Goal: Task Accomplishment & Management: Use online tool/utility

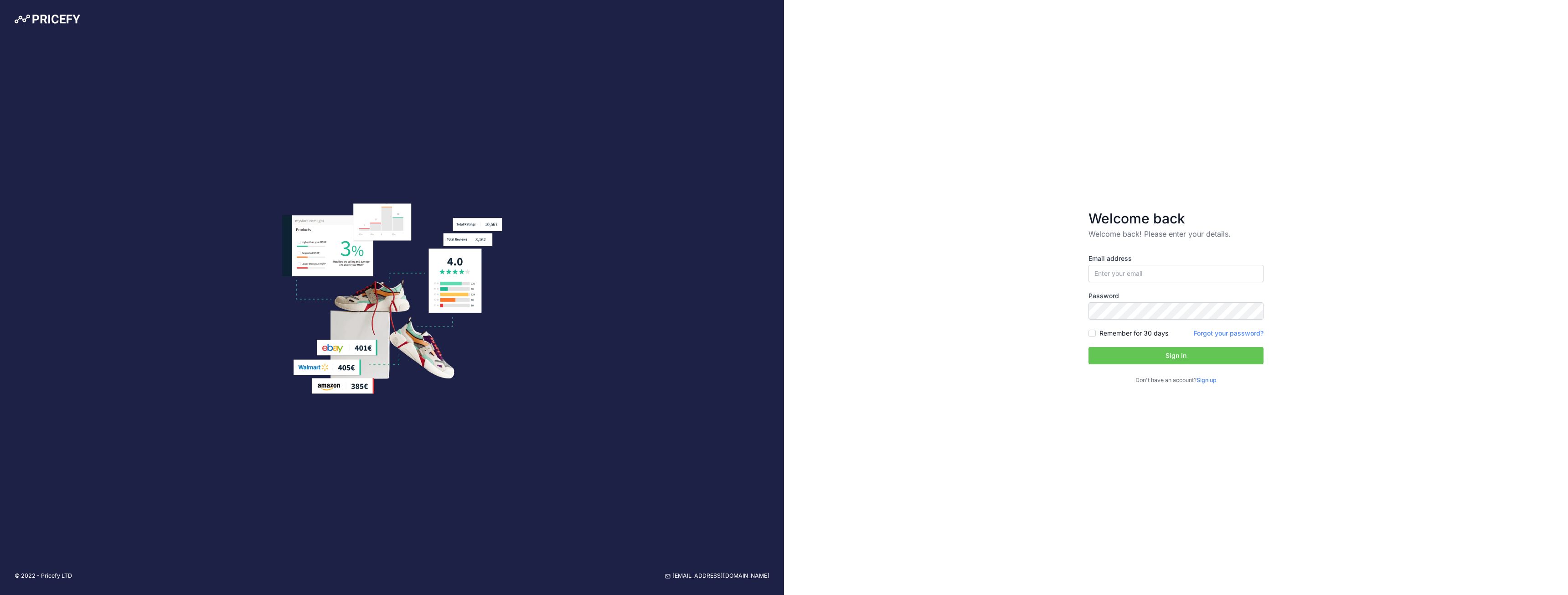
click at [1184, 285] on div "Email address Password Remember for 30 days" at bounding box center [1176, 319] width 175 height 131
click at [1184, 279] on input "email" at bounding box center [1176, 273] width 175 height 17
type input "[EMAIL_ADDRESS][DOMAIN_NAME]"
click at [1166, 354] on button "Sign in" at bounding box center [1176, 356] width 175 height 17
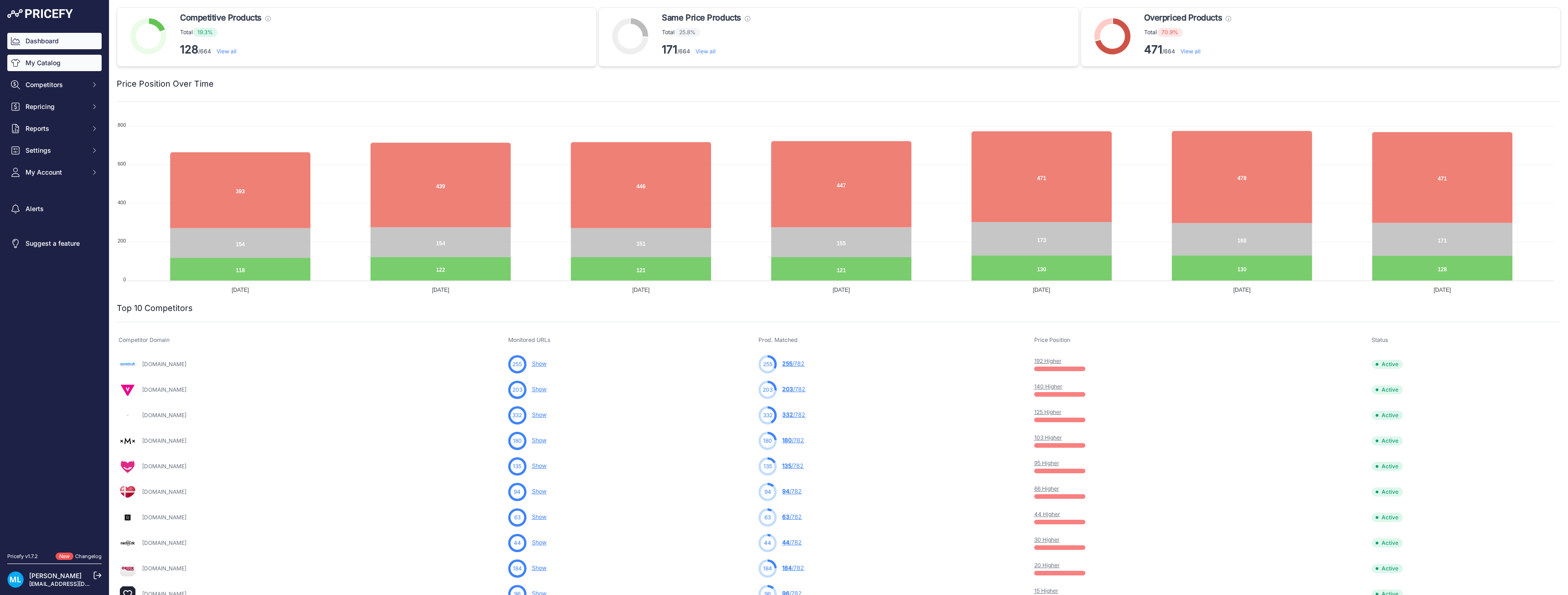
click at [57, 70] on link "My Catalog" at bounding box center [54, 63] width 94 height 16
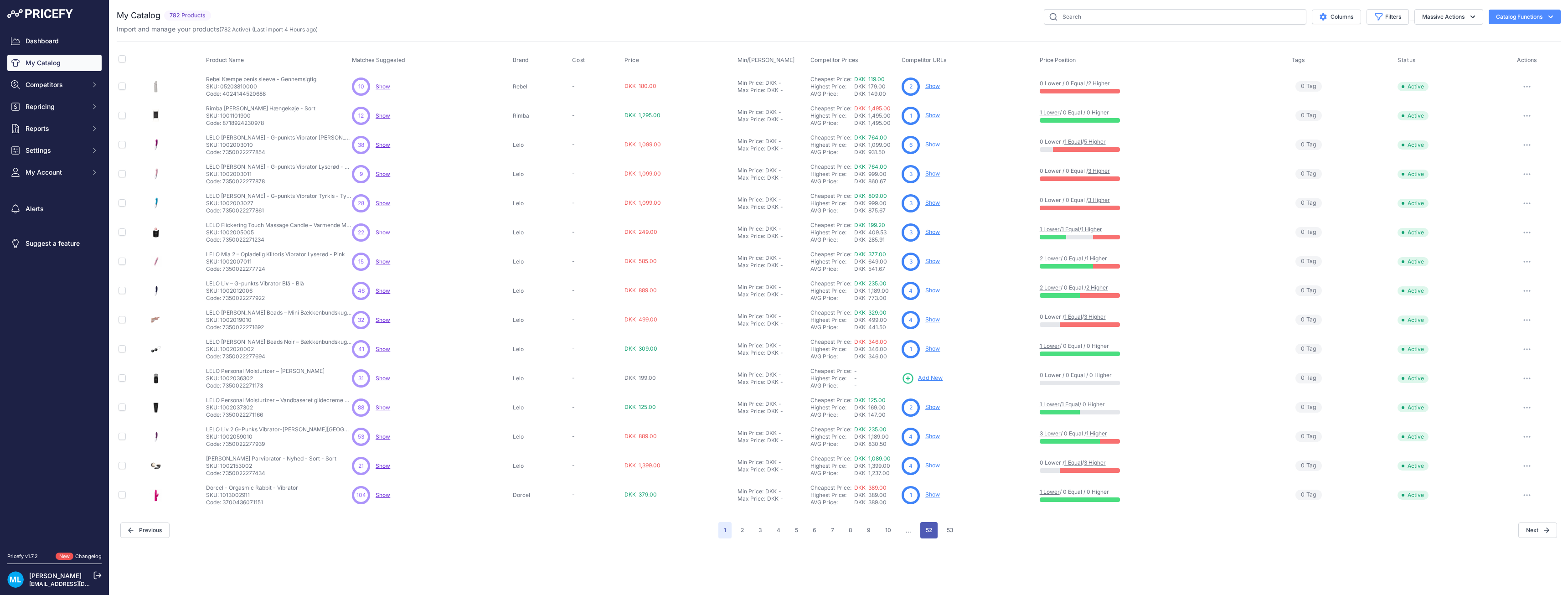
click at [927, 524] on button "52" at bounding box center [929, 530] width 17 height 16
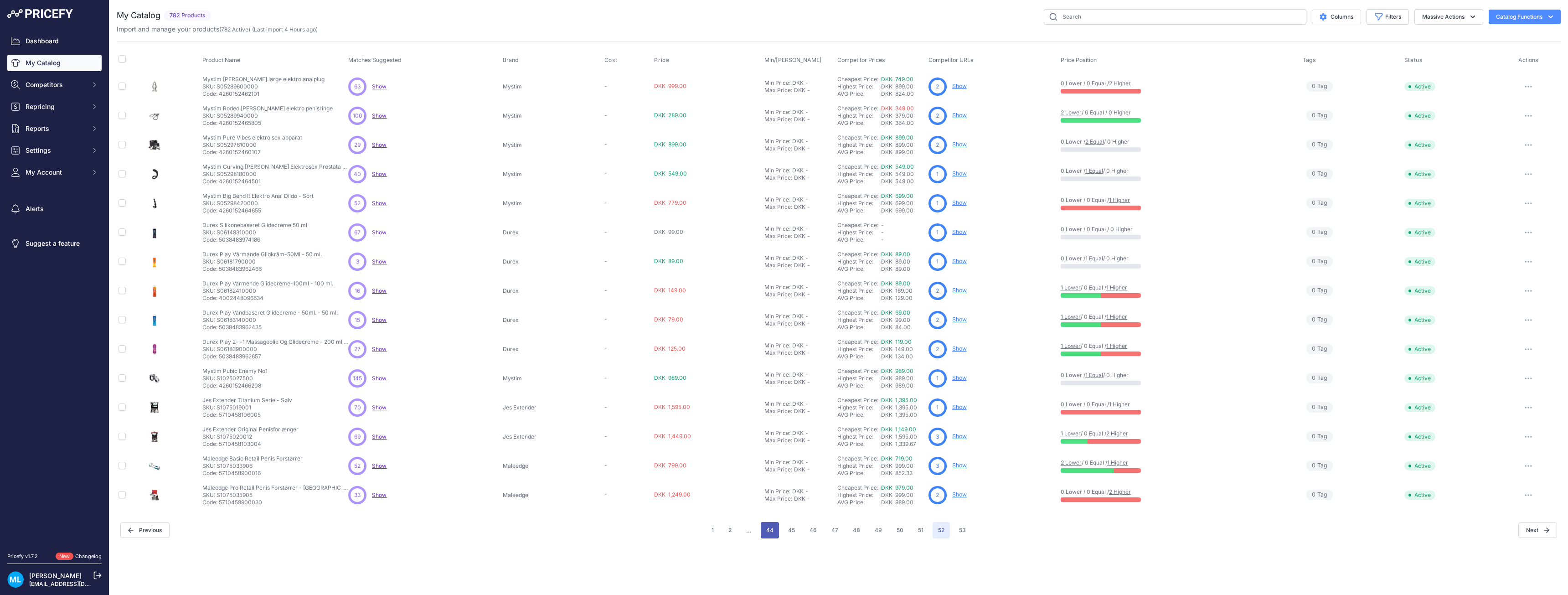
click at [769, 529] on button "44" at bounding box center [770, 530] width 18 height 16
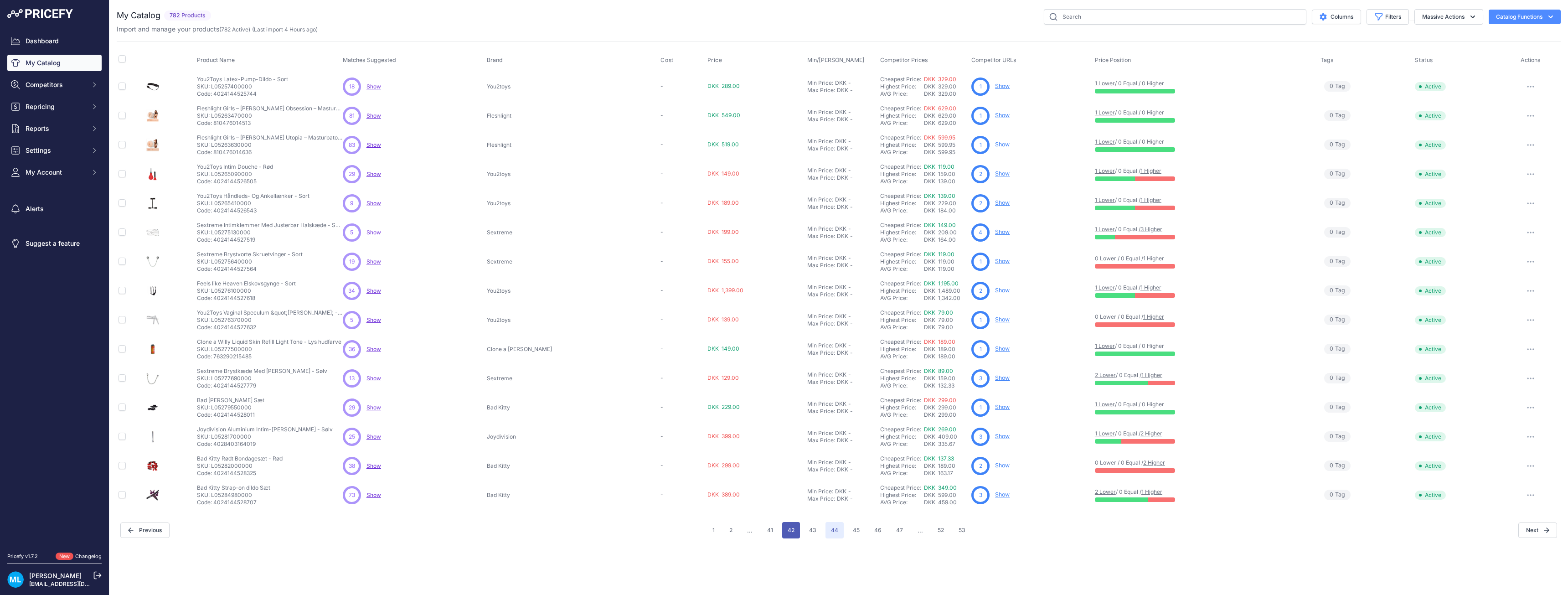
click at [794, 531] on button "42" at bounding box center [791, 530] width 18 height 16
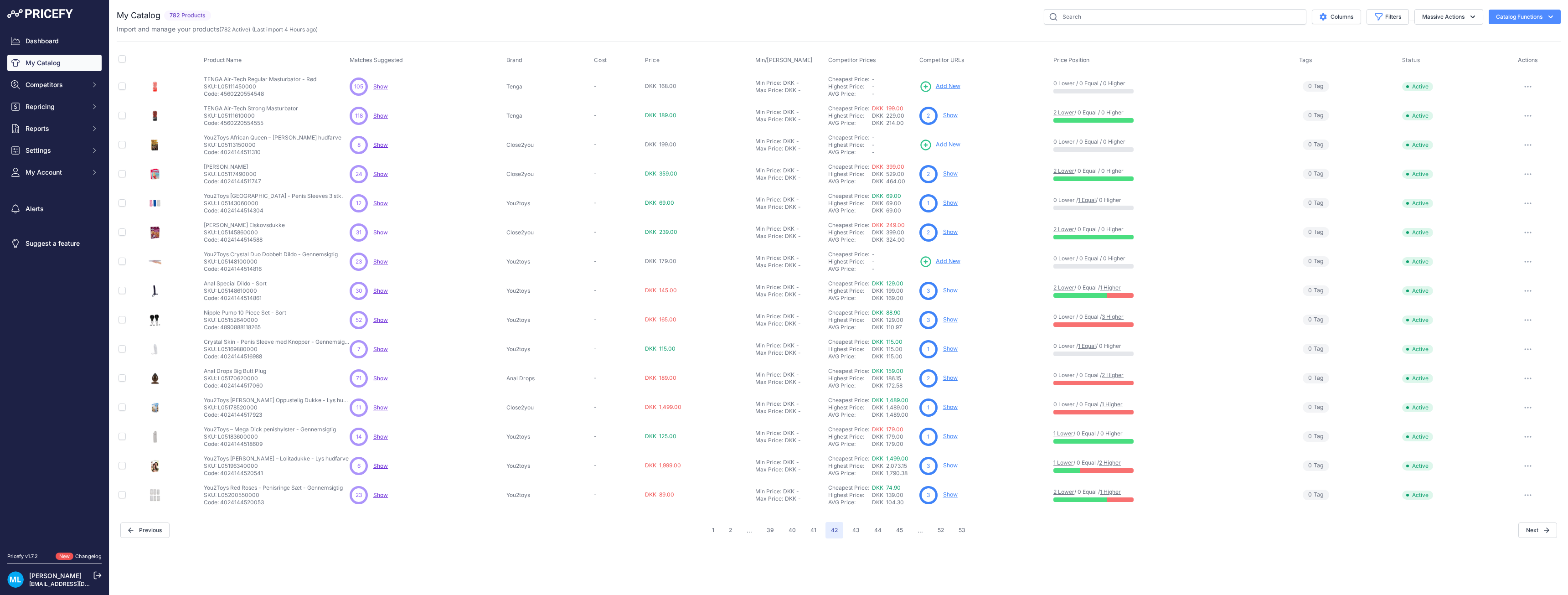
click at [948, 264] on span "Add New" at bounding box center [948, 261] width 24 height 9
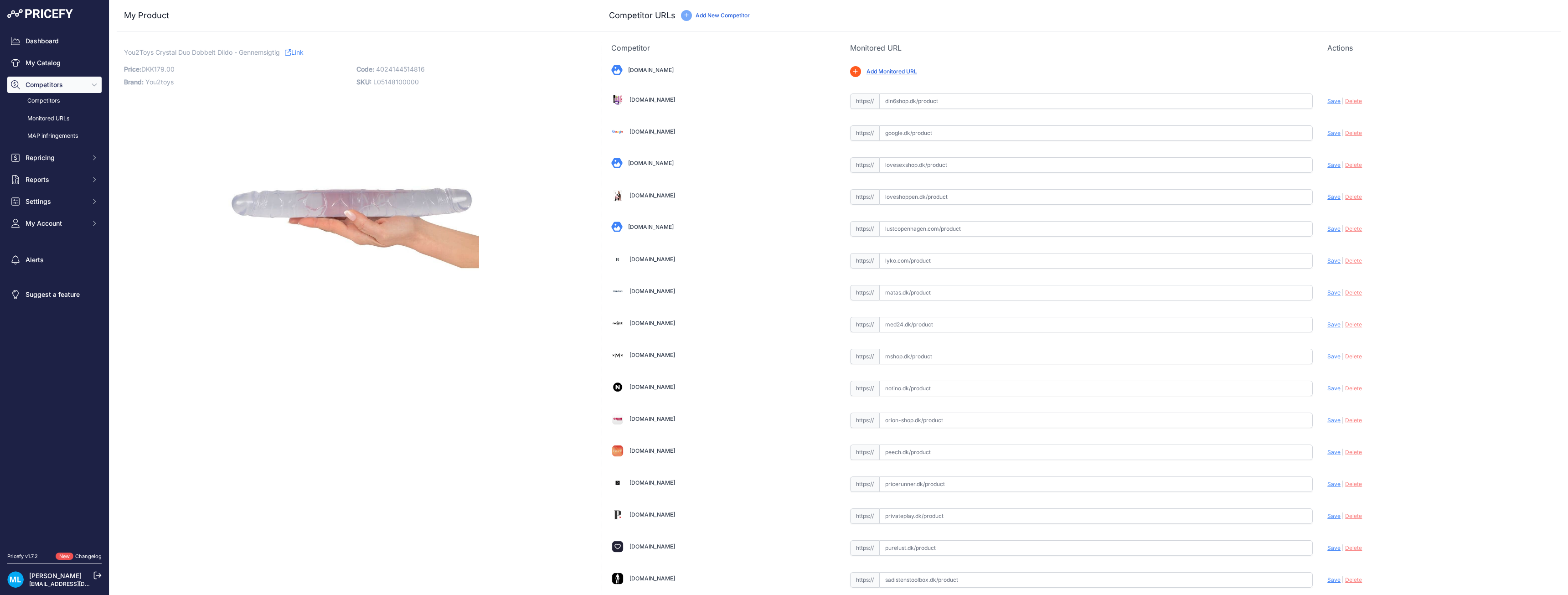
click at [391, 61] on div "You2Toys Crystal Duo Dobbelt Dildo - Gennemsigtig Link Price: DKK 179.00 / Cost…" at bounding box center [354, 196] width 460 height 297
copy span "4024144514816"
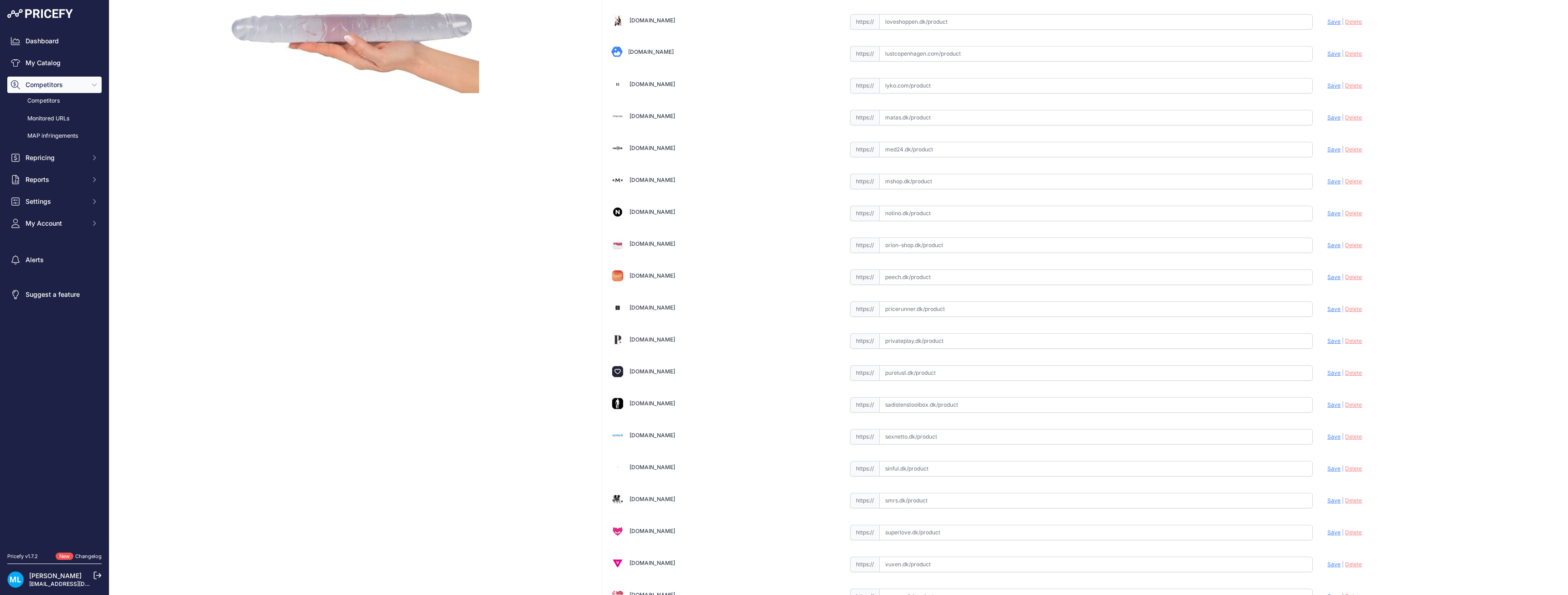
scroll to position [183, 0]
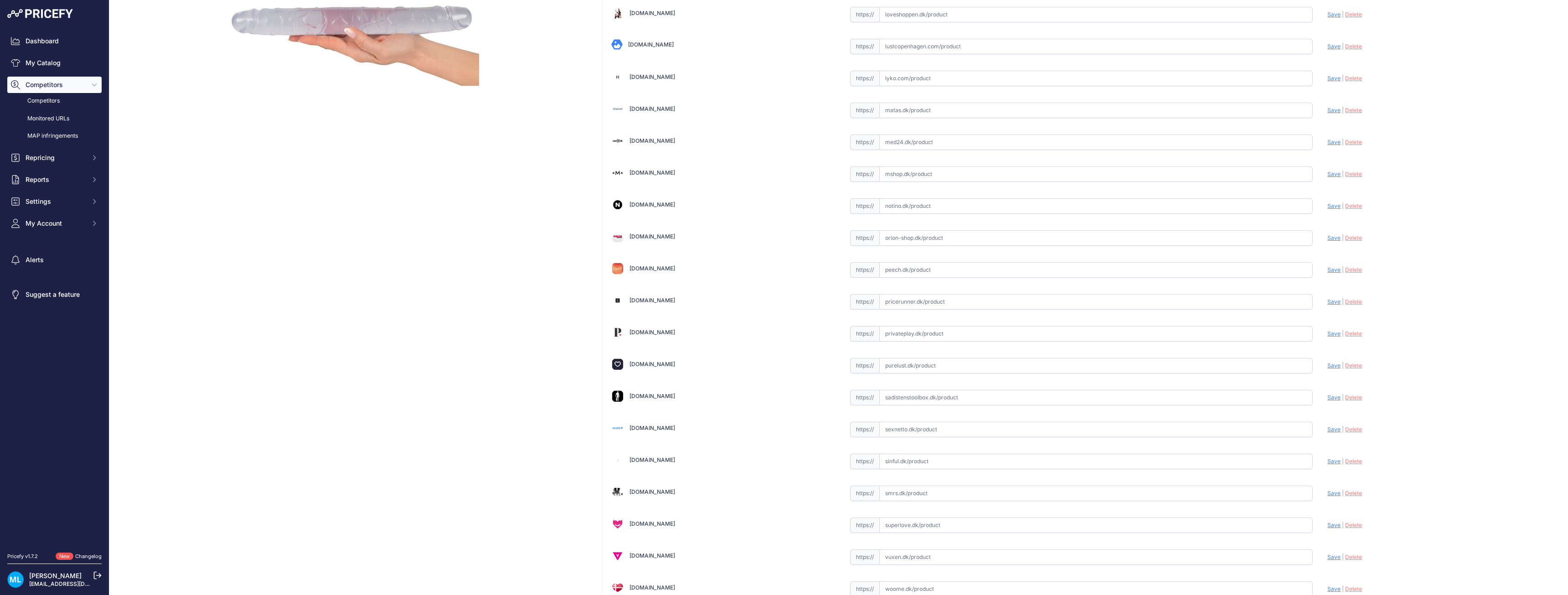
click at [906, 431] on input "text" at bounding box center [1096, 429] width 434 height 15
paste input "https://www.sexnetto.dk/you2toys-crystal-duo-dobbelt-dildo"
click at [1332, 429] on span "Save" at bounding box center [1334, 429] width 13 height 7
type input "https://www.sexnetto.dk/you2toys-crystal-duo-dobbelt-dildo?prirule_jdsnikfkfjsd…"
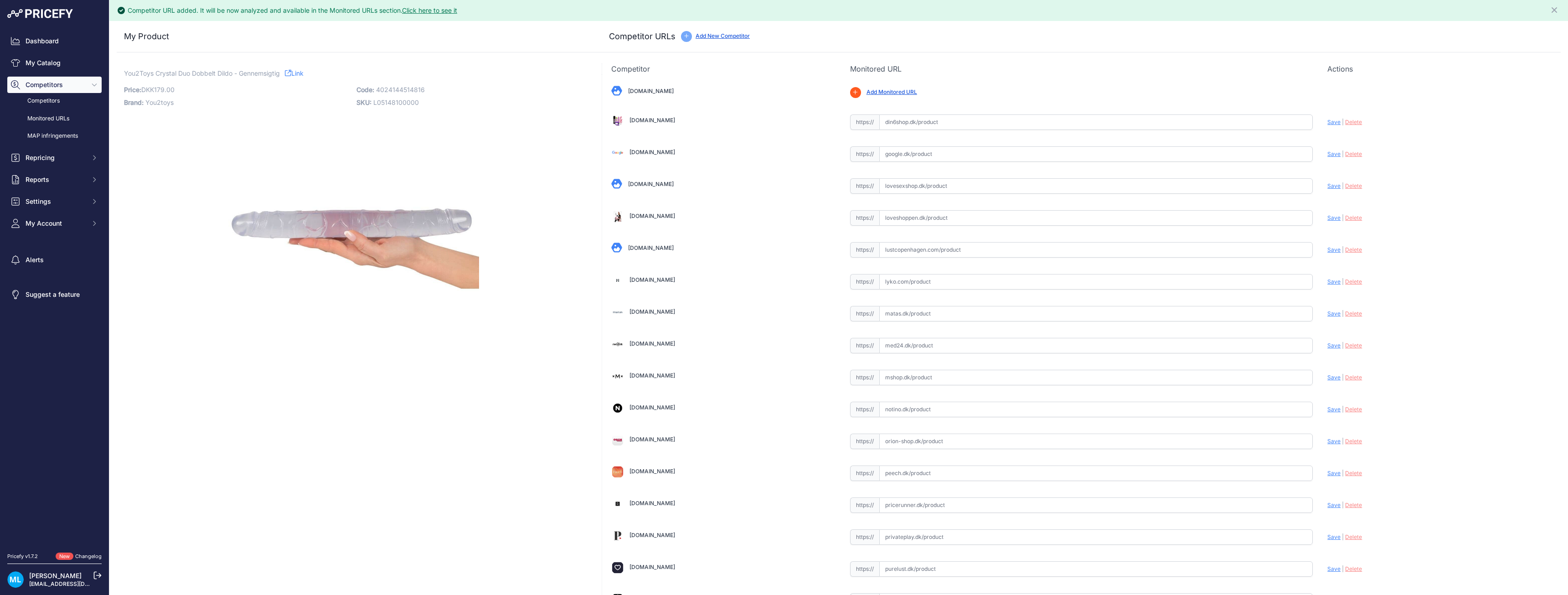
click at [407, 89] on span "4024144514816" at bounding box center [401, 90] width 49 height 8
copy span "4024144514816"
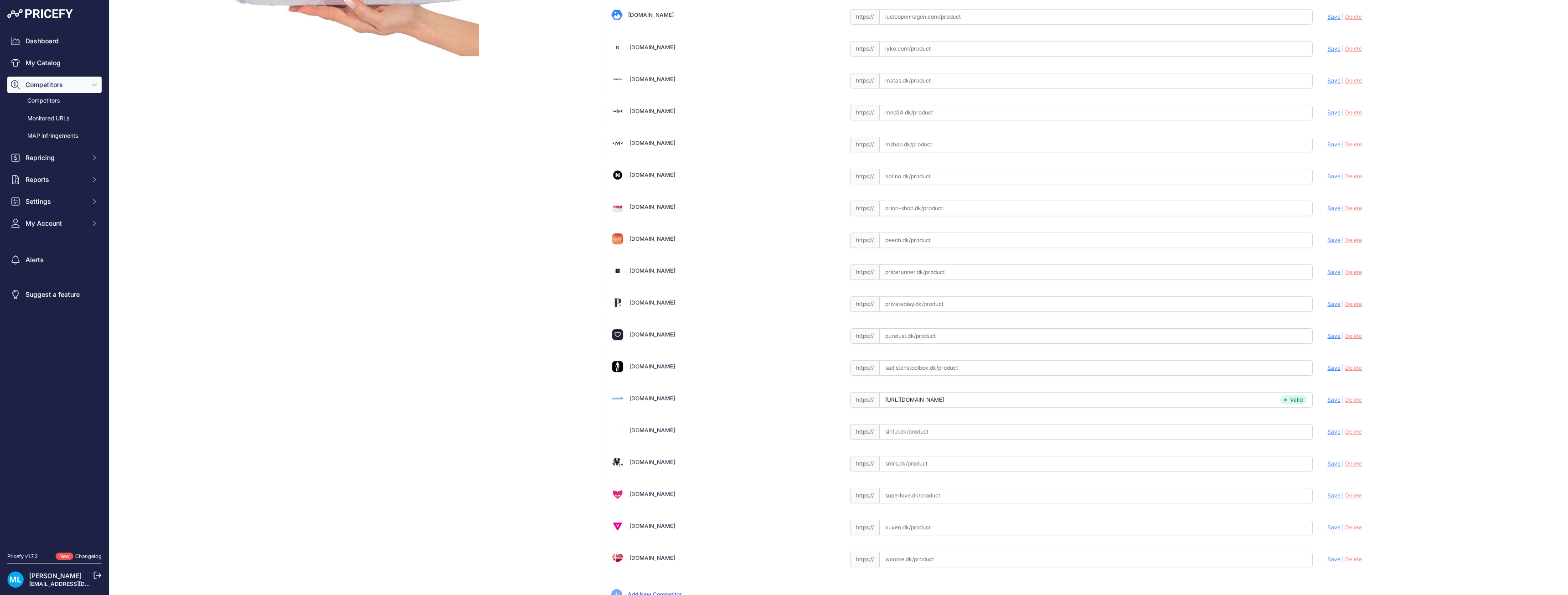
scroll to position [228, 0]
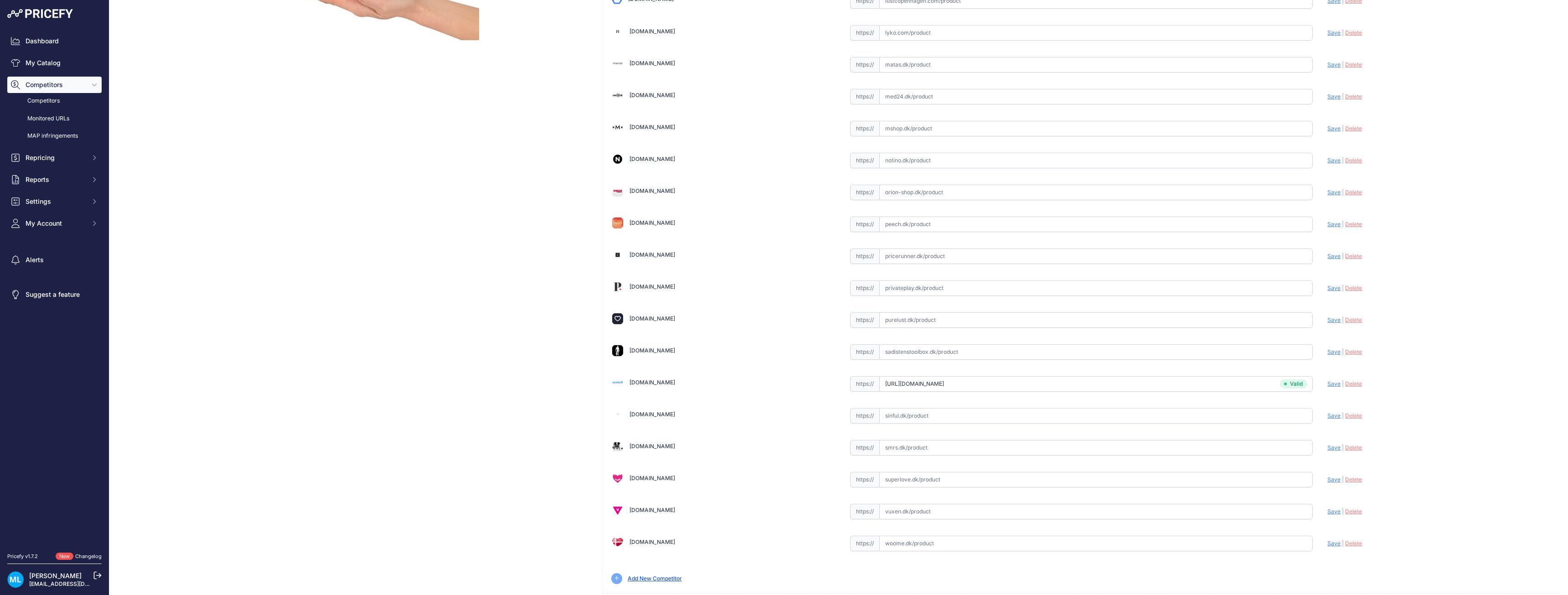
click at [919, 406] on div "https:// Valid" at bounding box center [1082, 415] width 463 height 17
click at [1091, 409] on input "text" at bounding box center [1096, 415] width 434 height 15
paste input "https://www.sinful.dk/p/dobbelt-dildo-34-cm/1012663?variantSku=12663&utm_source…"
click at [1328, 413] on span "Save" at bounding box center [1334, 415] width 13 height 7
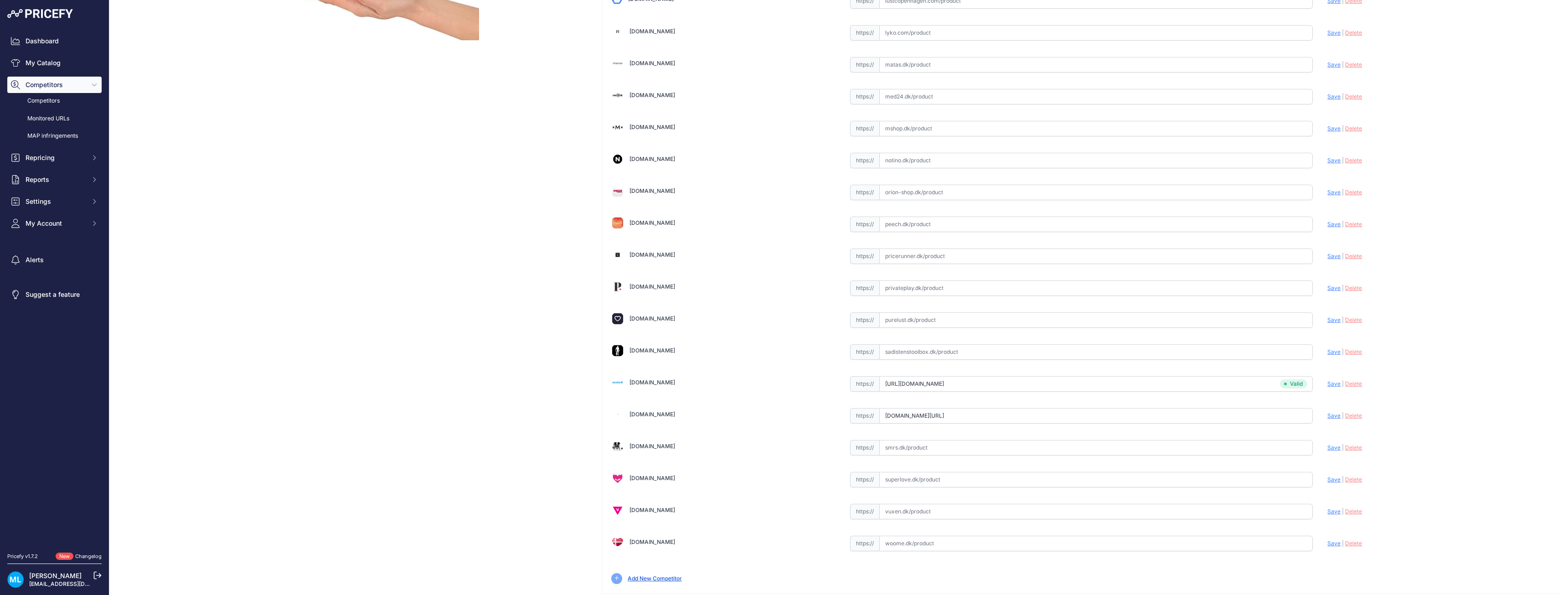
scroll to position [0, 0]
type input "https://www.sinful.dk/p/dobbelt-dildo-34-cm/1012663?variantSku=12663&prirule_jd…"
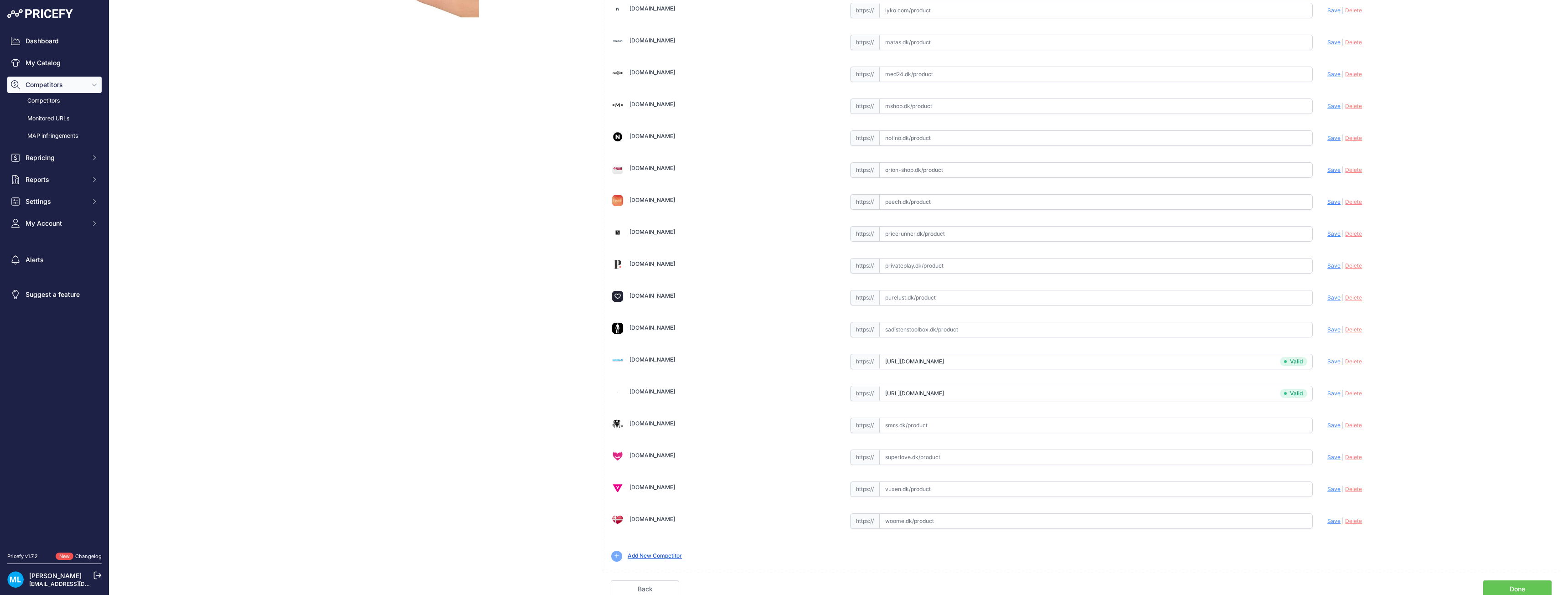
scroll to position [274, 0]
click at [1511, 576] on div "Back Done" at bounding box center [1081, 582] width 959 height 27
click at [1515, 588] on link "Done" at bounding box center [1517, 586] width 68 height 17
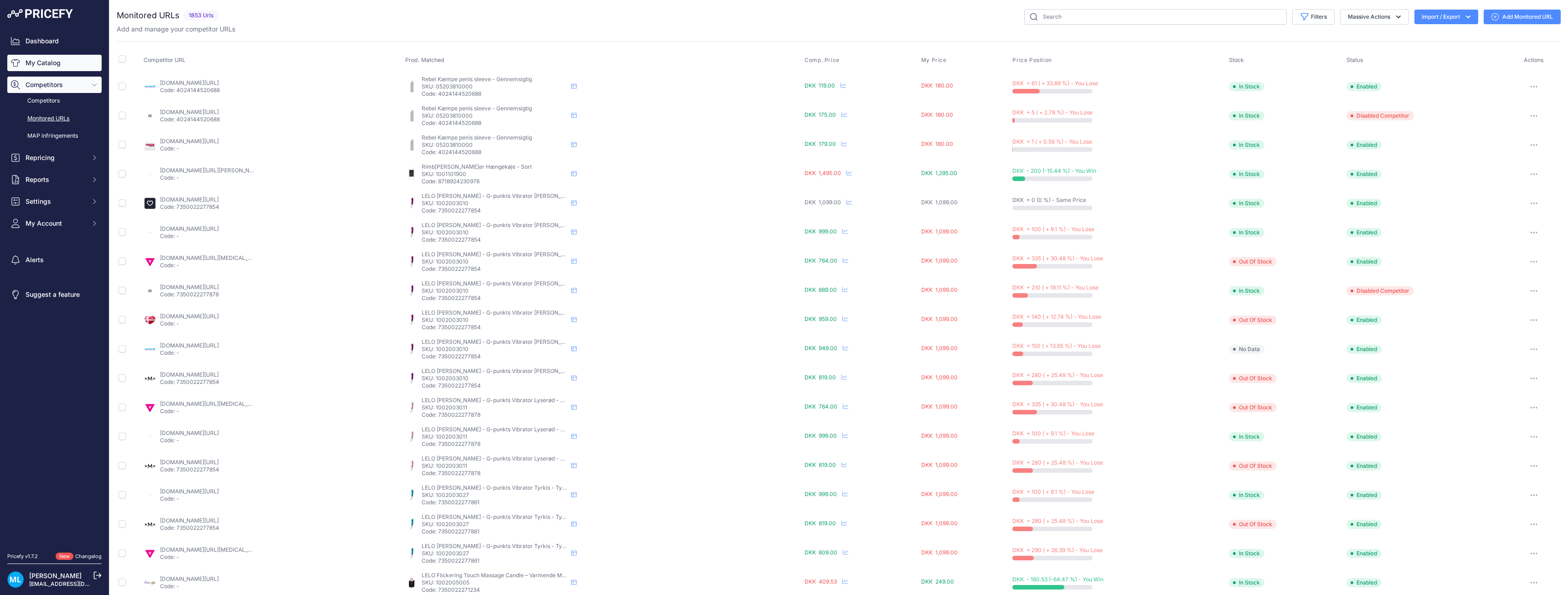
click at [42, 61] on link "My Catalog" at bounding box center [54, 63] width 94 height 16
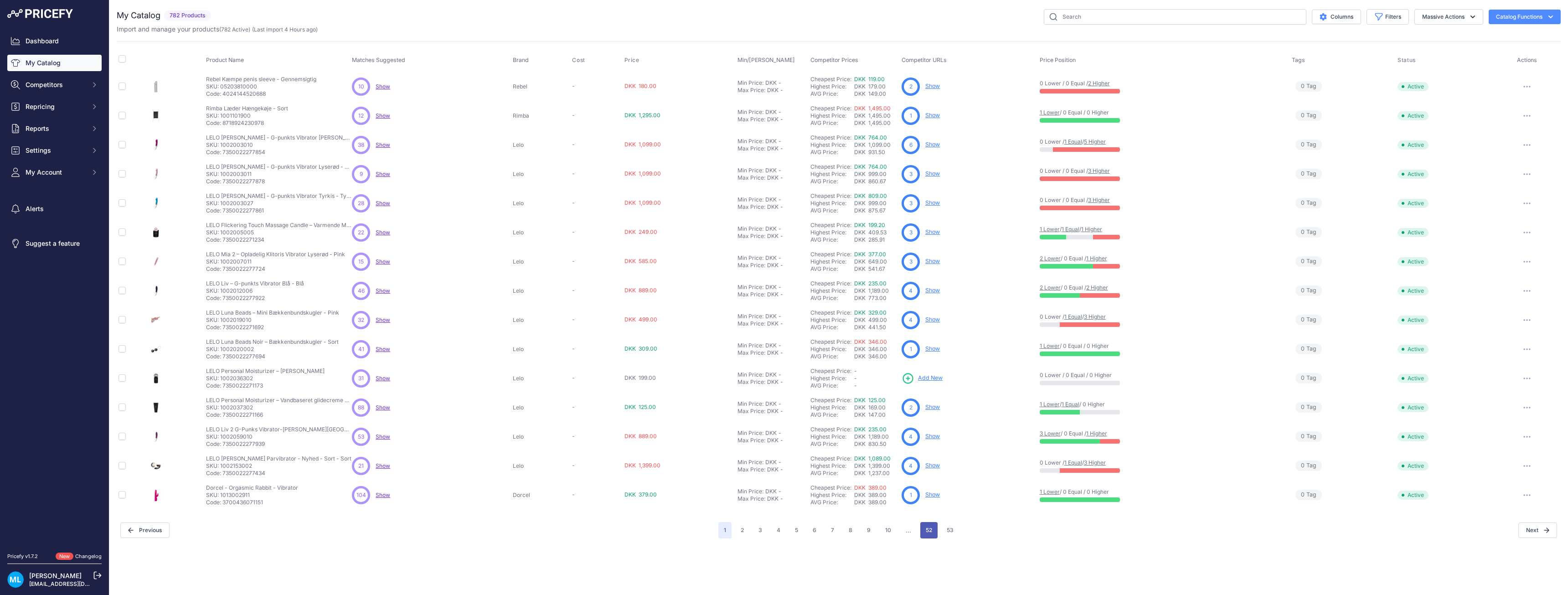
click at [929, 530] on button "52" at bounding box center [929, 530] width 17 height 16
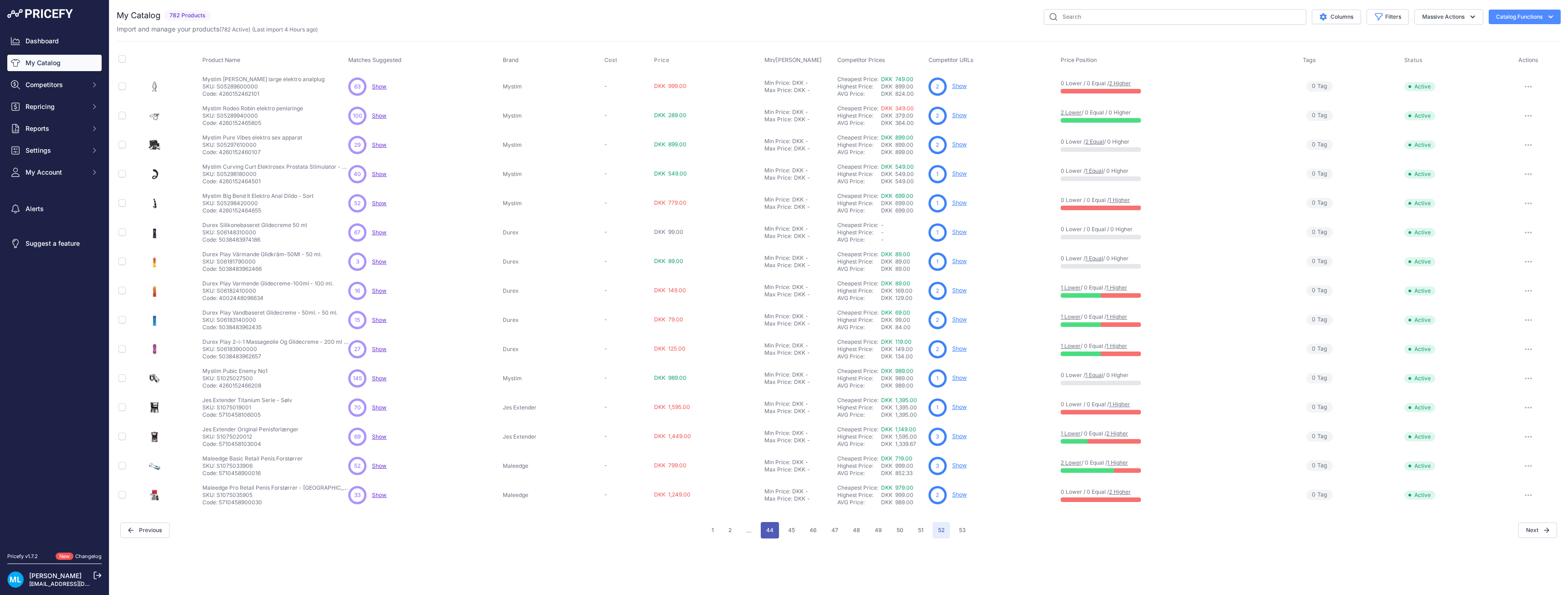
click at [775, 533] on button "44" at bounding box center [770, 530] width 18 height 16
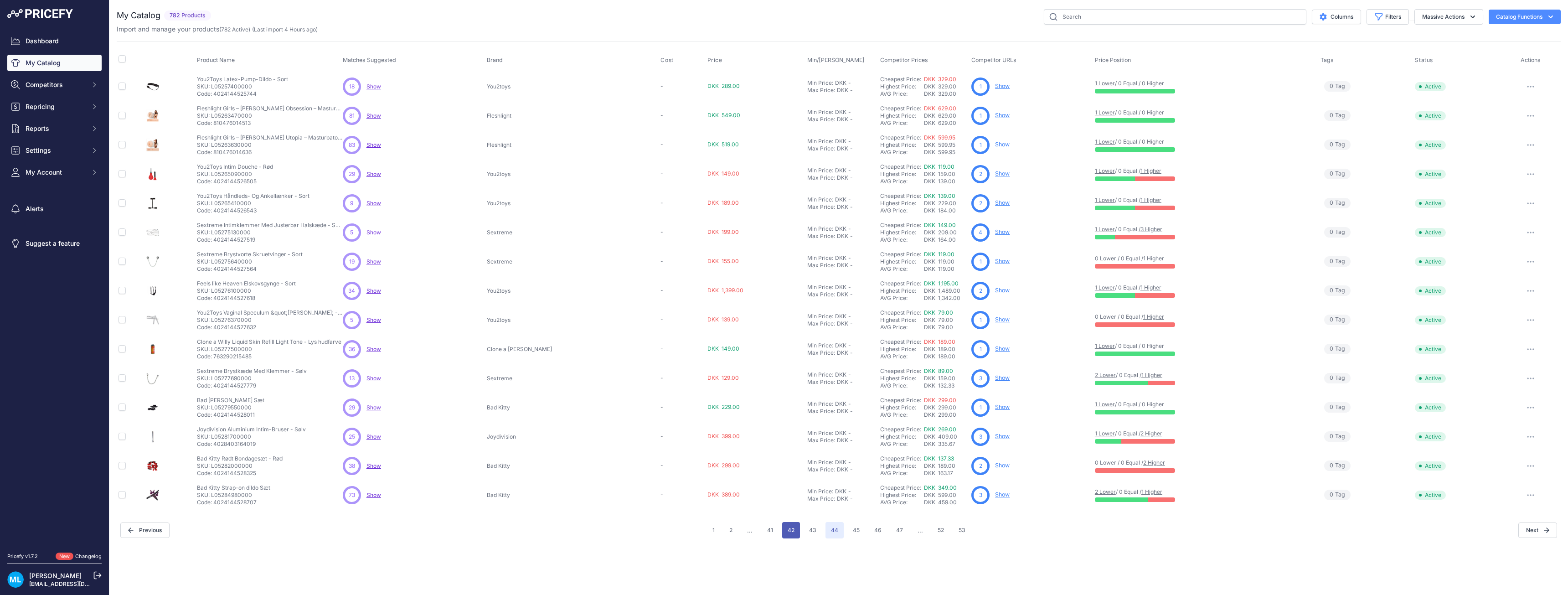
click at [794, 533] on button "42" at bounding box center [791, 530] width 18 height 16
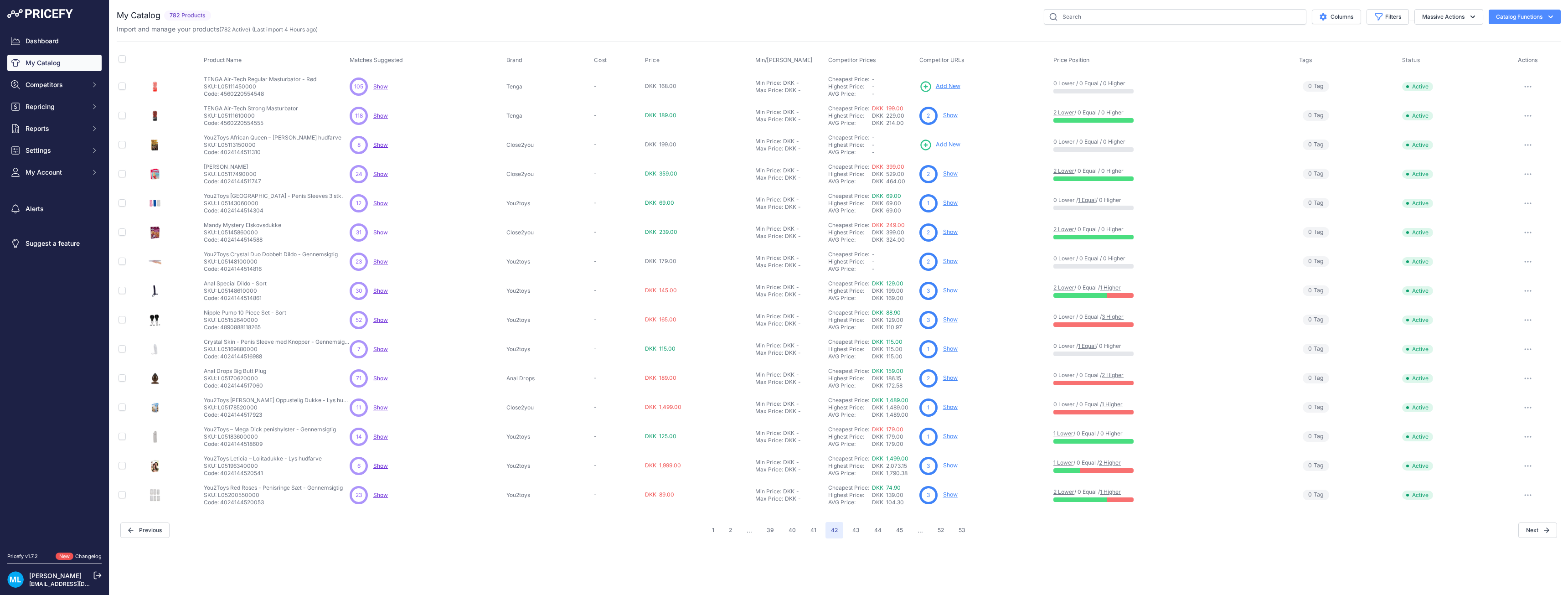
click at [943, 147] on span "Add New" at bounding box center [948, 145] width 24 height 9
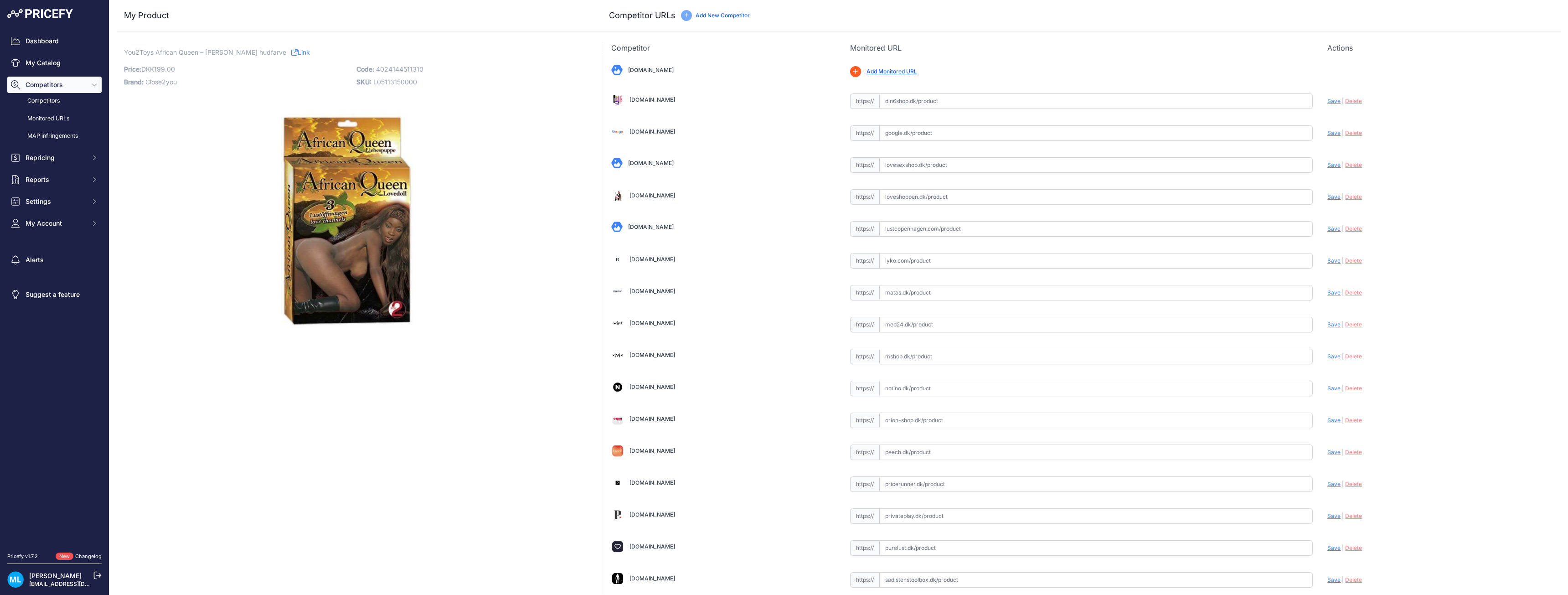
click at [397, 65] on span "4024144511310" at bounding box center [400, 69] width 47 height 8
copy span "4024144511310"
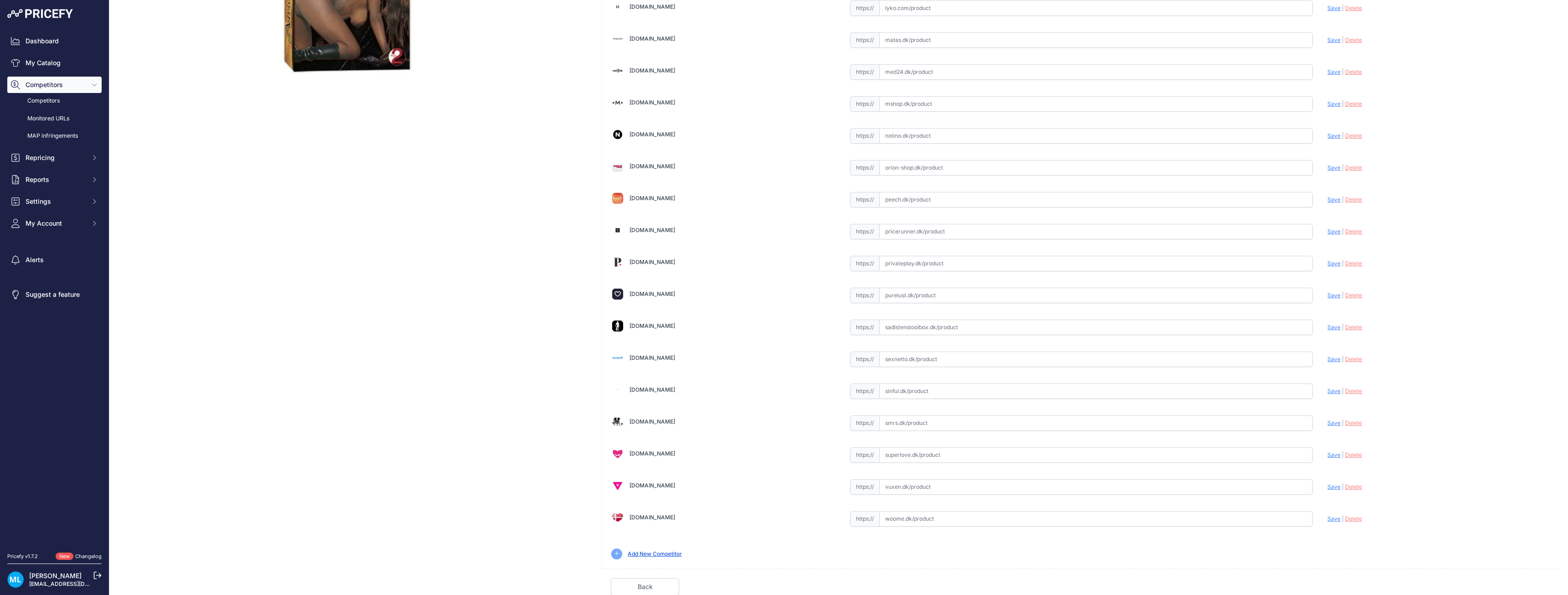
scroll to position [253, 0]
click at [910, 457] on input "text" at bounding box center [1096, 454] width 434 height 15
paste input "https://superlove.dk/you2toys-african-beauty-queen-love-doll?utm_source=priceru…"
click at [1328, 453] on span "Save" at bounding box center [1334, 454] width 13 height 7
type input "https://superlove.dk/you2toys-african-beauty-queen-love-doll?prirule_jdsnikfkfj…"
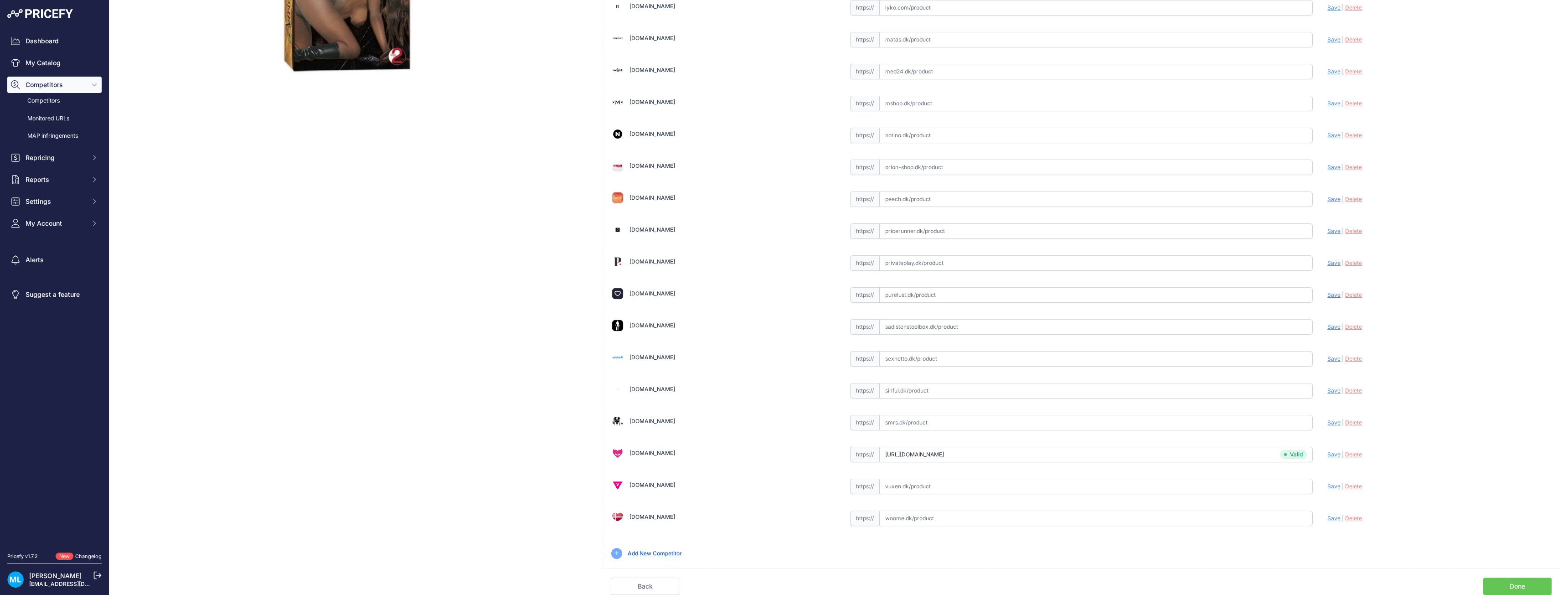
click at [904, 392] on input "text" at bounding box center [1096, 390] width 434 height 15
paste input "https://www.sinful.dk/p/africa-queen-lovedoll-lolitadukke/1013149?variantSku=13…"
click at [1328, 390] on span "Save" at bounding box center [1334, 390] width 13 height 7
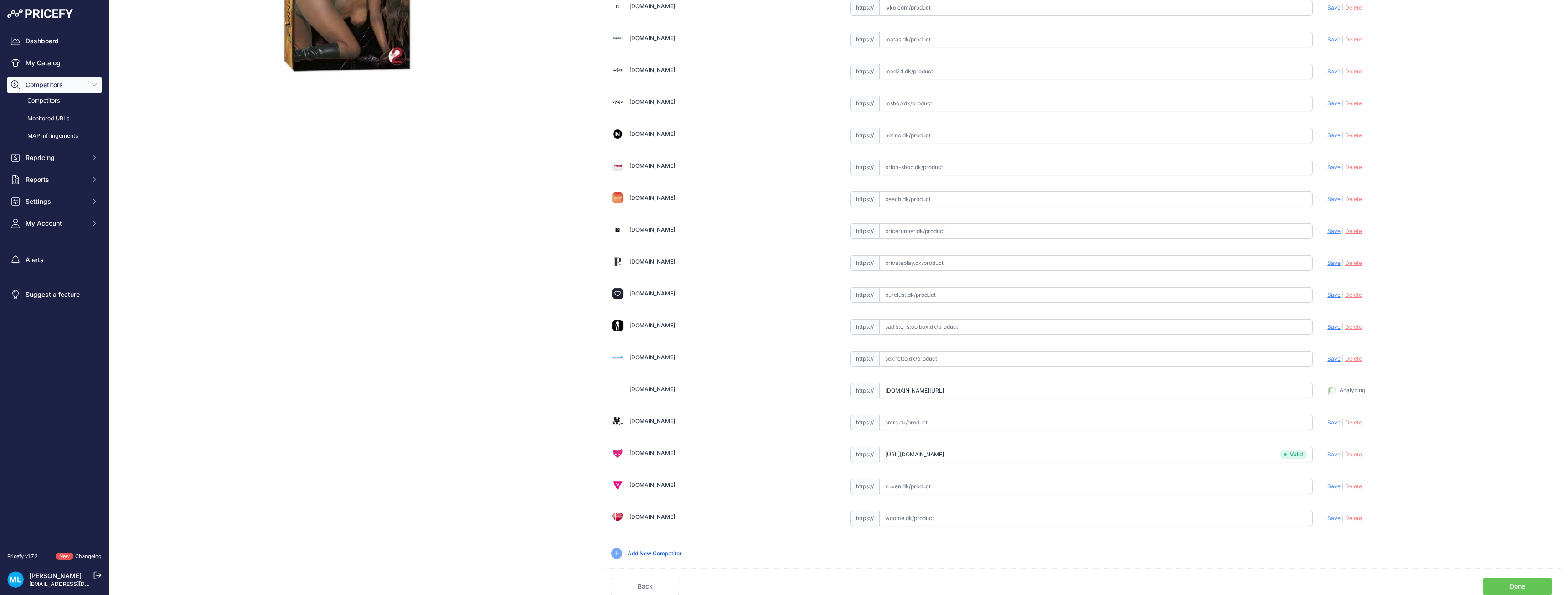
type input "https://www.sinful.dk/p/africa-queen-lovedoll-lolitadukke/1013149?variantSku=13…"
click at [923, 493] on input "text" at bounding box center [1096, 486] width 434 height 15
click at [924, 493] on input "text" at bounding box center [1096, 486] width 434 height 15
paste input "https://www.vuxen.dk/brands/you2toys/you2toys-african-queen-doll?tduid=2fcd0d16…"
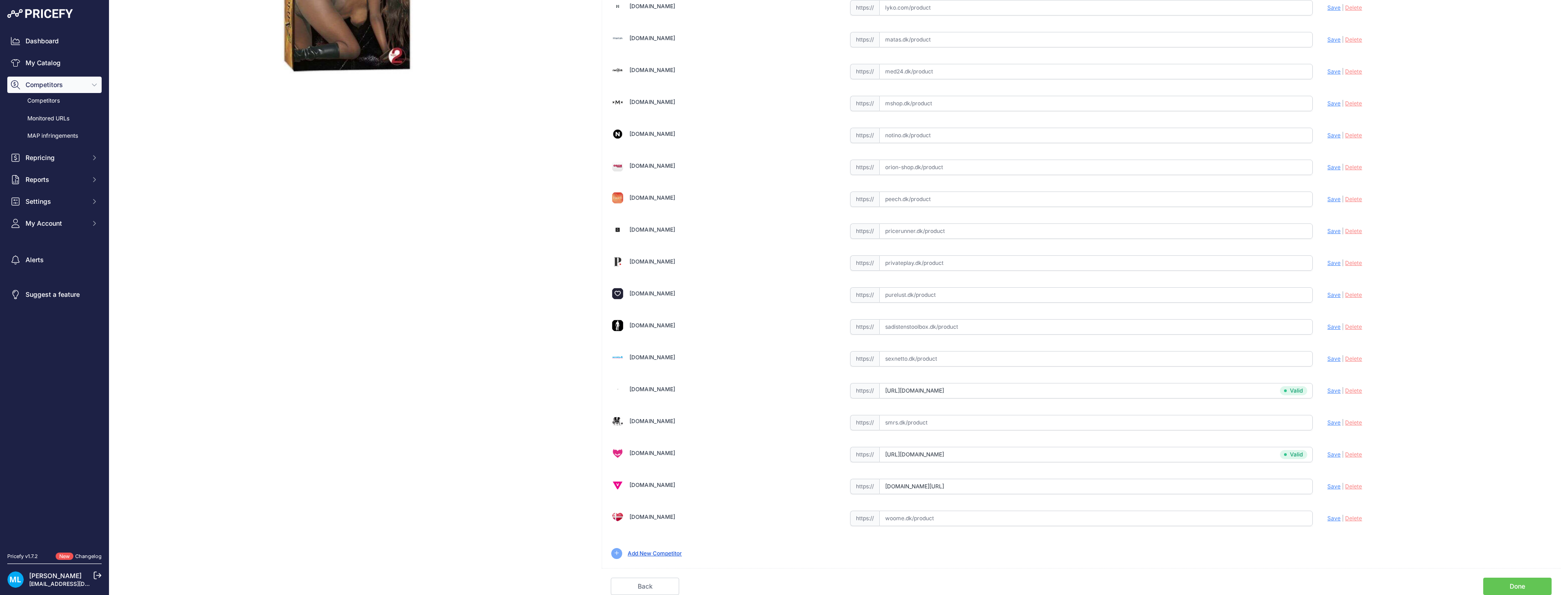
scroll to position [0, 0]
click at [1330, 488] on span "Save" at bounding box center [1334, 486] width 13 height 7
type input "https://www.vuxen.dk/brands/you2toys/you2toys-african-queen-doll?tduid=2fcd0d16…"
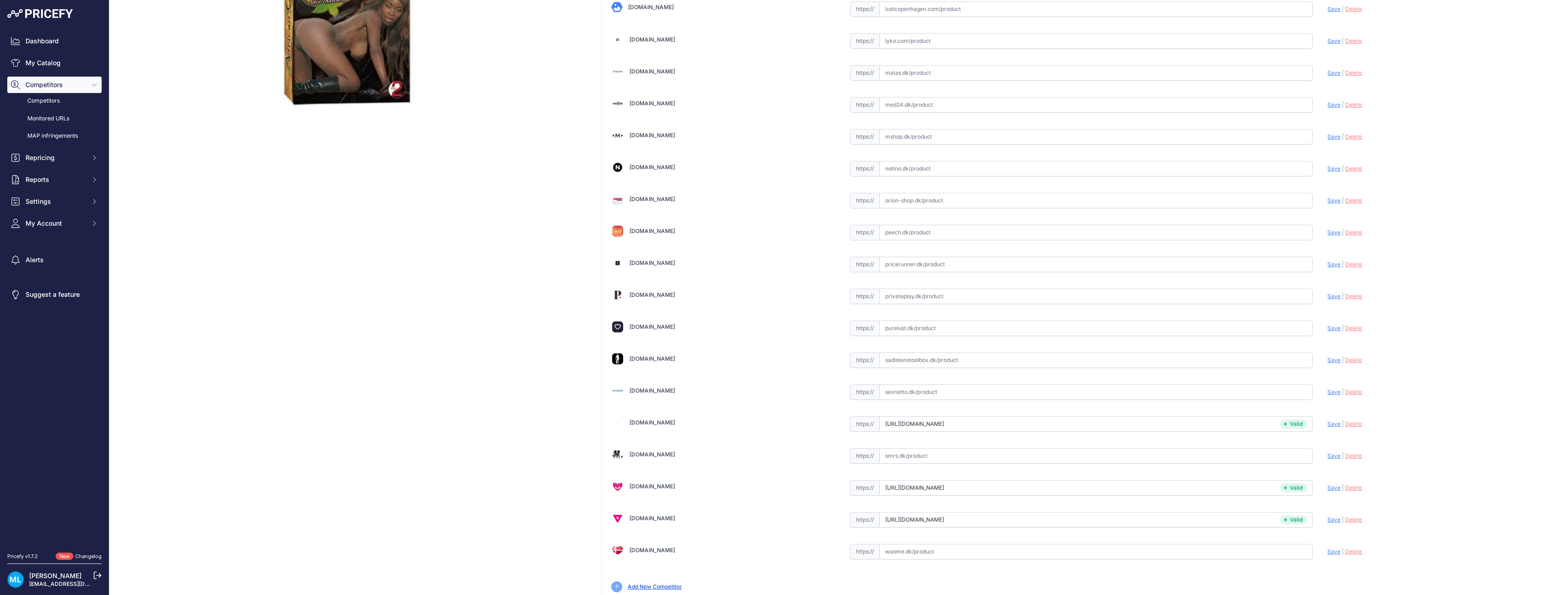
scroll to position [116, 0]
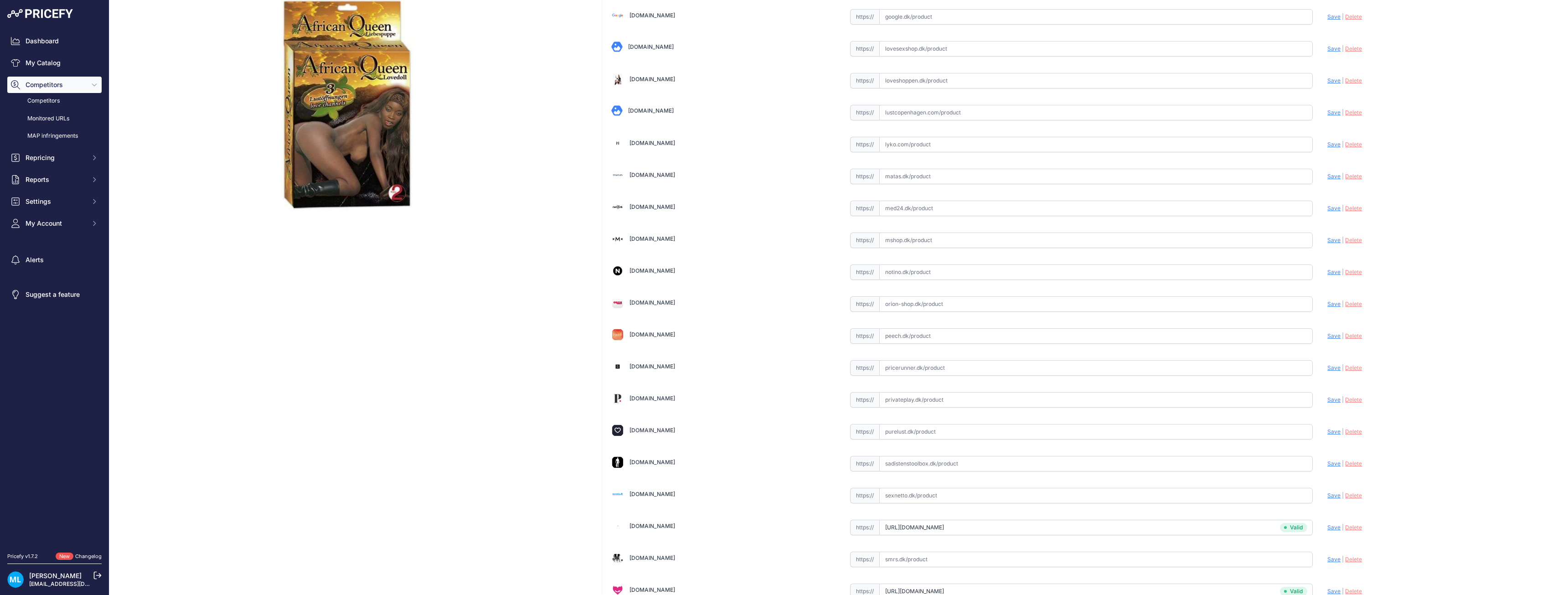
click at [895, 305] on input "text" at bounding box center [1096, 304] width 434 height 15
paste input "https://www.orion-shop.dk/produkt/elskovsdukke-african-queen-05113150000?Affili…"
click at [1329, 303] on span "Save" at bounding box center [1334, 303] width 13 height 7
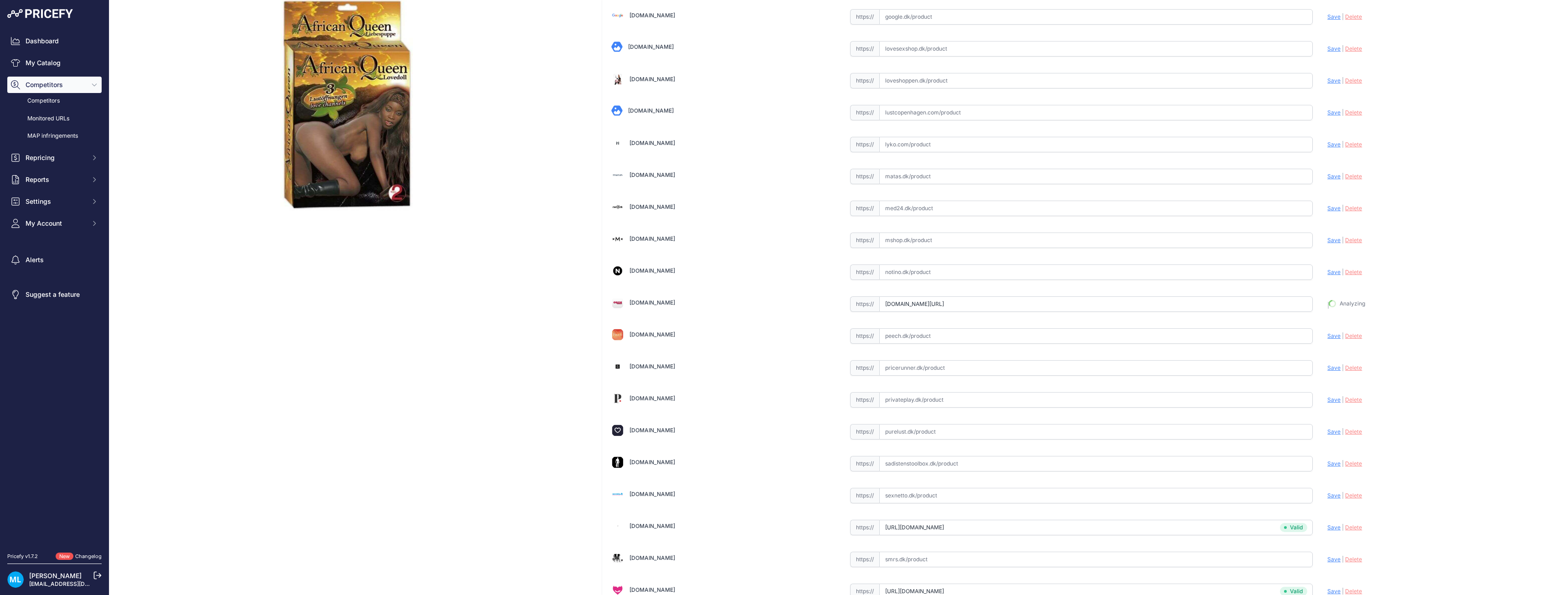
type input "https://www.orion-shop.dk/produkt/elskovsdukke-african-queen-05113150000?Affili…"
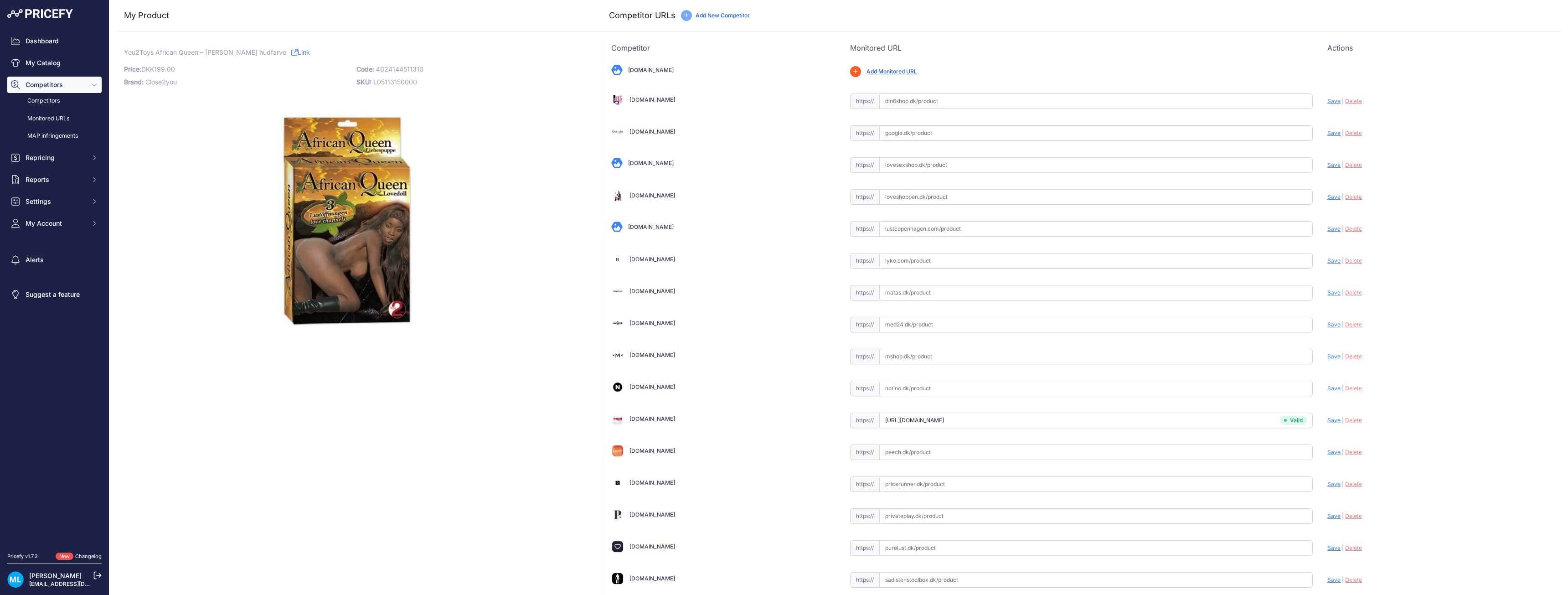
drag, startPoint x: 919, startPoint y: 198, endPoint x: 963, endPoint y: 200, distance: 44.0
click at [919, 198] on input "text" at bounding box center [1096, 197] width 434 height 15
paste input "https://loveshoppen.dk/products/african-queen?variant=42889939845375&currency=D…"
click at [1328, 195] on span "Save" at bounding box center [1334, 197] width 13 height 7
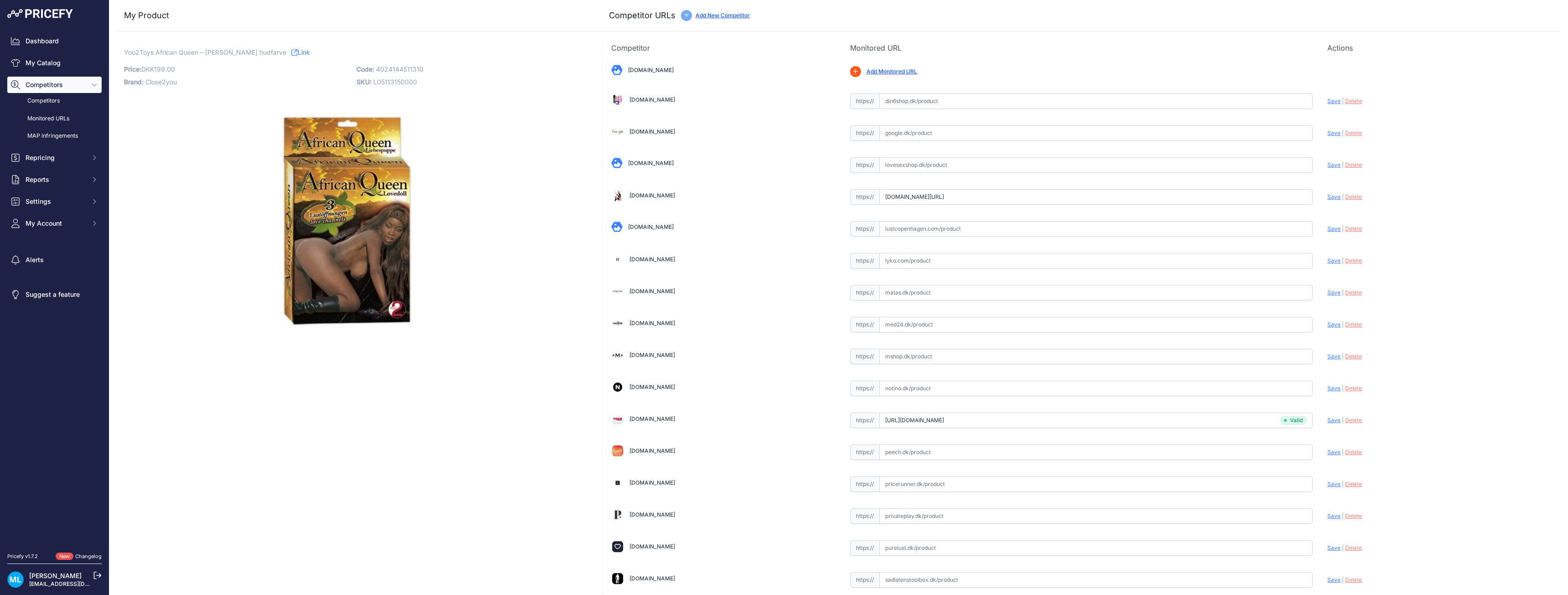
scroll to position [0, 0]
type input "https://loveshoppen.dk/products/african-queen?variant=42889939845375&currency=D…"
click at [909, 104] on input "text" at bounding box center [1096, 101] width 434 height 15
paste input "https://www.din6shop.dk/produkter/66-lolitadukke-kvinde/255-african-queen---lul…"
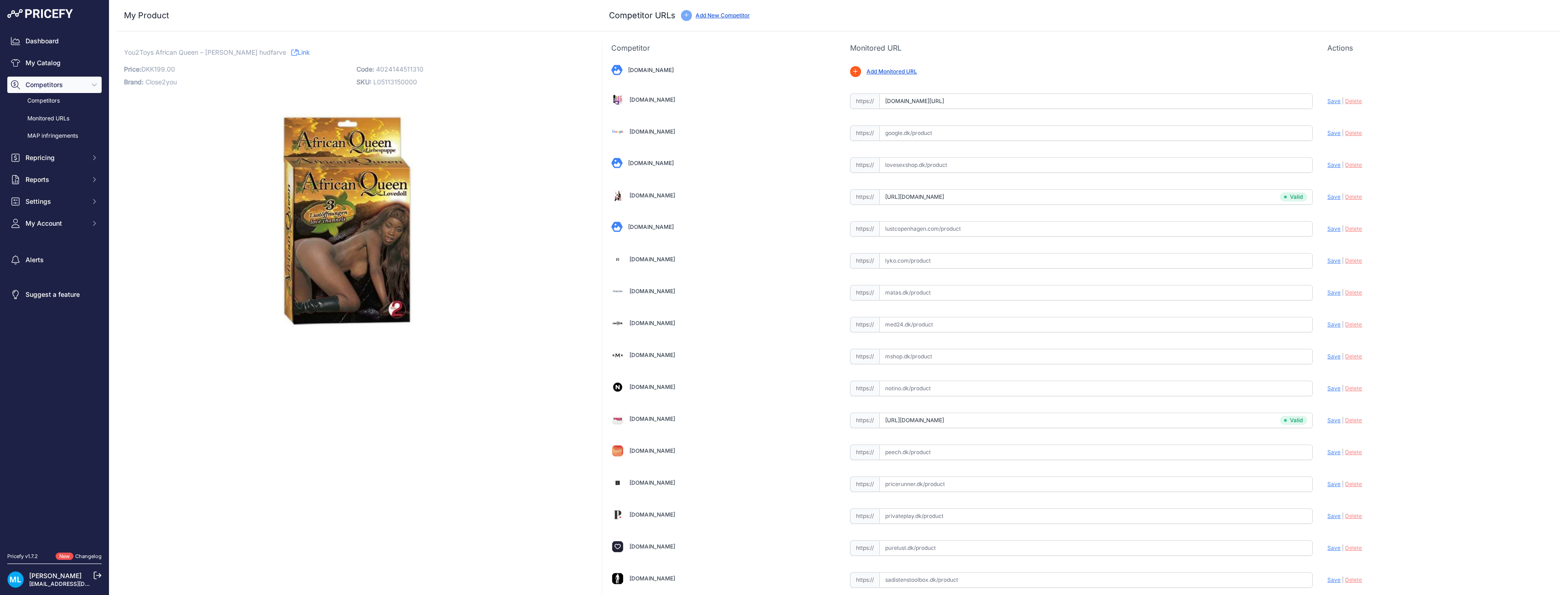
click at [1328, 100] on span "Save" at bounding box center [1334, 100] width 13 height 7
type input "https://www.din6shop.dk/produkter/66-lolitadukke-kvinde/255-african-queen---lul…"
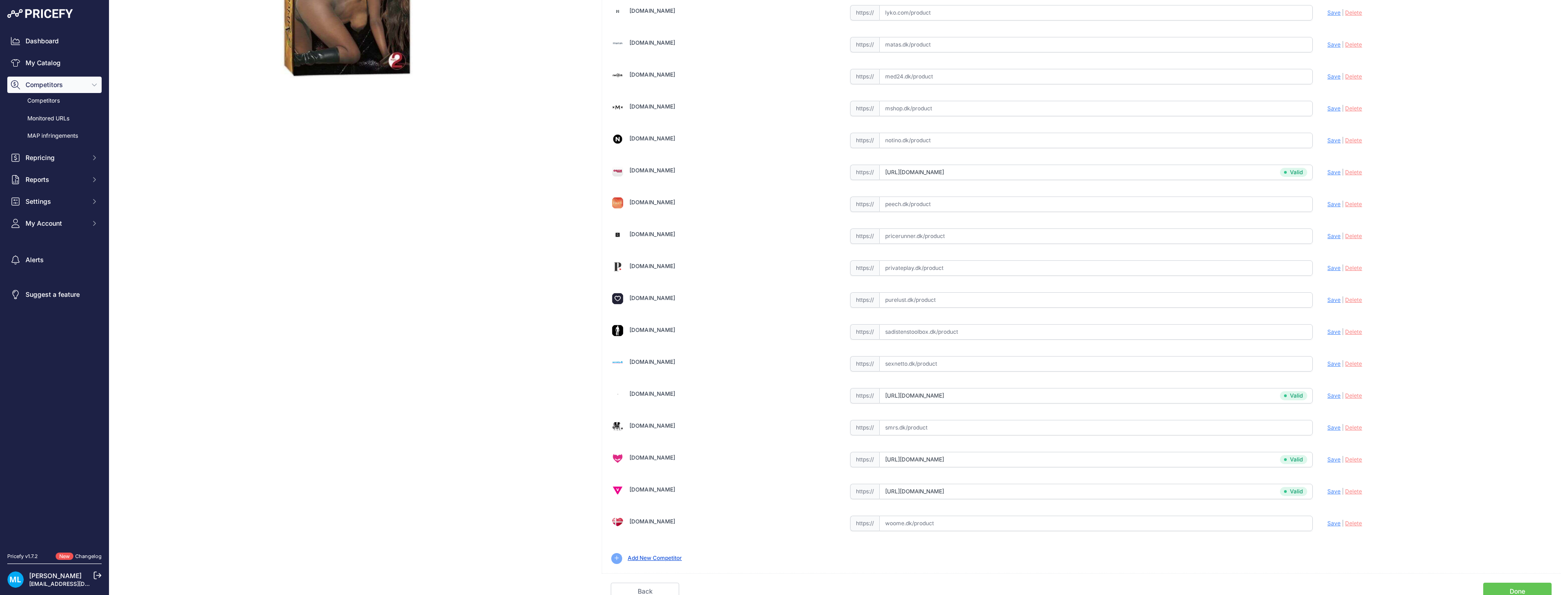
scroll to position [274, 0]
click at [1507, 578] on link "Done" at bounding box center [1517, 586] width 68 height 17
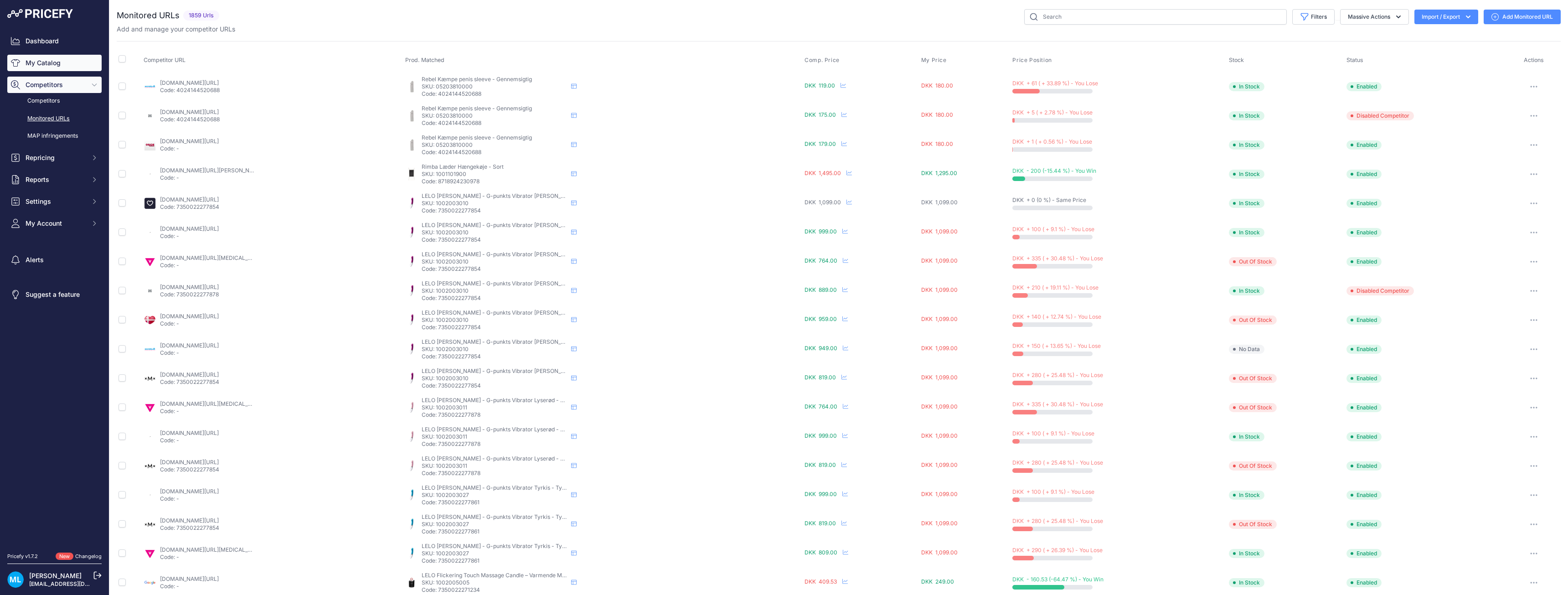
click at [66, 63] on link "My Catalog" at bounding box center [54, 63] width 94 height 16
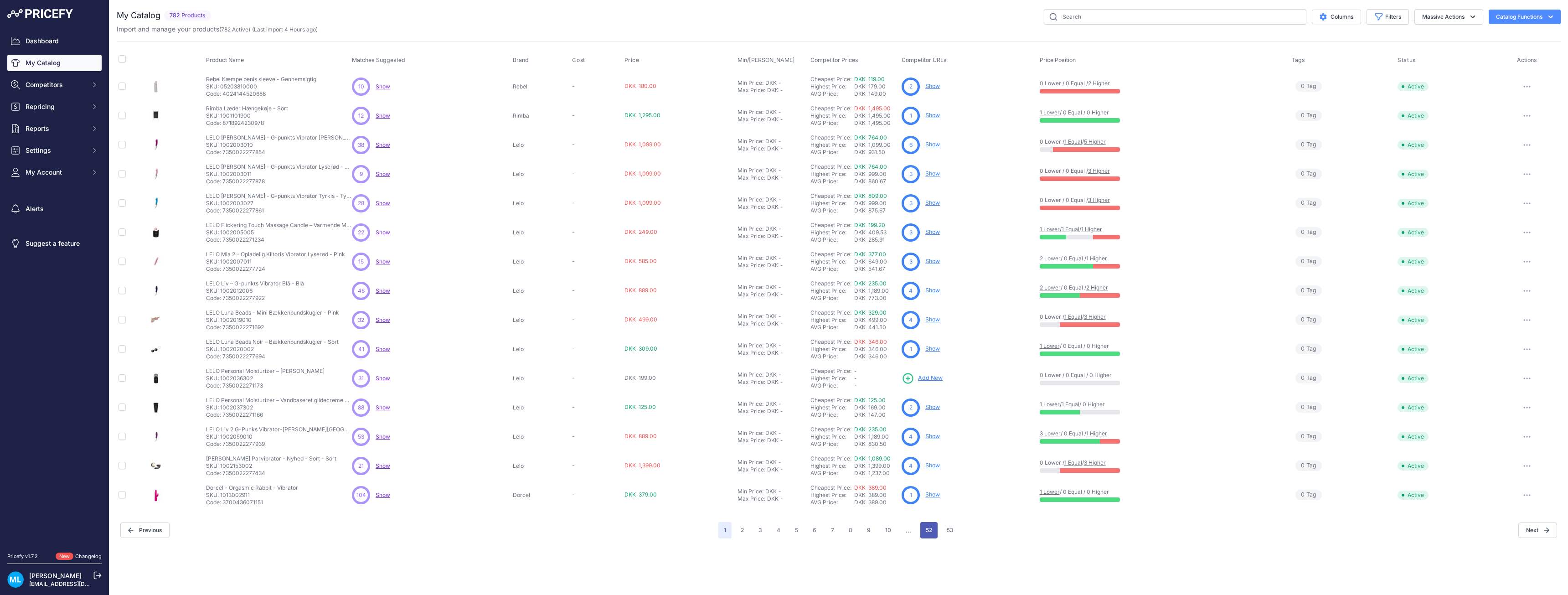
click at [928, 532] on button "52" at bounding box center [929, 530] width 17 height 16
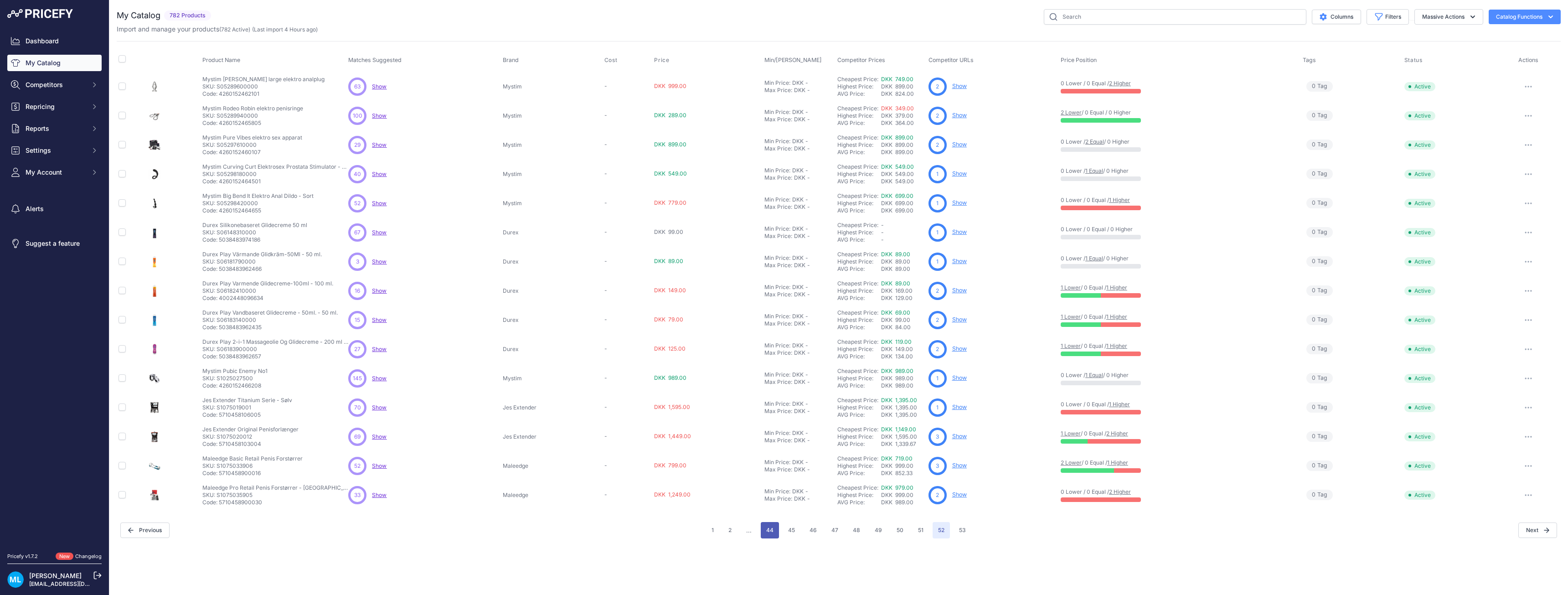
click at [769, 532] on button "44" at bounding box center [770, 530] width 18 height 16
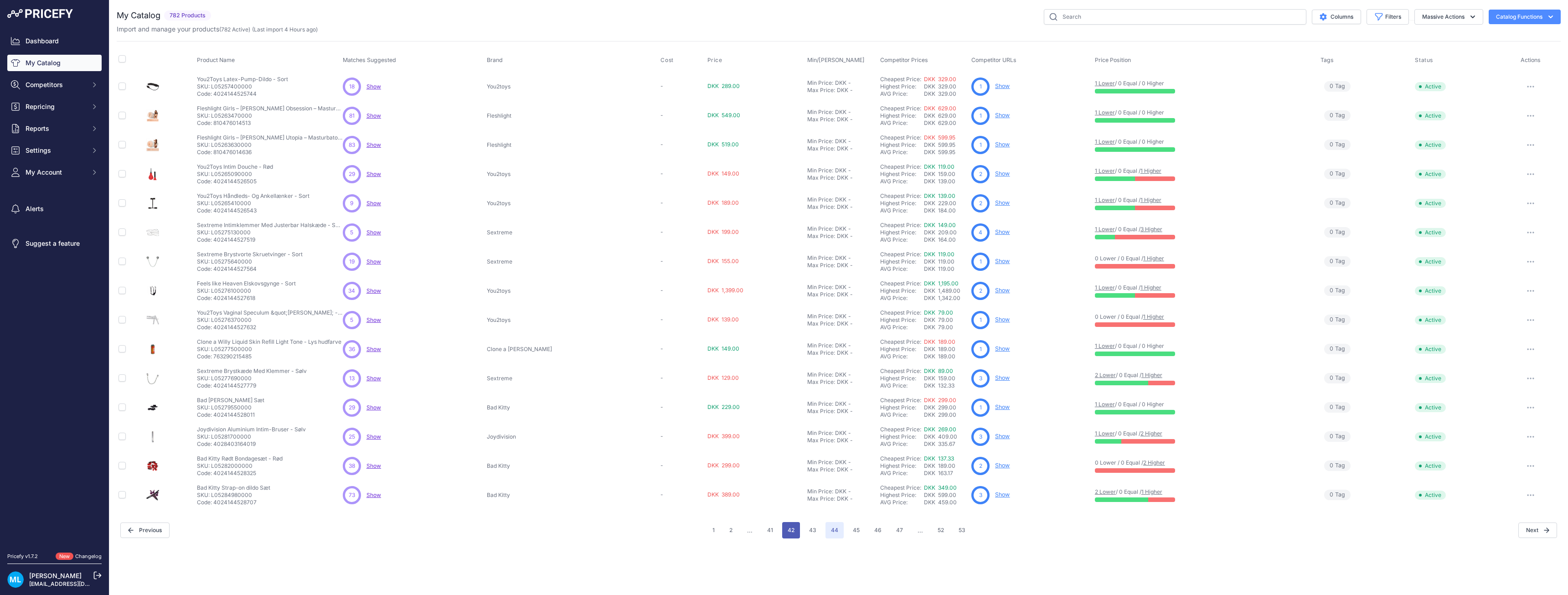
click at [792, 531] on button "42" at bounding box center [791, 530] width 18 height 16
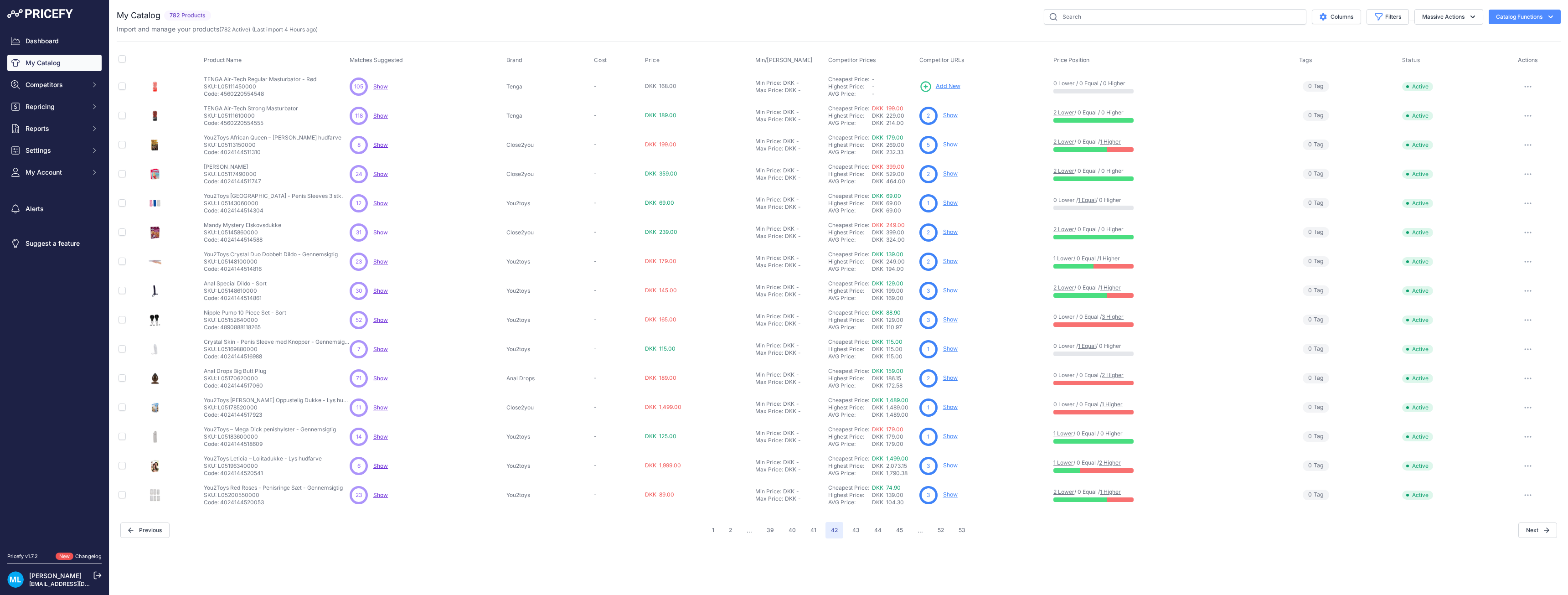
click at [947, 83] on span "Add New" at bounding box center [948, 86] width 24 height 9
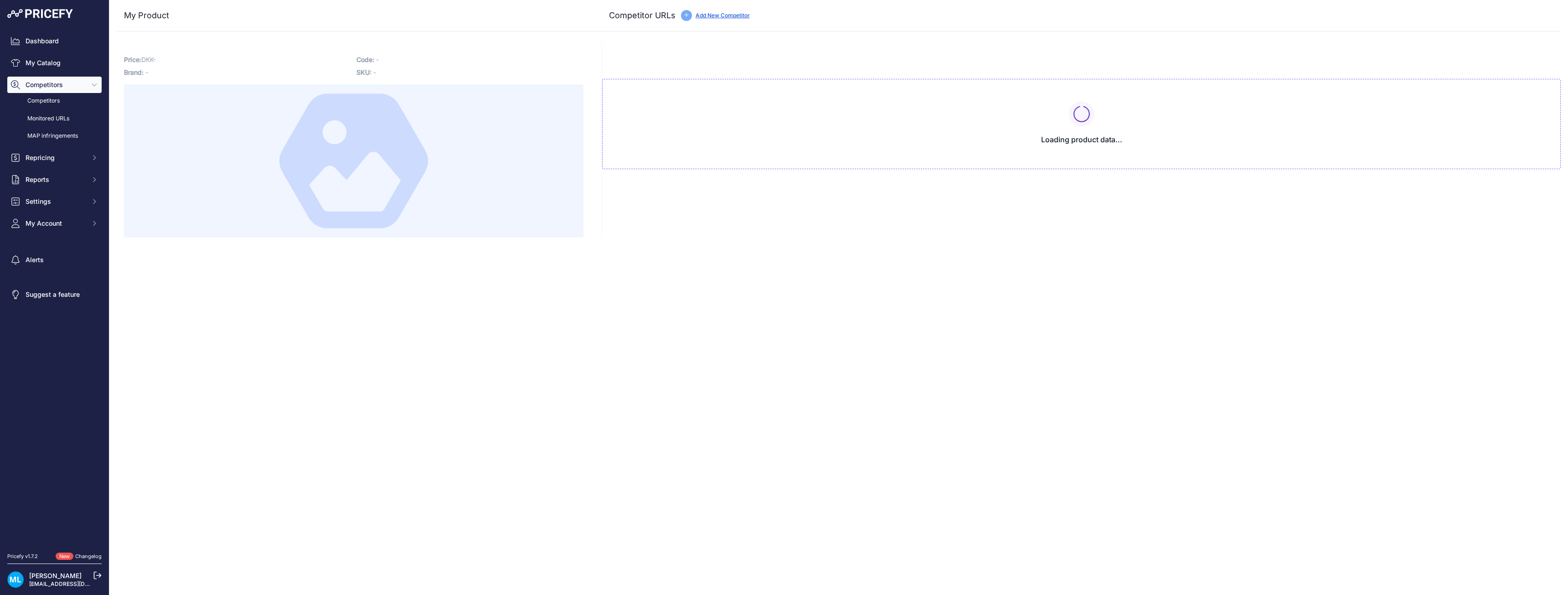
type input "[DOMAIN_NAME][URL]"
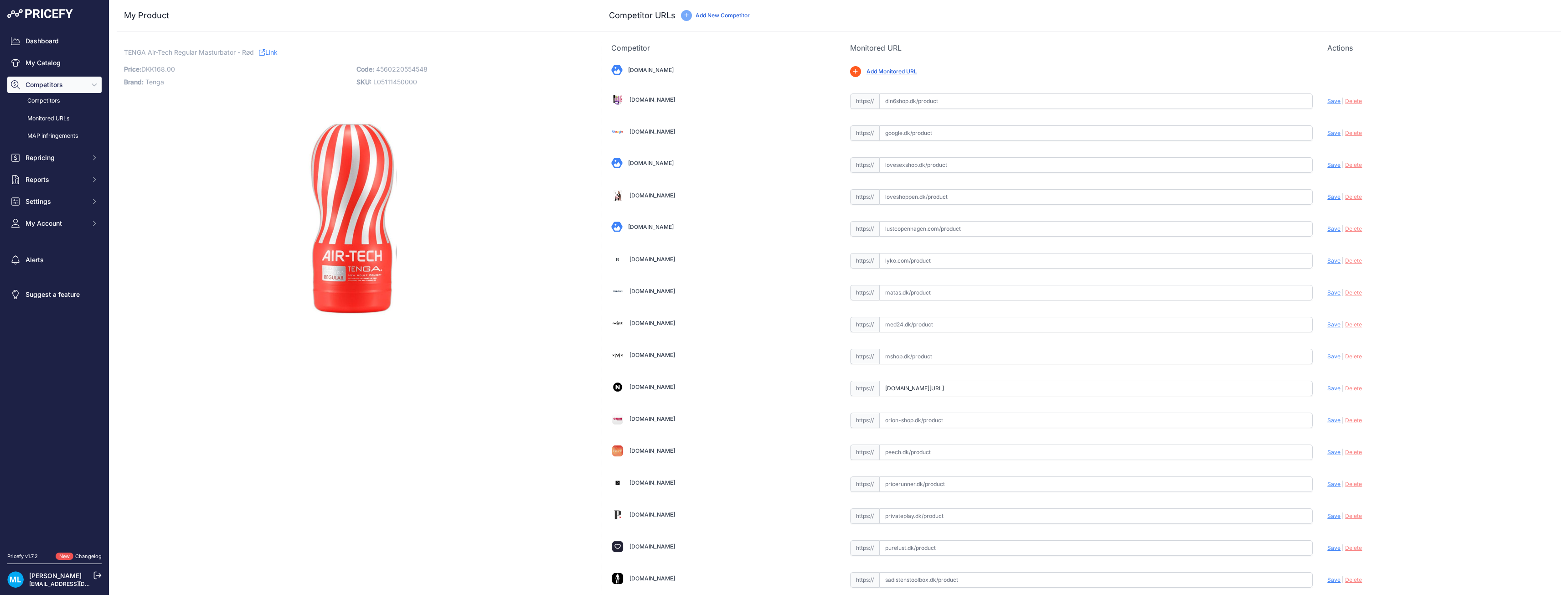
click at [404, 73] on p "Code: 4560220554548" at bounding box center [470, 69] width 227 height 13
copy span "4560220554548"
click at [886, 293] on input "text" at bounding box center [1096, 292] width 434 height 15
paste input "[URL][DOMAIN_NAME]"
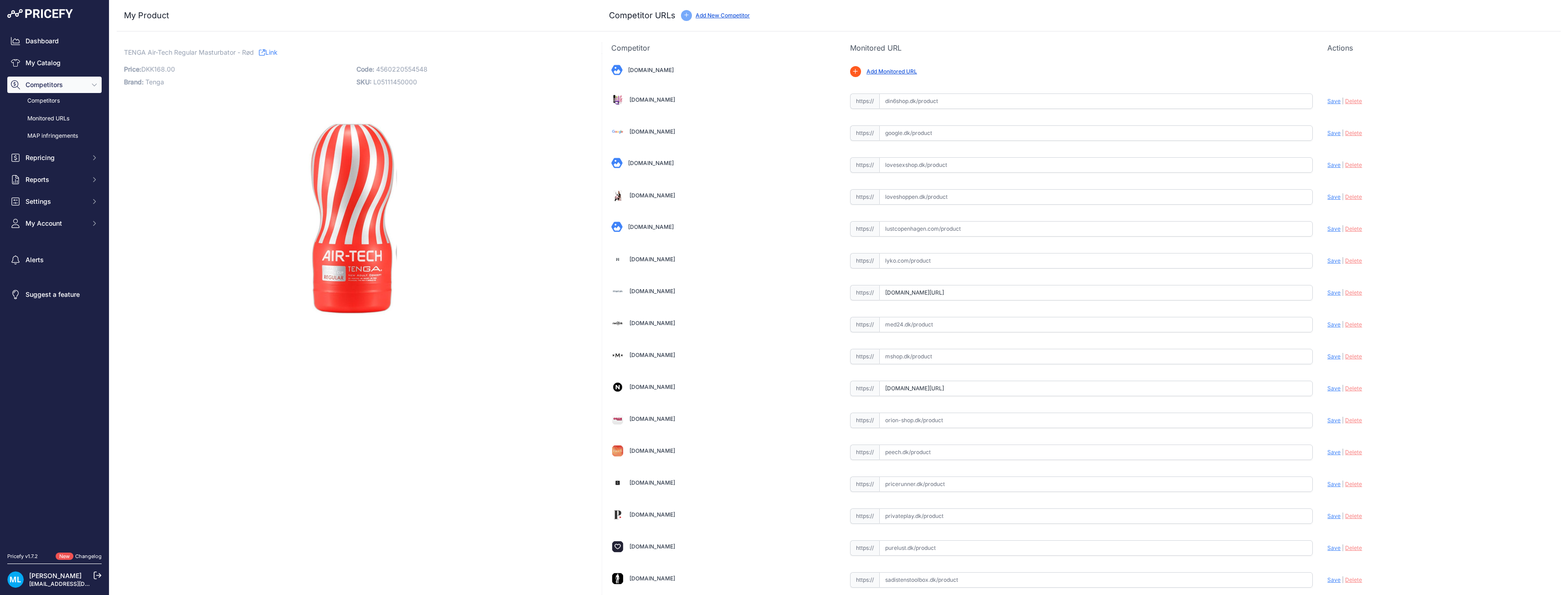
click at [1328, 293] on span "Save" at bounding box center [1334, 292] width 13 height 7
type input "[URL][DOMAIN_NAME]"
click at [418, 68] on span "4560220554548" at bounding box center [402, 69] width 52 height 8
copy span "4560220554548"
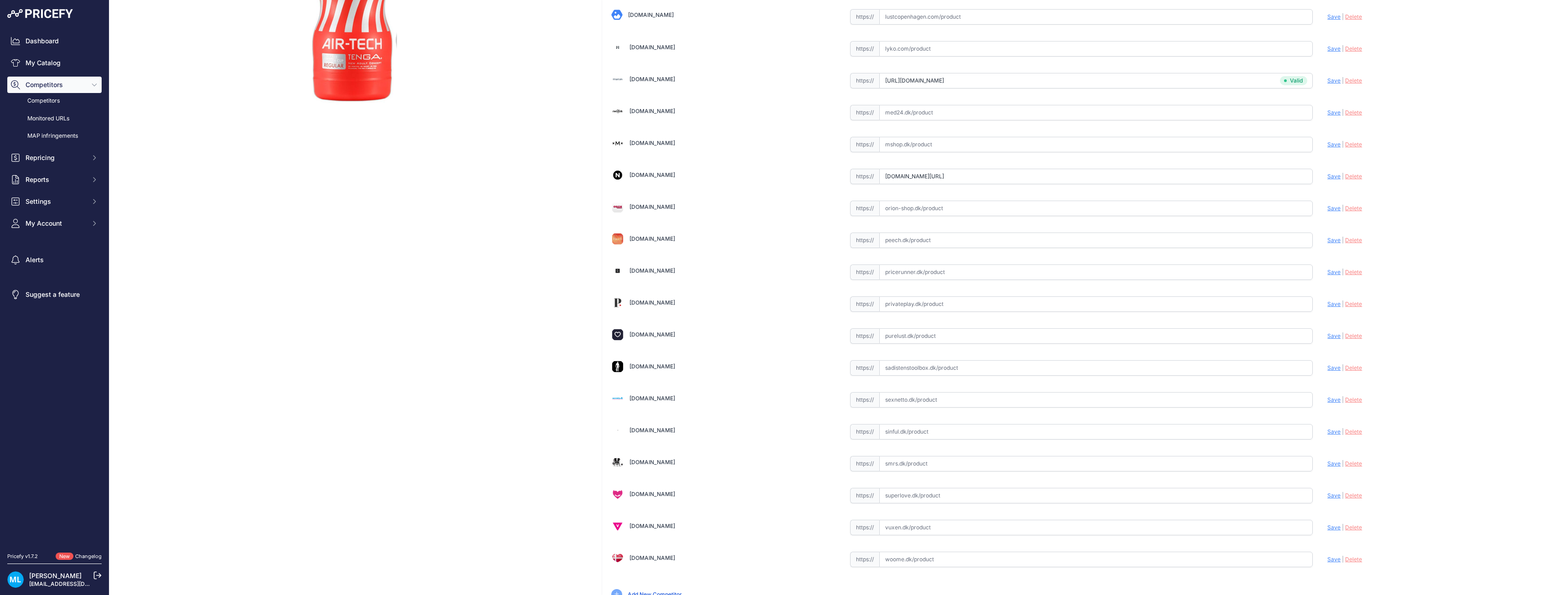
scroll to position [228, 0]
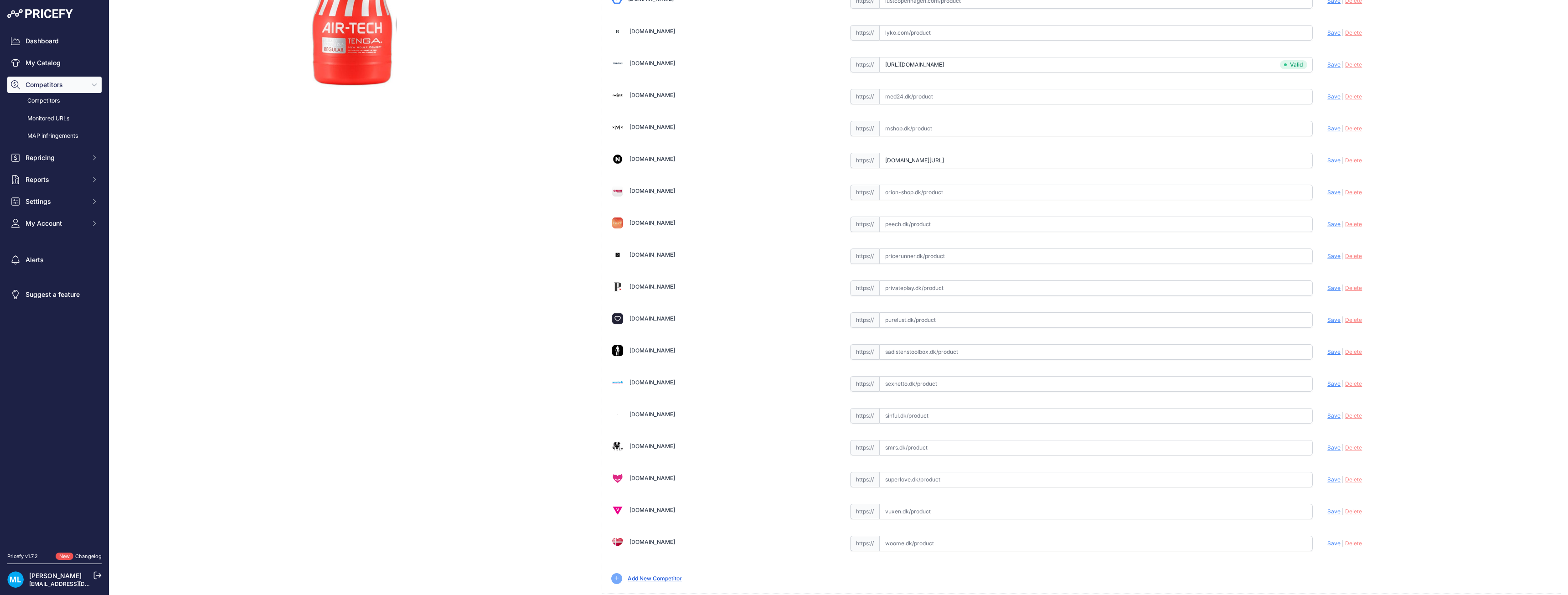
click at [916, 381] on input "text" at bounding box center [1096, 384] width 434 height 15
paste input "[URL][DOMAIN_NAME]"
click at [1331, 382] on span "Save" at bounding box center [1334, 384] width 13 height 7
type input "https://www.sexnetto.dk/tenga-air-tech-regular-cup-onaniprodukt?prirule_jdsnikf…"
click at [920, 512] on input "text" at bounding box center [1096, 511] width 434 height 15
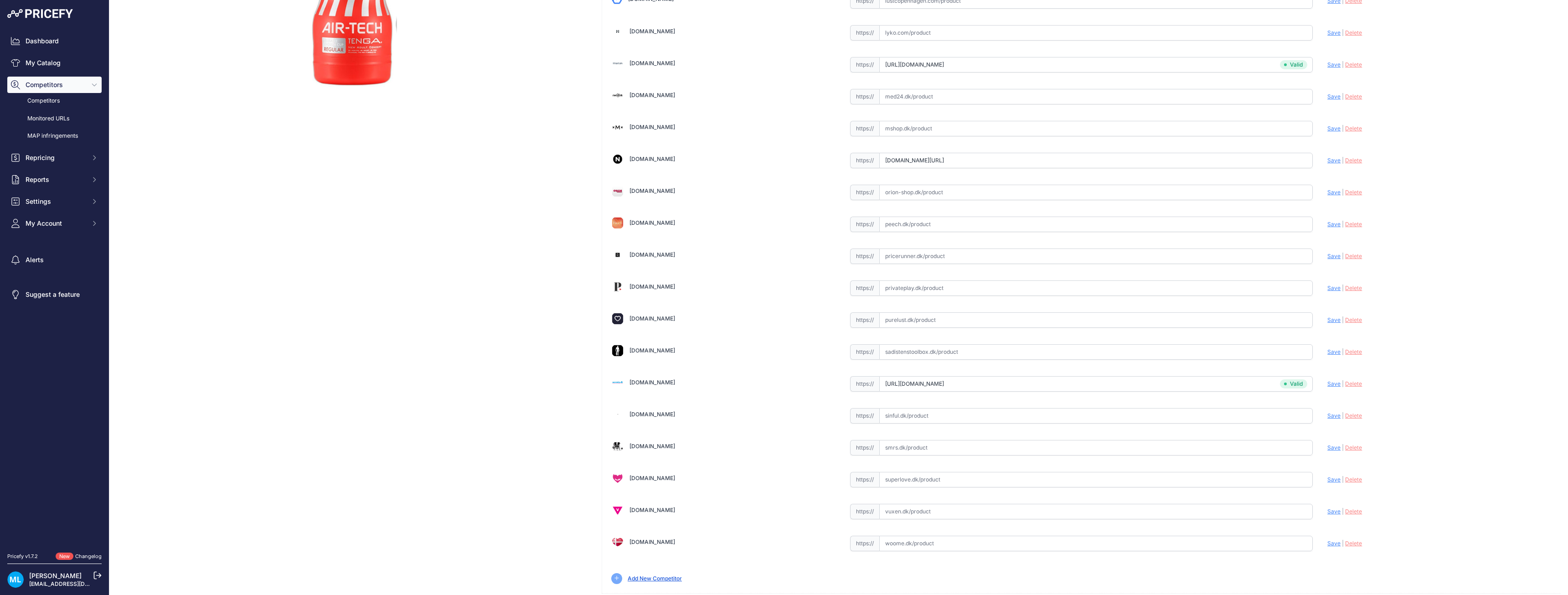
paste input "https://www.vuxen.dk/brands/tenga/tenga-air-tech-vacuum-cup-regular?tduid=2fcd0…"
click at [1328, 510] on span "Save" at bounding box center [1334, 511] width 13 height 7
type input "https://www.vuxen.dk/brands/tenga/tenga-air-tech-vacuum-cup-regular?tduid=2fcd0…"
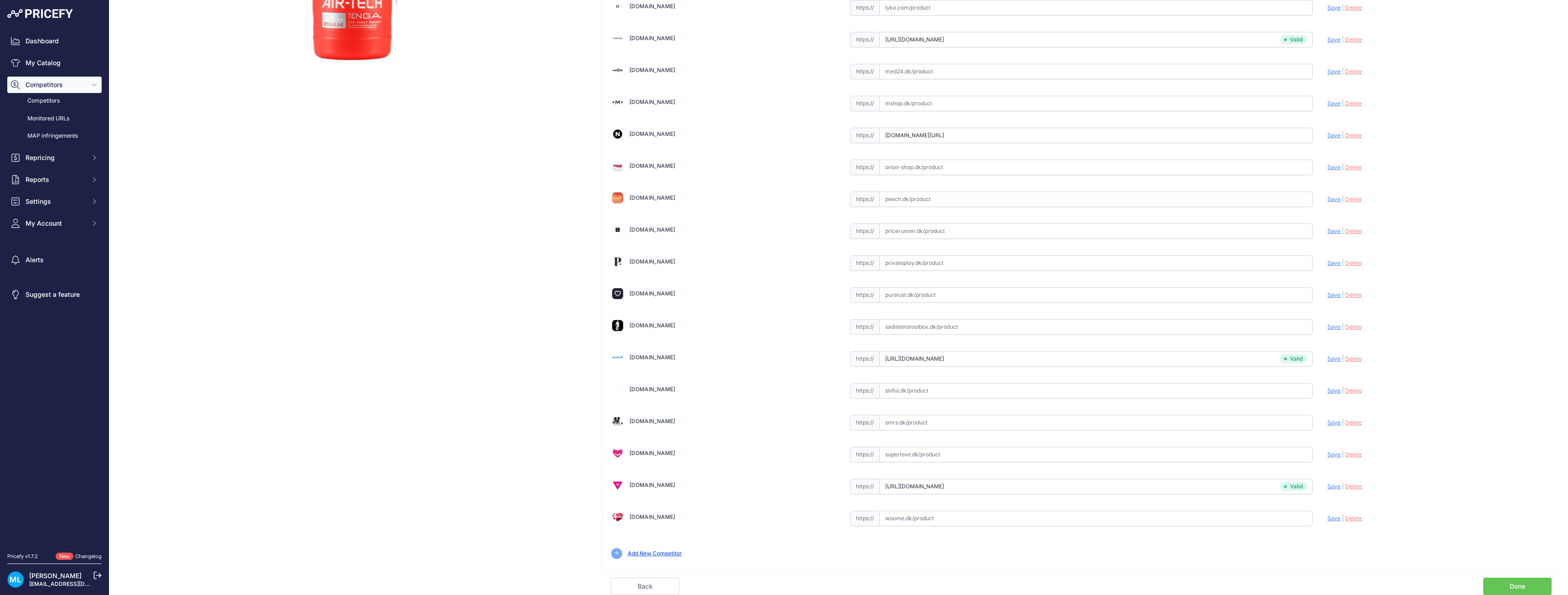
scroll to position [253, 0]
click at [901, 454] on input "text" at bounding box center [1096, 454] width 434 height 15
paste input "https://superlove.dk/tenga-air-tech-regular?utm_source=pricerunner&utm_medium=c…"
click at [1328, 453] on span "Save" at bounding box center [1334, 454] width 13 height 7
type input "https://superlove.dk/tenga-air-tech-regular?prirule_jdsnikfkfjsd=9906"
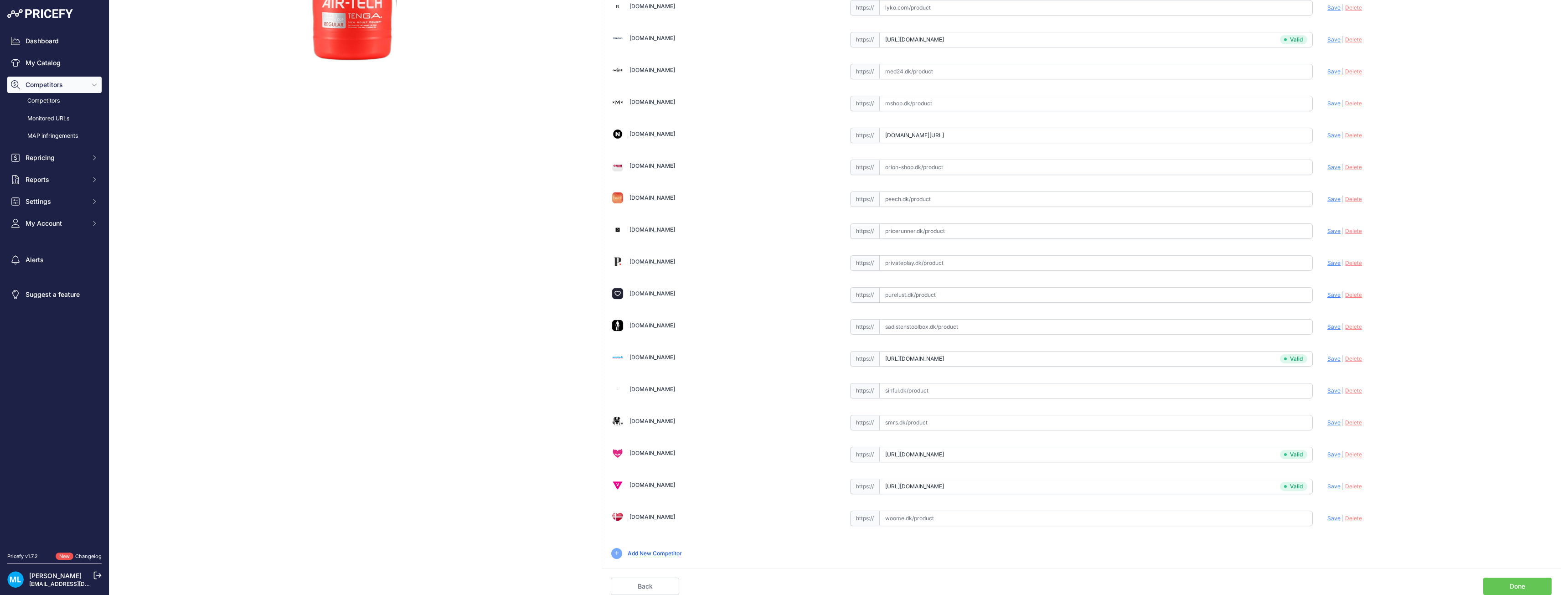
click at [925, 392] on input "text" at bounding box center [1096, 390] width 434 height 15
paste input "https://www.sinful.dk/p/tenga-air-tech-regular/1014583?variantSku=14583&utm_sou…"
click at [1331, 388] on span "Save" at bounding box center [1334, 390] width 13 height 7
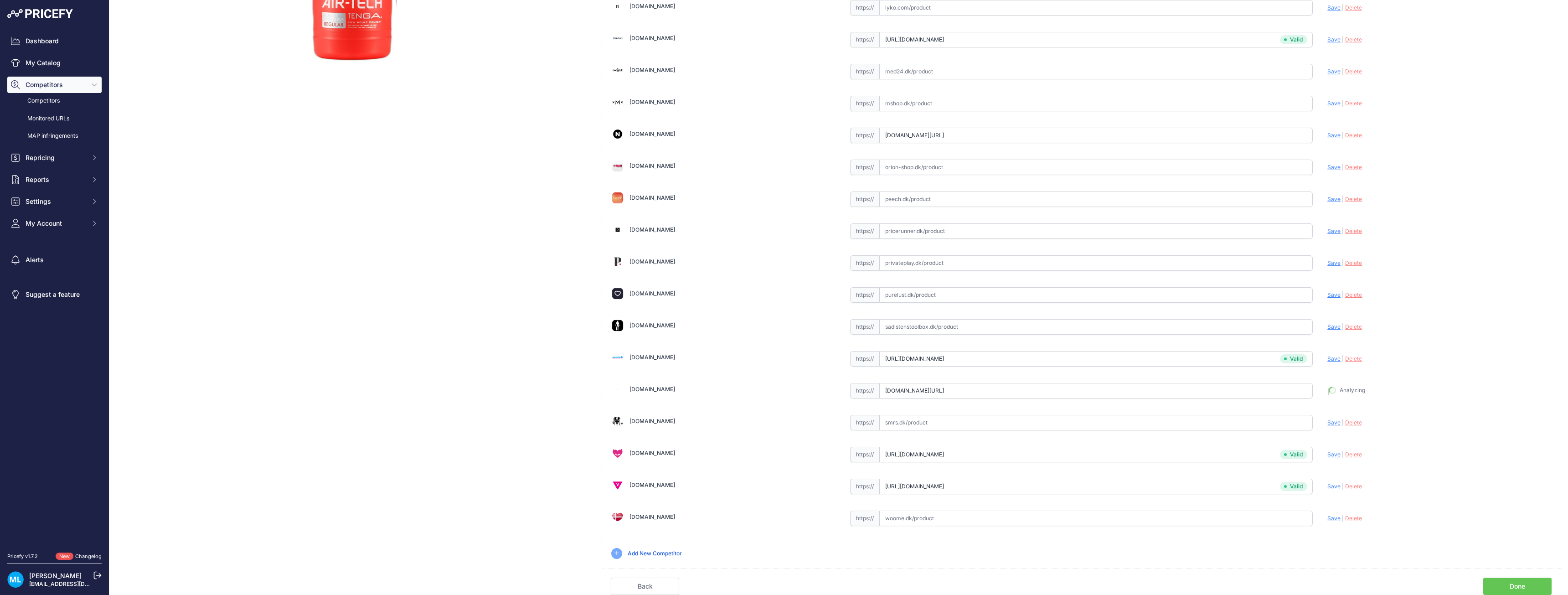
type input "https://www.sinful.dk/p/tenga-air-tech-regular/1014583?variantSku=14583&prirule…"
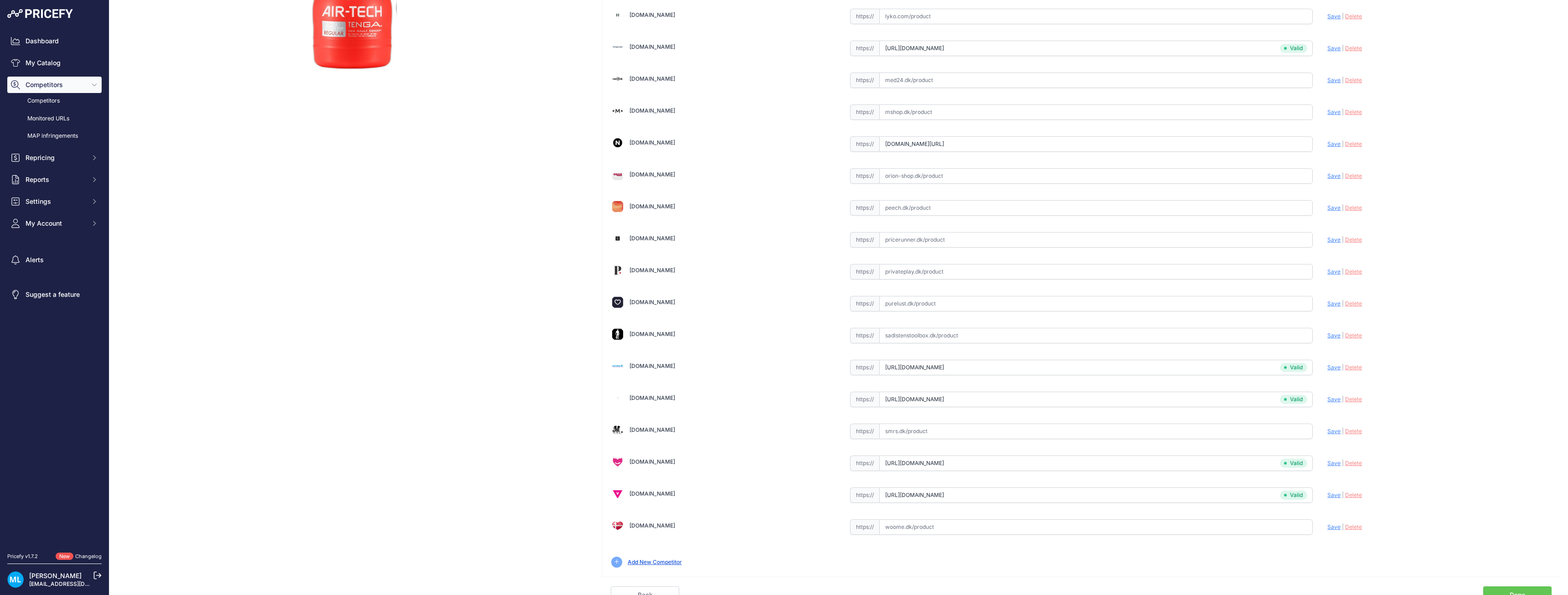
scroll to position [253, 0]
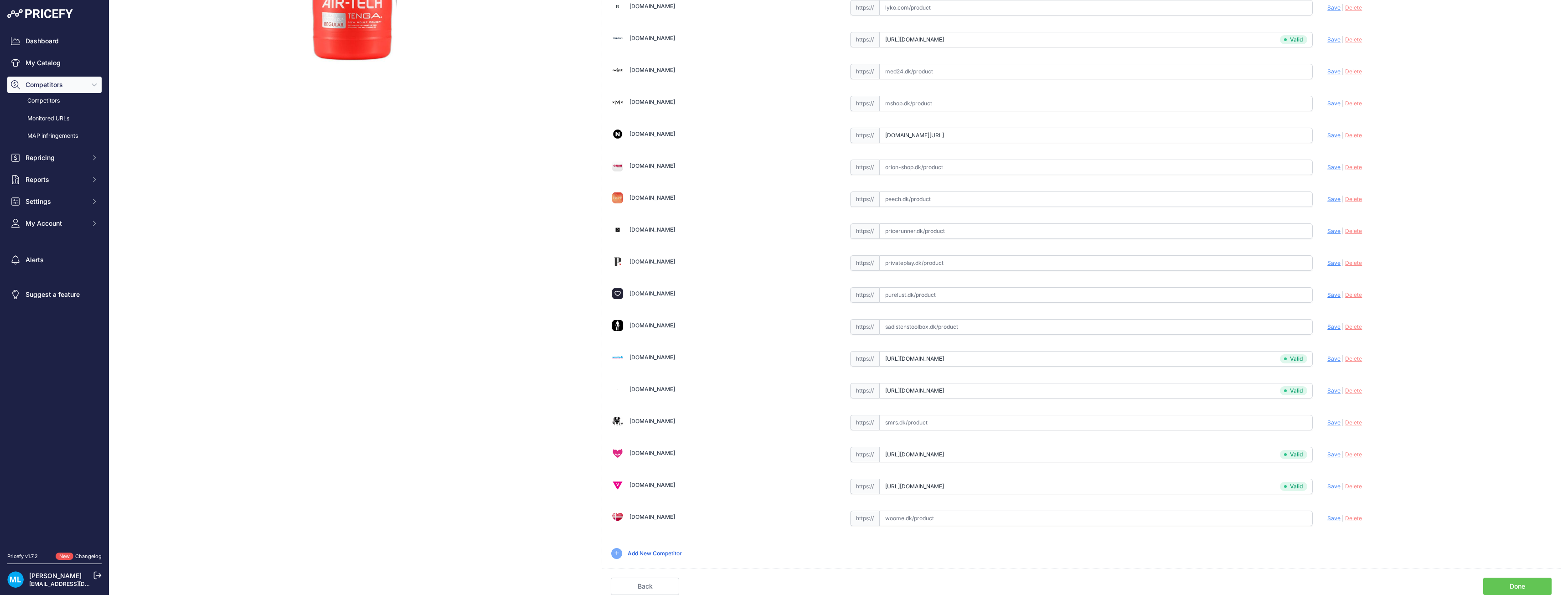
click at [919, 518] on input "text" at bounding box center [1096, 518] width 434 height 15
paste input "https://woome.dk/produkt/tenga-reusable-vacuum-cup-regular/?utm_source=pricerun…"
click at [1329, 518] on span "Save" at bounding box center [1334, 518] width 13 height 7
type input "https://woome.dk/produkt/tenga-reusable-vacuum-cup-regular/?prirule_jdsnikfkfjs…"
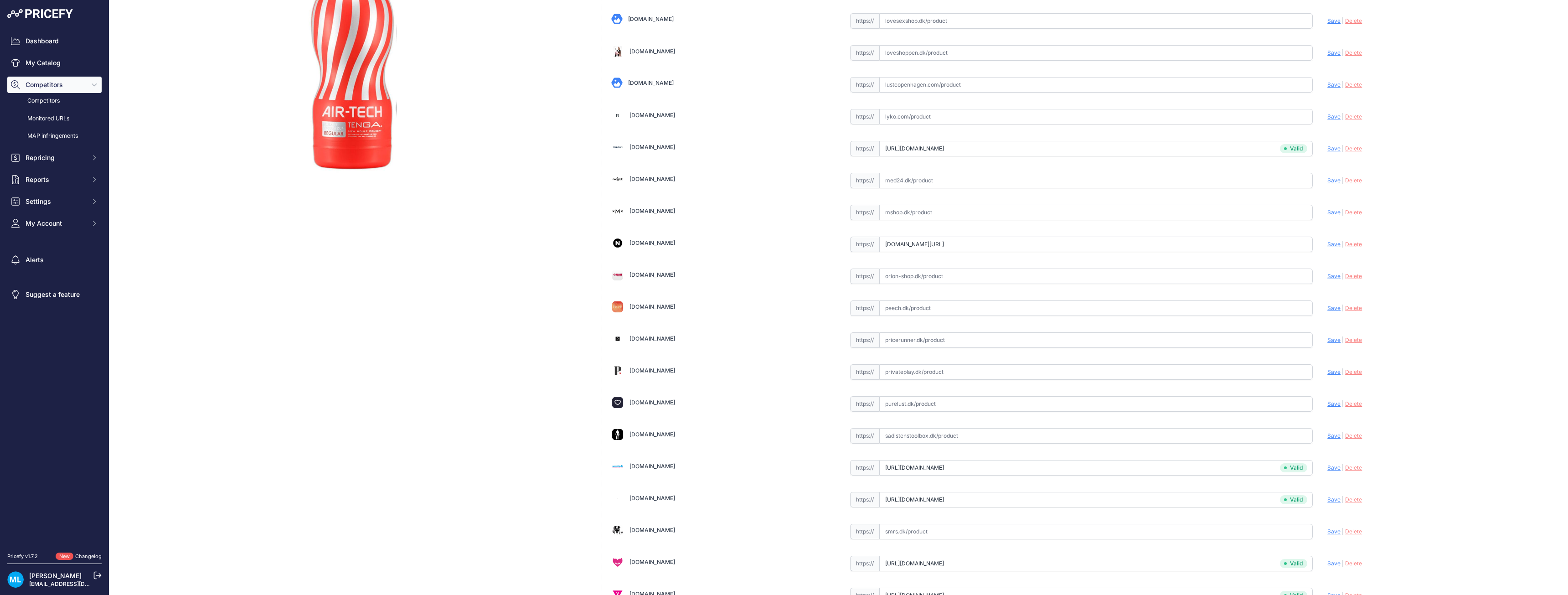
scroll to position [116, 0]
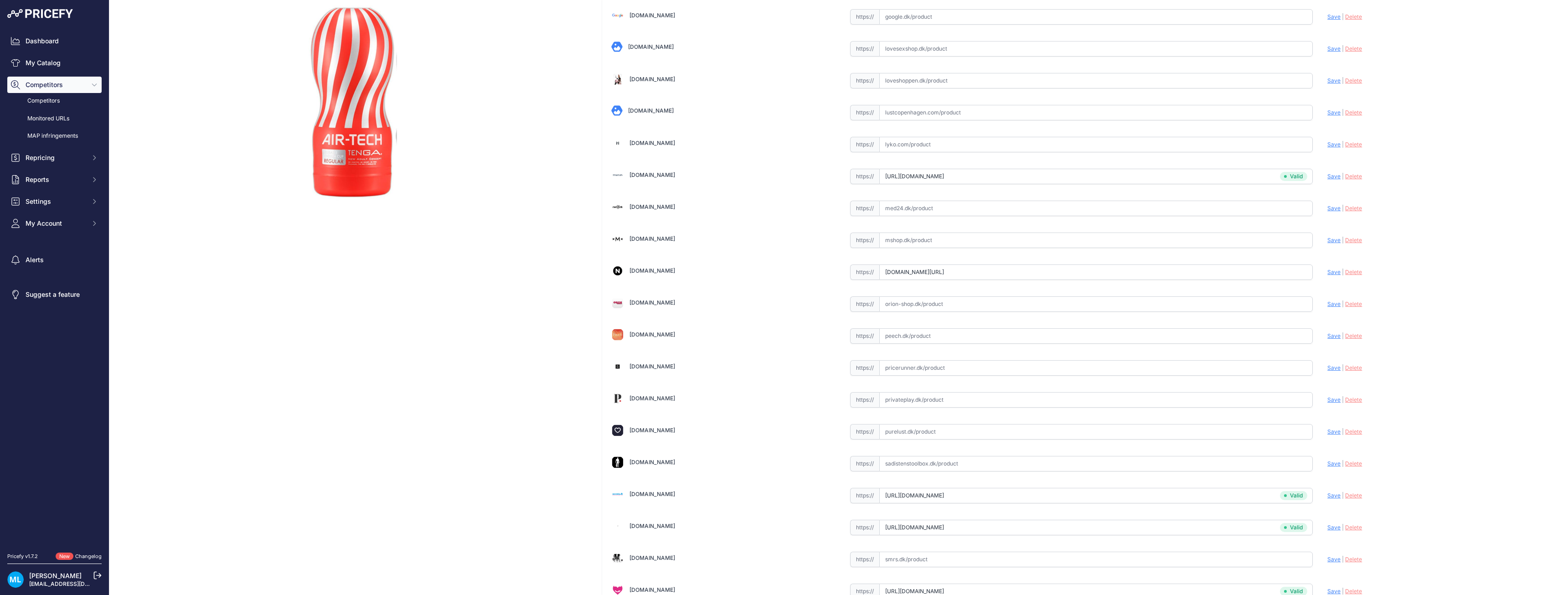
click at [914, 147] on input "text" at bounding box center [1096, 144] width 434 height 15
paste input "https://lyko.com/da/tenga/tenga-air-tech2?utm_source=pricerunner&utm_medium=cpc…"
click at [1329, 145] on span "Save" at bounding box center [1334, 144] width 13 height 7
type input "https://lyko.com/da/tenga/tenga-air-tech2?prirule_jdsnikfkfjsd=9906"
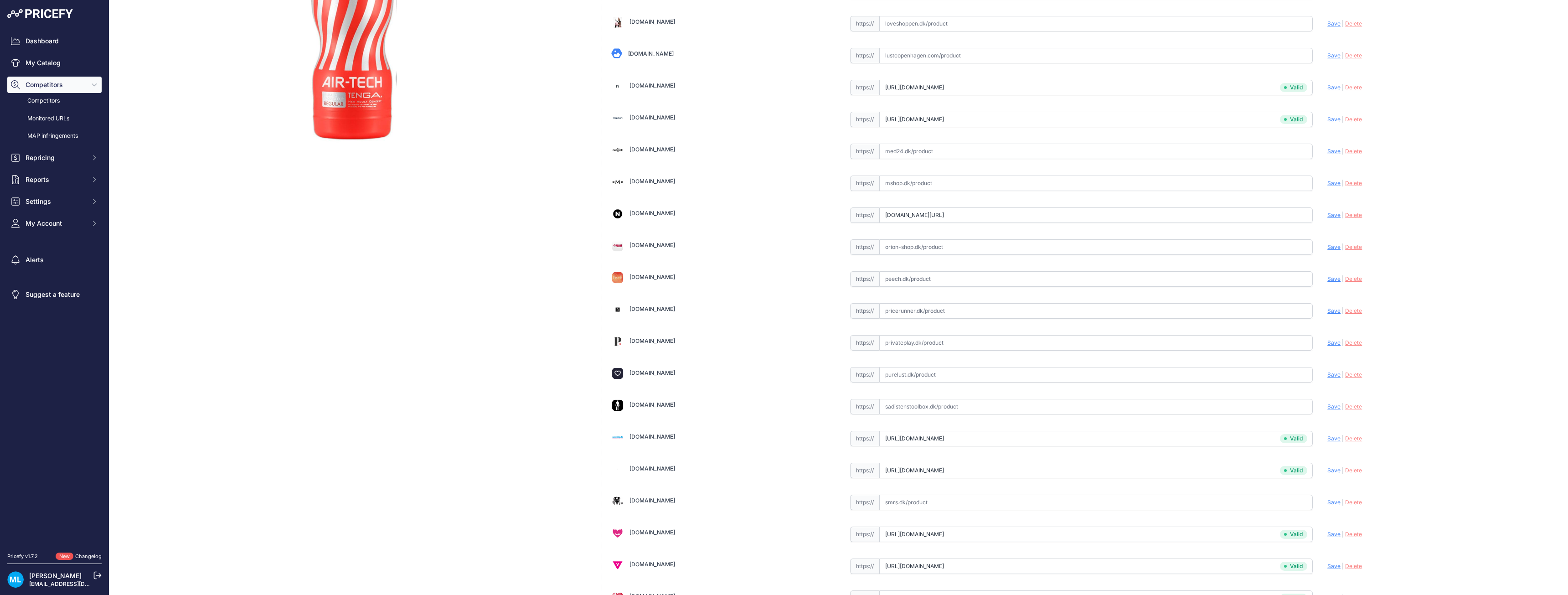
scroll to position [274, 0]
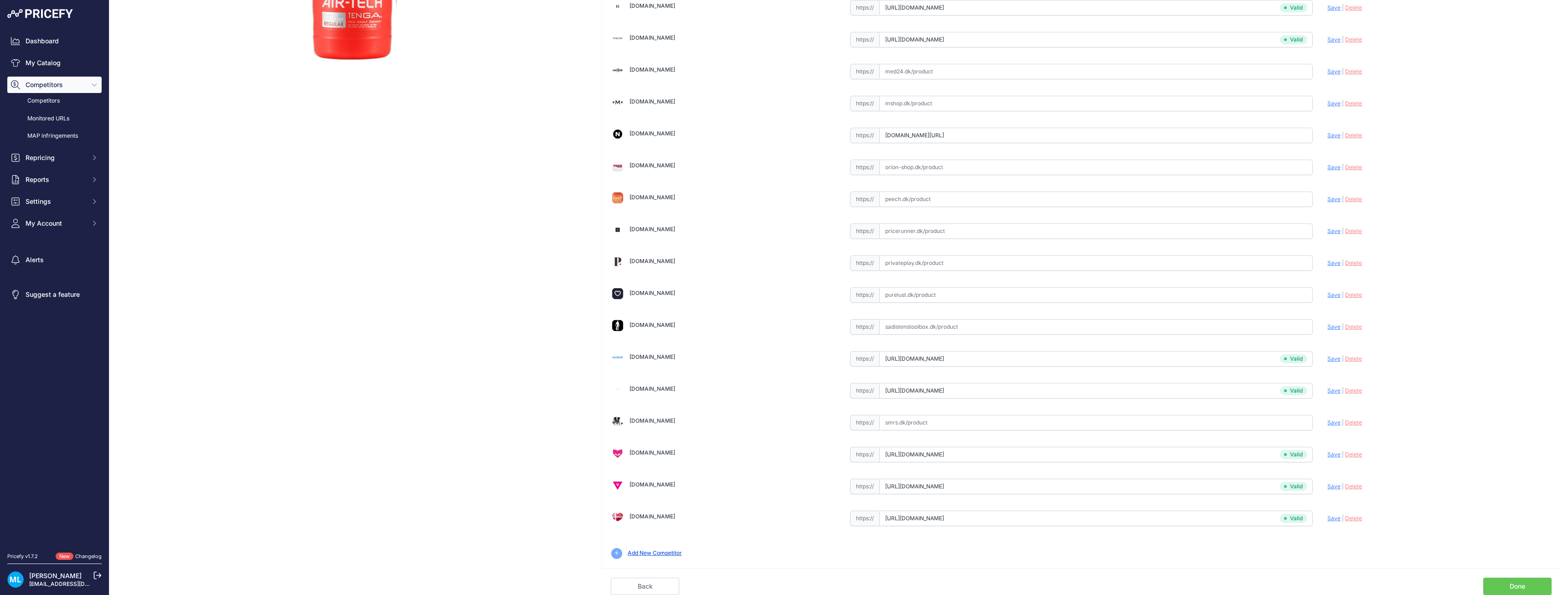
click at [1500, 582] on link "Done" at bounding box center [1517, 586] width 68 height 17
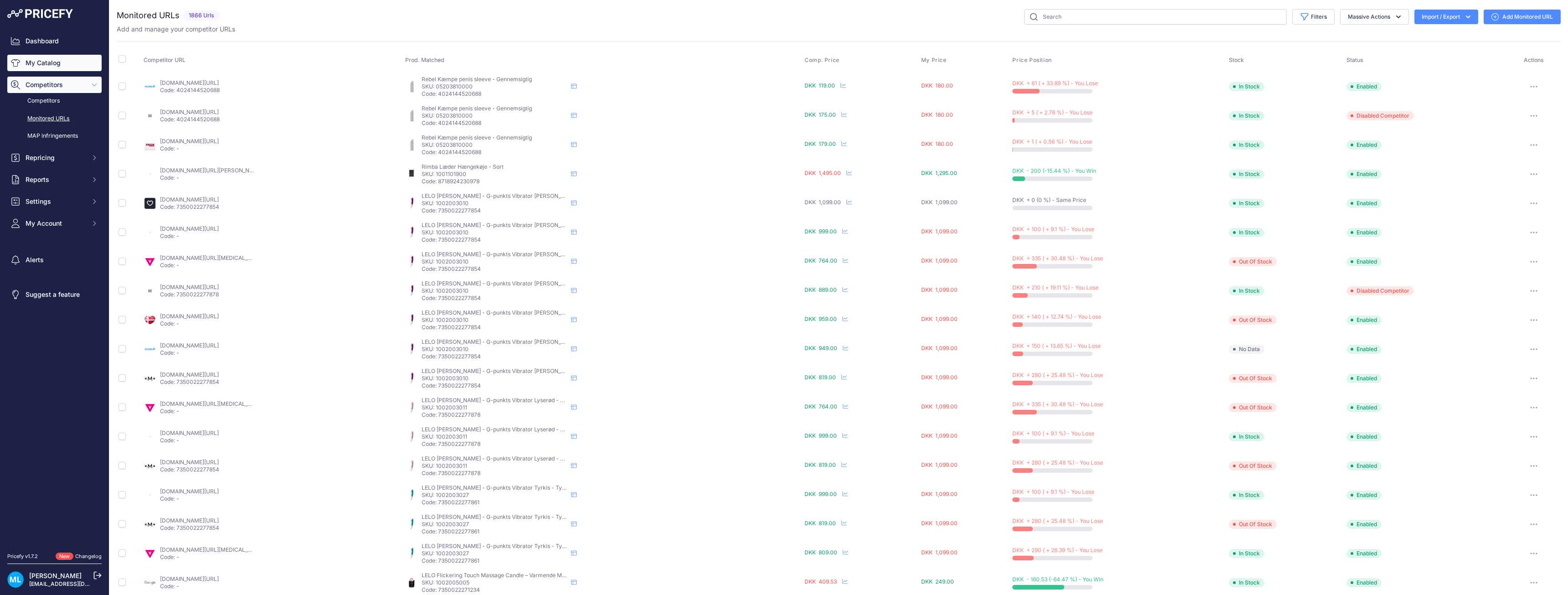
click at [62, 55] on link "My Catalog" at bounding box center [54, 63] width 94 height 16
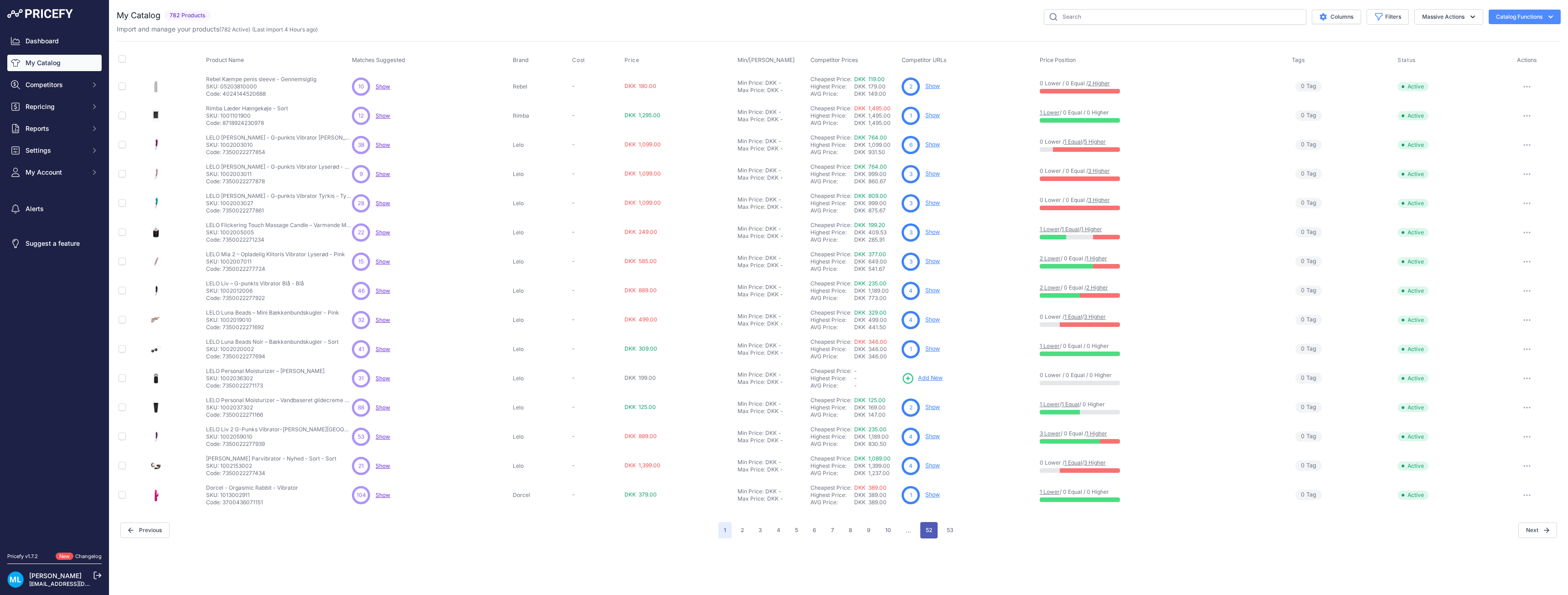
click at [935, 532] on button "52" at bounding box center [929, 530] width 17 height 16
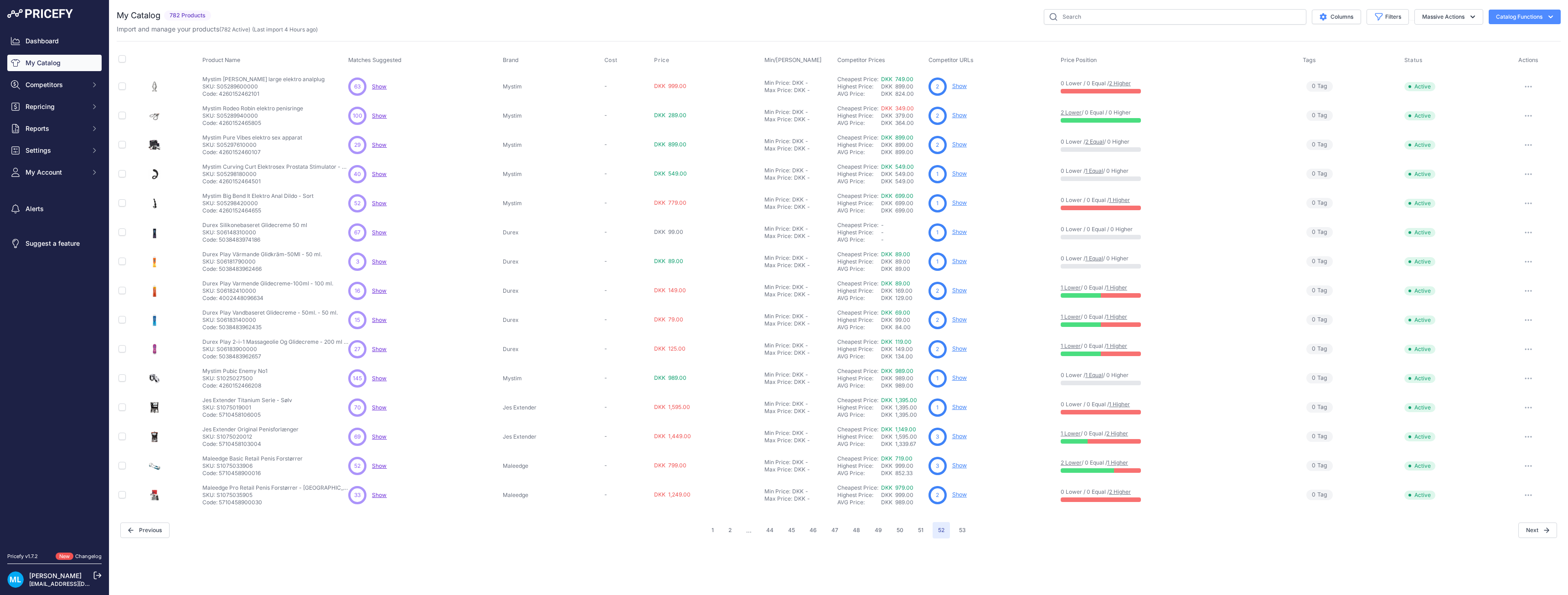
click at [771, 530] on button "44" at bounding box center [770, 530] width 18 height 16
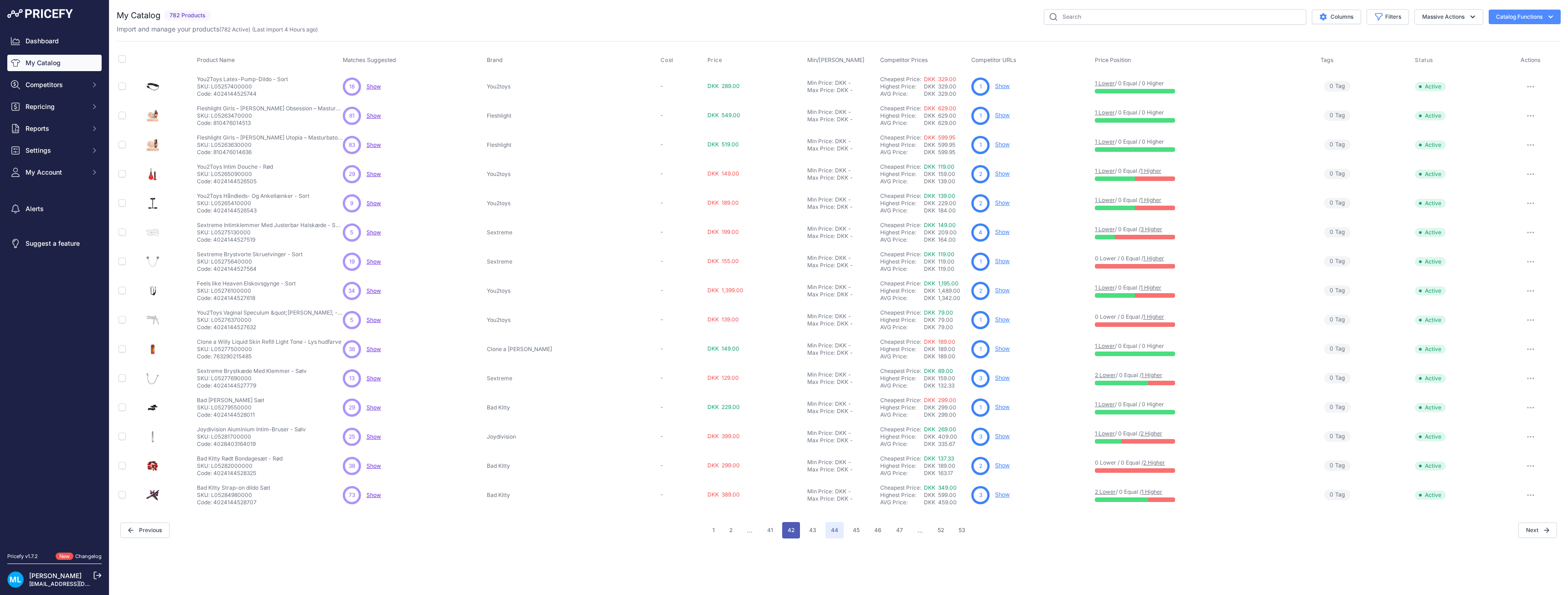
click at [794, 532] on button "42" at bounding box center [791, 530] width 18 height 16
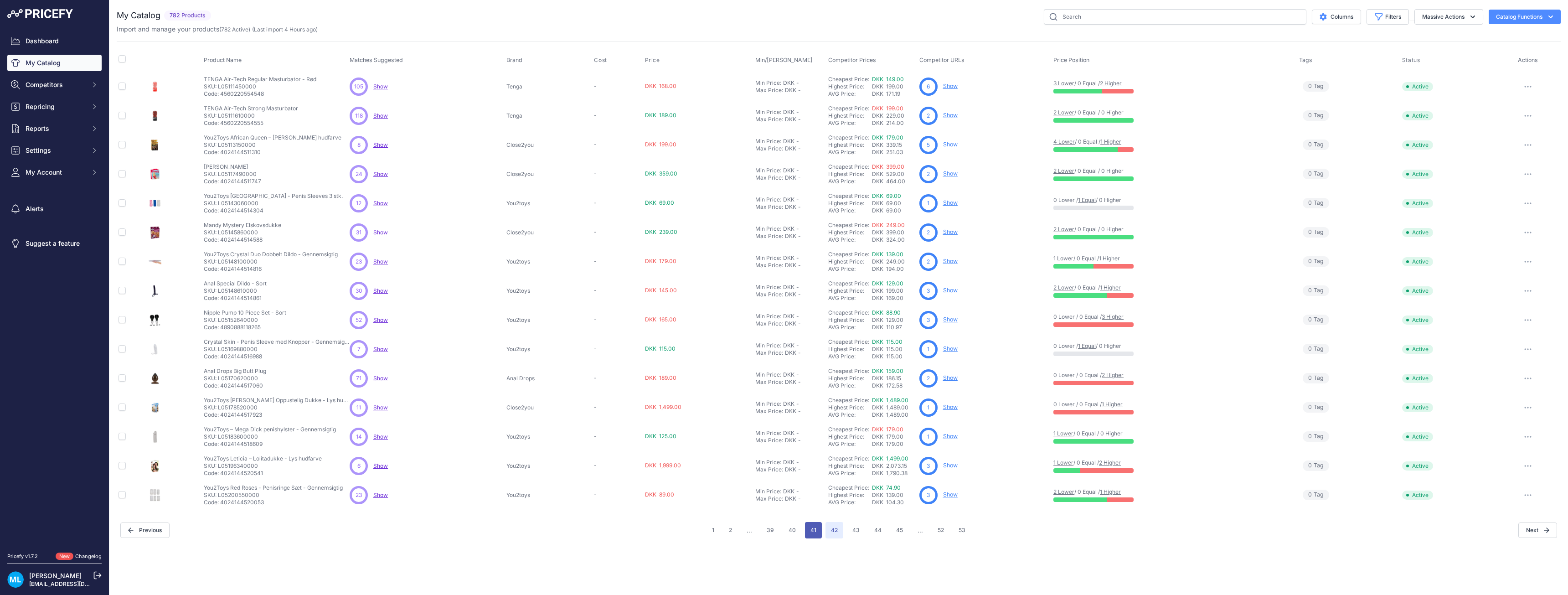
click at [814, 537] on button "41" at bounding box center [813, 530] width 17 height 16
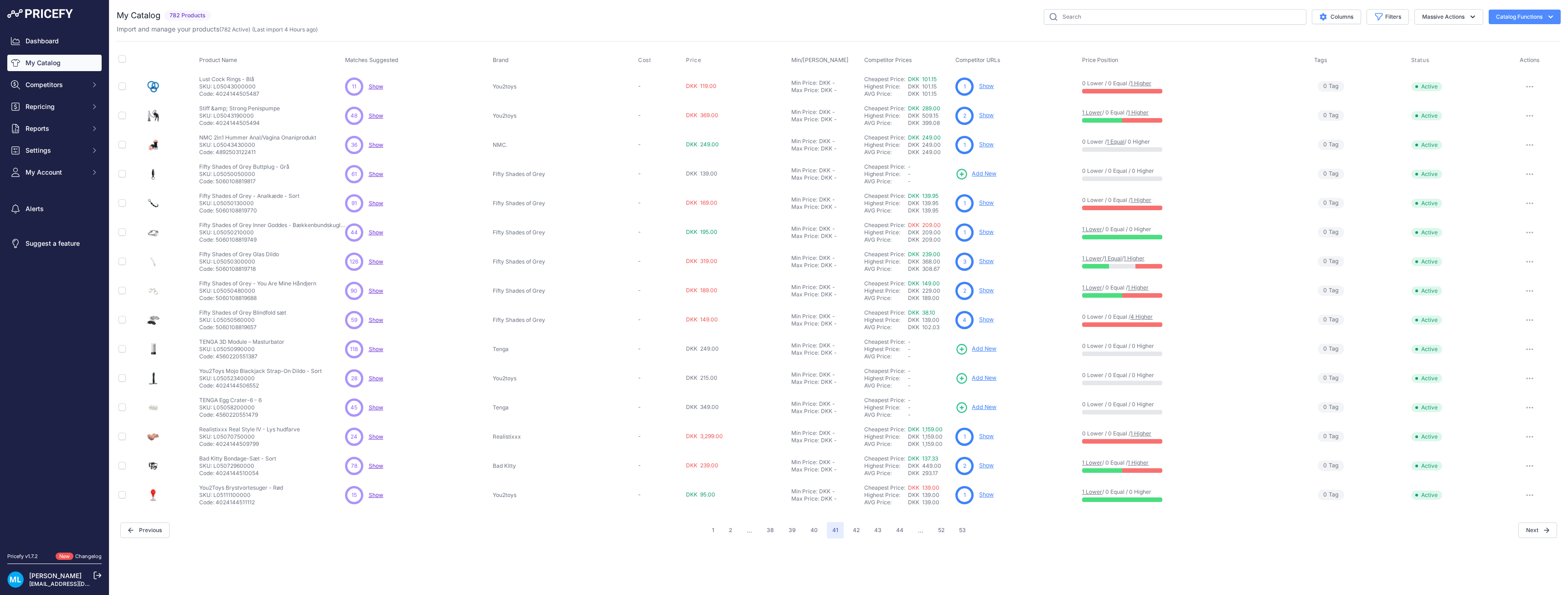
click at [976, 174] on span "Add New" at bounding box center [984, 174] width 24 height 9
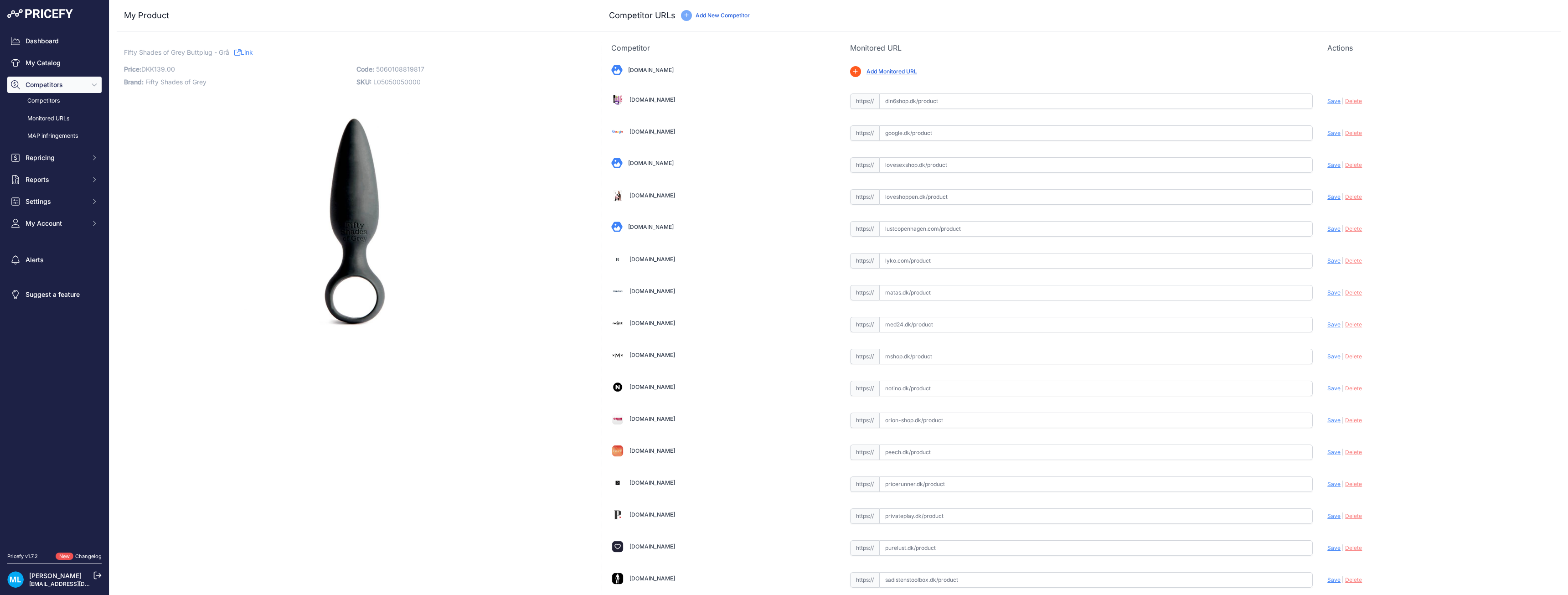
click at [413, 68] on span "5060108819817" at bounding box center [400, 69] width 48 height 8
copy span "5060108819817"
click at [901, 359] on input "text" at bounding box center [1096, 356] width 434 height 15
paste input "https://www.mshop.dk/something-forbidden"
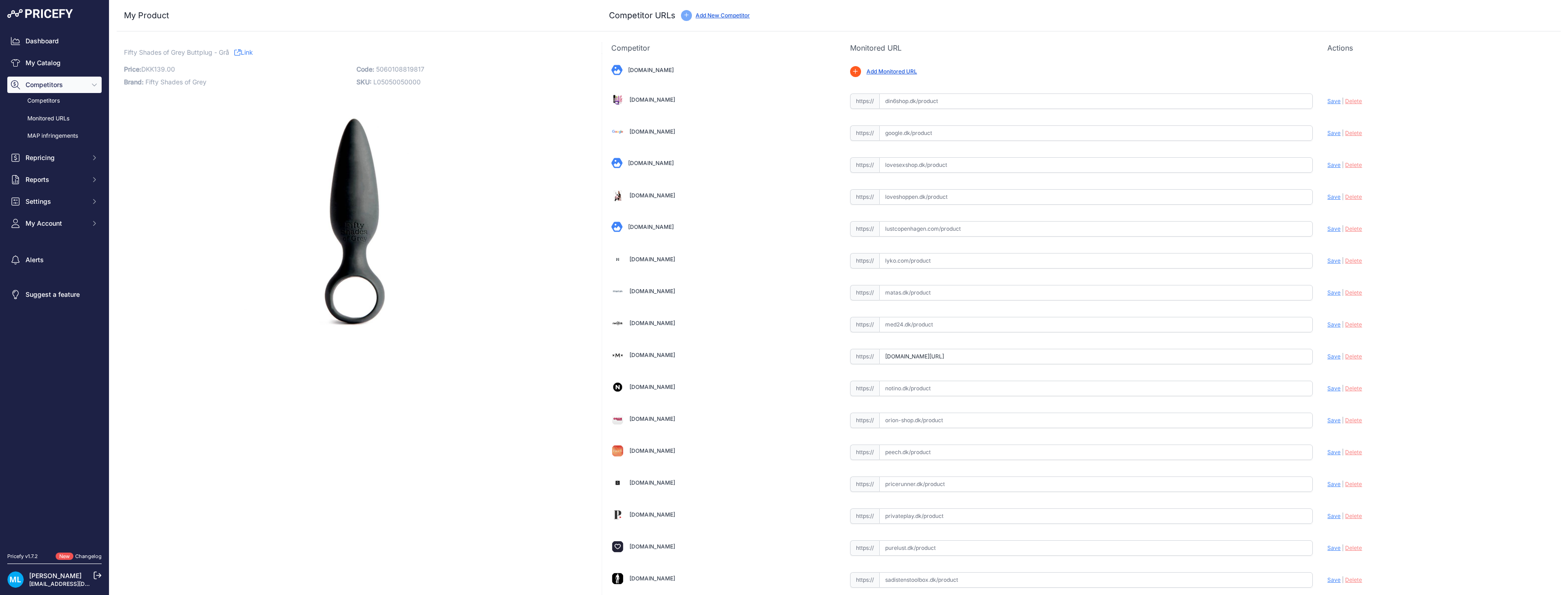
click at [1330, 358] on span "Save" at bounding box center [1334, 356] width 13 height 7
type input "https://www.mshop.dk/something-forbidden?prirule_jdsnikfkfjsd=9906"
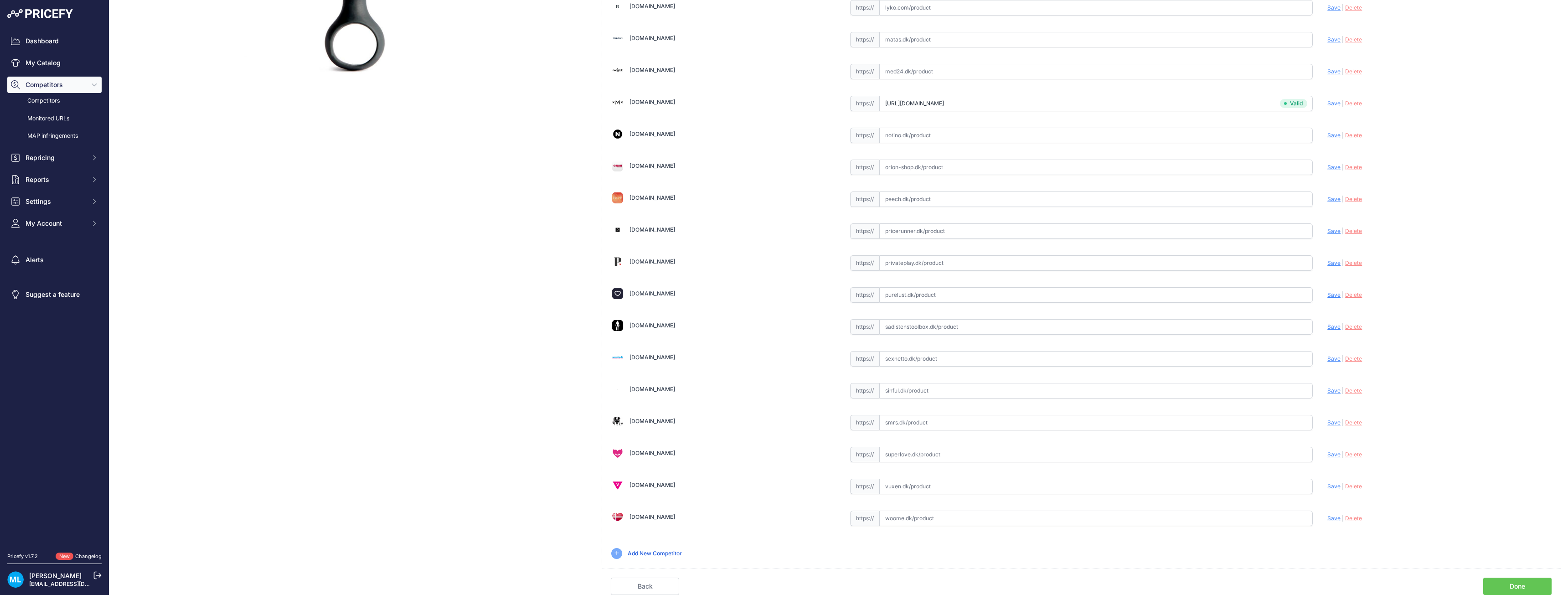
scroll to position [71, 0]
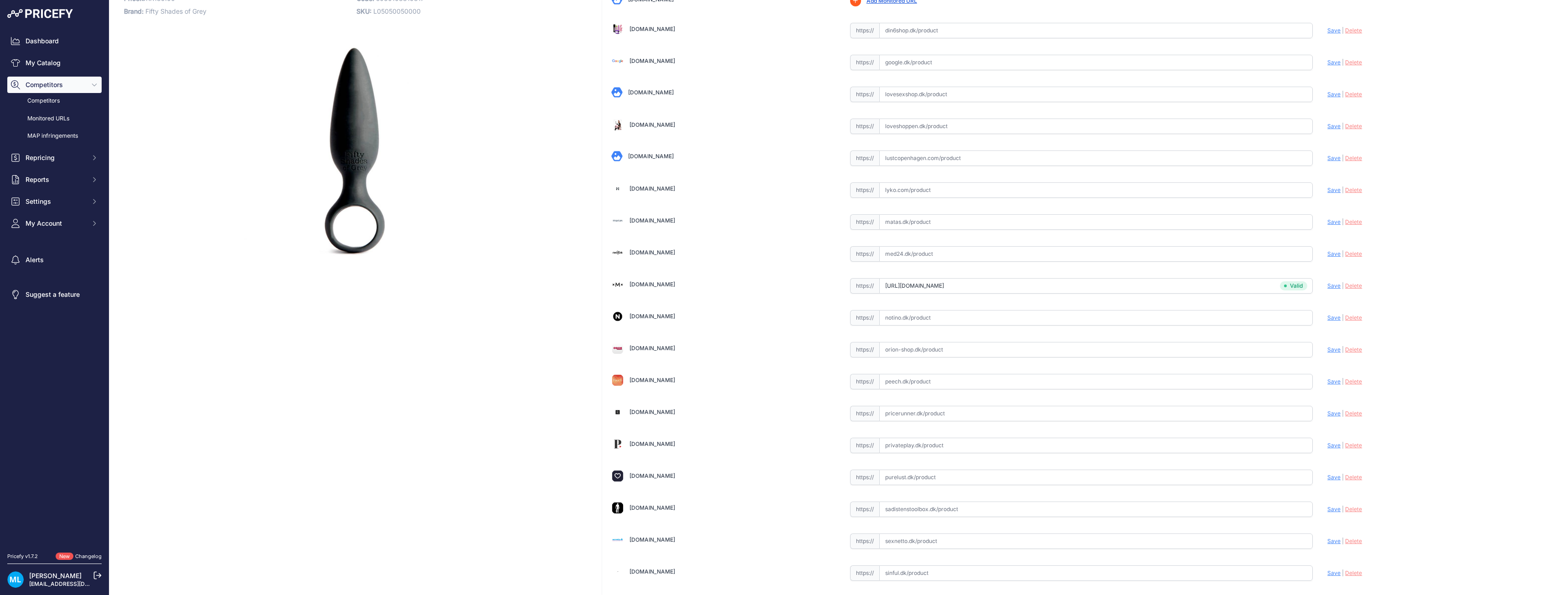
click at [929, 449] on input "text" at bounding box center [1096, 445] width 434 height 15
paste input "https://privateplay.dk/vare/fifty-shades-of-grey-silikone-butt-plug/?utm_term=3…"
click at [1328, 445] on span "Save" at bounding box center [1334, 445] width 13 height 7
type input "https://privateplay.dk/vare/fifty-shades-of-grey-silikone-butt-plug/?prirule_jd…"
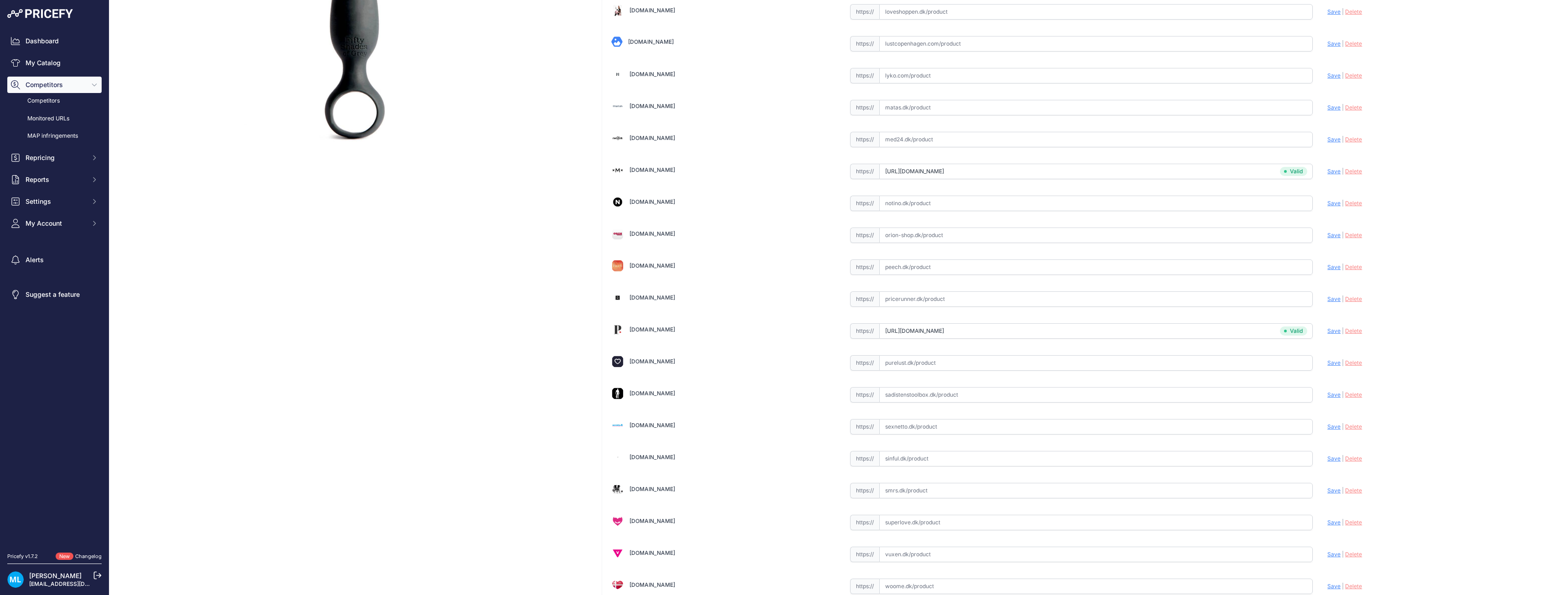
scroll to position [208, 0]
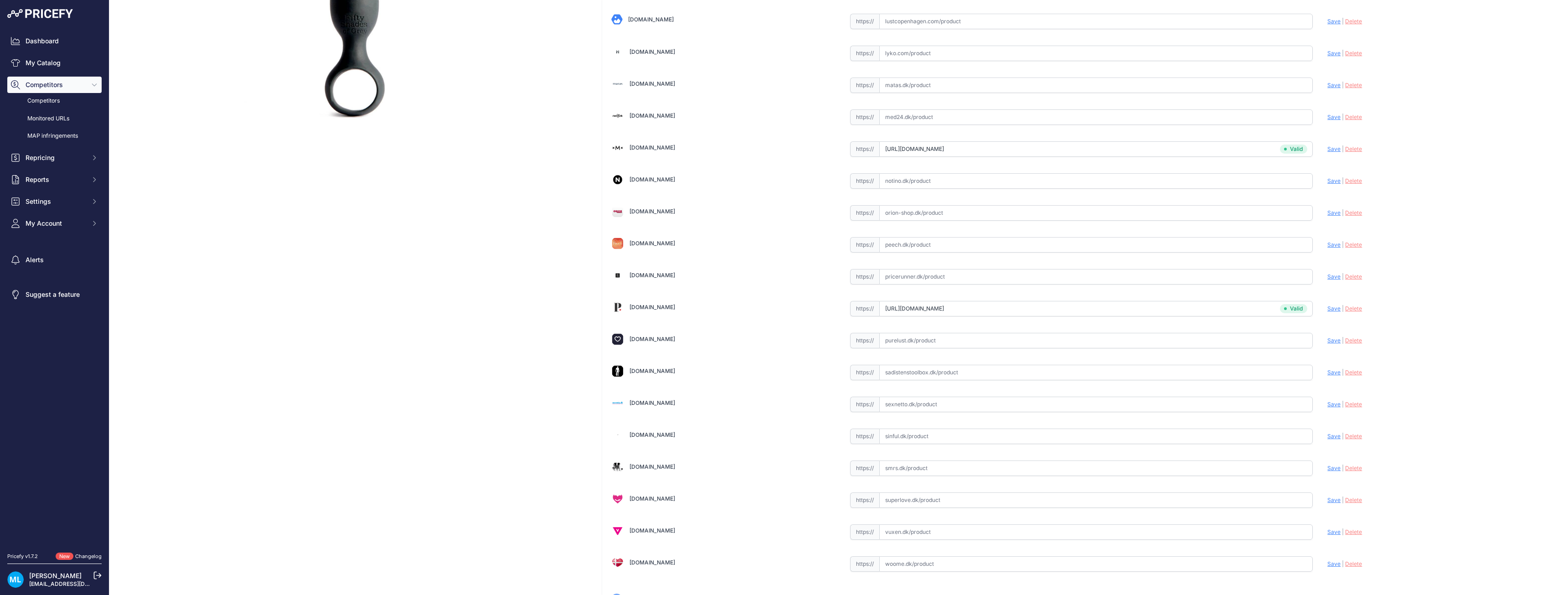
click at [918, 434] on input "text" at bounding box center [1096, 436] width 434 height 15
paste input "https://www.sinful.dk/p/fifty-shades-of-grey-forbidden-butt-plug/1013131?varian…"
click at [1334, 435] on span "Save" at bounding box center [1334, 436] width 13 height 7
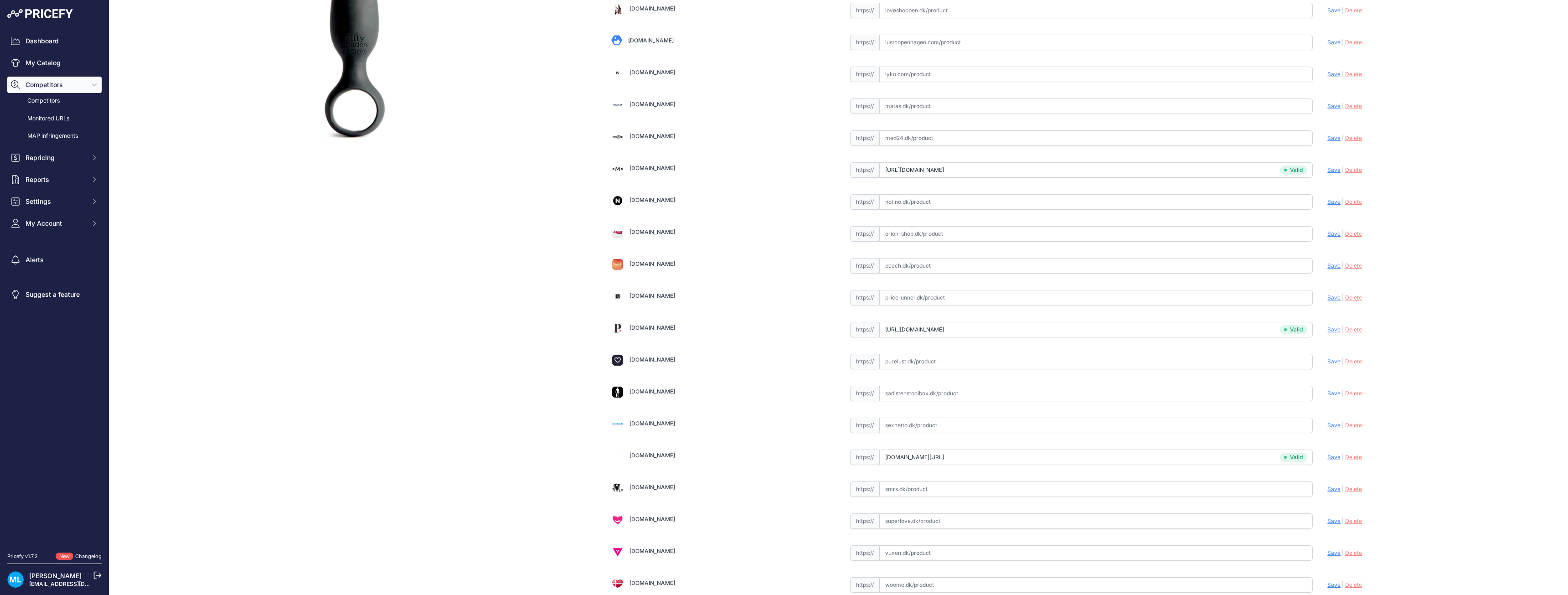
type input "https://www.sinful.dk/p/fifty-shades-of-grey-forbidden-butt-plug/1013131?varian…"
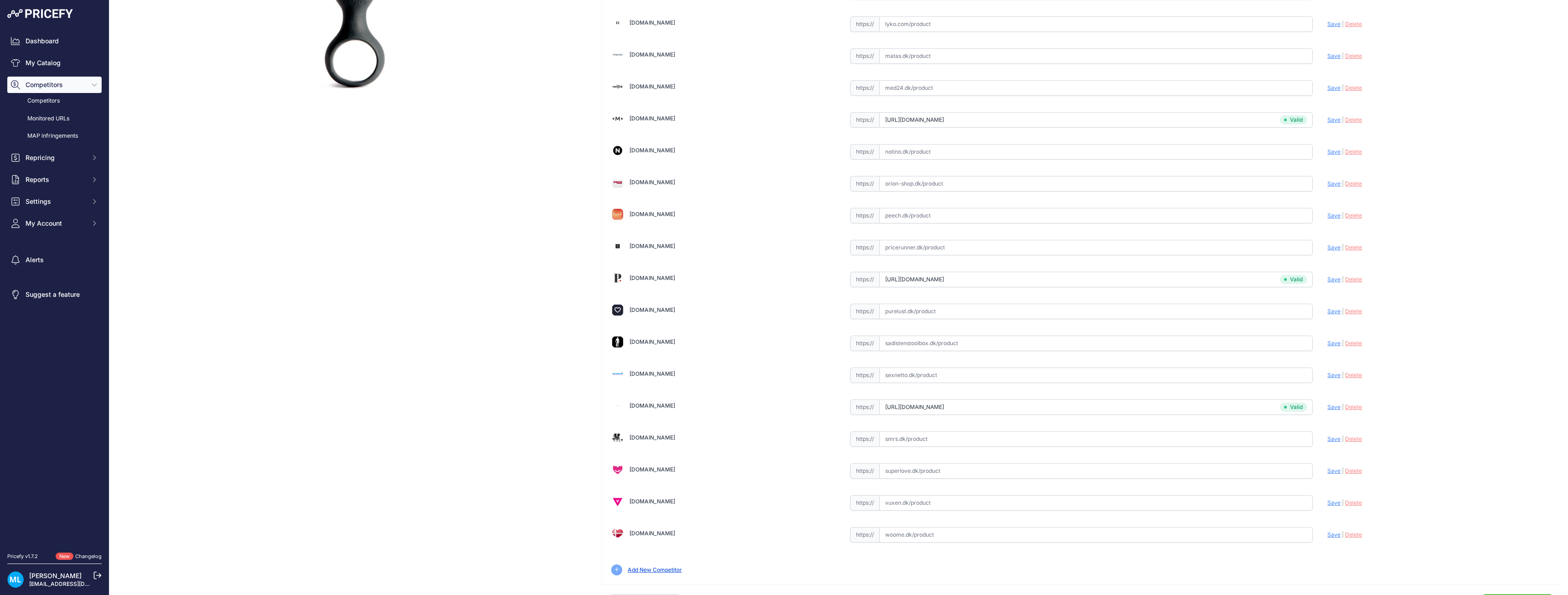
scroll to position [253, 0]
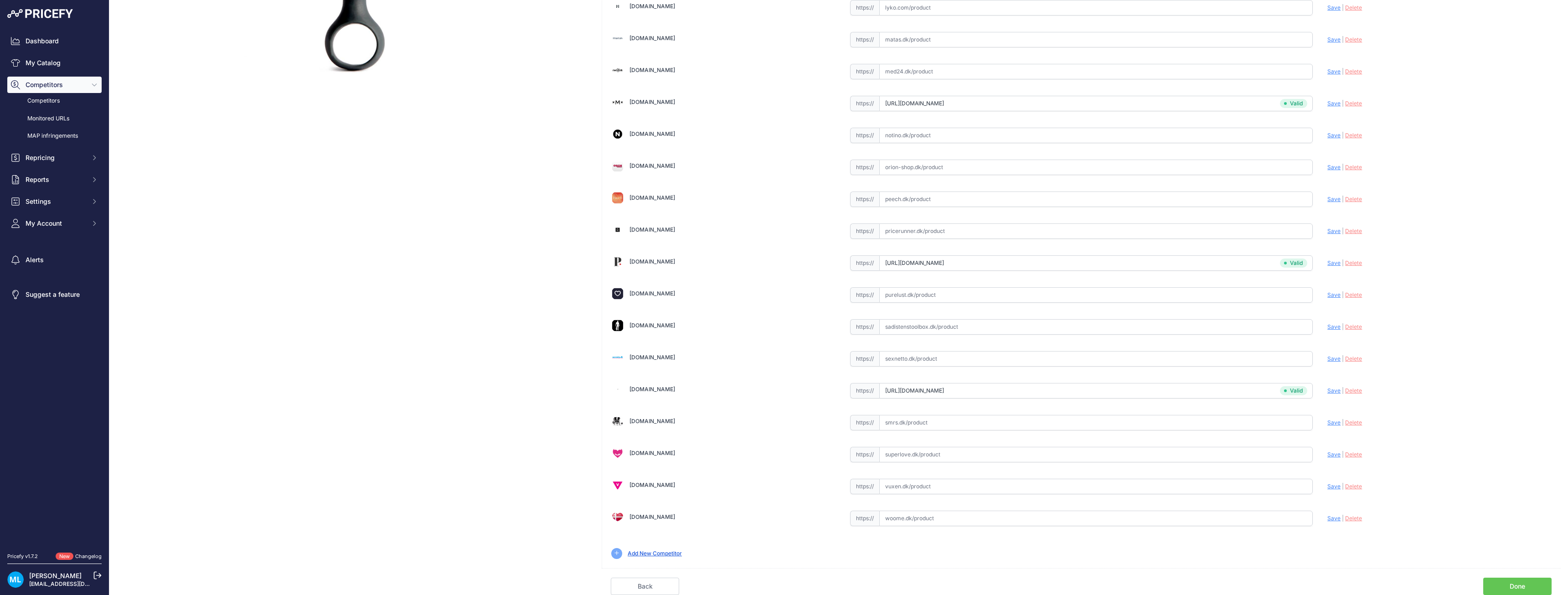
drag, startPoint x: 897, startPoint y: 457, endPoint x: 924, endPoint y: 455, distance: 27.1
click at [898, 457] on input "text" at bounding box center [1096, 454] width 434 height 15
paste input "https://superlove.dk/fifty-shades-of-grey-something-forbidden-butt-plug?utm_sou…"
click at [1328, 452] on span "Save" at bounding box center [1334, 454] width 13 height 7
type input "https://superlove.dk/fifty-shades-of-grey-something-forbidden-butt-plug?prirule…"
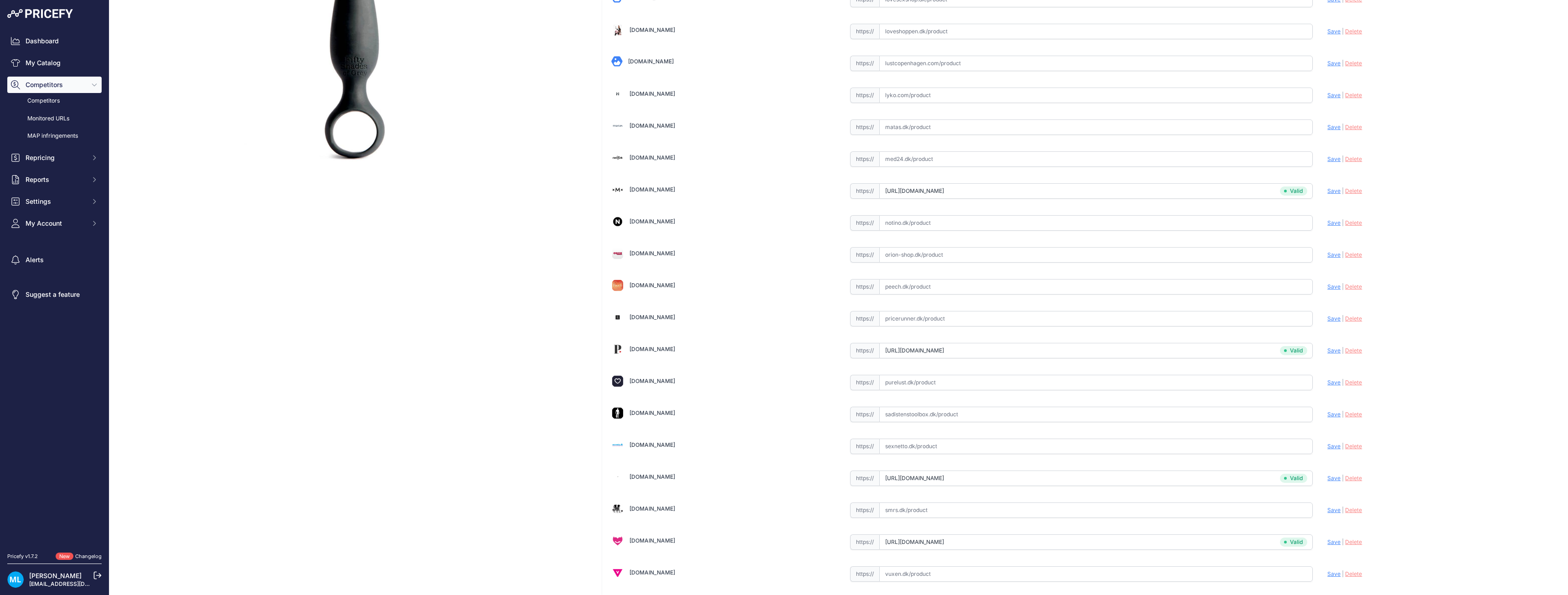
scroll to position [162, 0]
click at [908, 254] on input "text" at bounding box center [1096, 258] width 434 height 15
paste input "https://www.orion-shop.dk/produkt/analplug-something-forbidden-05050050000?Affi…"
click at [1329, 258] on span "Save" at bounding box center [1334, 258] width 13 height 7
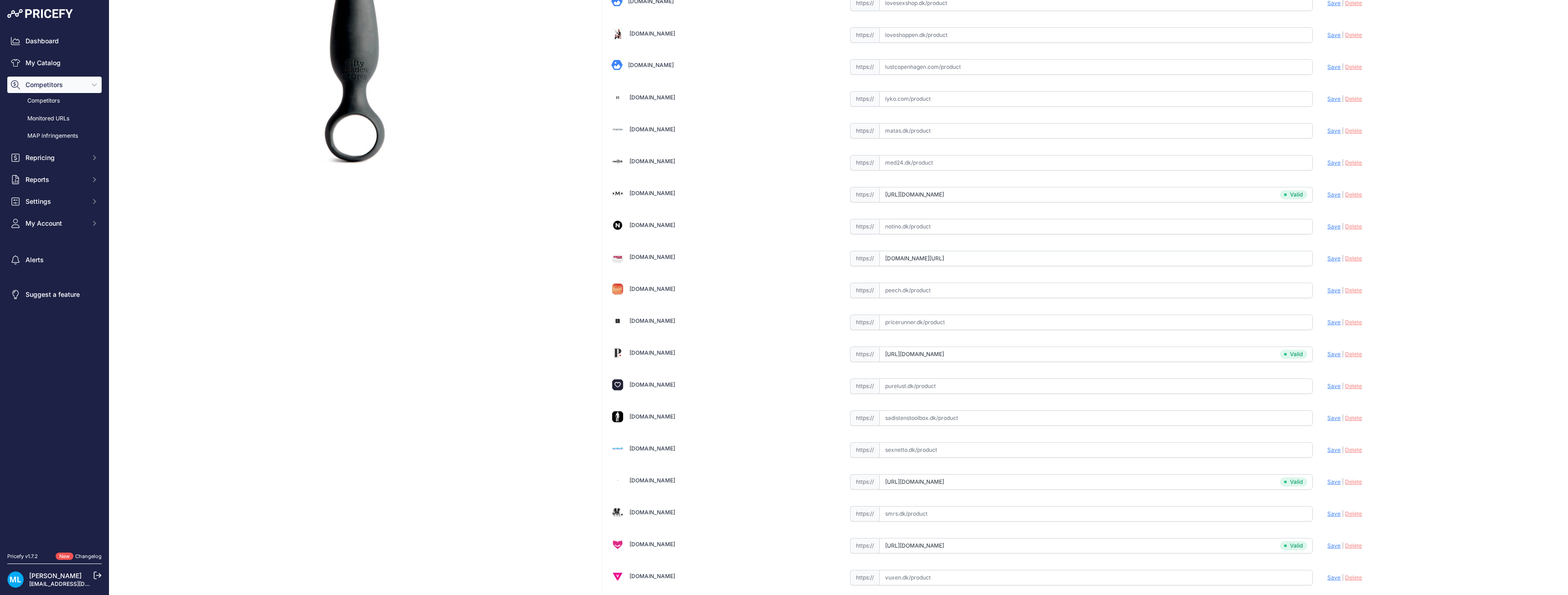
scroll to position [0, 0]
type input "https://www.orion-shop.dk/produkt/analplug-something-forbidden-05050050000?Affi…"
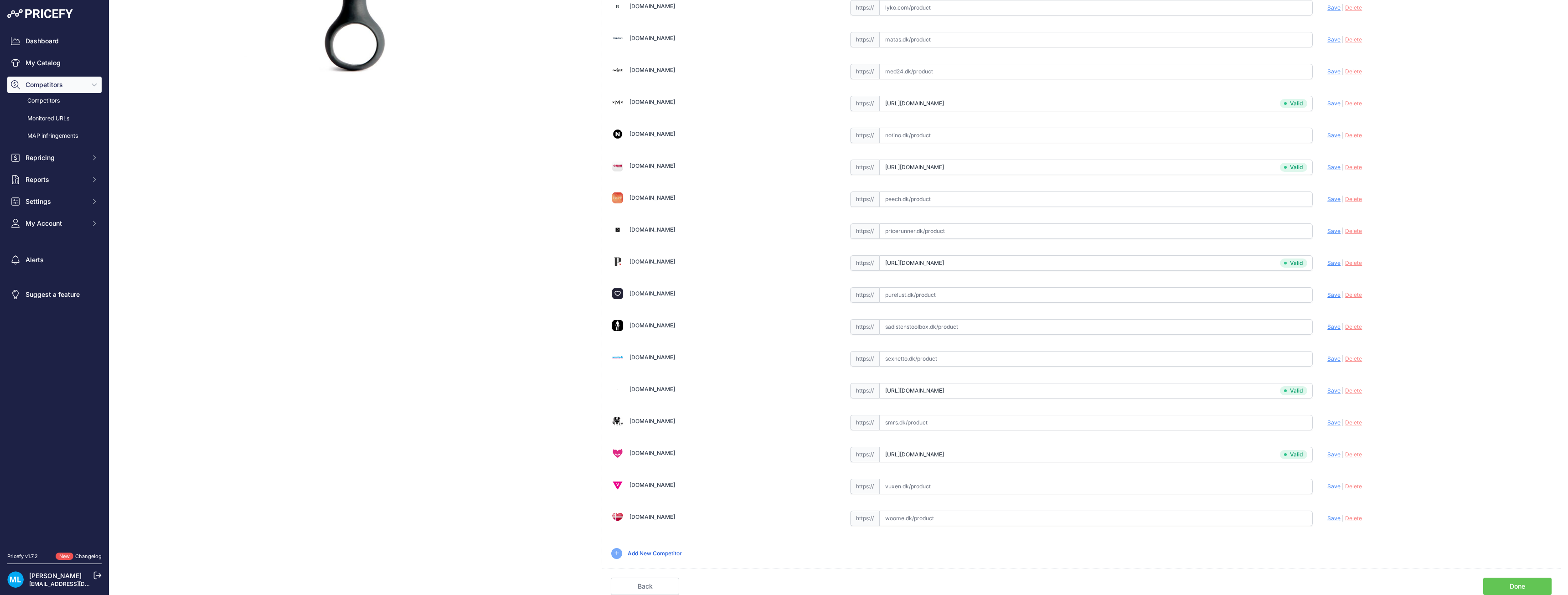
scroll to position [253, 0]
click at [908, 420] on input "text" at bounding box center [1096, 422] width 434 height 15
paste input "https://smrs.dk/produkt/something-forbidden-analplug/?pa-partnerid=6534&pacid=6…"
click at [1334, 422] on span "Save" at bounding box center [1334, 422] width 13 height 7
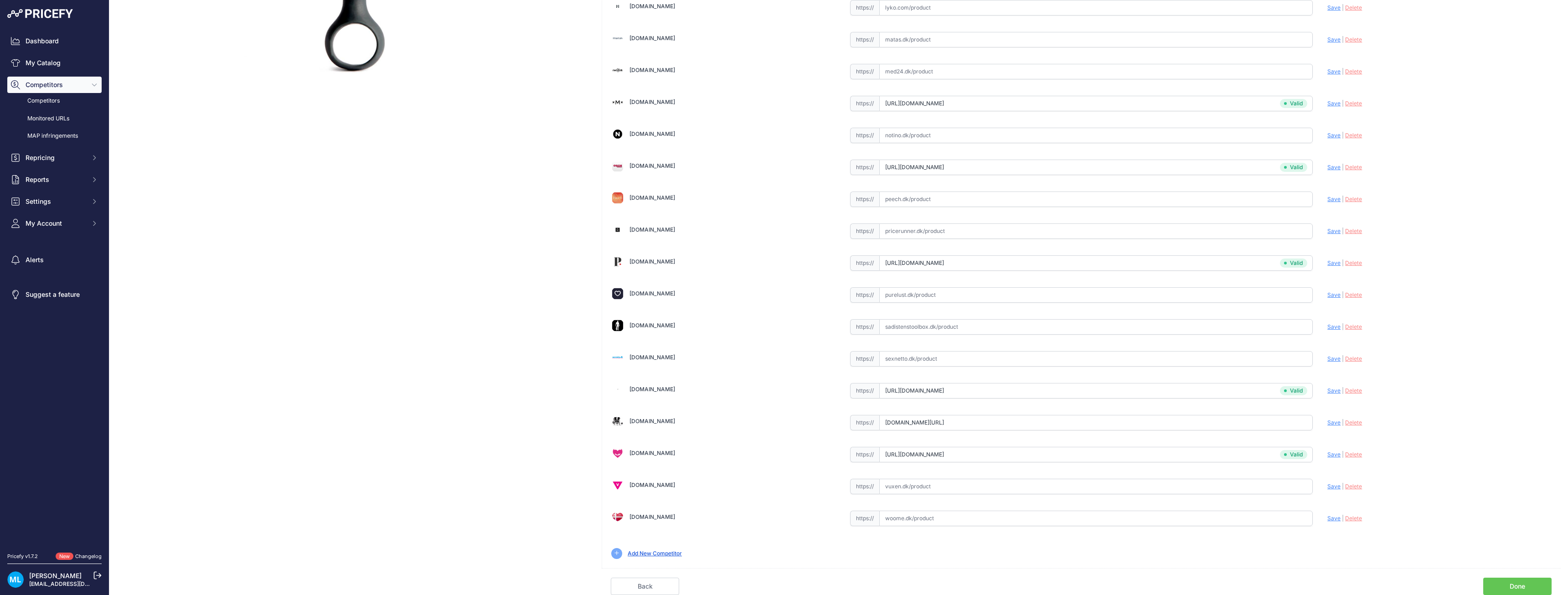
scroll to position [0, 0]
type input "https://smrs.dk/produkt/something-forbidden-analplug/?pa-partnerid=6534&pacid=6…"
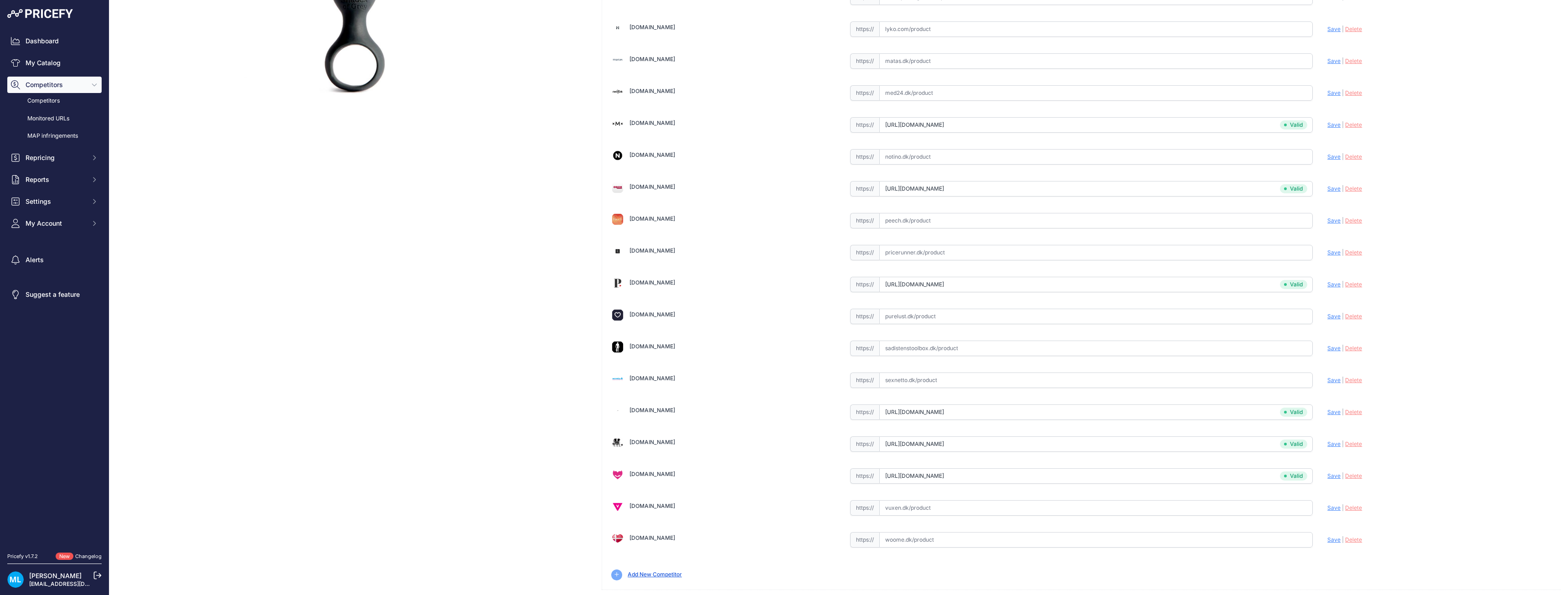
scroll to position [274, 0]
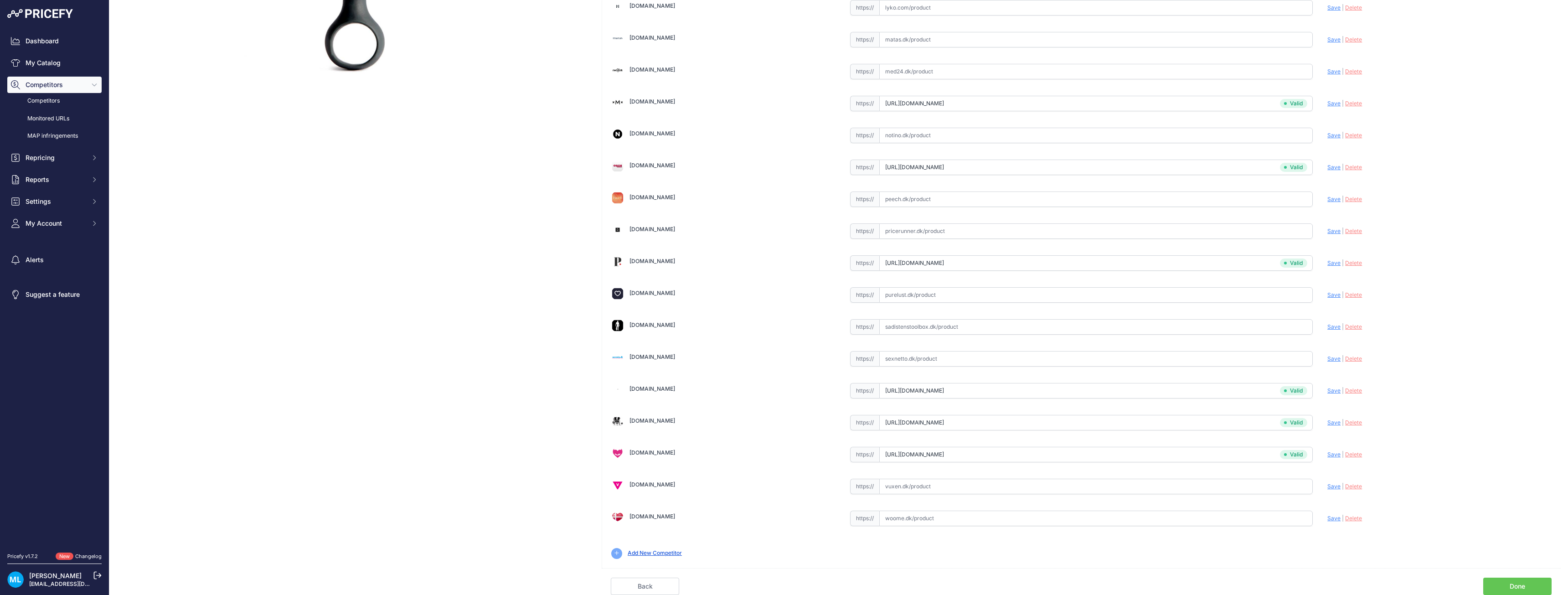
click at [1524, 586] on link "Done" at bounding box center [1517, 586] width 68 height 17
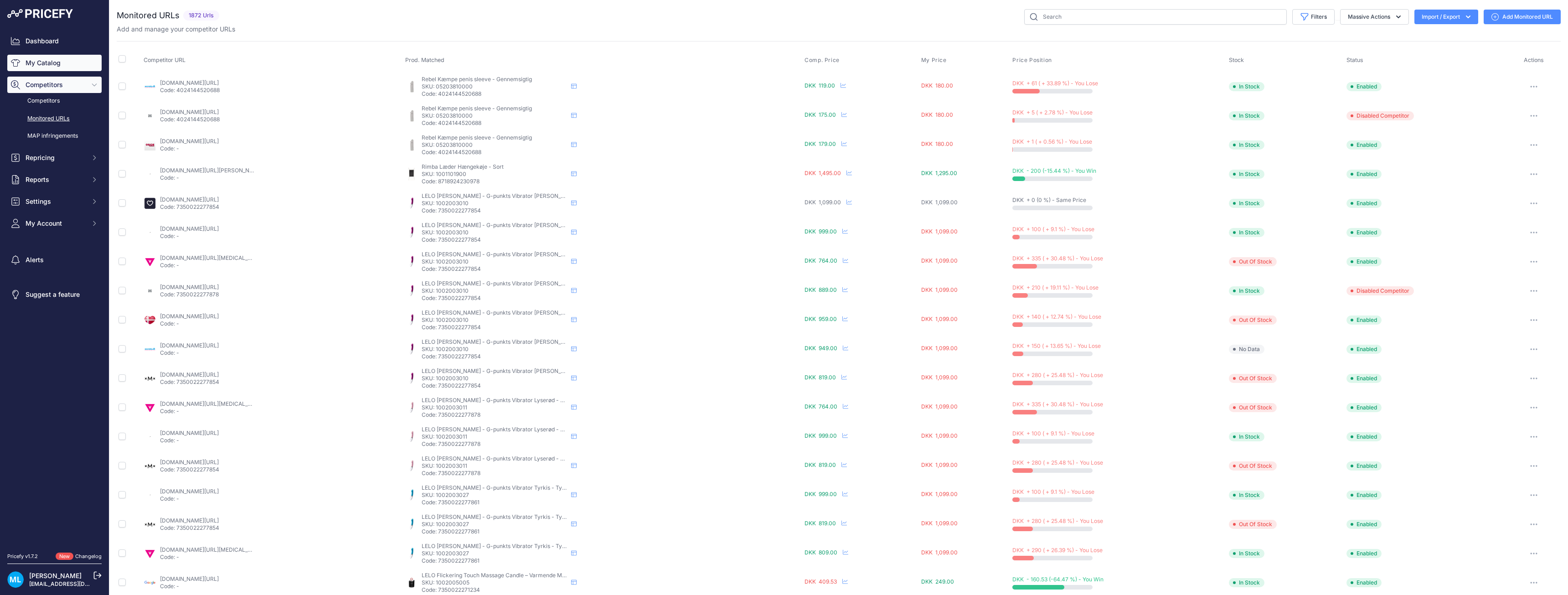
click at [53, 68] on link "My Catalog" at bounding box center [54, 63] width 94 height 16
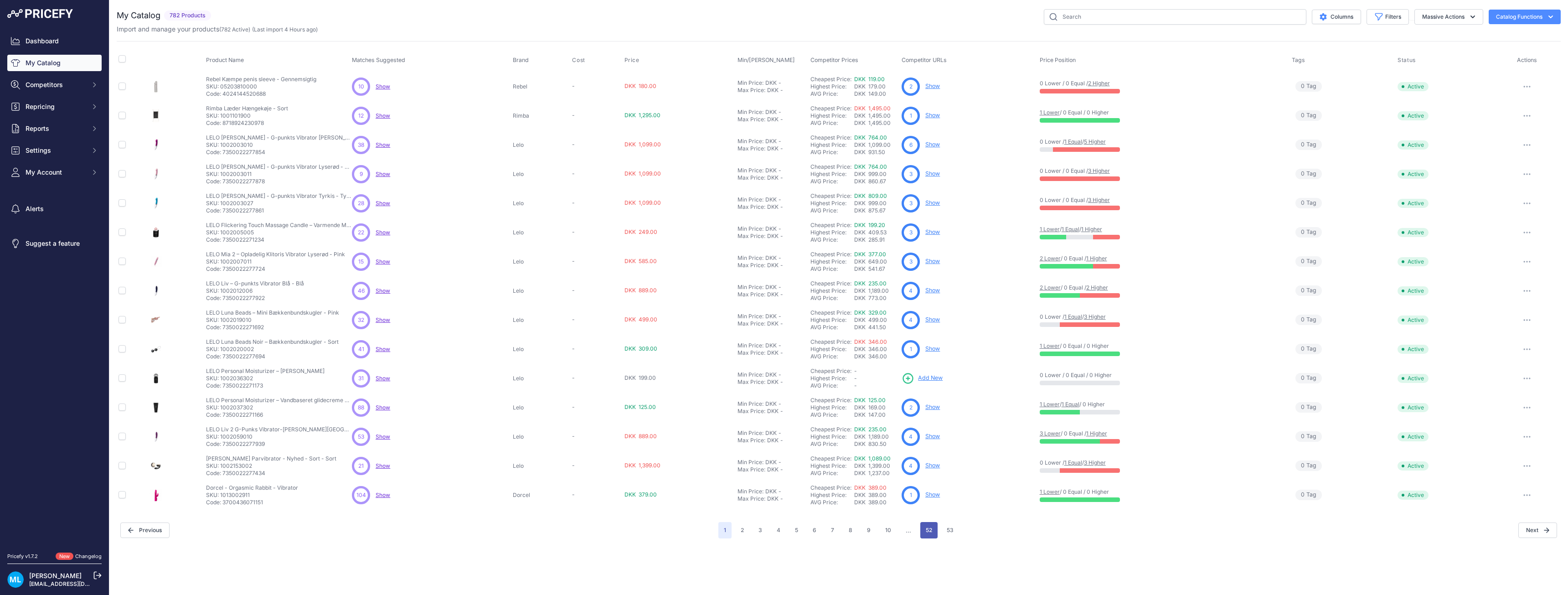
click at [928, 529] on button "52" at bounding box center [929, 530] width 17 height 16
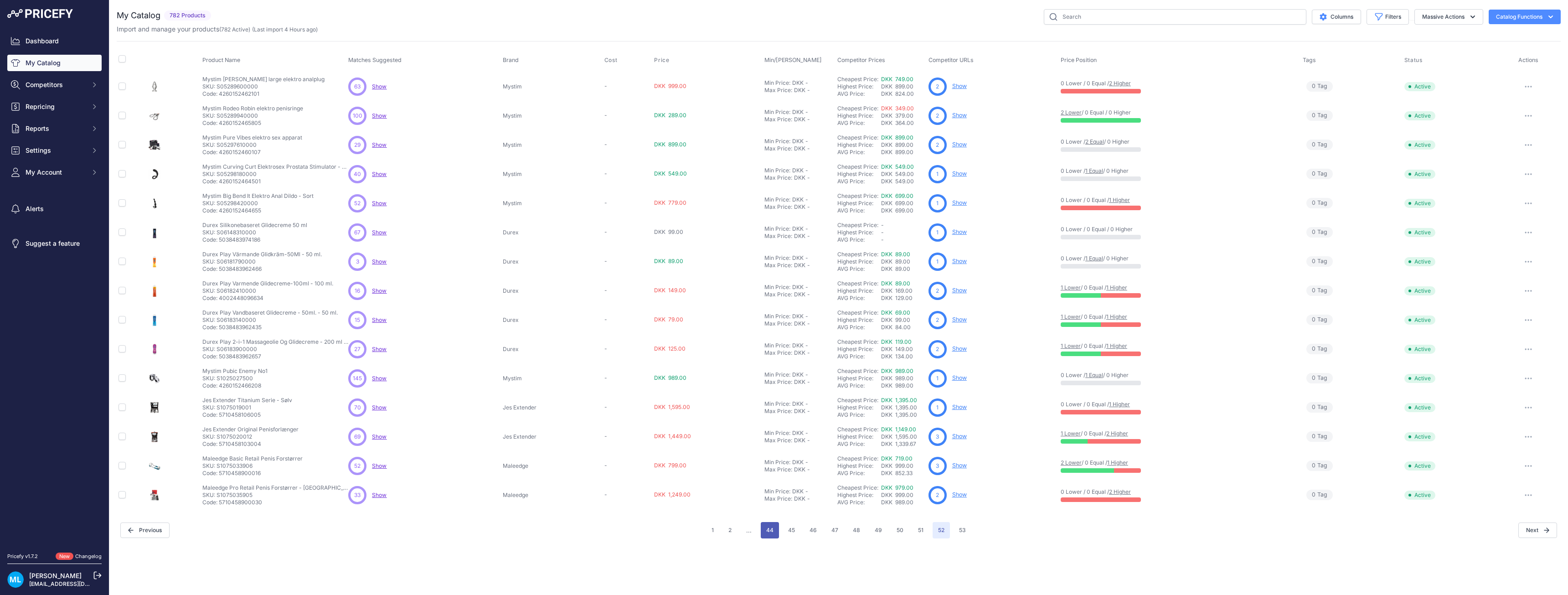
click at [775, 527] on button "44" at bounding box center [770, 530] width 18 height 16
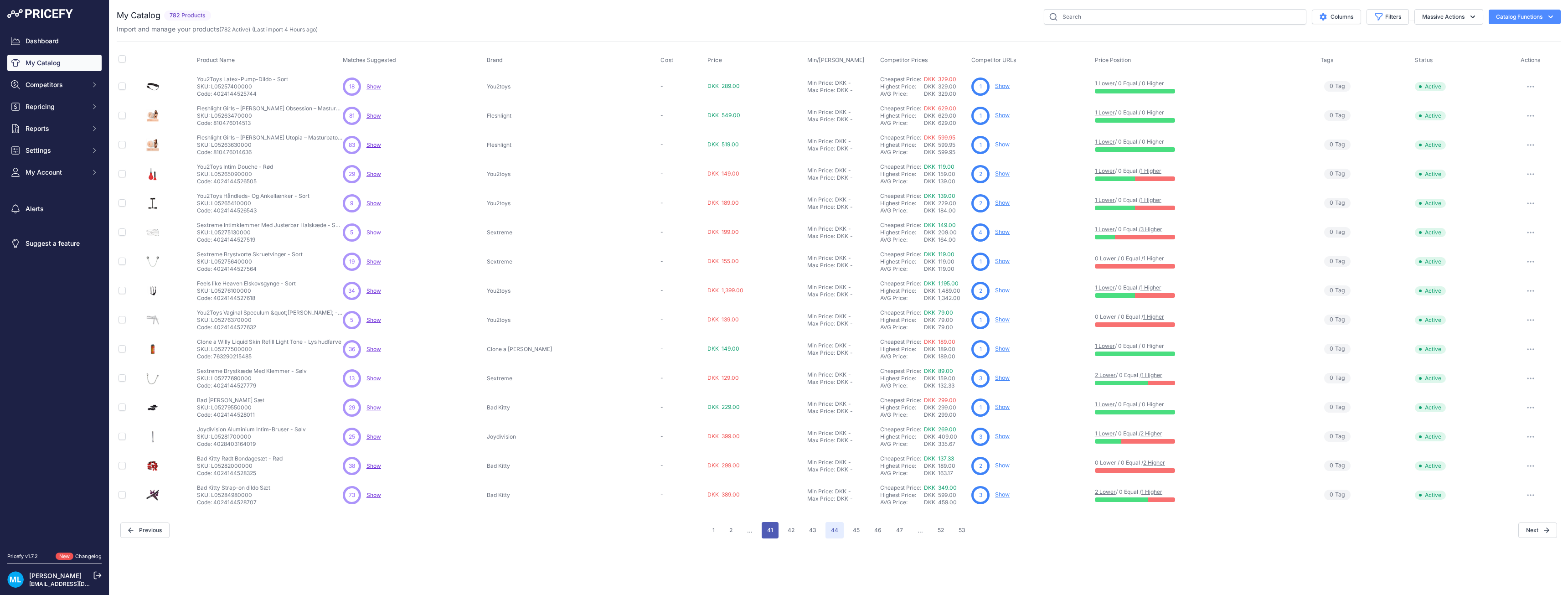
click at [775, 529] on button "41" at bounding box center [770, 530] width 17 height 16
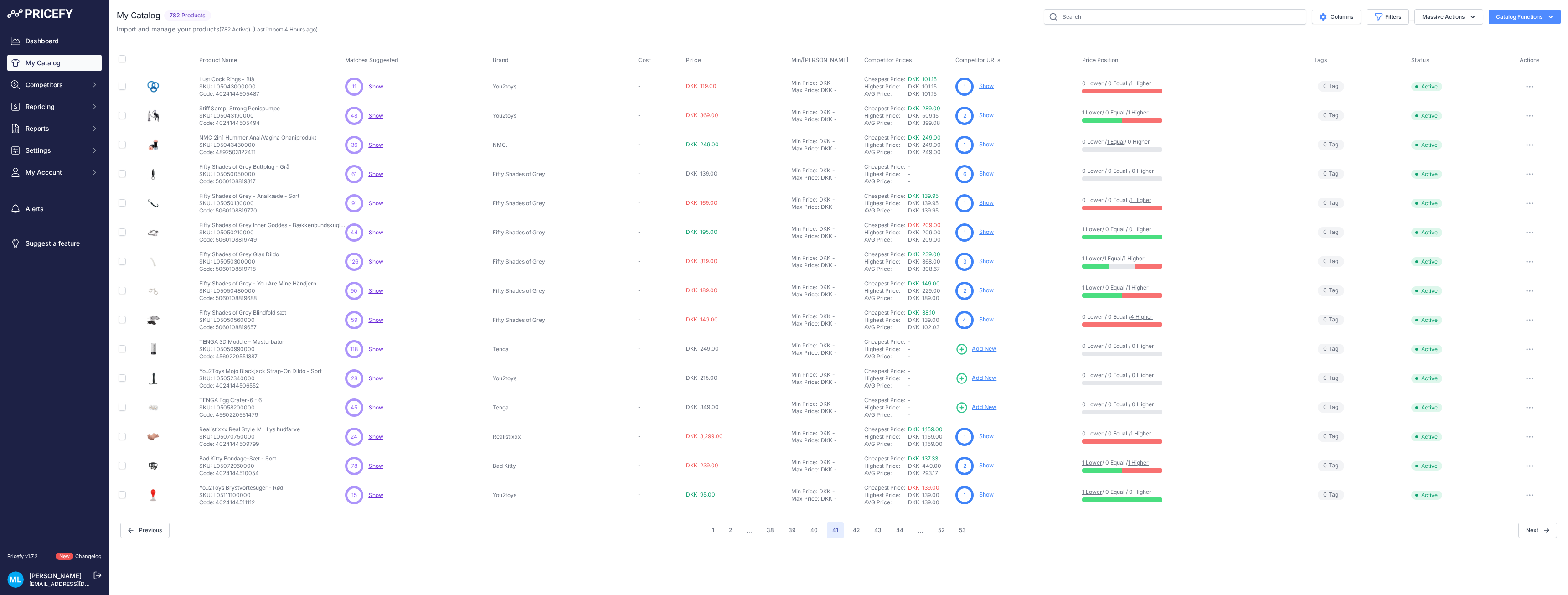
click at [986, 406] on span "Add New" at bounding box center [984, 407] width 24 height 9
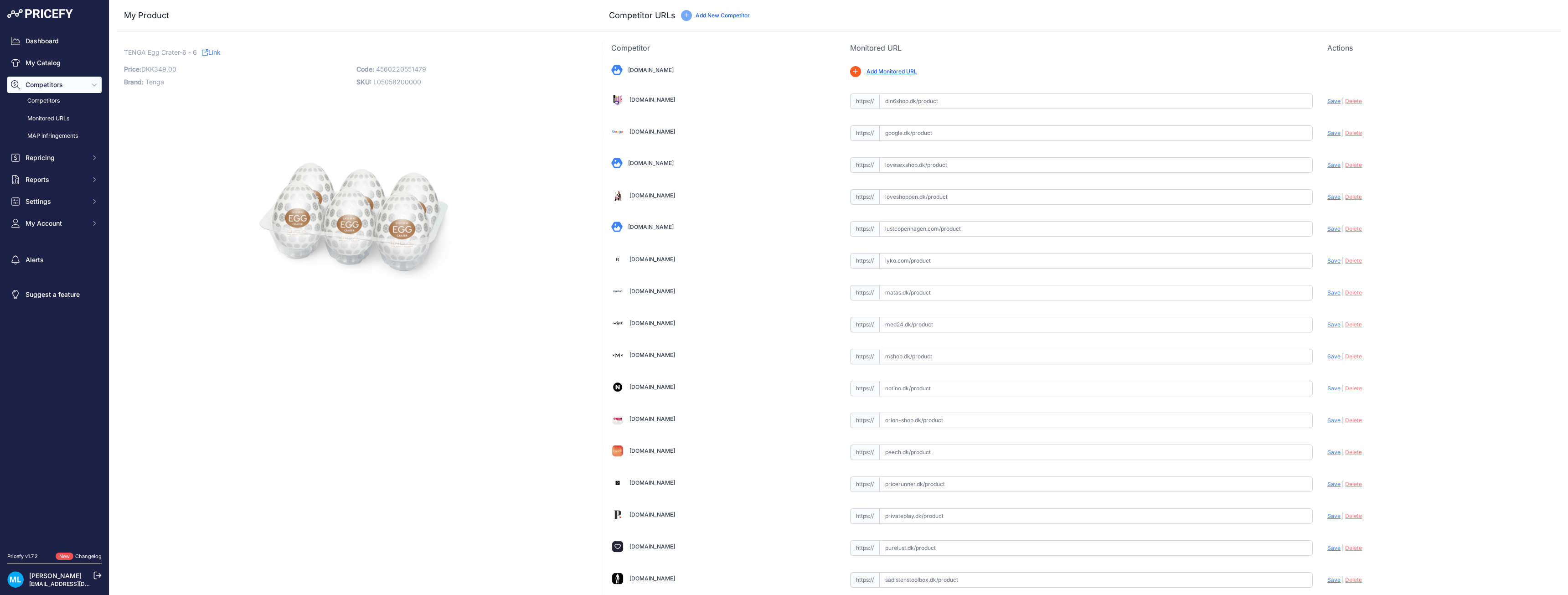
click at [401, 76] on p "SKU: L05058200000" at bounding box center [470, 82] width 227 height 13
click at [402, 74] on p "Code: 4560220551479" at bounding box center [470, 69] width 227 height 13
click at [405, 68] on span "4560220551479" at bounding box center [401, 69] width 50 height 8
copy span "4560220551479"
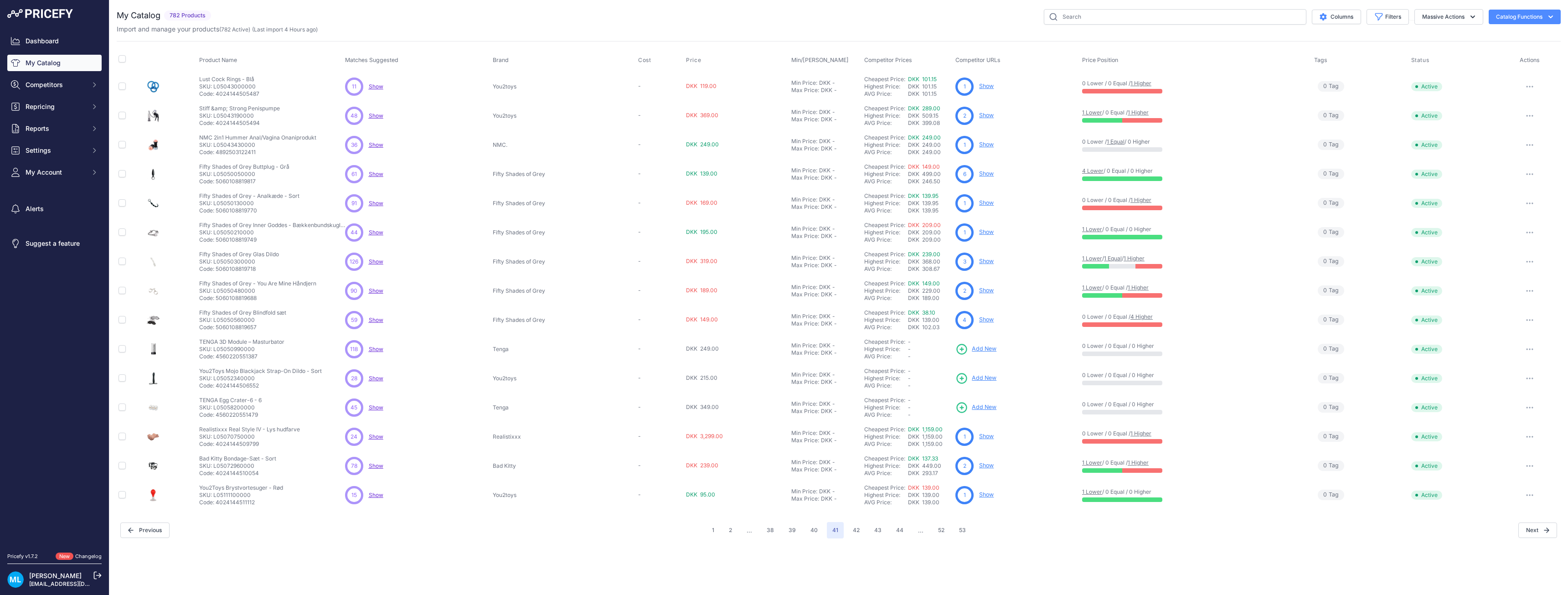
click at [990, 379] on span "Add New" at bounding box center [984, 378] width 24 height 9
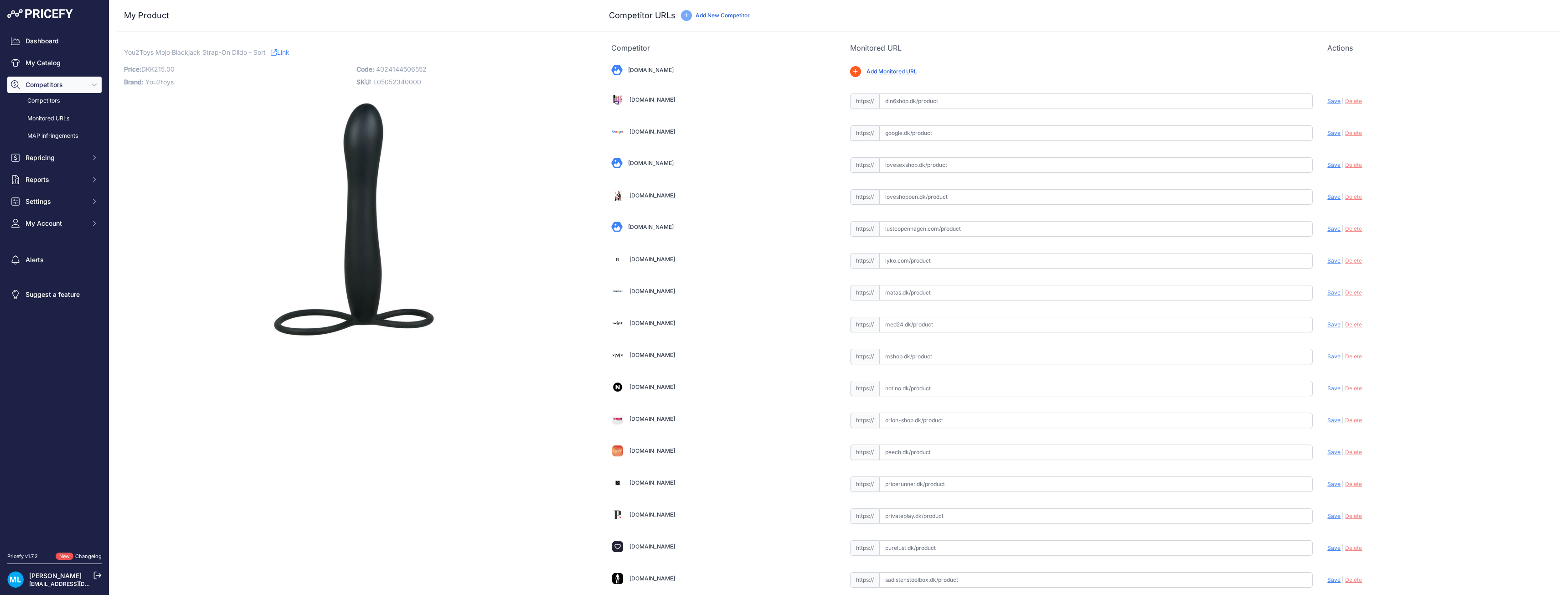
click at [388, 70] on span "4024144506552" at bounding box center [401, 69] width 51 height 8
click at [388, 69] on span "4024144506552" at bounding box center [401, 69] width 51 height 8
copy span "4024144506552"
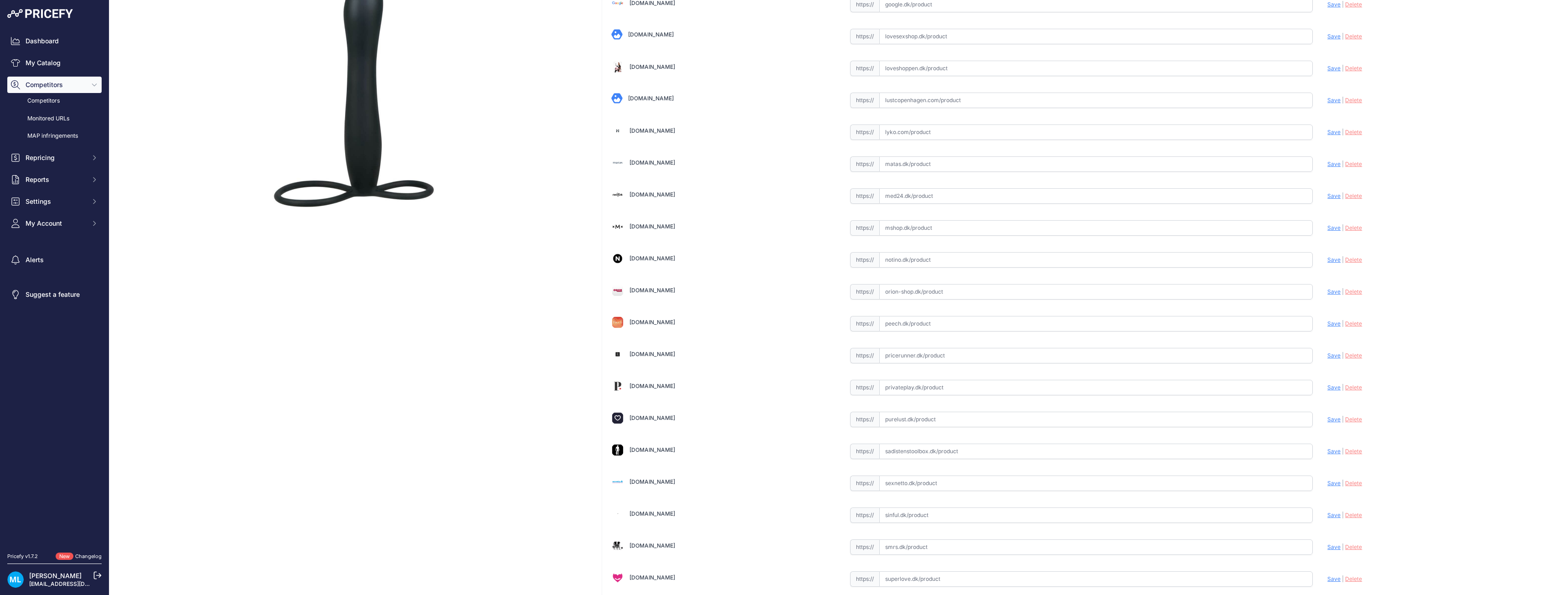
scroll to position [116, 0]
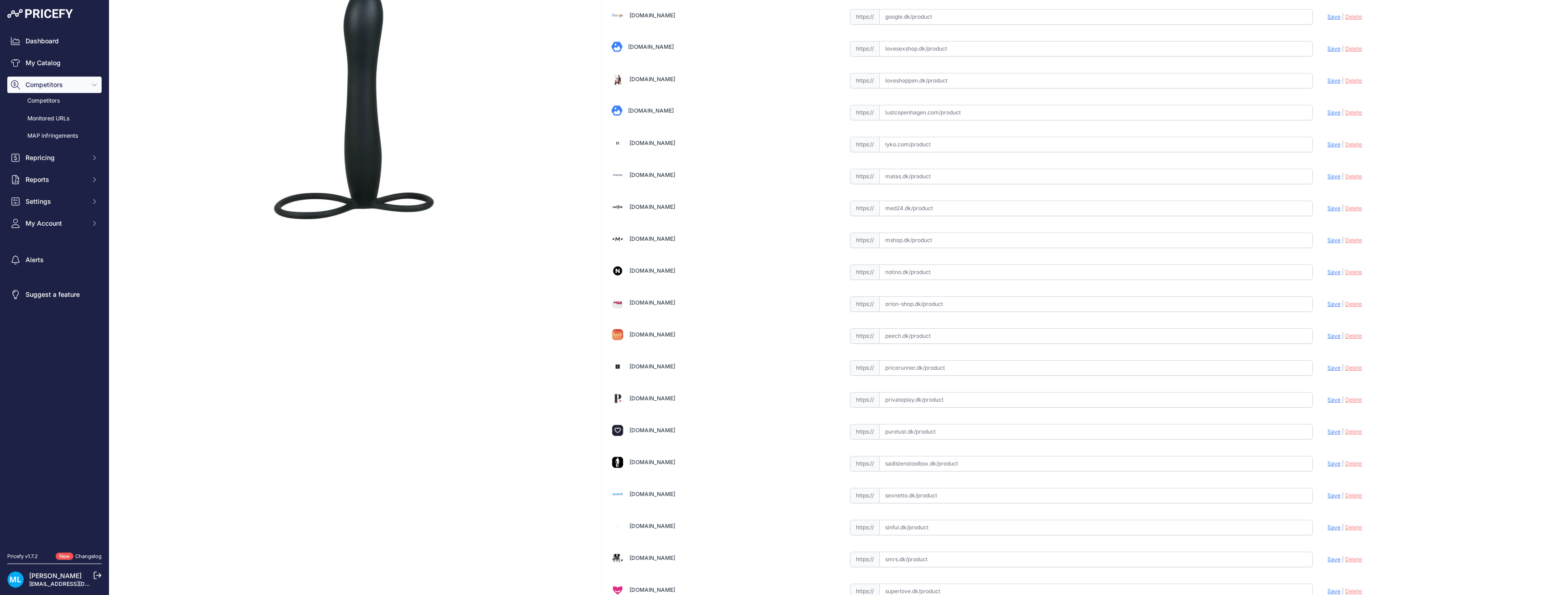
click at [919, 498] on input "text" at bounding box center [1096, 495] width 434 height 15
paste input "https://www.sexnetto.dk/you2toys-anal-special-strapon-anal-dildo"
click at [1329, 496] on span "Save" at bounding box center [1334, 495] width 13 height 7
type input "https://www.sexnetto.dk/you2toys-anal-special-strapon-anal-dildo?prirule_jdsnik…"
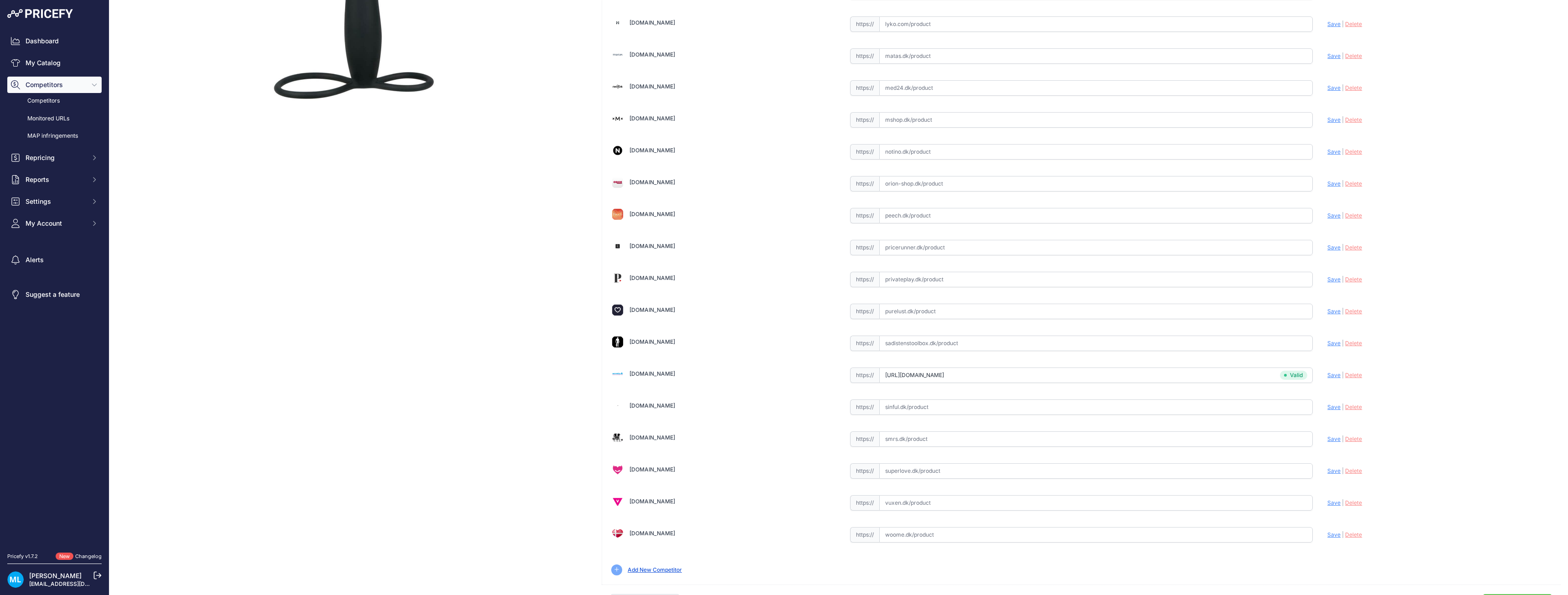
scroll to position [253, 0]
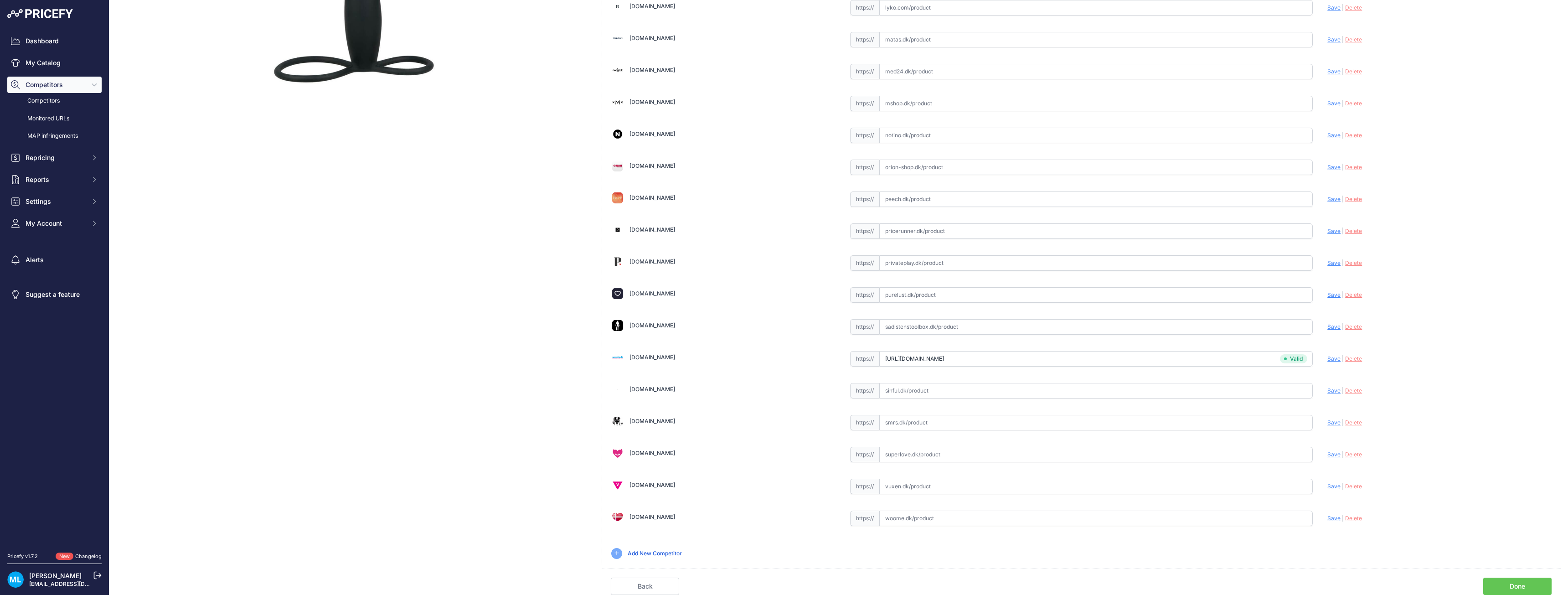
click at [903, 466] on div "Bilkatogo.dk Valid Invalid |" at bounding box center [1081, 184] width 959 height 768
click at [907, 454] on input "text" at bounding box center [1096, 454] width 434 height 15
click at [903, 488] on input "text" at bounding box center [1096, 486] width 434 height 15
paste input "https://www.vuxen.dk/brands/you2toys/you2toys-anal-special-silicone?tduid=2fcd0…"
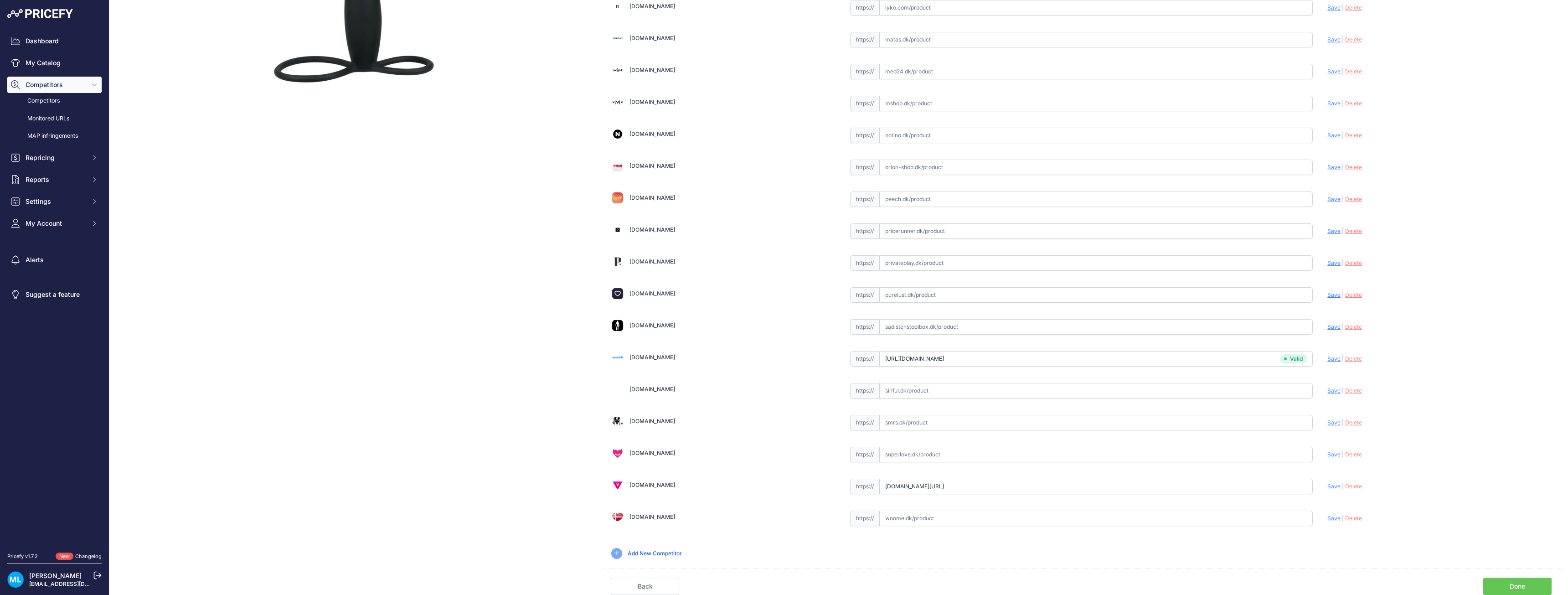
click at [1328, 488] on span "Save" at bounding box center [1334, 486] width 13 height 7
type input "https://www.vuxen.dk/brands/you2toys/you2toys-anal-special-silicone?tduid=2fcd0…"
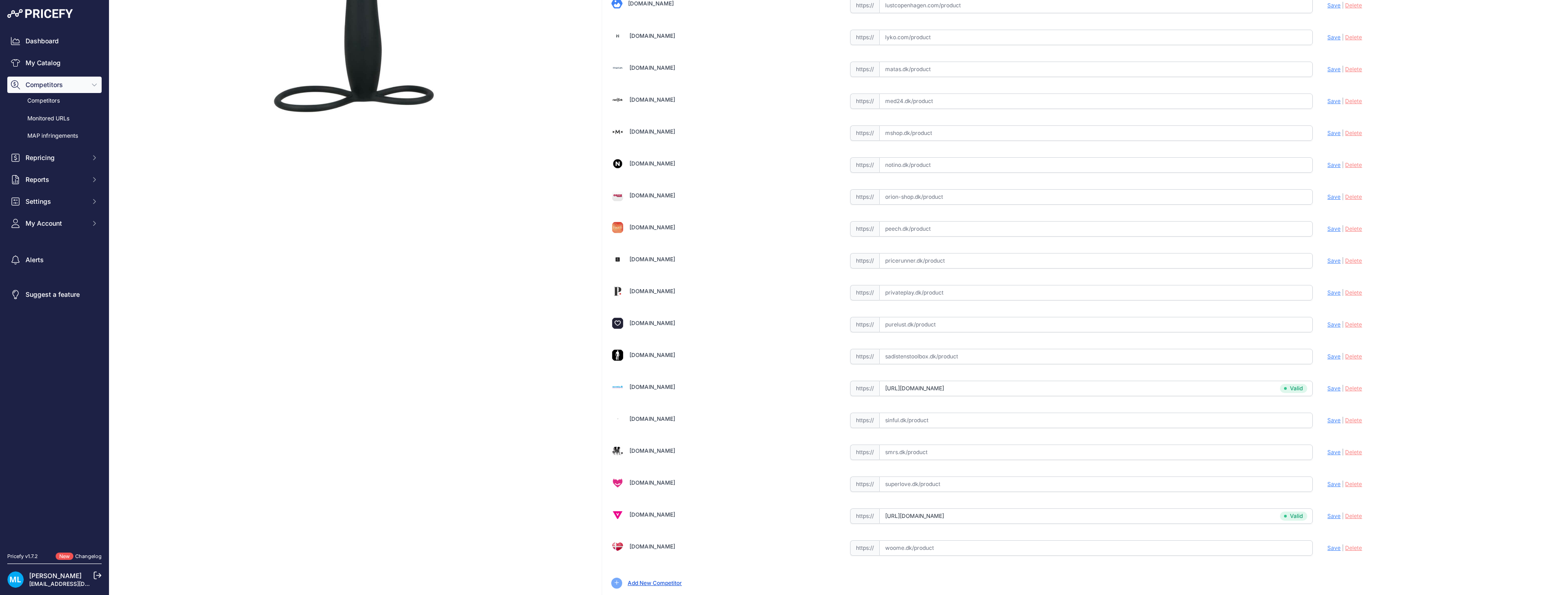
scroll to position [208, 0]
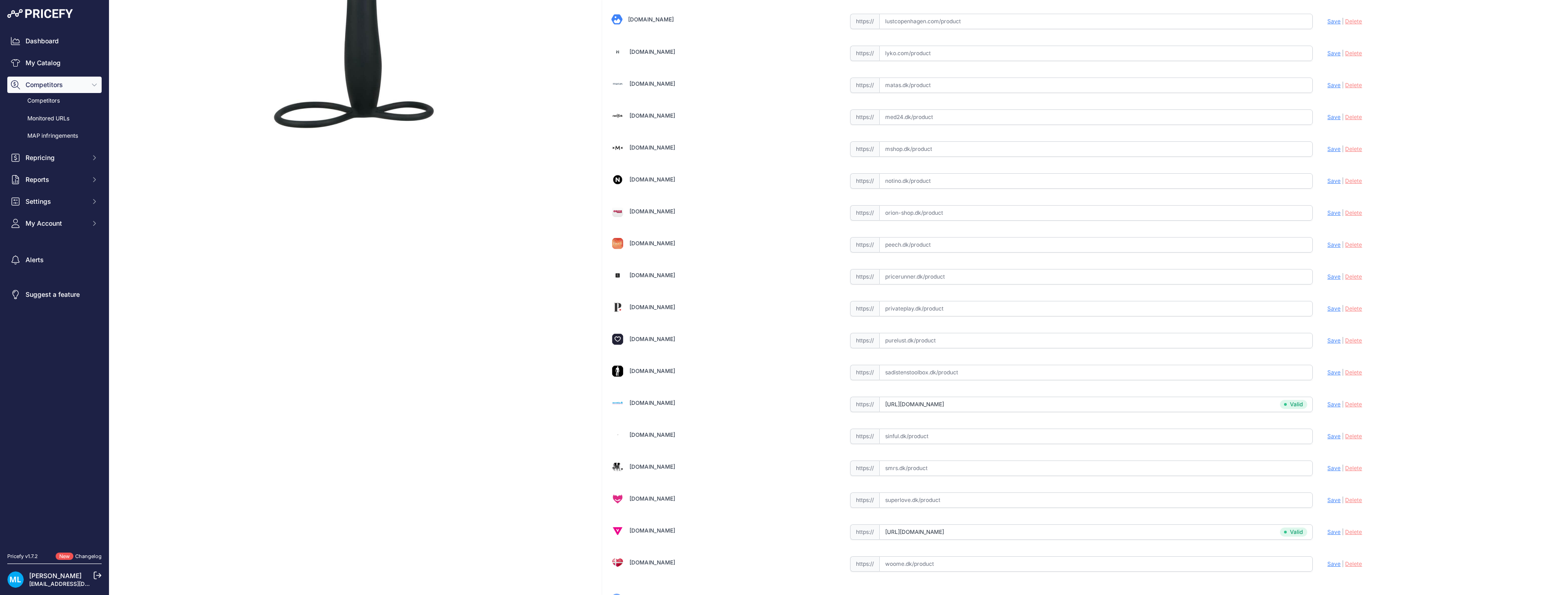
click at [901, 213] on input "text" at bounding box center [1096, 213] width 434 height 15
paste input "https://www.orion-shop.dk/produkt/analdildo-anal-special-05052340000?AffiliateI…"
click at [1328, 213] on span "Save" at bounding box center [1334, 213] width 13 height 7
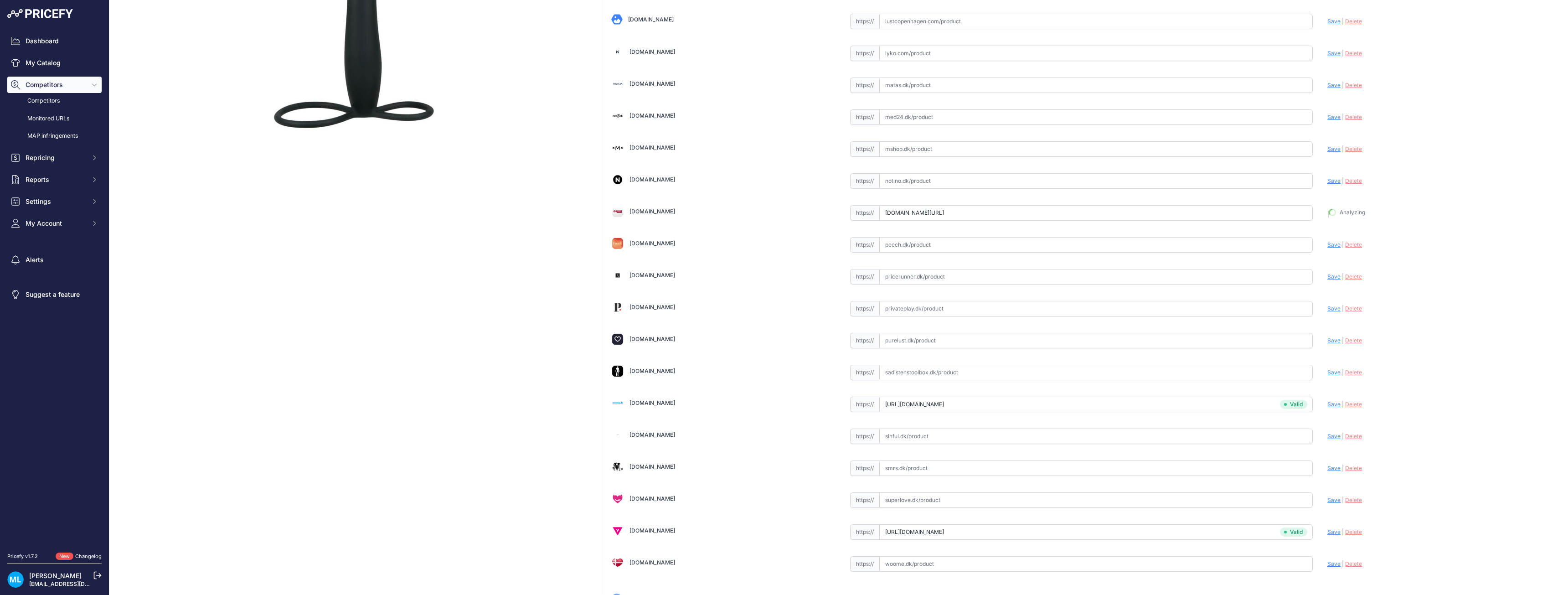
type input "https://www.orion-shop.dk/produkt/analdildo-anal-special-05052340000?AffiliateI…"
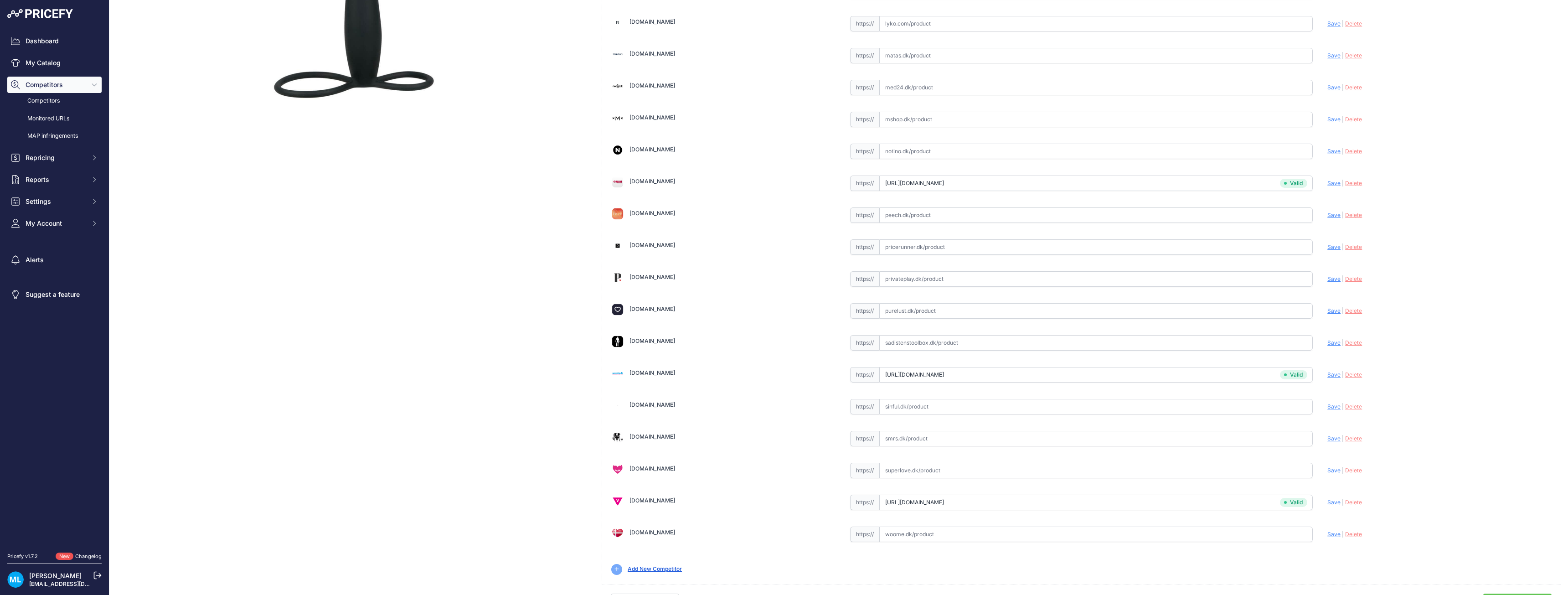
scroll to position [274, 0]
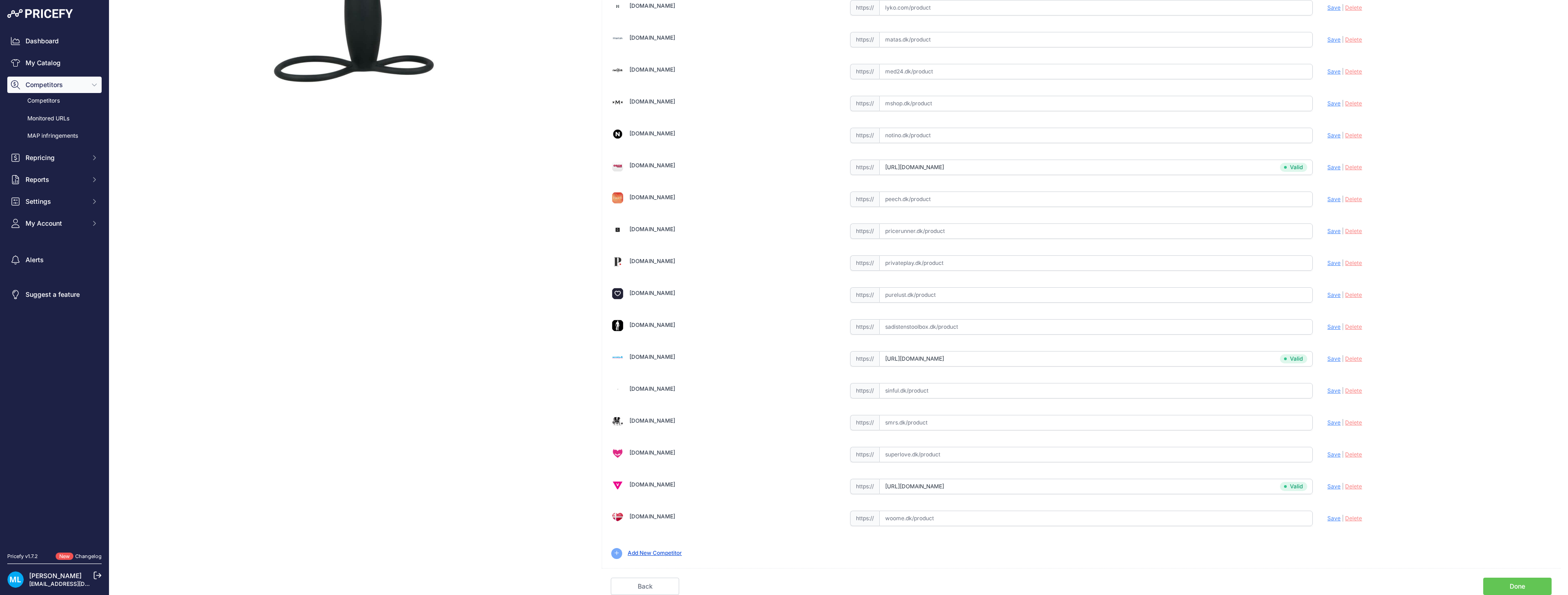
click at [1502, 578] on link "Done" at bounding box center [1517, 586] width 68 height 17
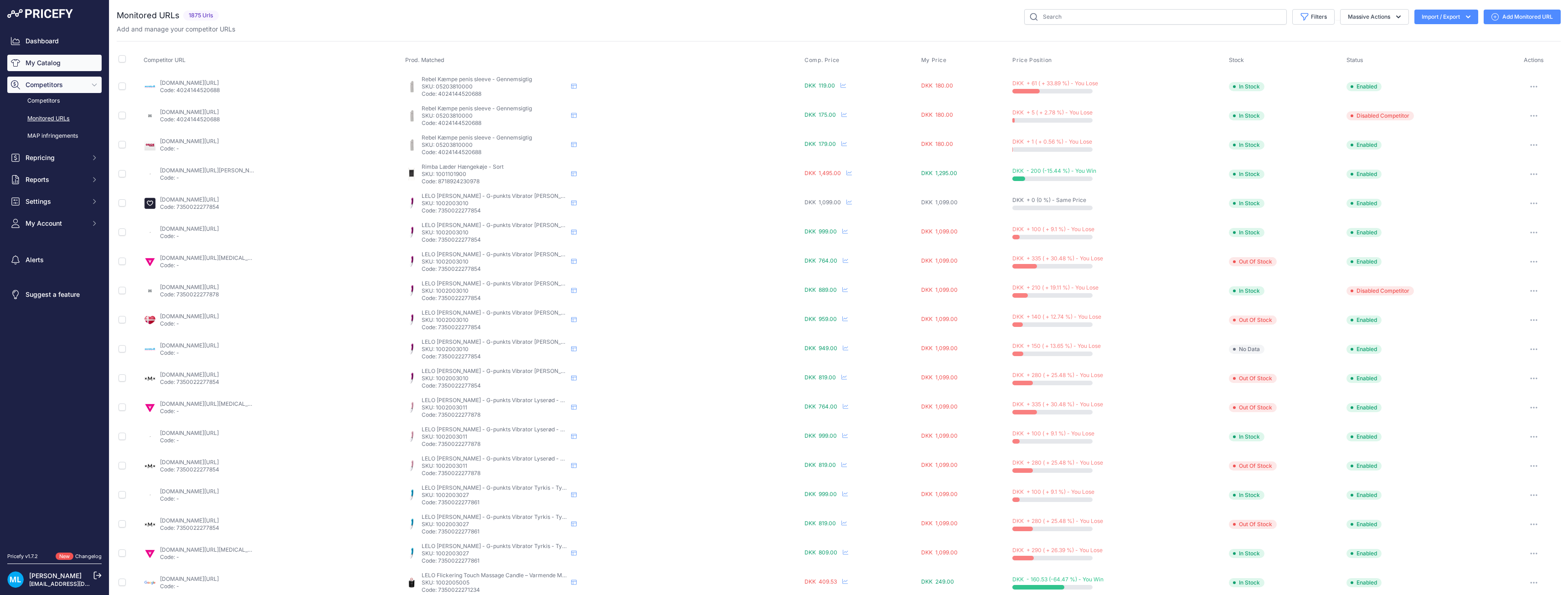
click at [61, 60] on link "My Catalog" at bounding box center [54, 63] width 94 height 16
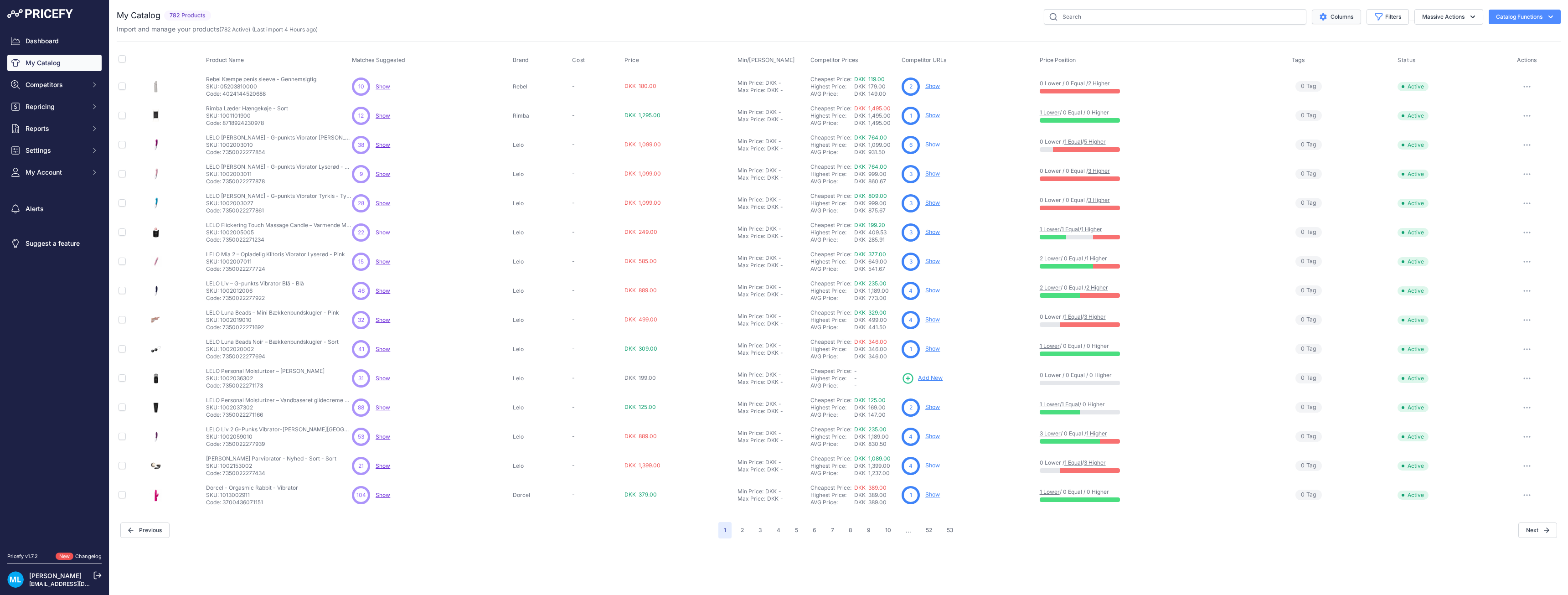
click at [1335, 16] on button "Columns" at bounding box center [1336, 17] width 49 height 15
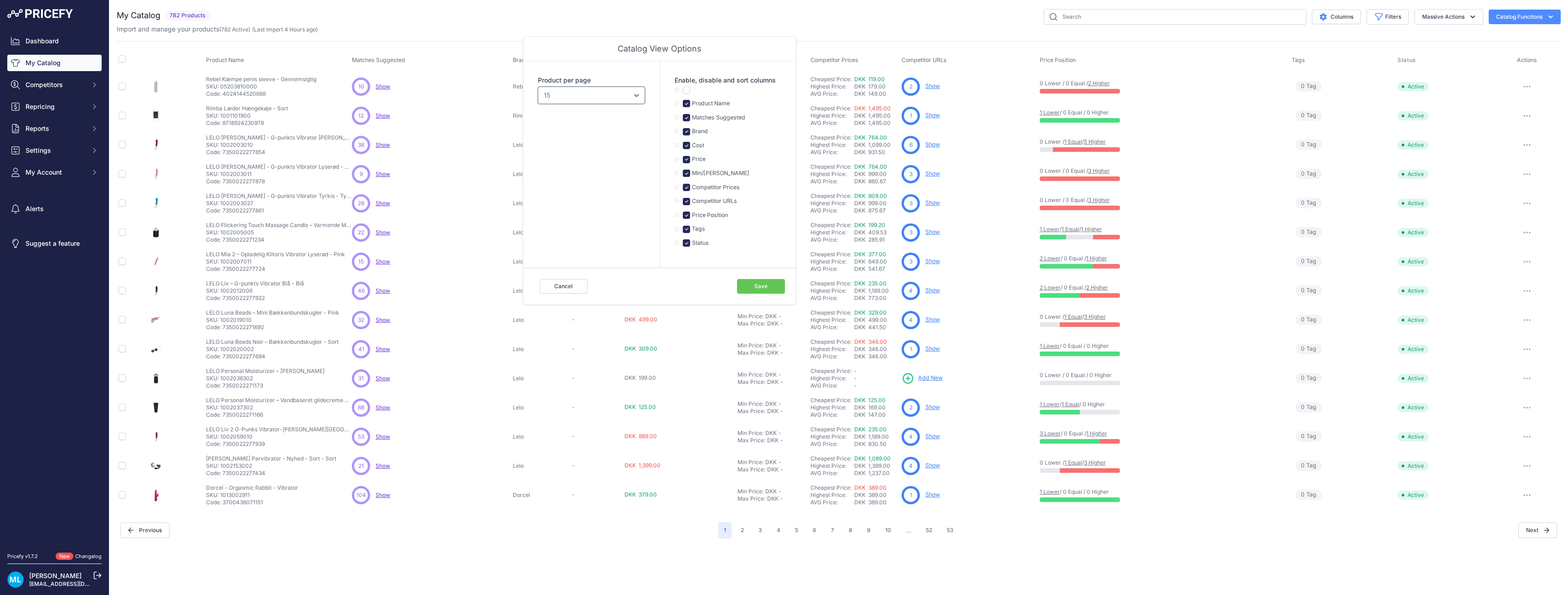
drag, startPoint x: 595, startPoint y: 99, endPoint x: 595, endPoint y: 104, distance: 5.0
click at [595, 97] on select "10 15 20 25 50 100" at bounding box center [592, 95] width 107 height 17
select select "100"
click at [538, 86] on select "10 15 20 25 50 100" at bounding box center [592, 95] width 107 height 17
click at [761, 283] on button "Save" at bounding box center [761, 286] width 48 height 15
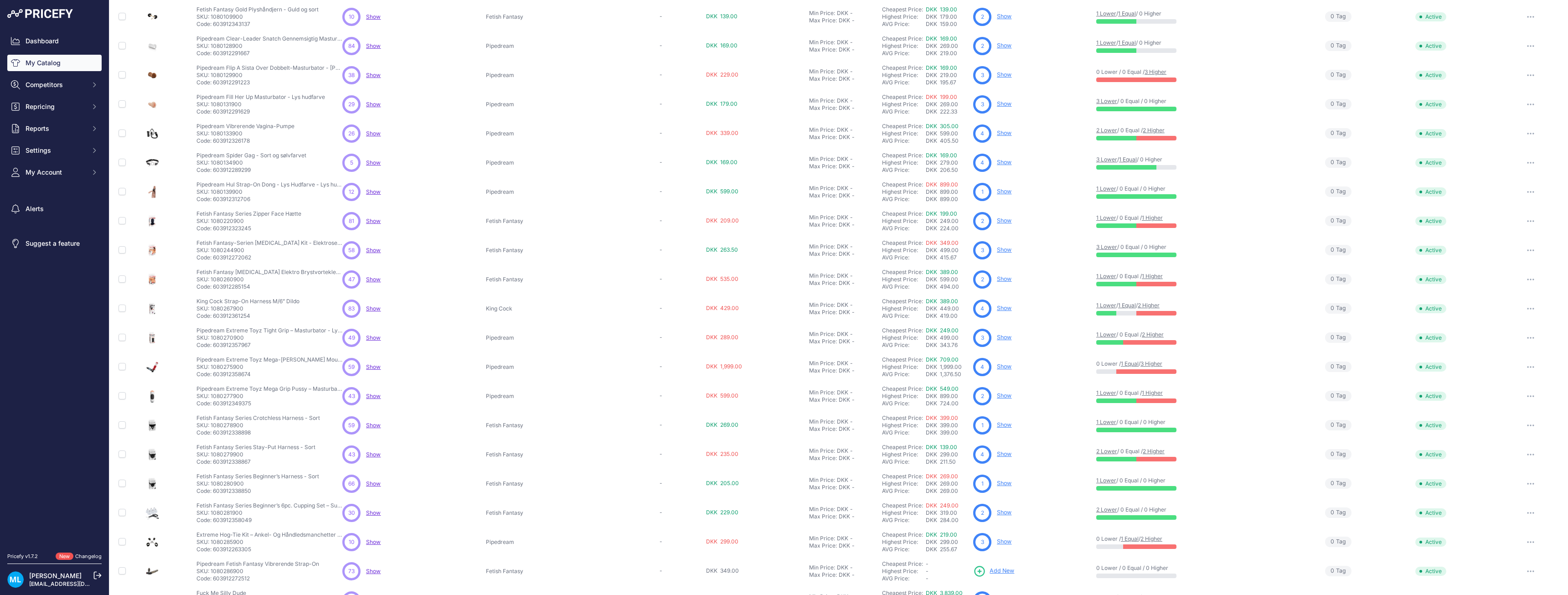
scroll to position [2434, 0]
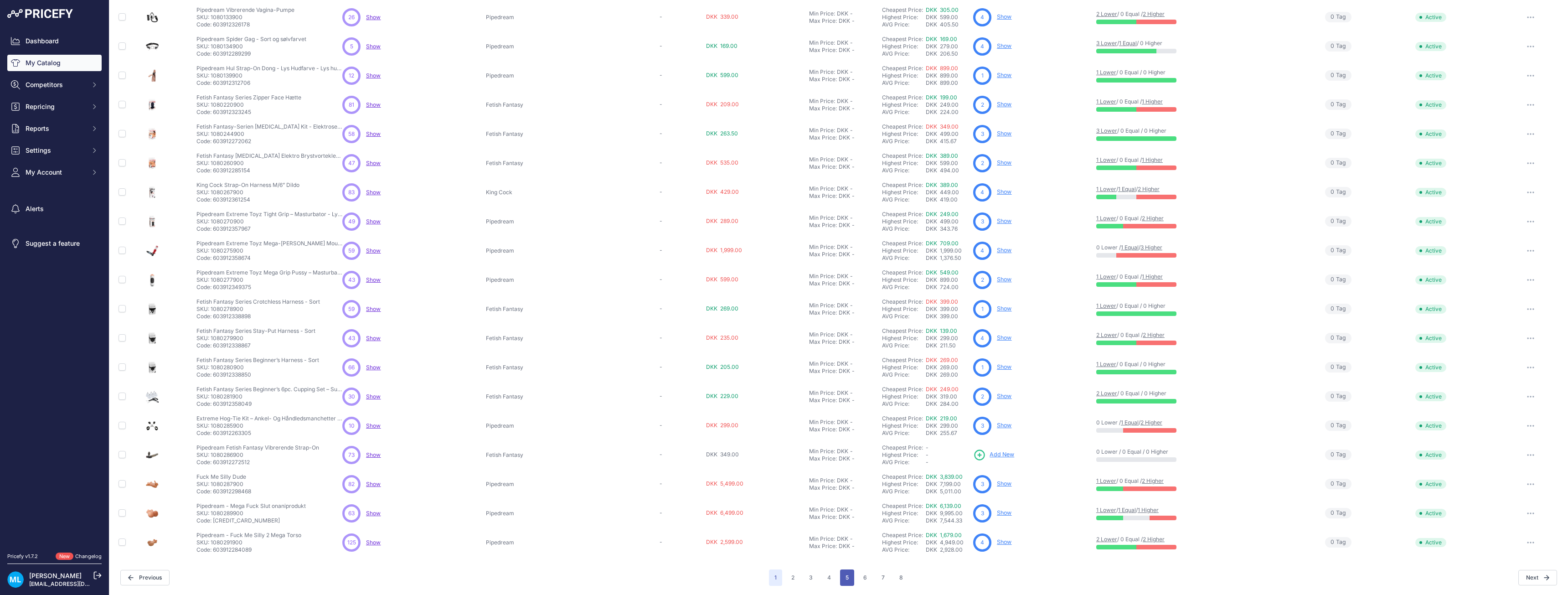
click at [841, 579] on button "5" at bounding box center [847, 577] width 14 height 16
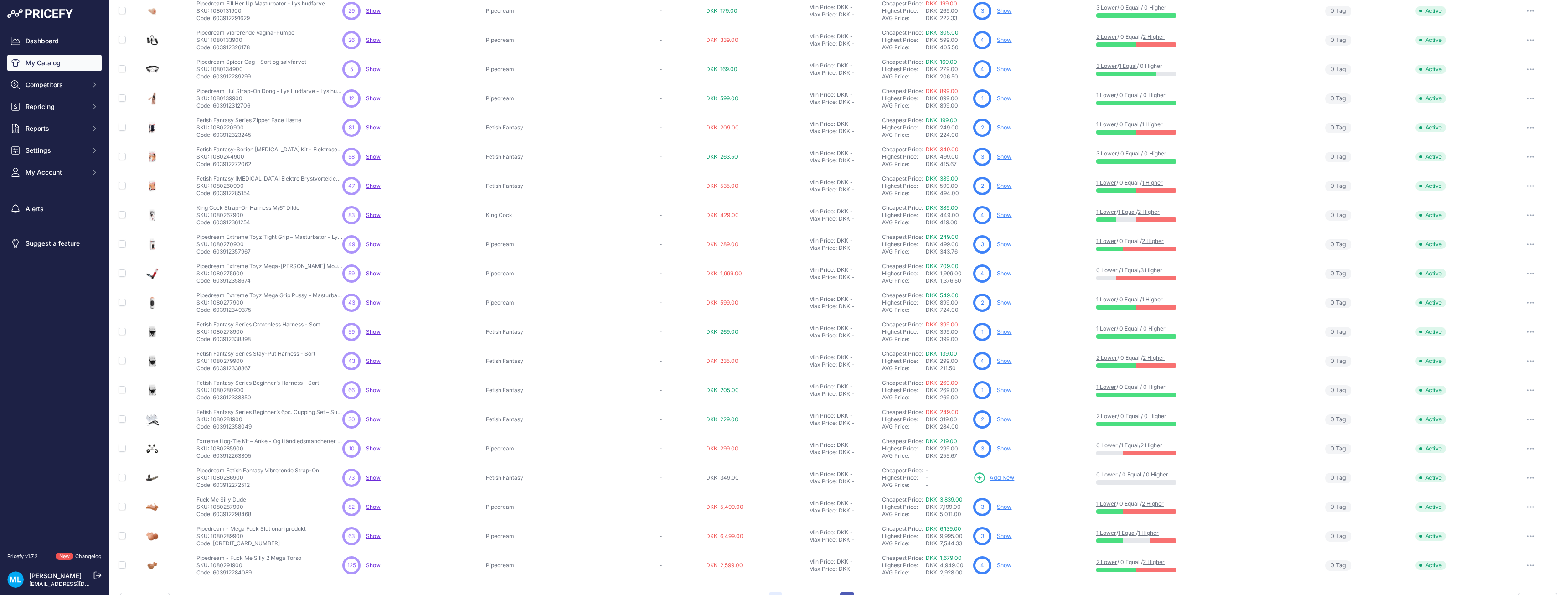
scroll to position [2456, 0]
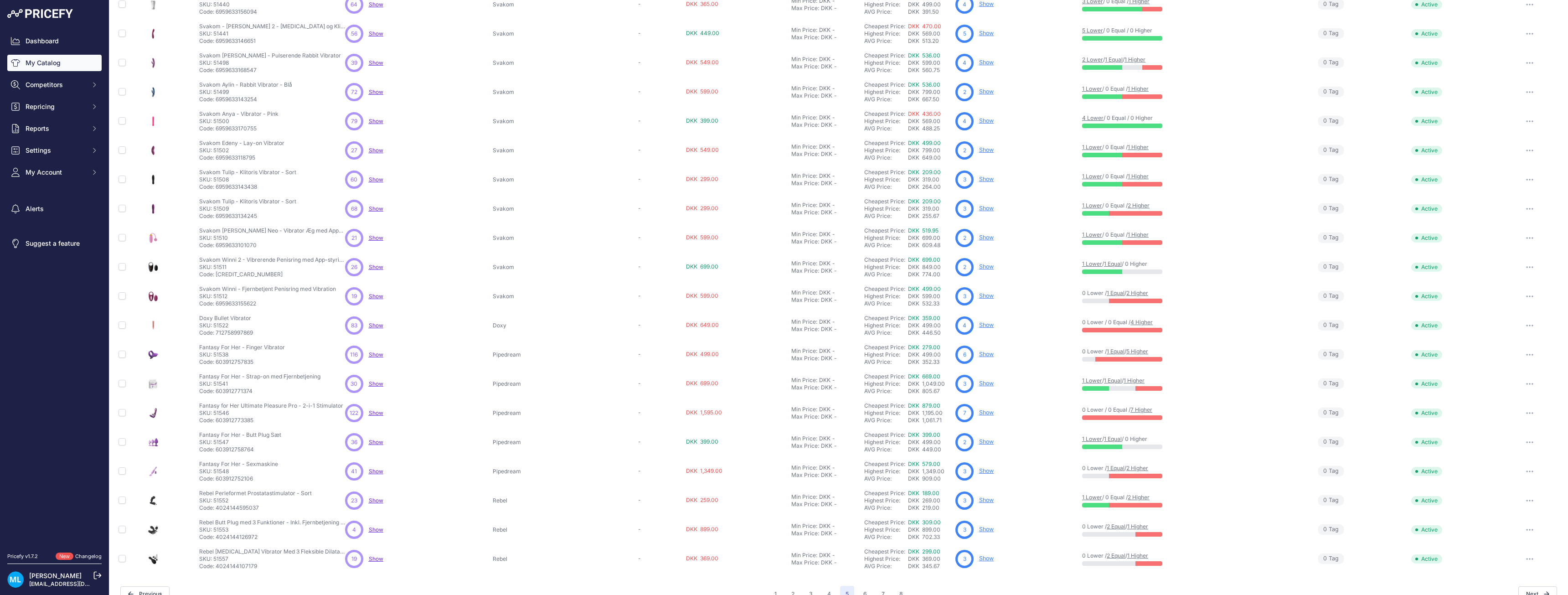
scroll to position [2434, 0]
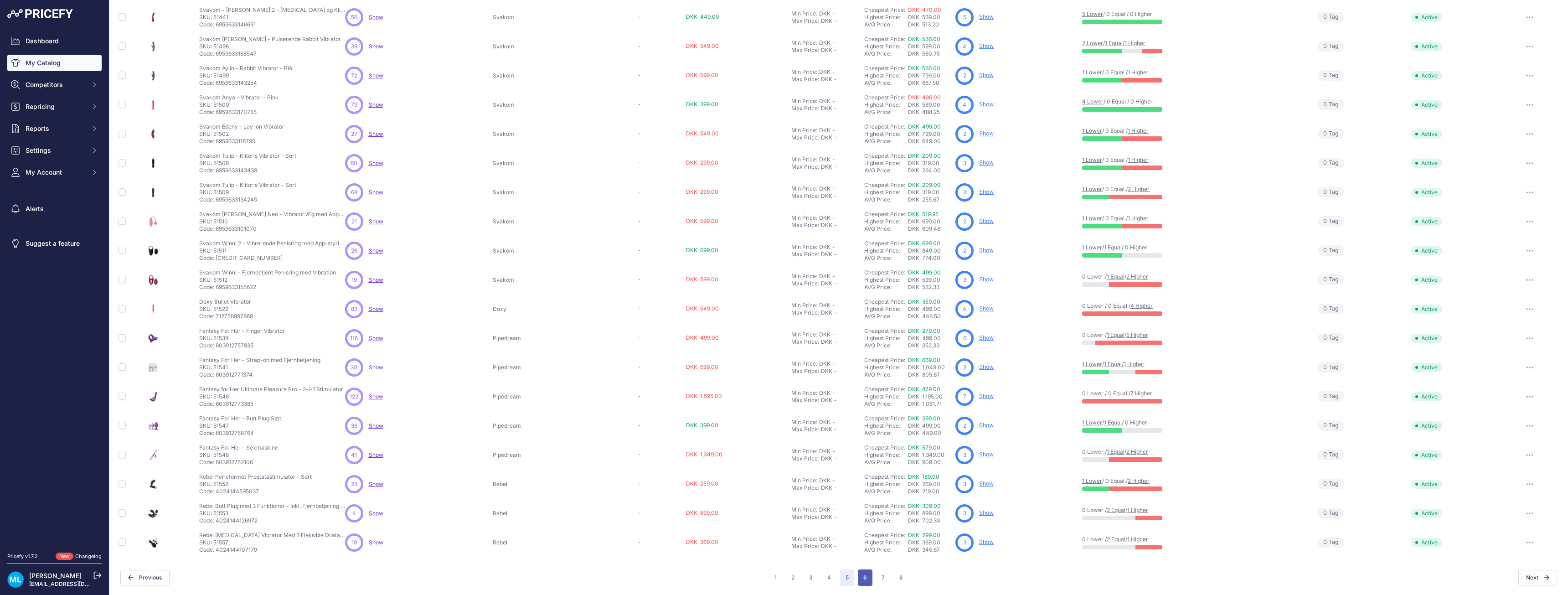
click at [861, 580] on button "6" at bounding box center [865, 577] width 15 height 16
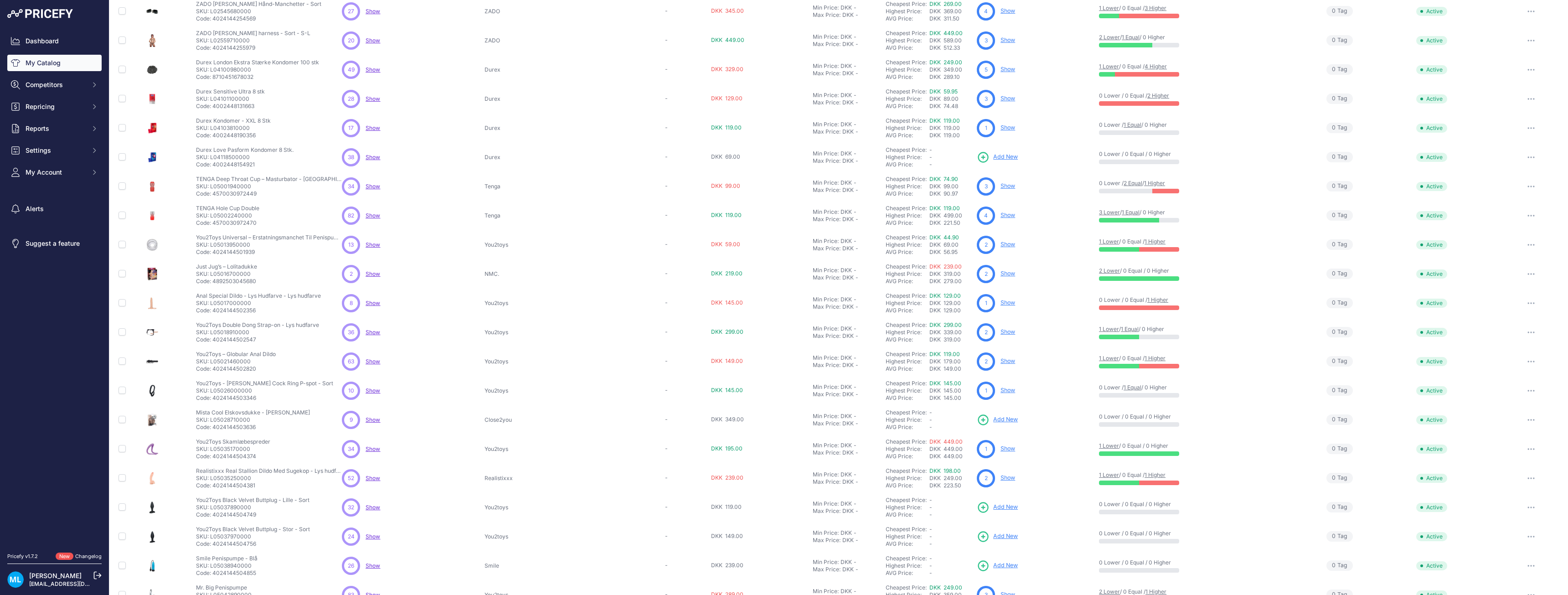
scroll to position [2434, 0]
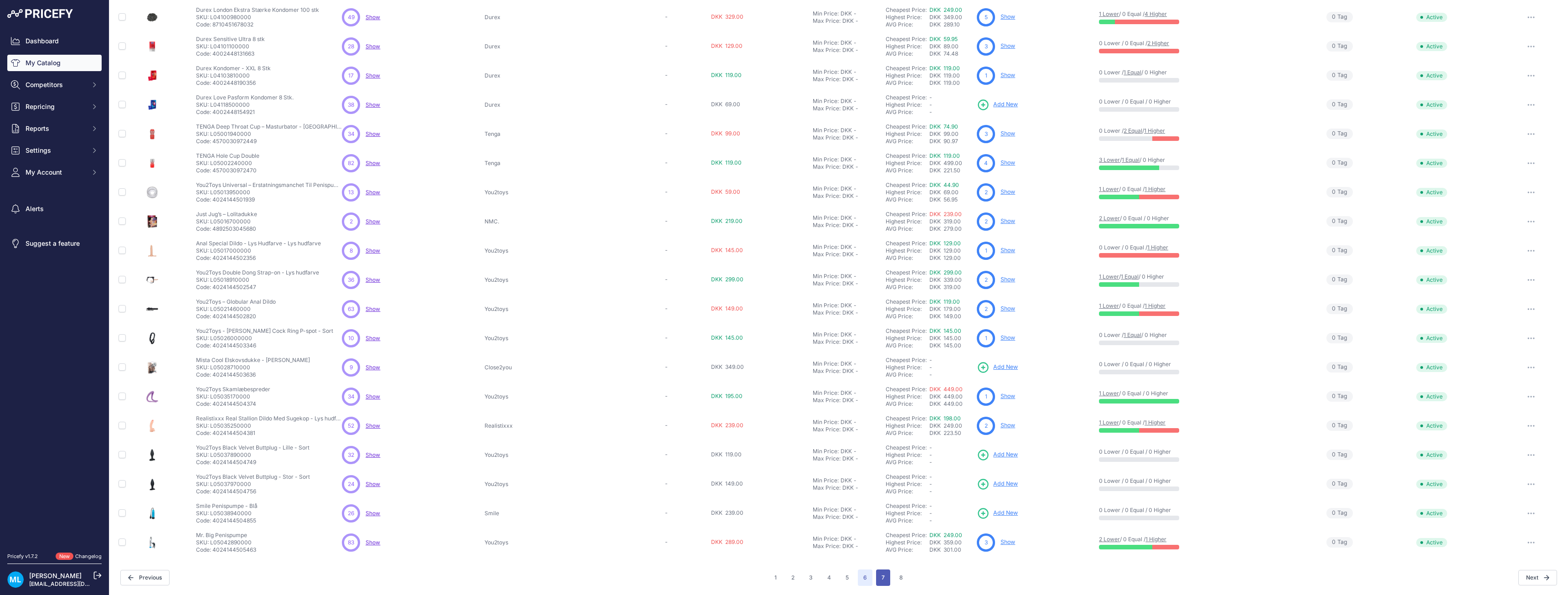
click at [877, 580] on button "7" at bounding box center [883, 577] width 14 height 16
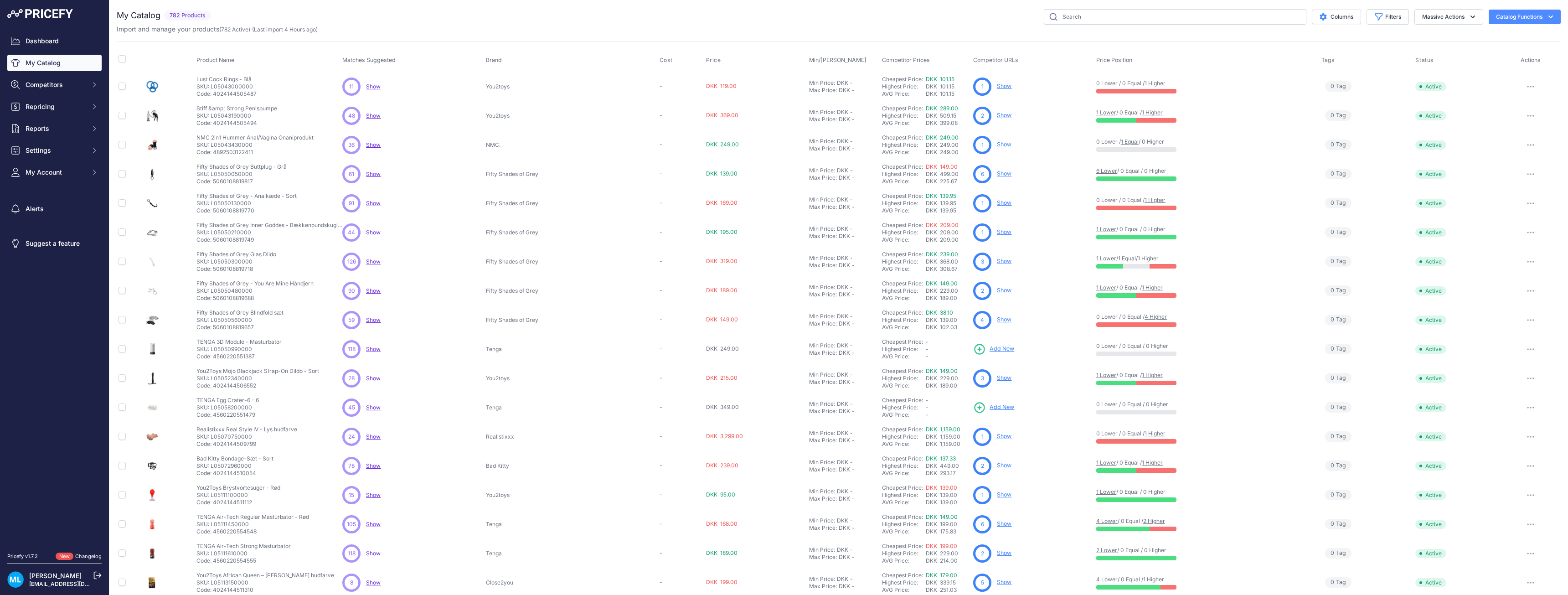
click at [973, 348] on link "Add New" at bounding box center [993, 349] width 41 height 13
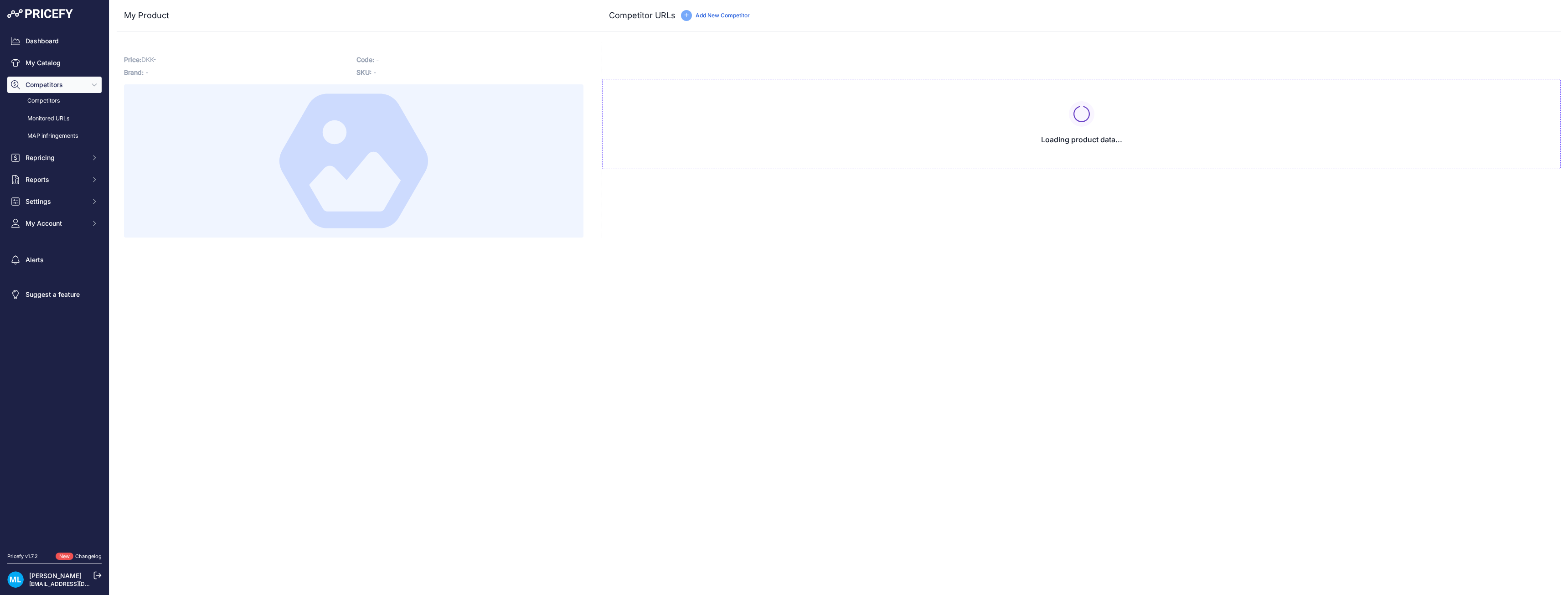
type input "[DOMAIN_NAME][URL]"
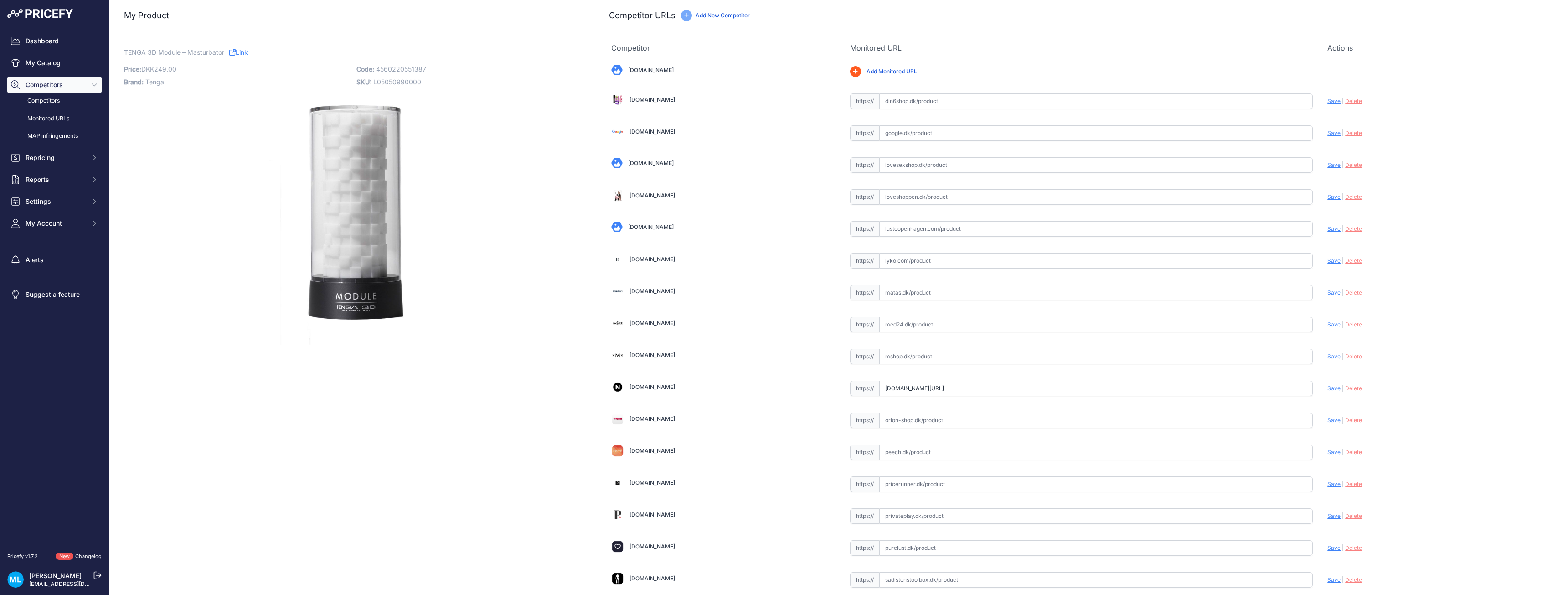
click at [409, 72] on span "4560220551387" at bounding box center [401, 69] width 50 height 8
copy span "4560220551387"
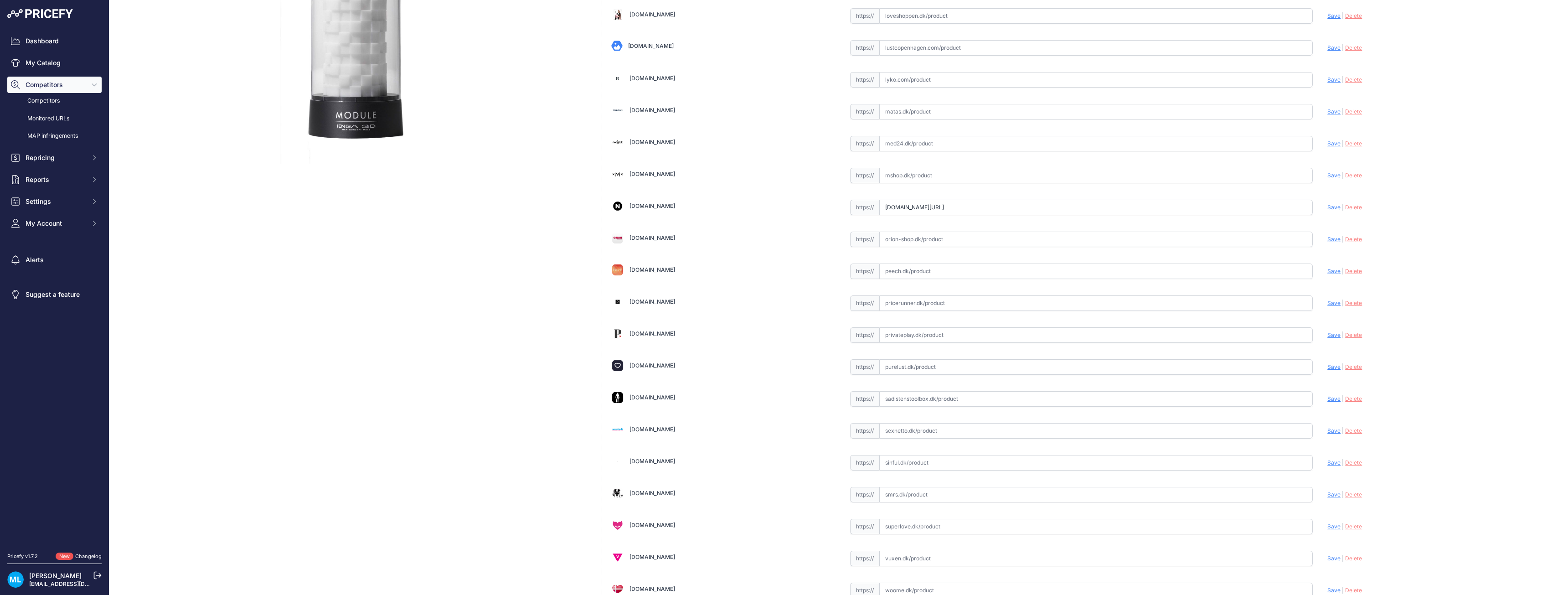
scroll to position [253, 0]
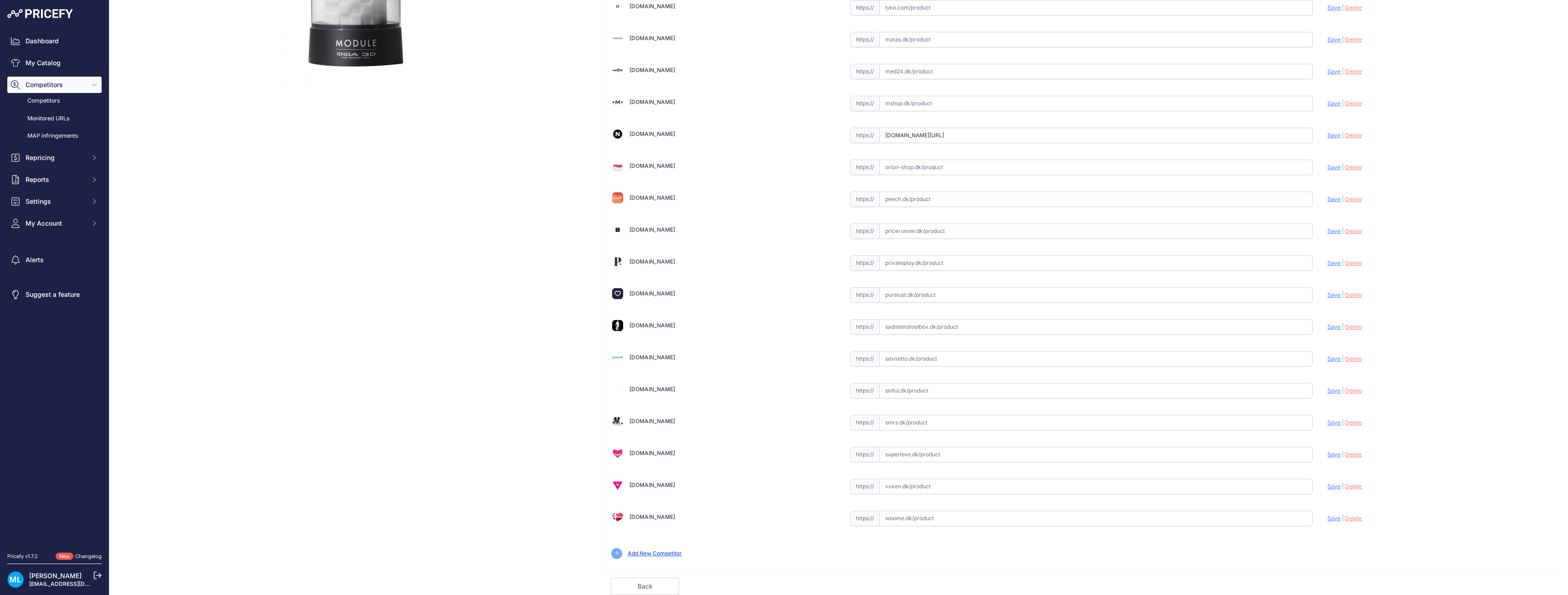
click at [909, 462] on div "[DOMAIN_NAME] Valid Invalid |" at bounding box center [1081, 184] width 959 height 768
click at [909, 457] on input "text" at bounding box center [1096, 454] width 434 height 15
paste input "[URL][DOMAIN_NAME]"
click at [1331, 456] on span "Save" at bounding box center [1334, 454] width 13 height 7
type input "[URL][DOMAIN_NAME]"
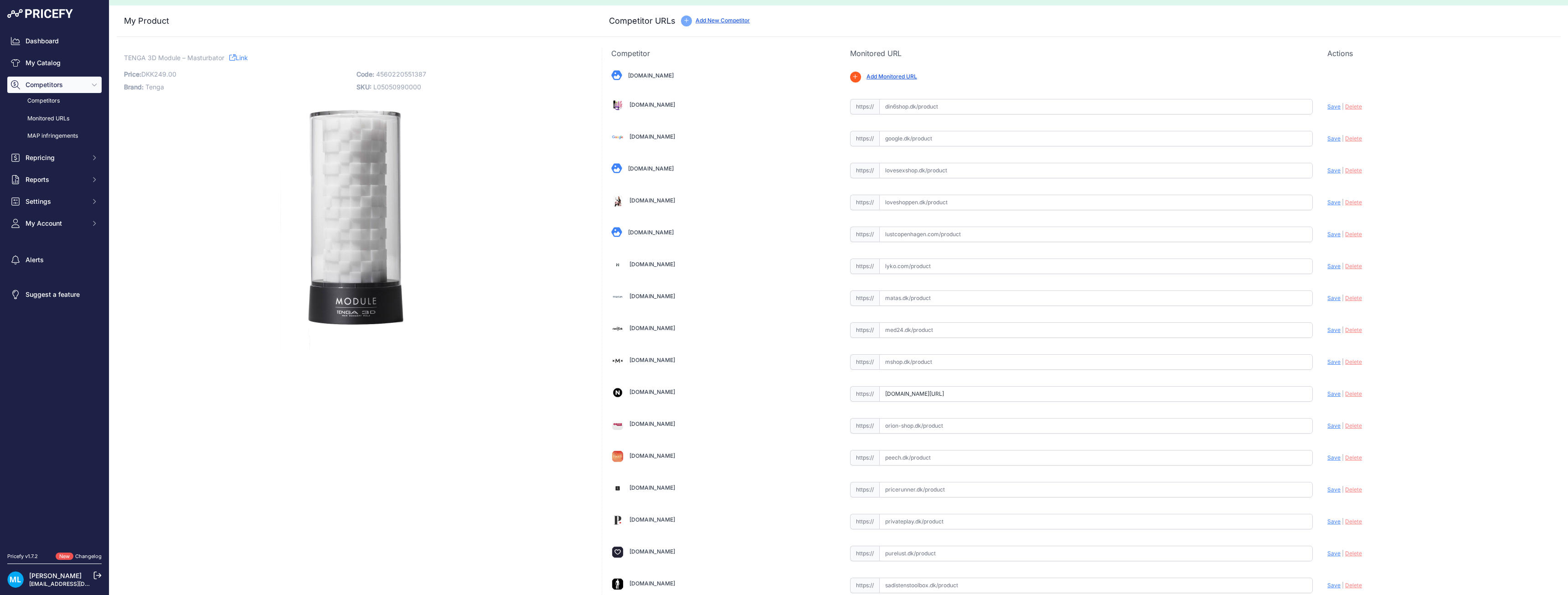
scroll to position [0, 0]
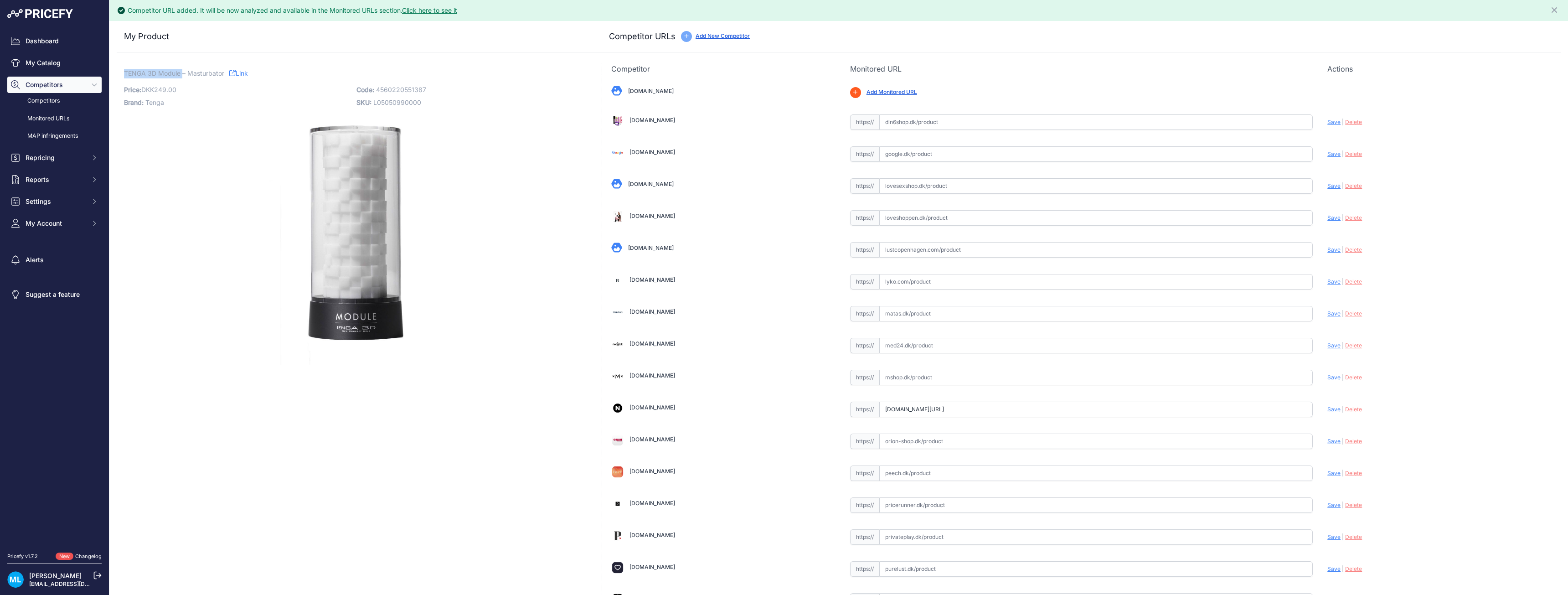
drag, startPoint x: 125, startPoint y: 72, endPoint x: 183, endPoint y: 77, distance: 58.2
click at [183, 77] on span "TENGA 3D Module – Masturbator" at bounding box center [174, 73] width 100 height 12
copy span "TENGA 3D Module"
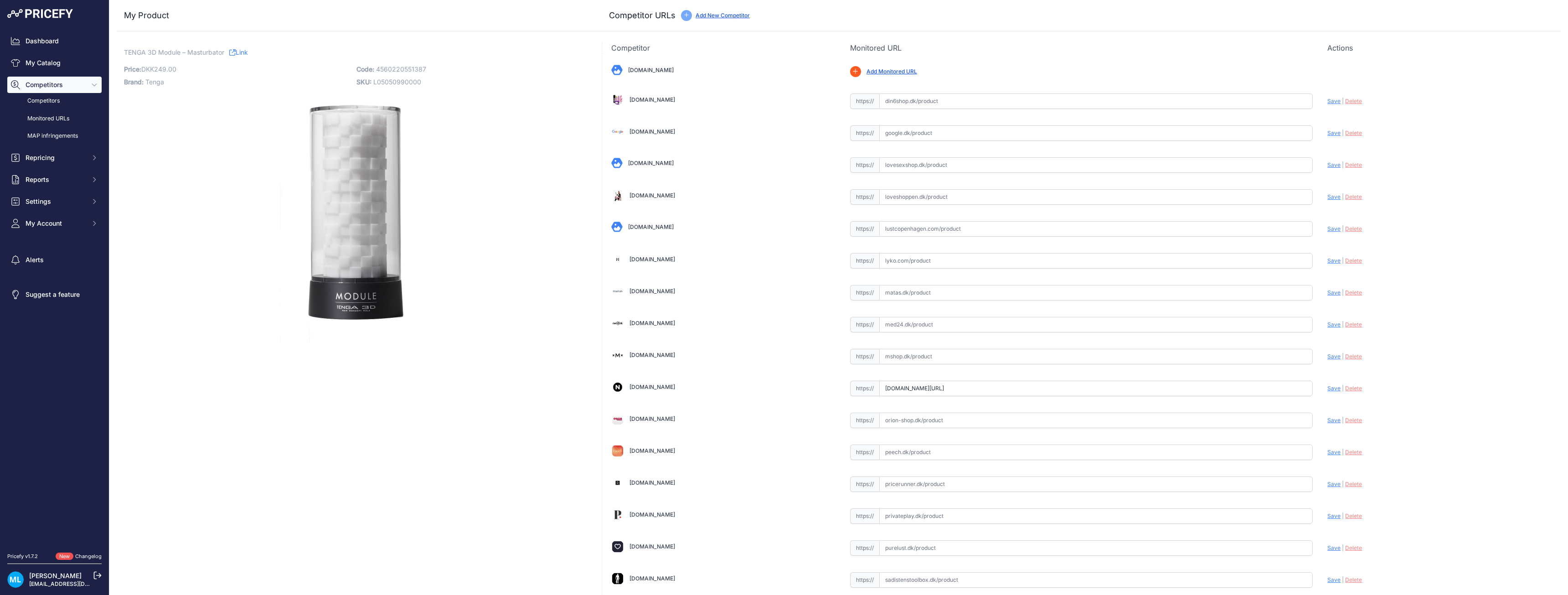
click at [238, 23] on div "My Product Competitor URLs" at bounding box center [839, 16] width 1444 height 32
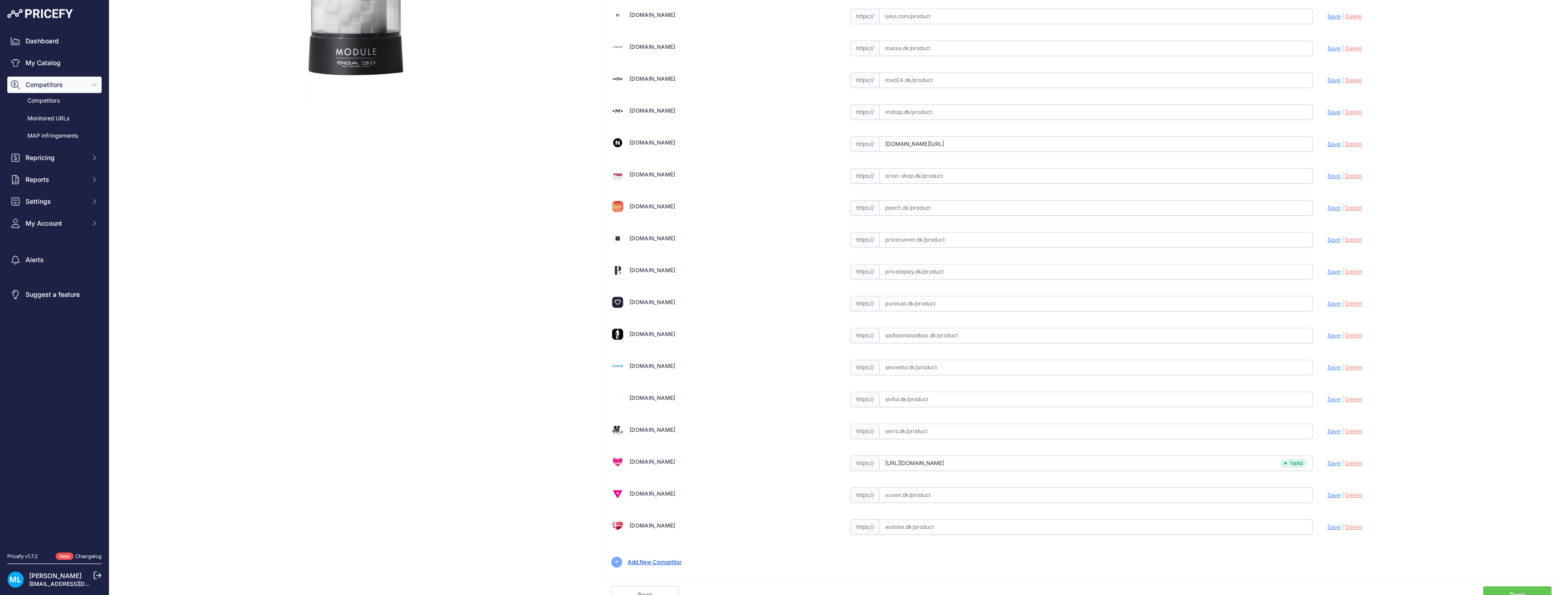
scroll to position [253, 0]
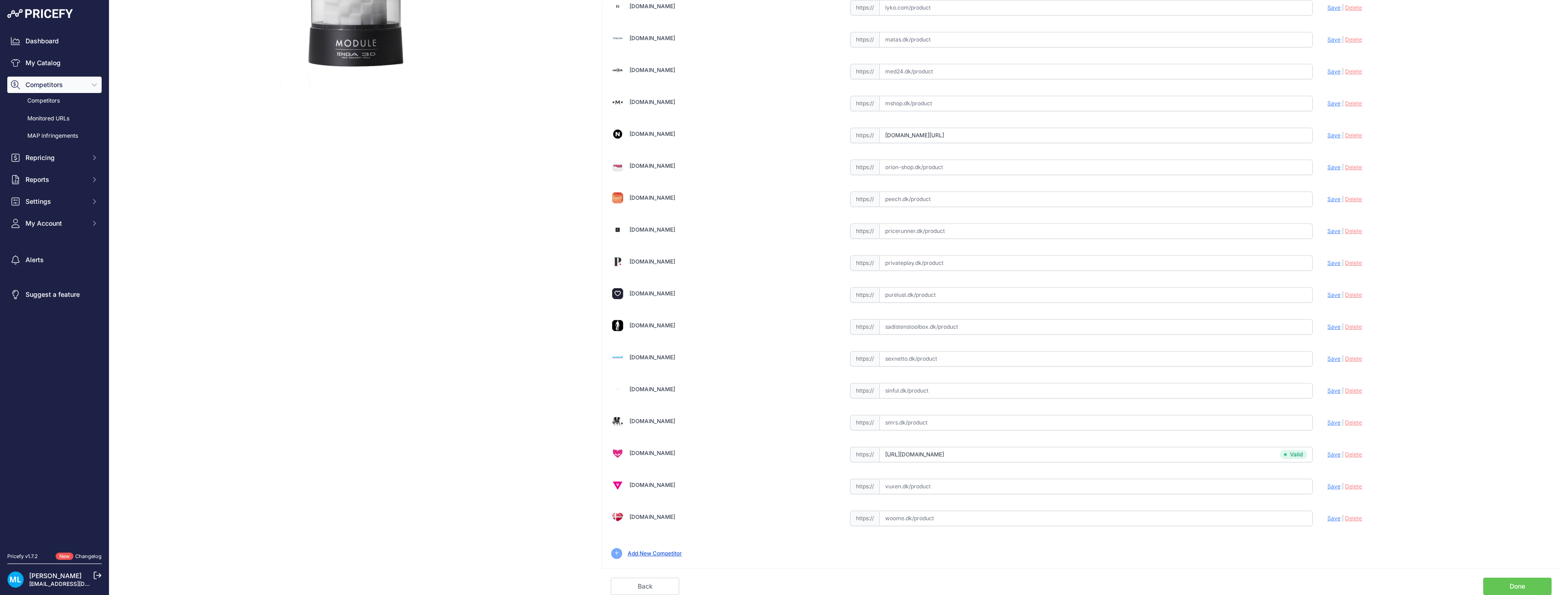
click at [1497, 579] on link "Done" at bounding box center [1517, 586] width 68 height 17
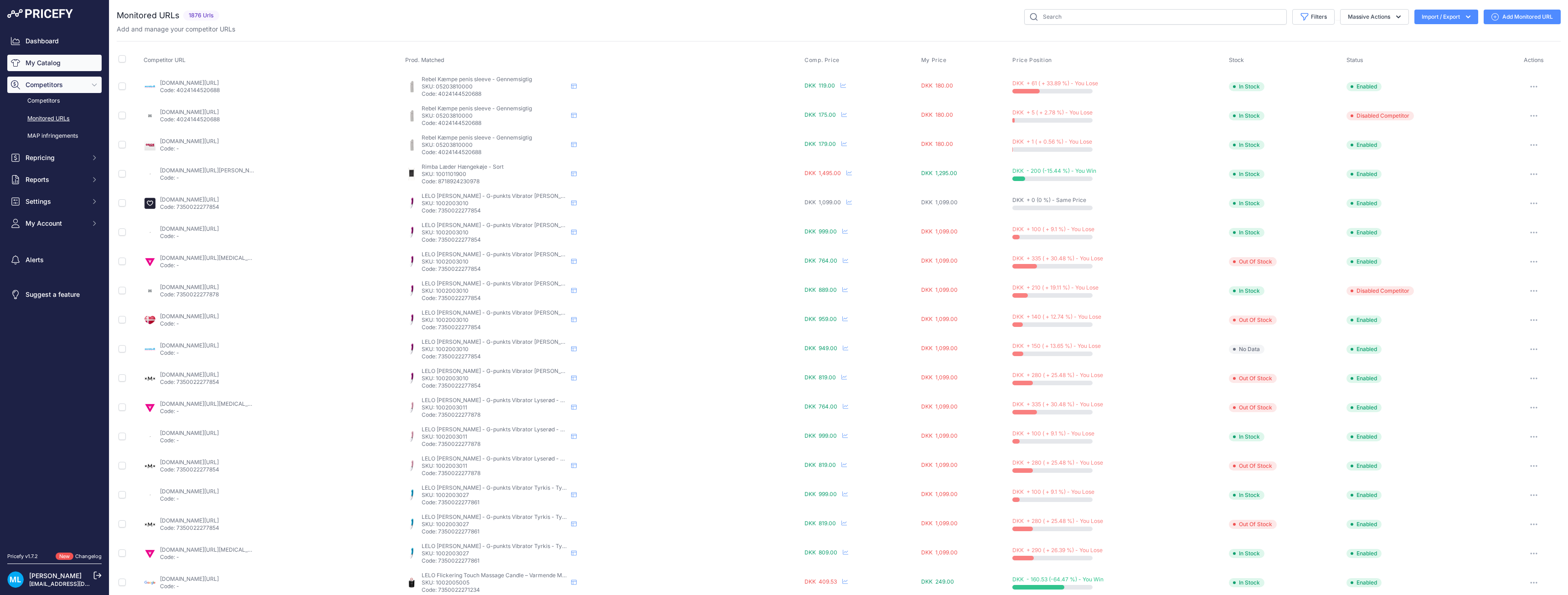
click at [59, 66] on link "My Catalog" at bounding box center [54, 63] width 94 height 16
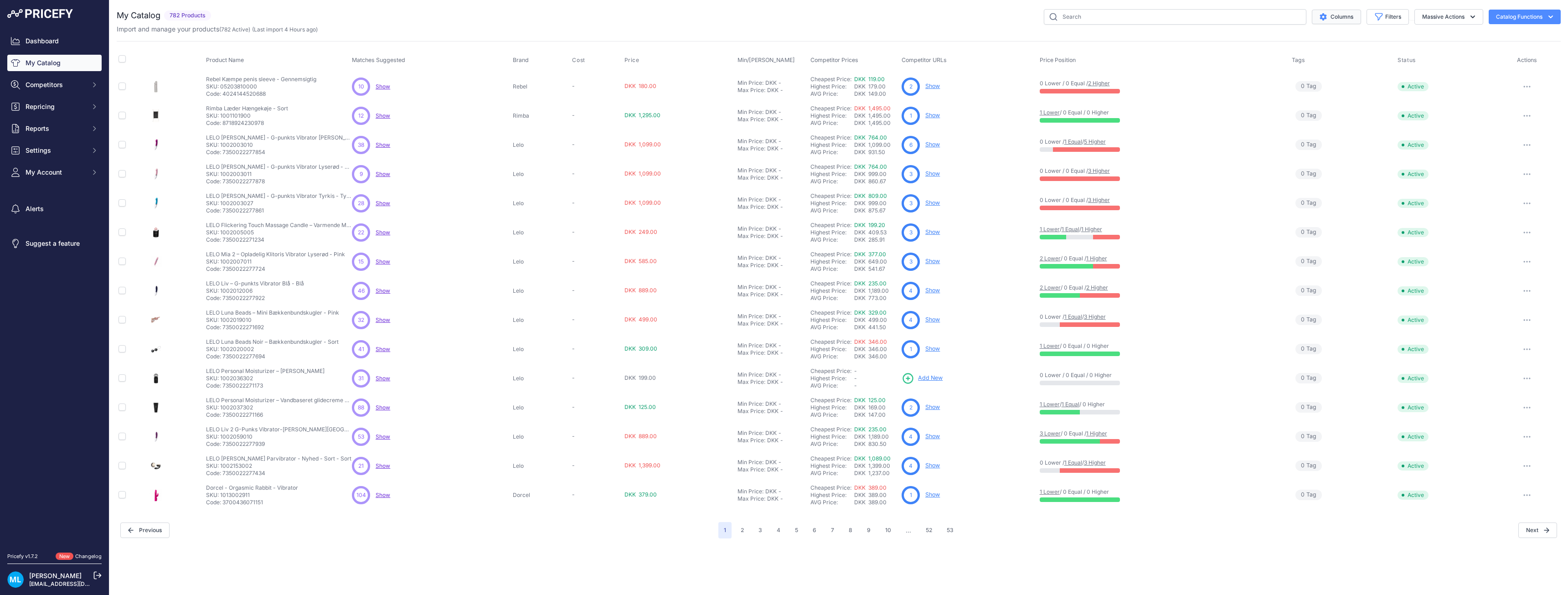
click at [1328, 15] on button "Columns" at bounding box center [1336, 17] width 49 height 15
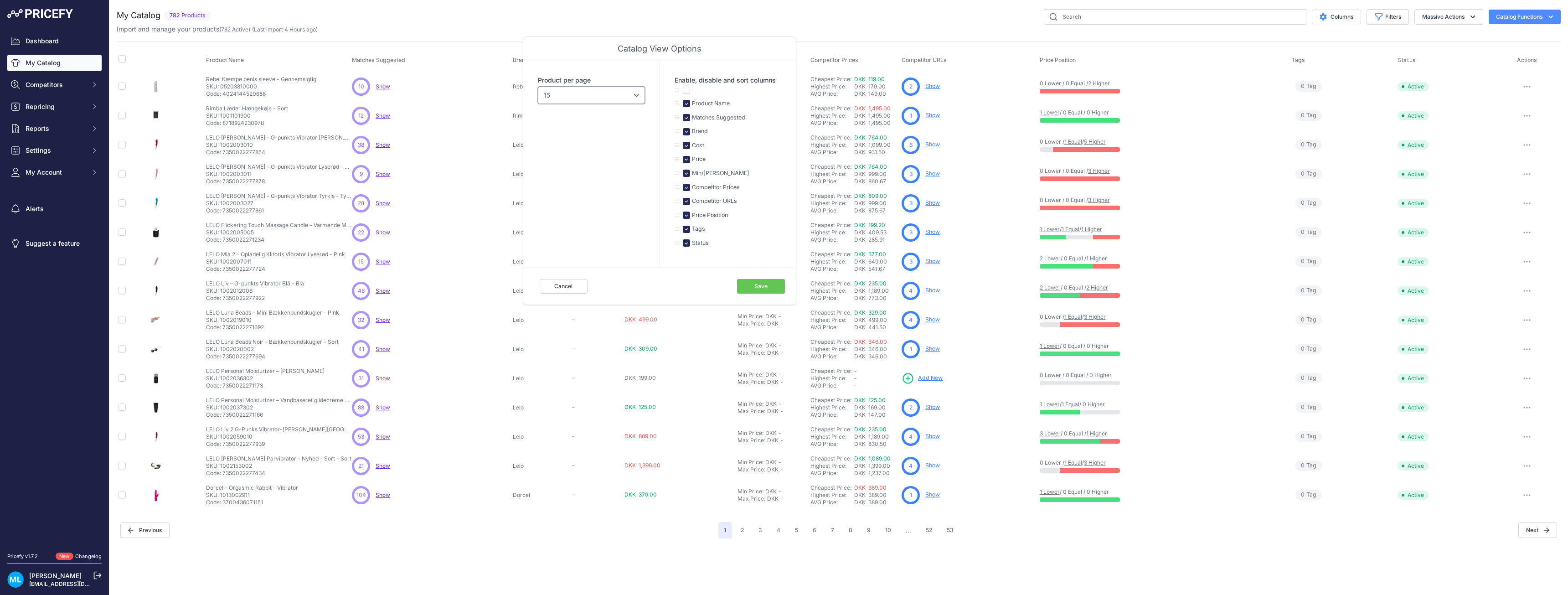
click at [547, 96] on select "10 15 20 25 50 100" at bounding box center [592, 95] width 107 height 17
select select "100"
click at [538, 86] on select "10 15 20 25 50 100" at bounding box center [592, 95] width 107 height 17
click at [757, 283] on button "Save" at bounding box center [761, 286] width 48 height 15
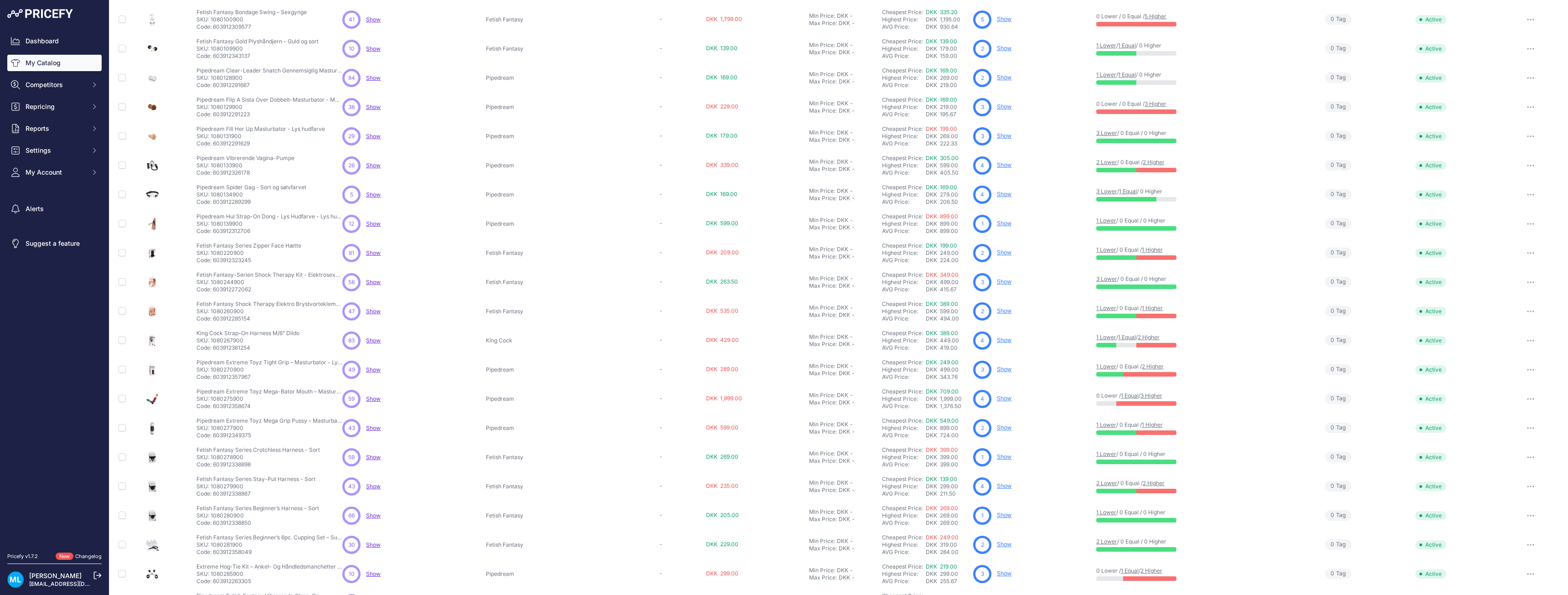
scroll to position [2434, 0]
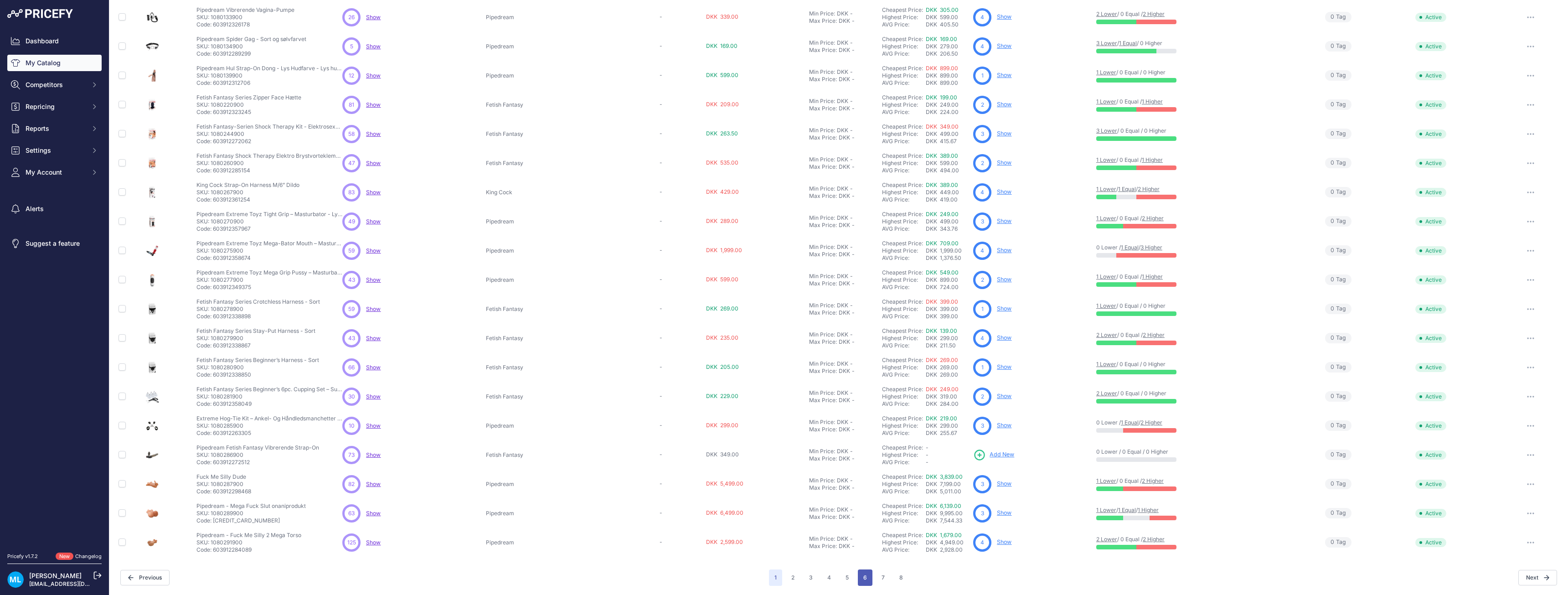
click at [859, 581] on button "6" at bounding box center [865, 577] width 15 height 16
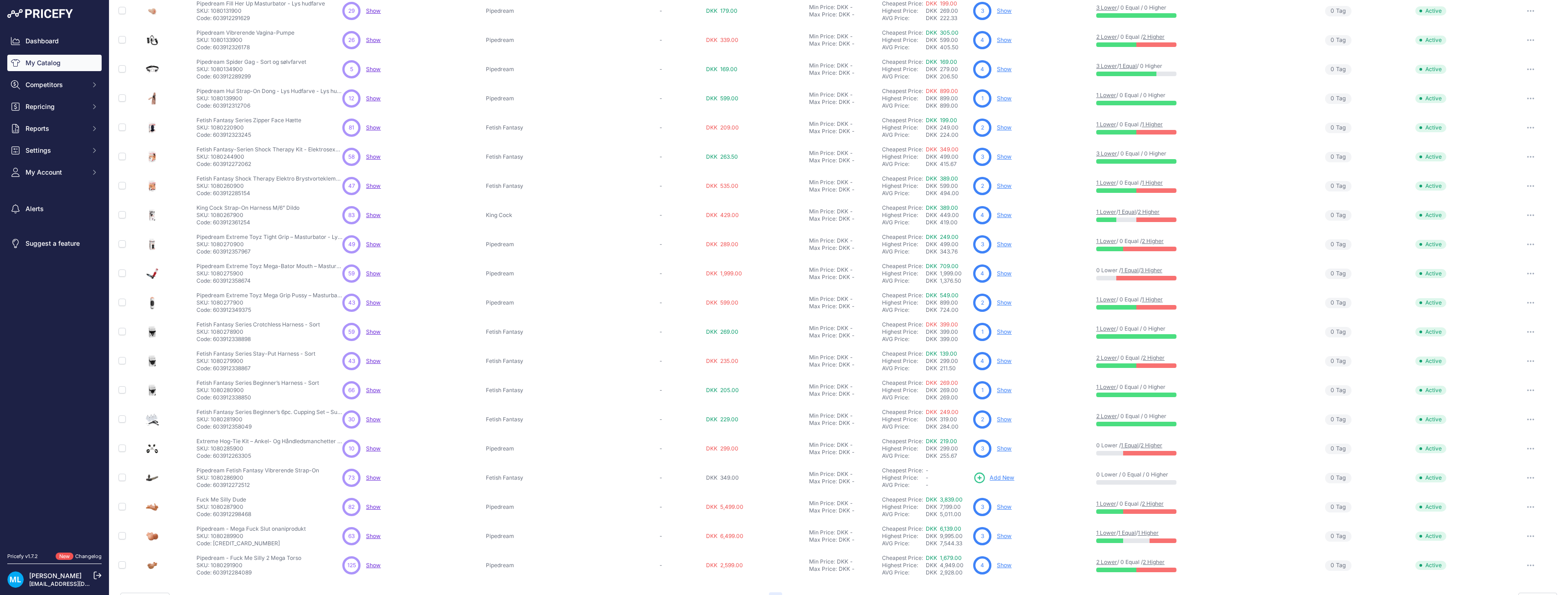
scroll to position [2456, 0]
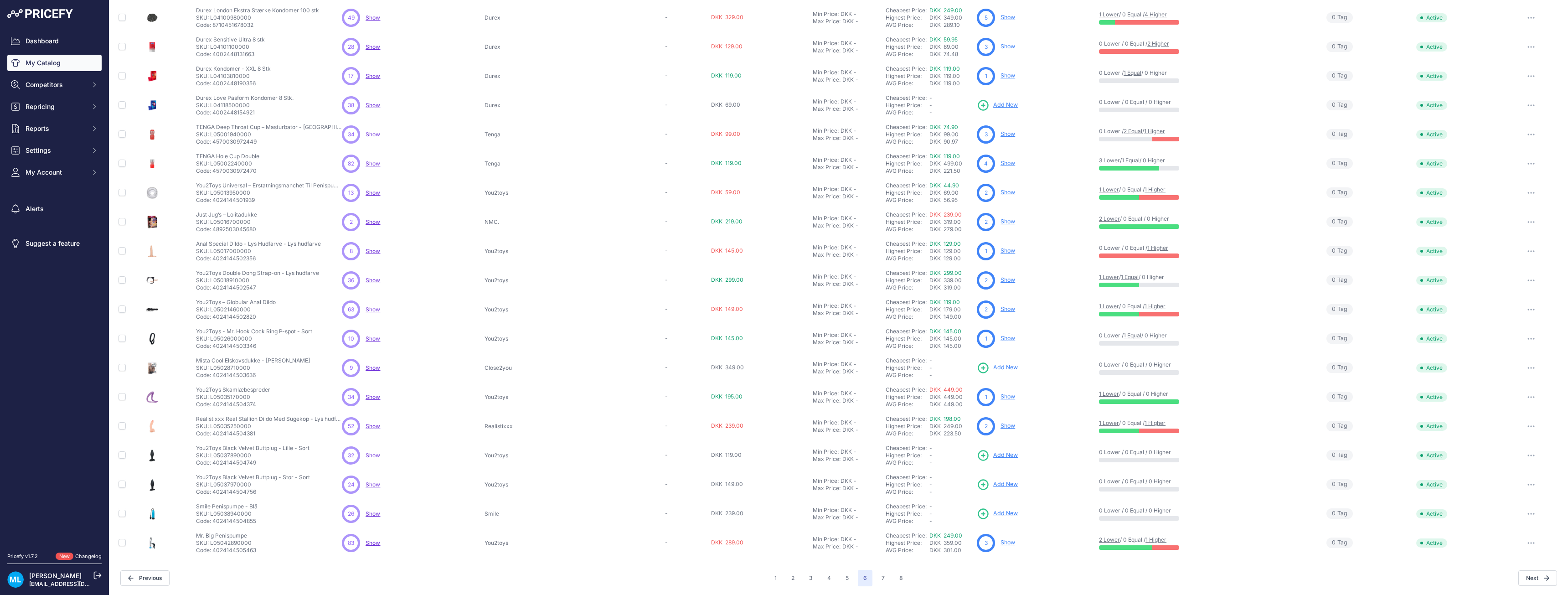
scroll to position [2434, 0]
click at [1003, 104] on span "Add New" at bounding box center [1006, 105] width 24 height 9
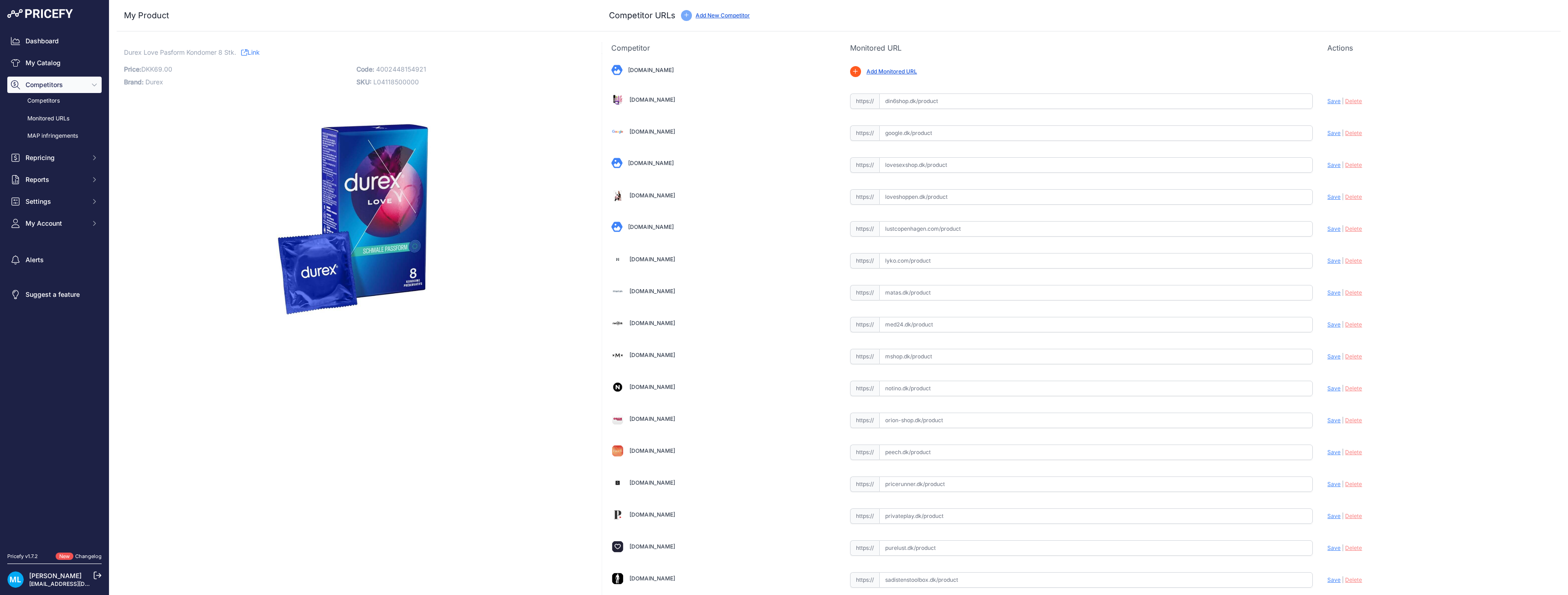
click at [402, 72] on span "4002448154921" at bounding box center [401, 69] width 50 height 8
copy span "4002448154921"
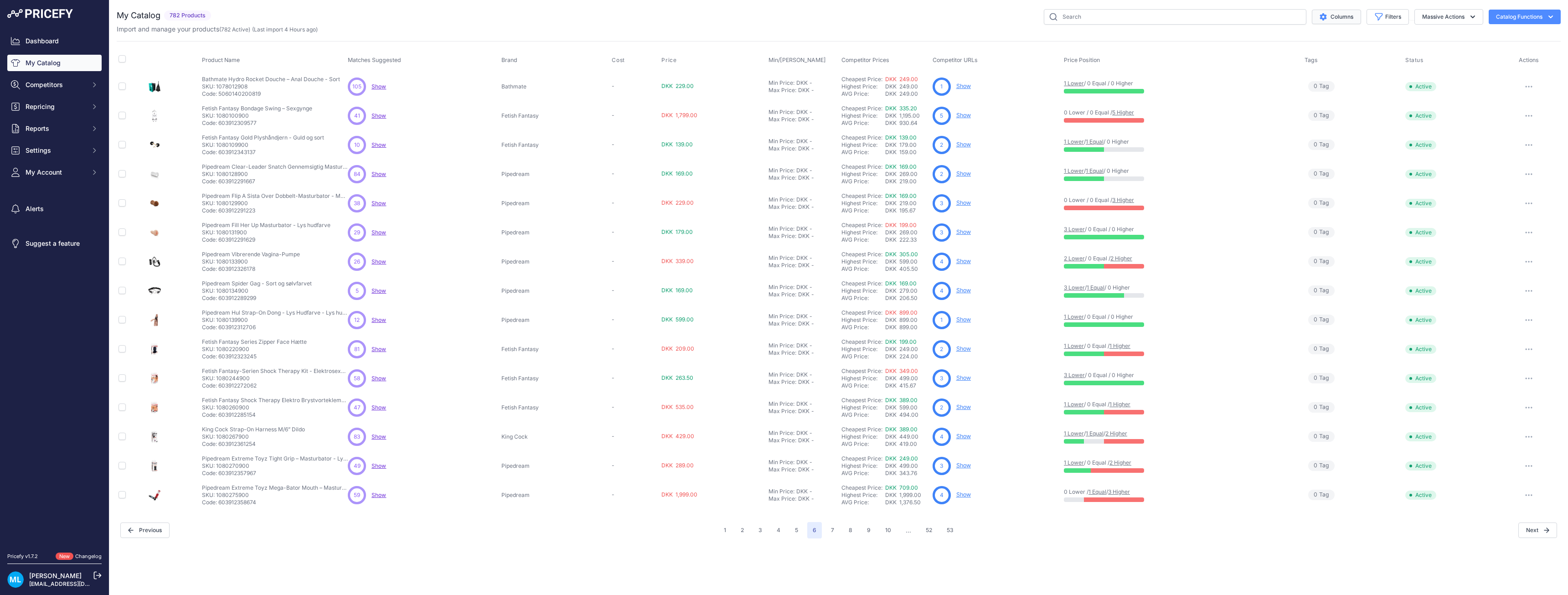
click at [1343, 14] on button "Columns" at bounding box center [1336, 17] width 49 height 15
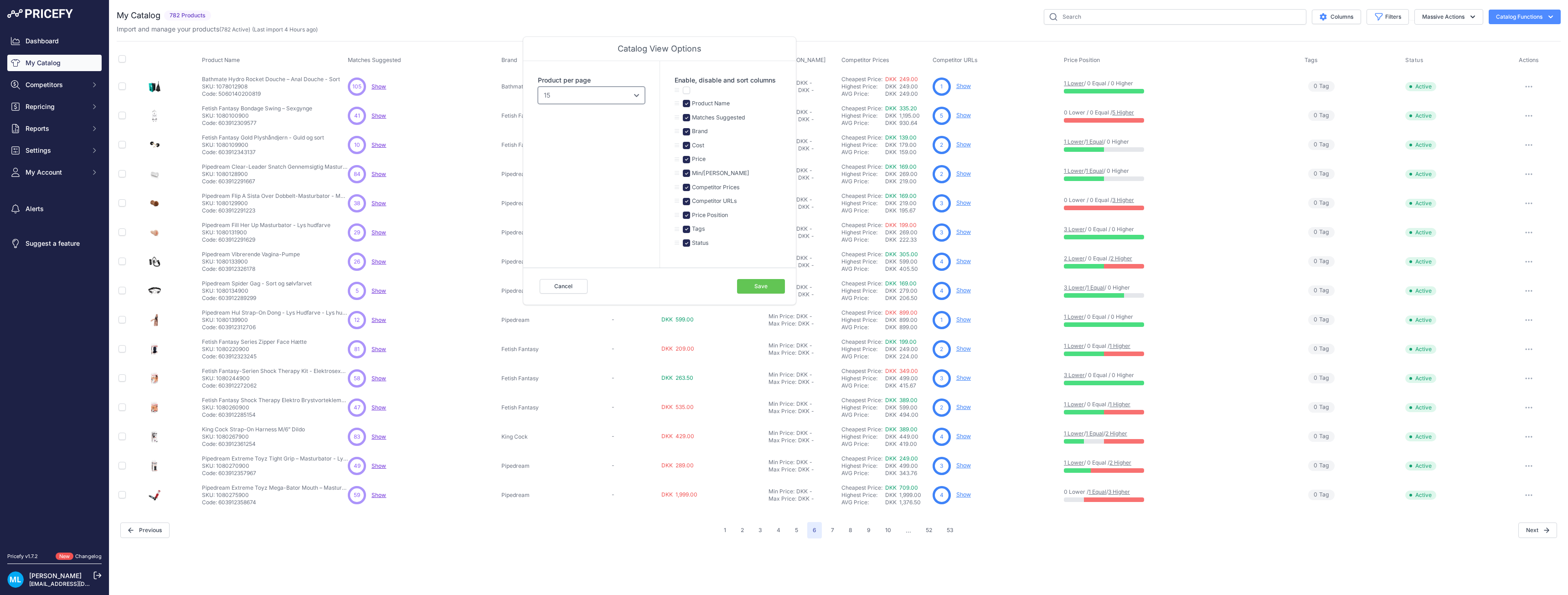
click at [583, 97] on select "10 15 20 25 50 100" at bounding box center [592, 95] width 107 height 17
select select "100"
click at [538, 86] on select "10 15 20 25 50 100" at bounding box center [592, 95] width 107 height 17
click at [765, 292] on button "Save" at bounding box center [761, 286] width 48 height 15
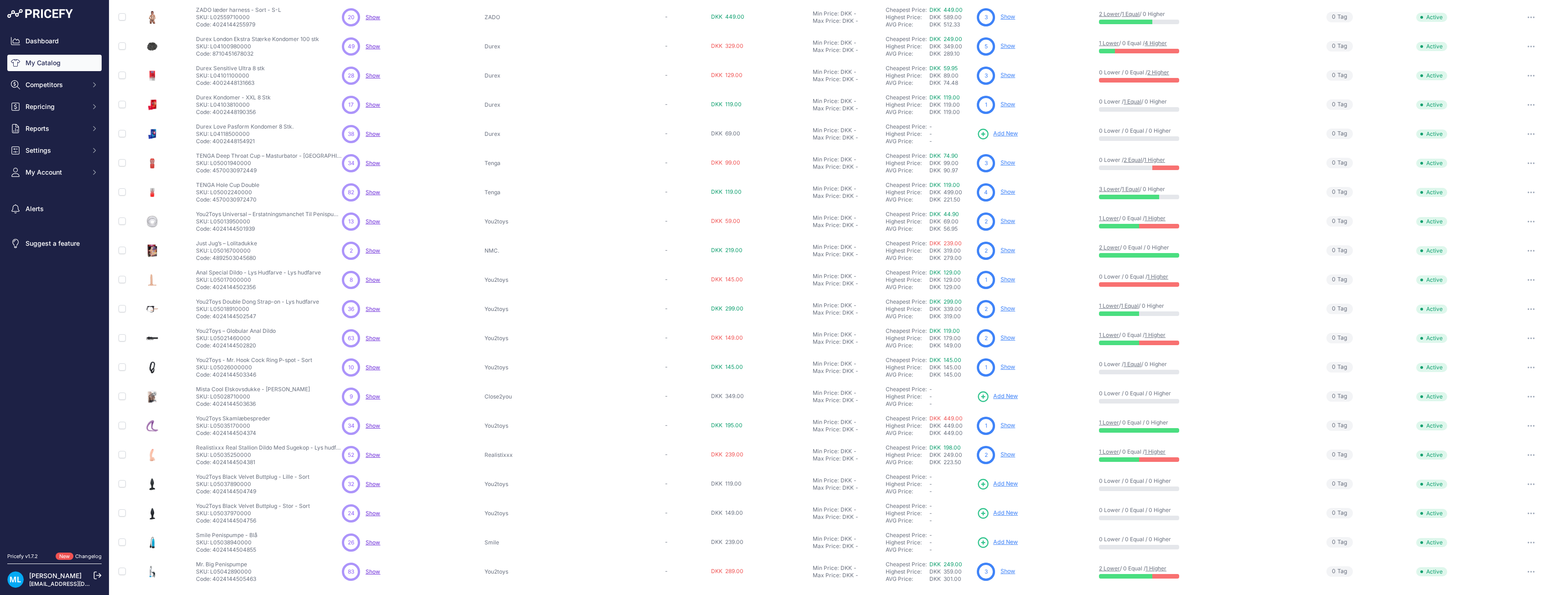
scroll to position [2388, 0]
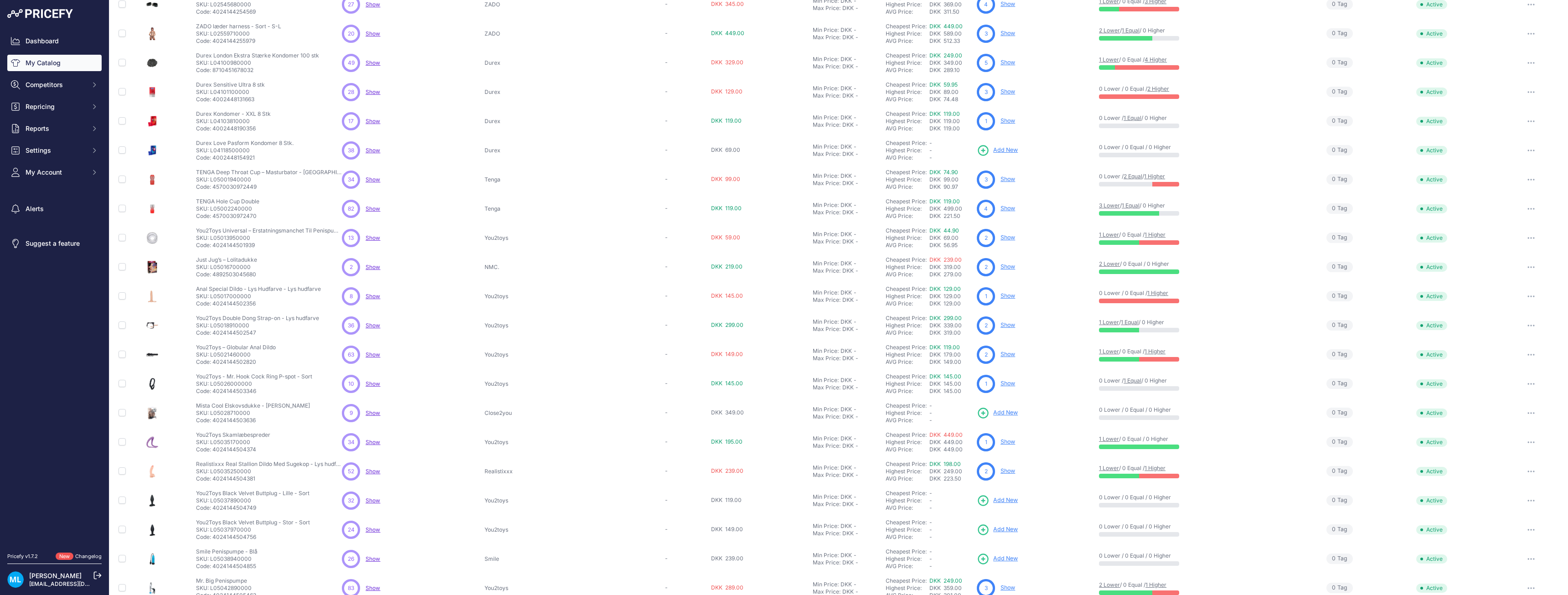
click at [997, 150] on span "Add New" at bounding box center [1006, 150] width 24 height 9
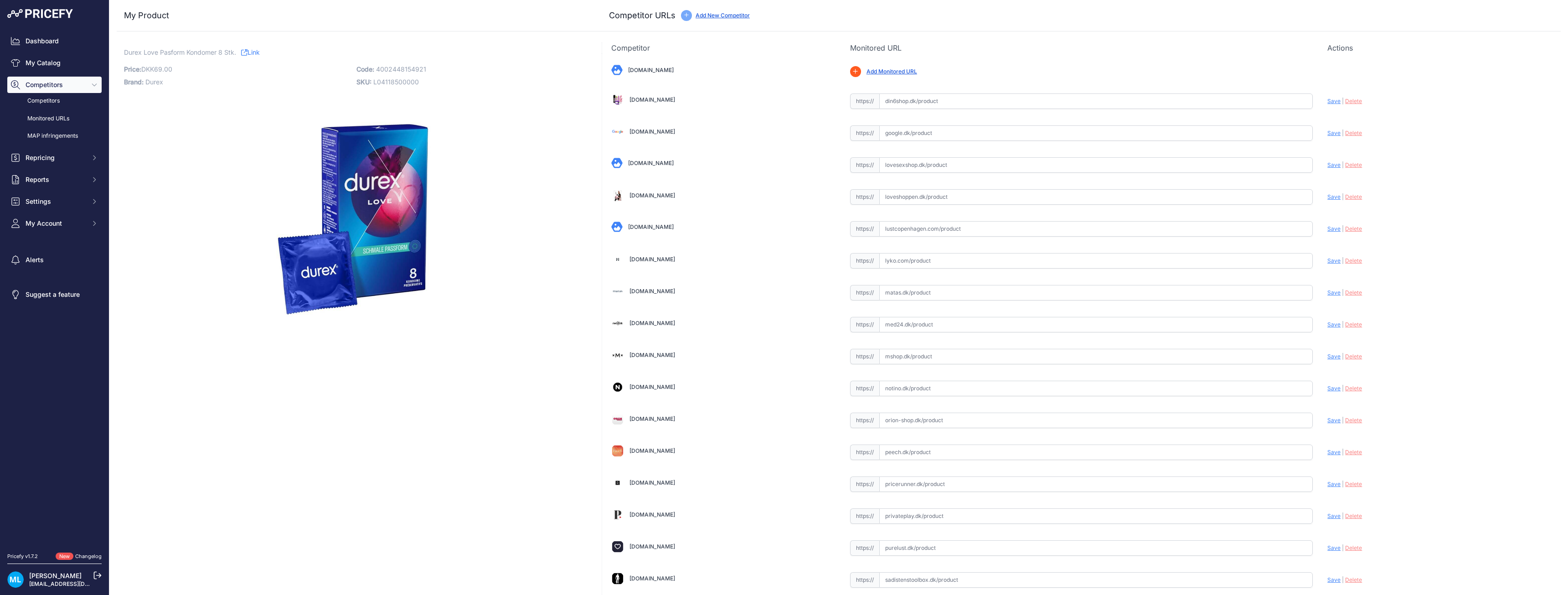
click at [396, 69] on span "4002448154921" at bounding box center [401, 69] width 50 height 8
copy span "4002448154921"
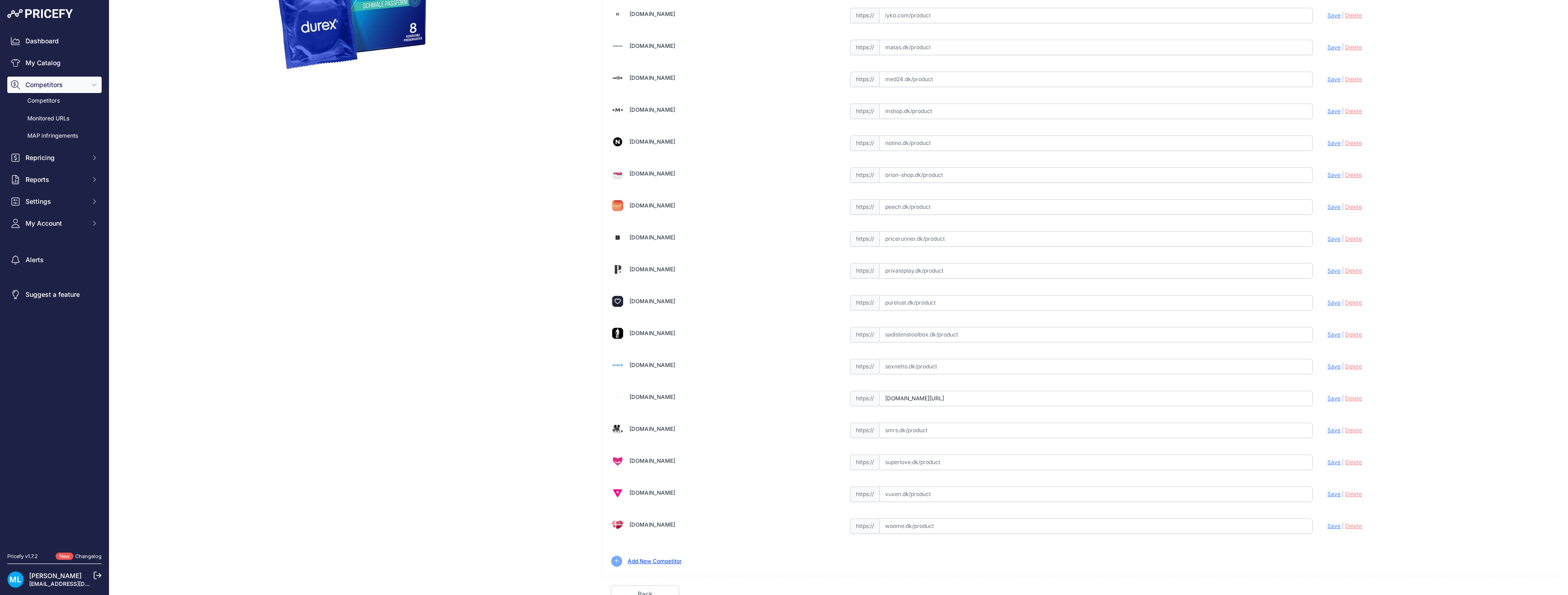
scroll to position [253, 0]
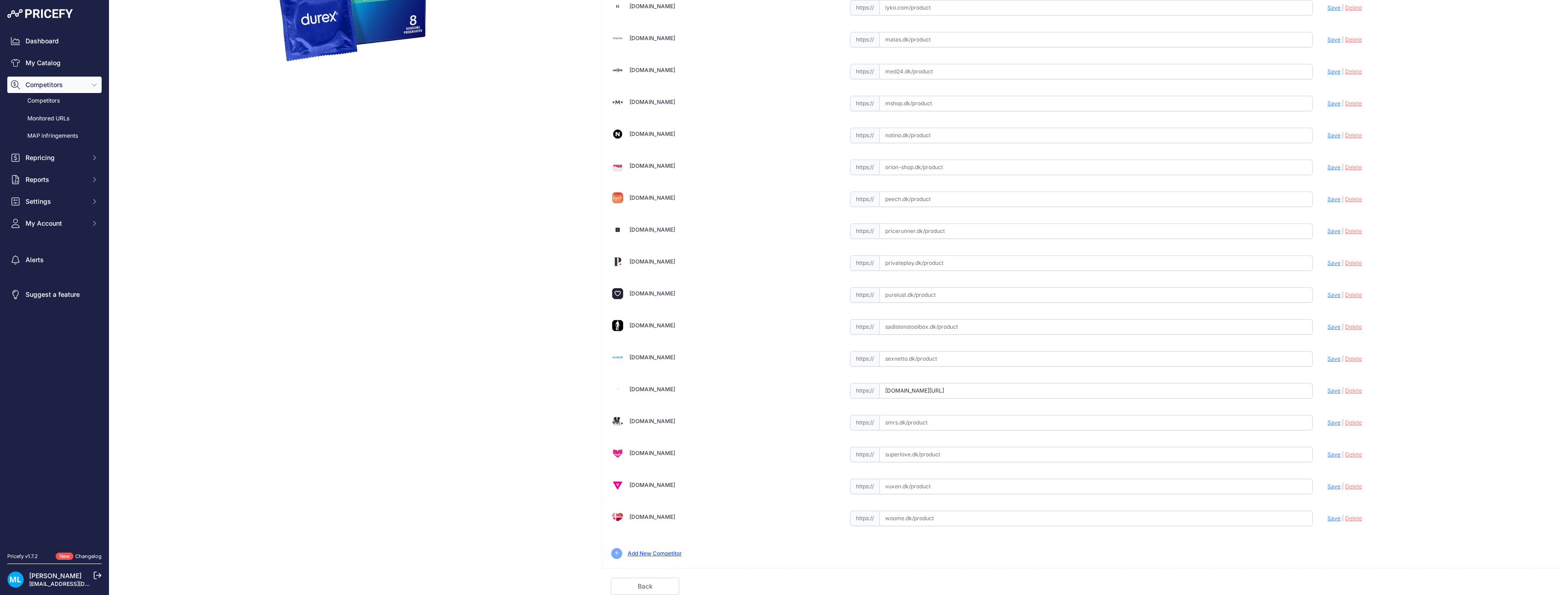
click at [286, 114] on div "Durex Love Pasform Kondomer 8 Stk. Link Price: DKK 69.00 / Cost: - Brand:" at bounding box center [354, 192] width 474 height 806
click at [43, 65] on link "My Catalog" at bounding box center [54, 63] width 94 height 16
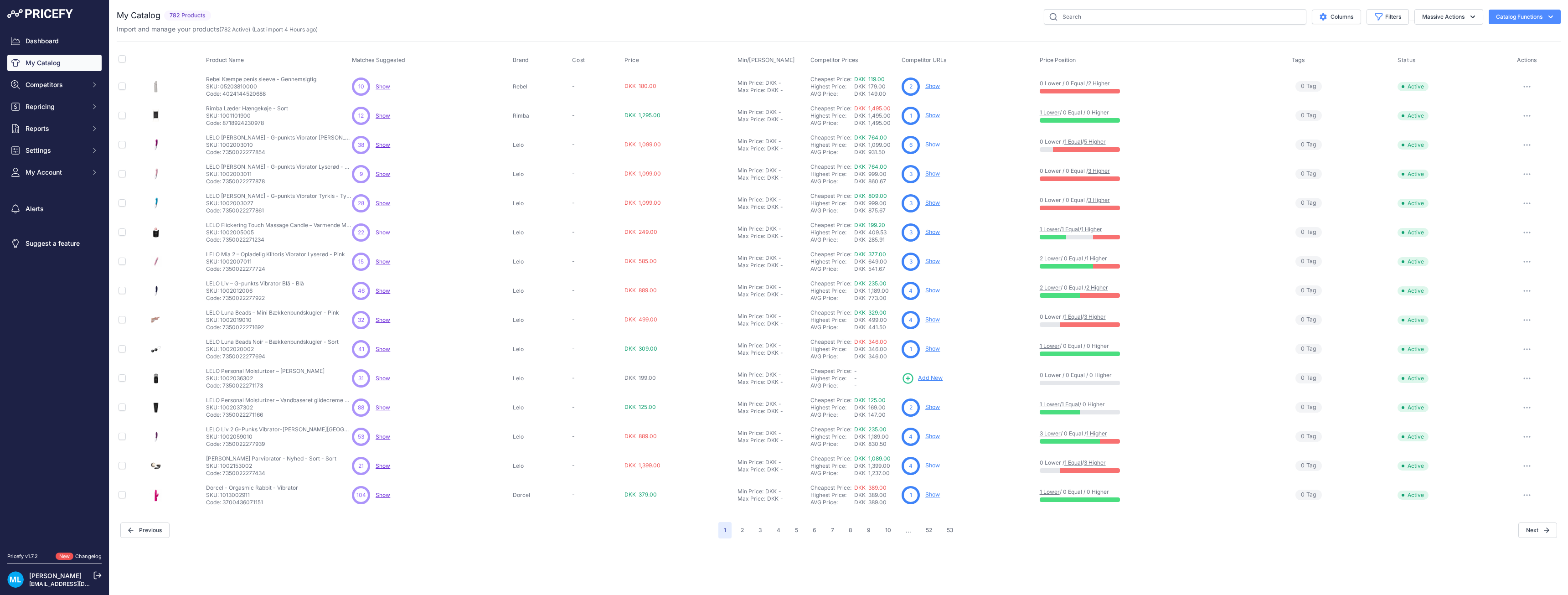
click at [927, 530] on button "52" at bounding box center [929, 530] width 17 height 16
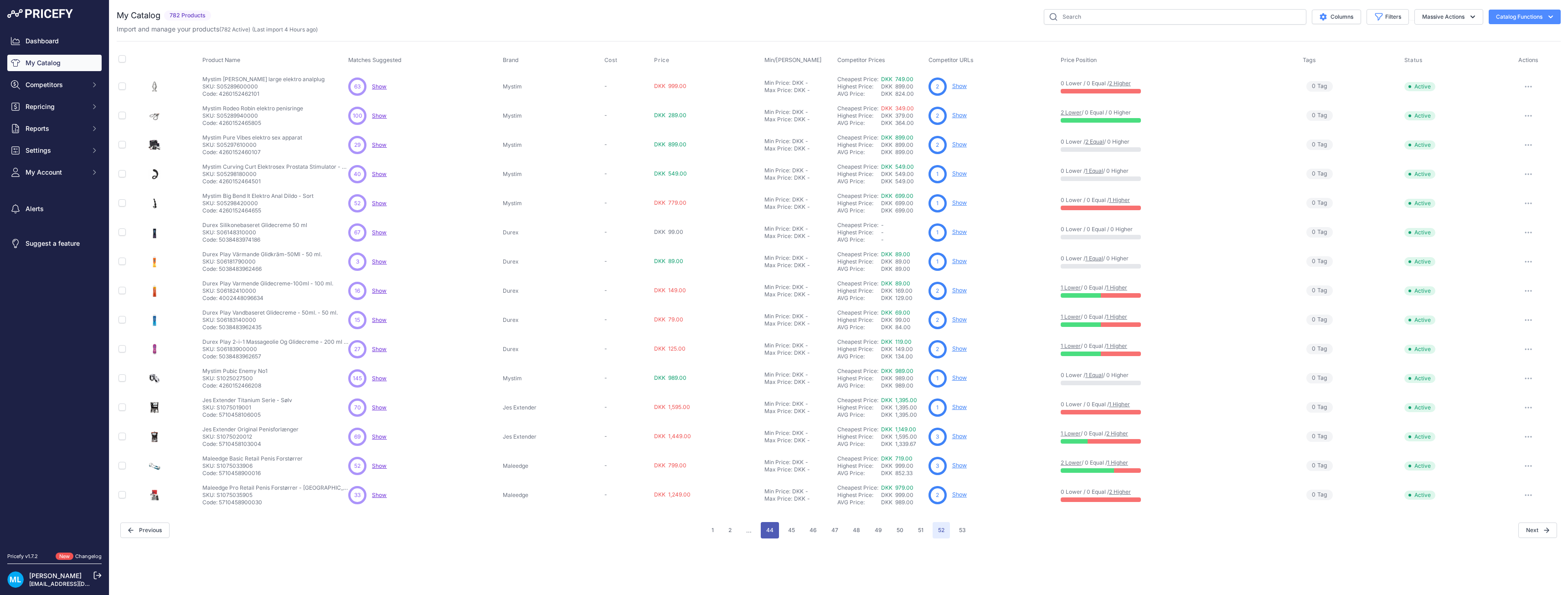
click at [765, 531] on button "44" at bounding box center [770, 530] width 18 height 16
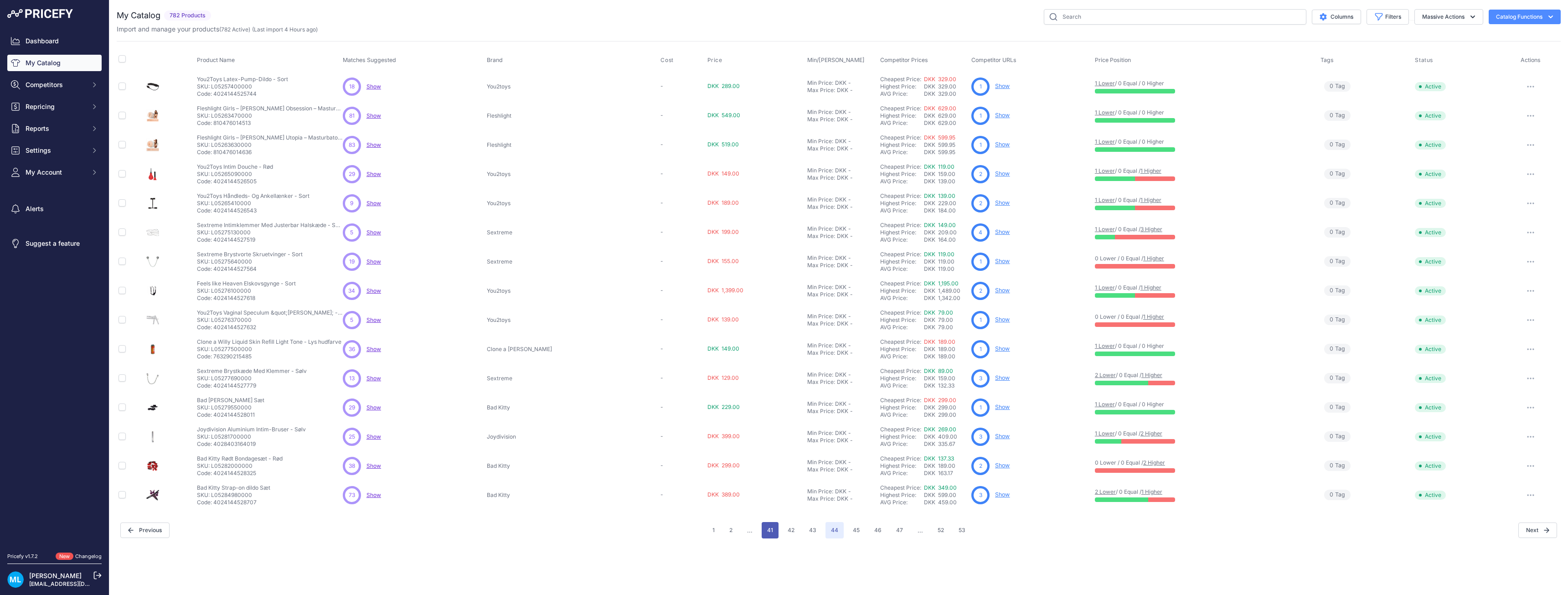
click at [767, 536] on button "41" at bounding box center [770, 530] width 17 height 16
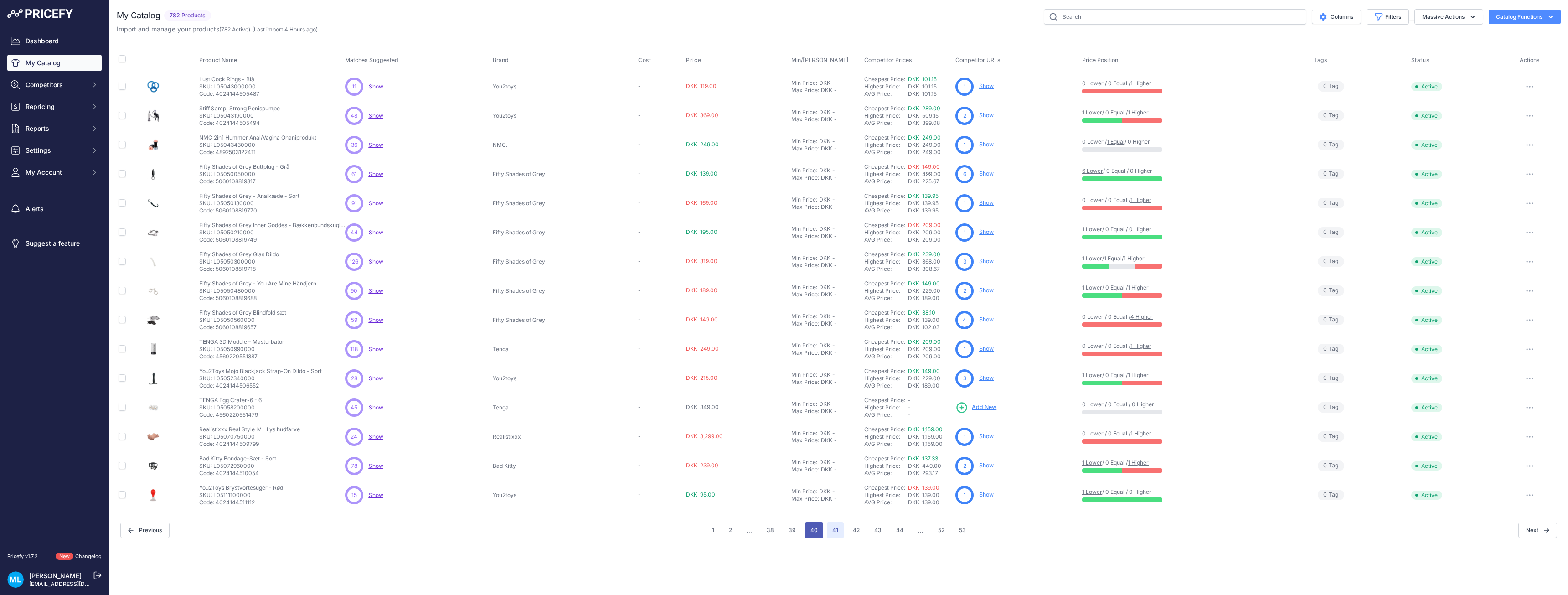
click at [814, 529] on button "40" at bounding box center [814, 530] width 18 height 16
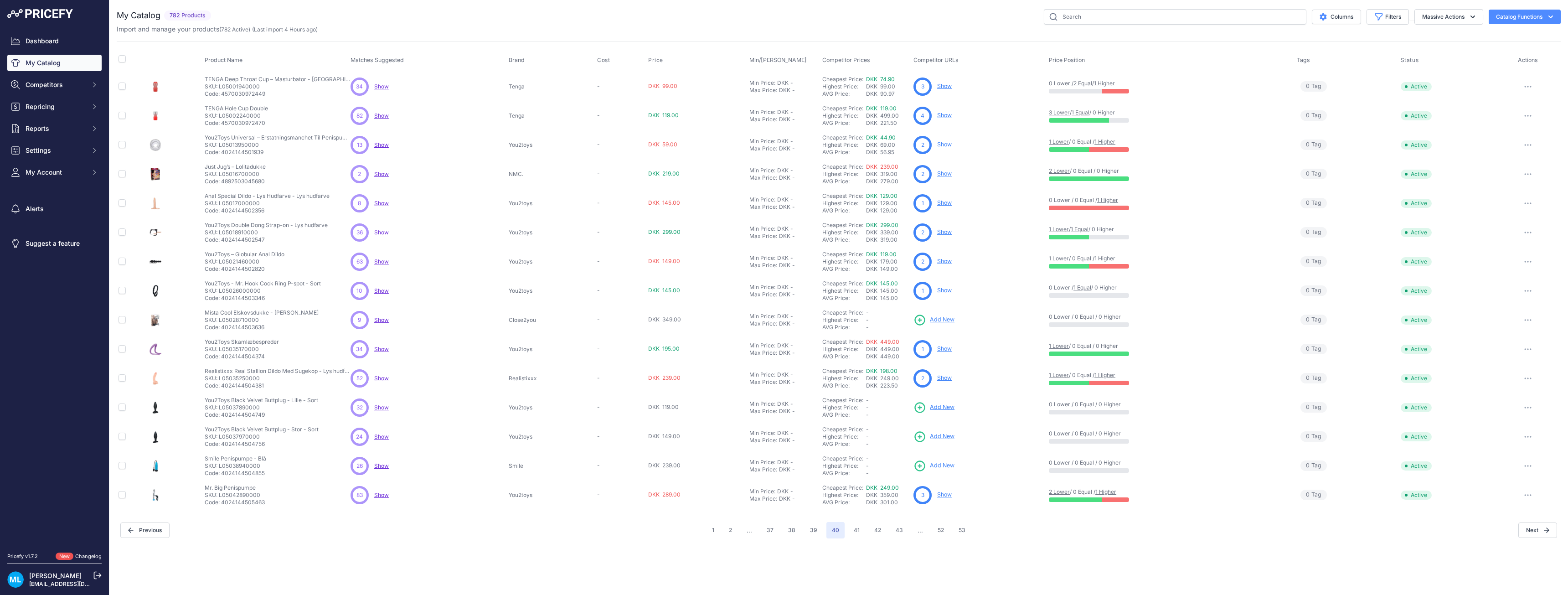
click at [937, 463] on span "Add New" at bounding box center [942, 466] width 24 height 9
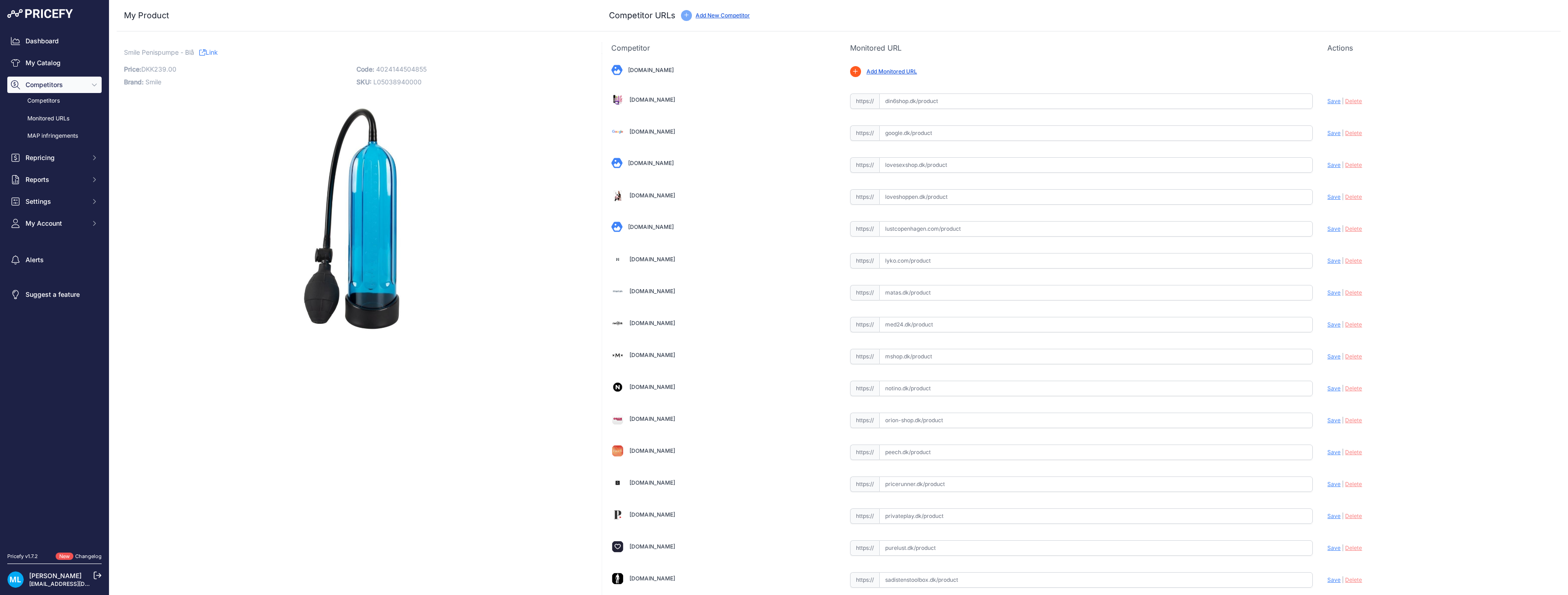
click at [393, 71] on span "4024144504855" at bounding box center [401, 69] width 51 height 8
copy span "4024144504855"
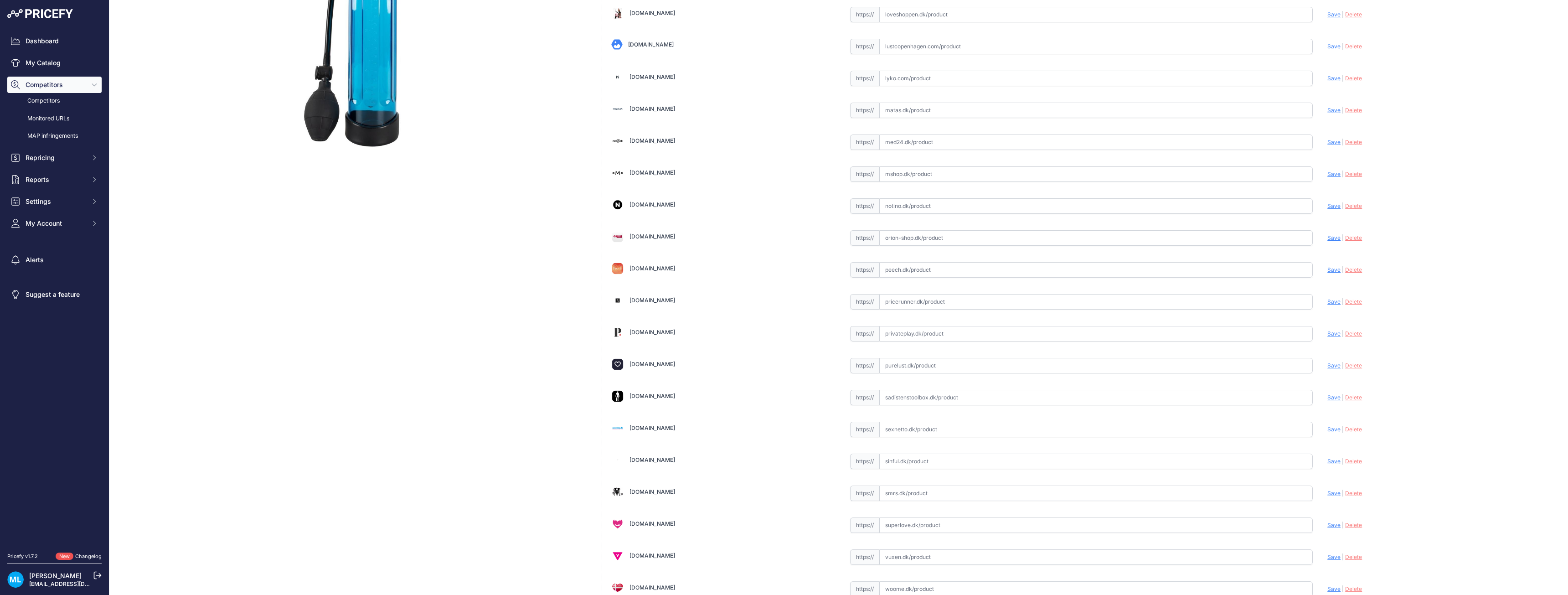
scroll to position [253, 0]
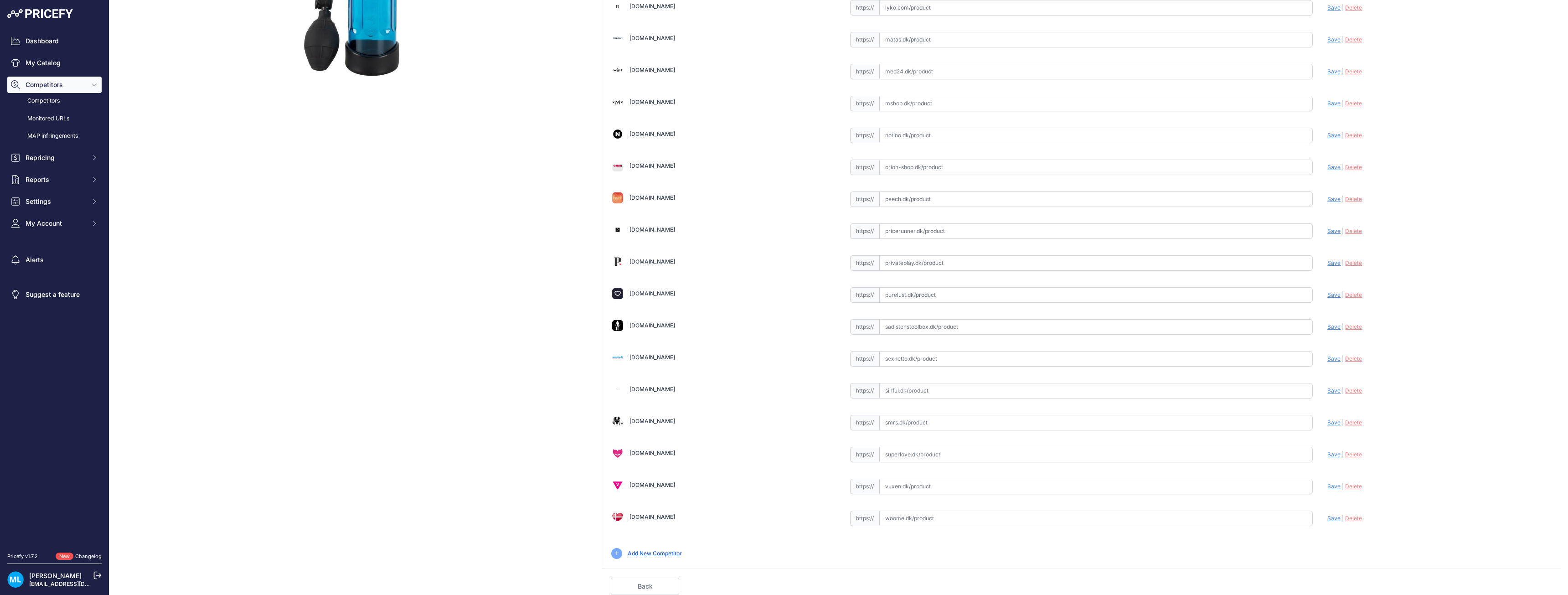
click at [906, 364] on input "text" at bounding box center [1096, 359] width 434 height 15
paste input "[URL][DOMAIN_NAME]"
click at [1328, 357] on span "Save" at bounding box center [1334, 358] width 13 height 7
type input "https://www.sexnetto.dk/sweet-smile-cool-blue-penis-pumpe-med-maleskema?prirule…"
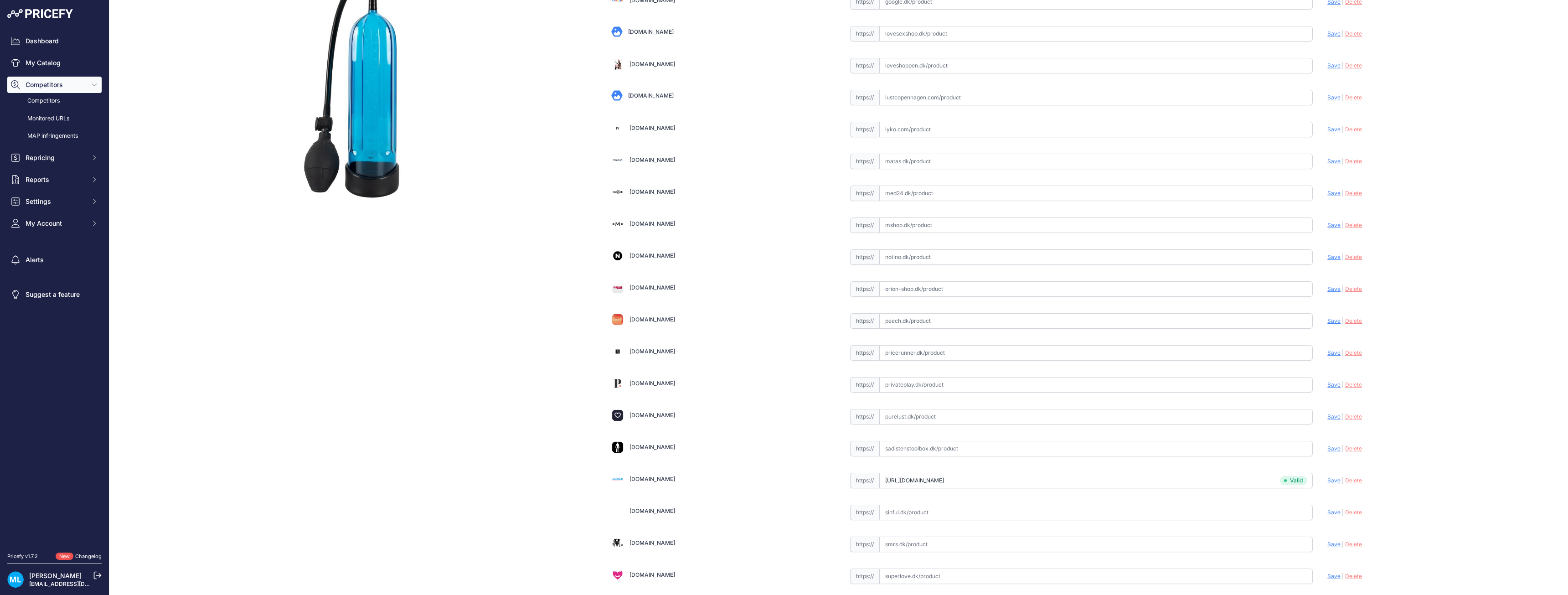
scroll to position [116, 0]
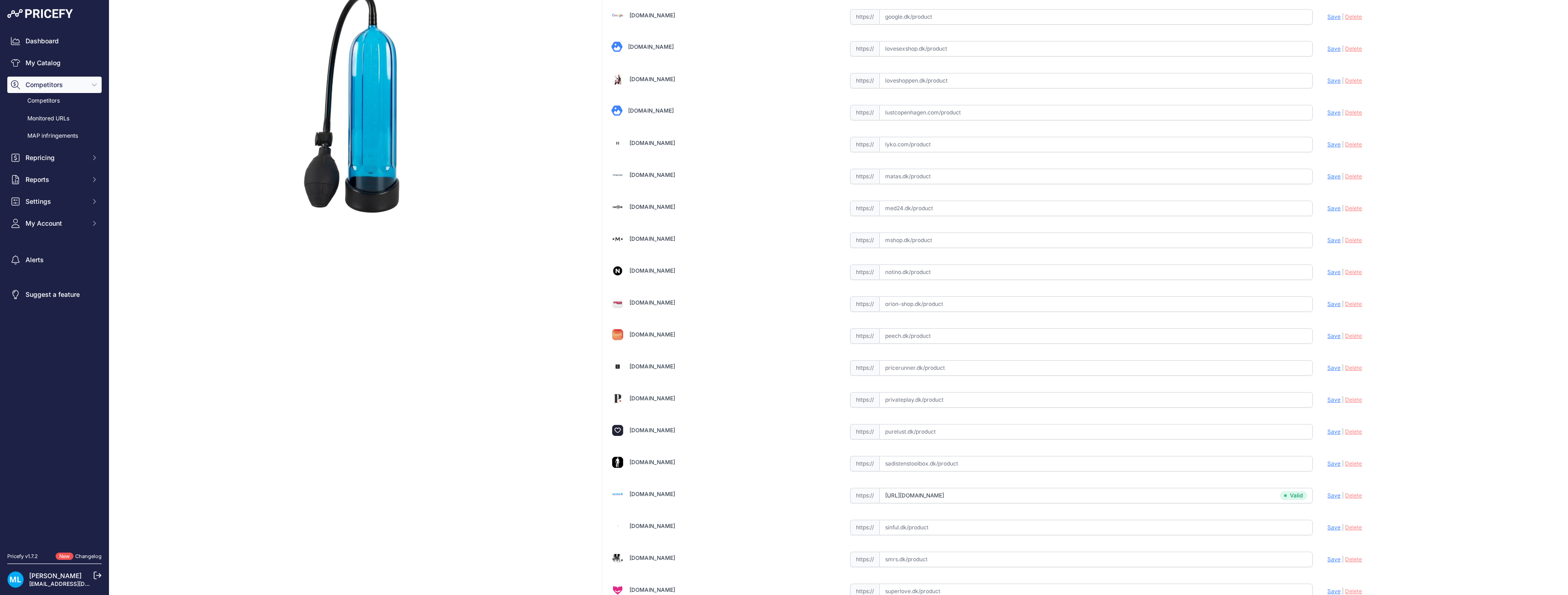
drag, startPoint x: 920, startPoint y: 145, endPoint x: 1088, endPoint y: 153, distance: 168.2
click at [921, 145] on input "text" at bounding box center [1096, 144] width 434 height 15
paste input "https://lyko.com/da/sweet-smile/sweet-smile-smile-pump?utm_source=pricerunner&u…"
click at [1328, 142] on span "Save" at bounding box center [1334, 144] width 13 height 7
type input "https://lyko.com/da/sweet-smile/sweet-smile-smile-pump?prirule_jdsnikfkfjsd=9906"
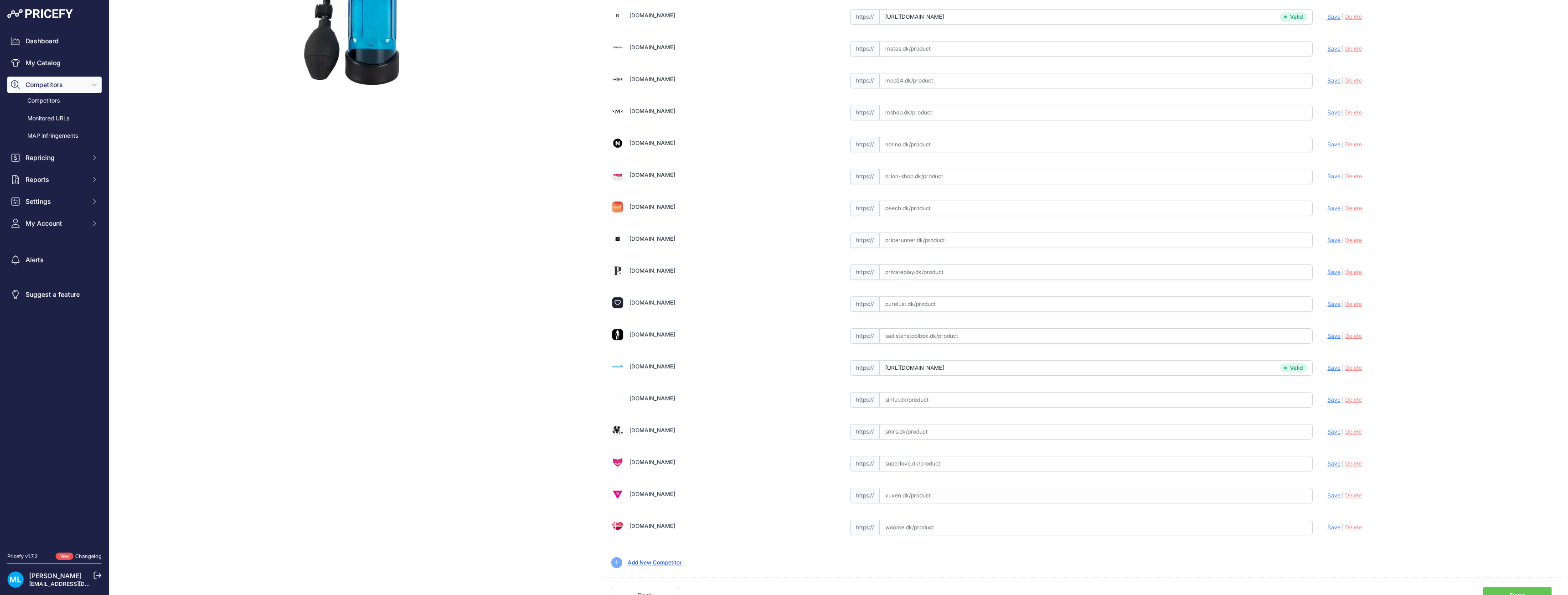
scroll to position [253, 0]
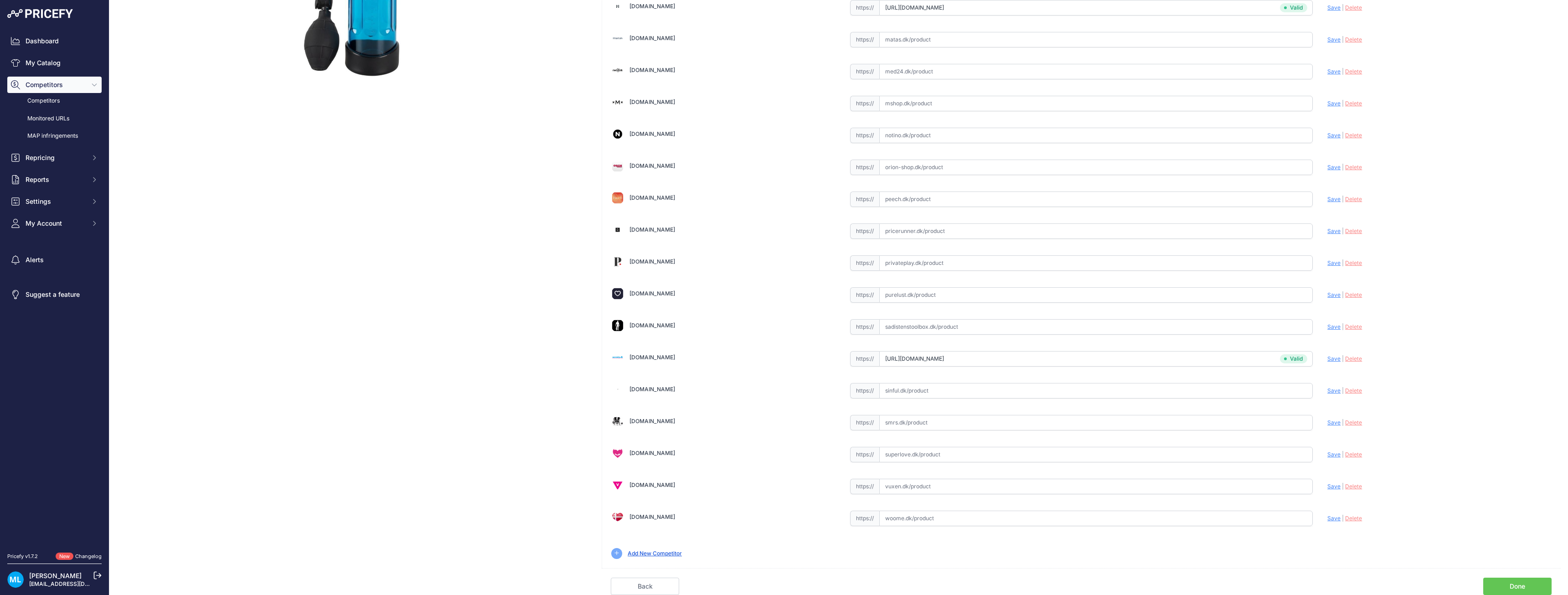
click at [910, 484] on input "text" at bounding box center [1096, 486] width 434 height 15
paste input "https://www.vuxen.dk/brands/you2toys/you2toys-smile-penispump?tduid=2fcd0d16be9…"
click at [1328, 486] on span "Save" at bounding box center [1334, 486] width 13 height 7
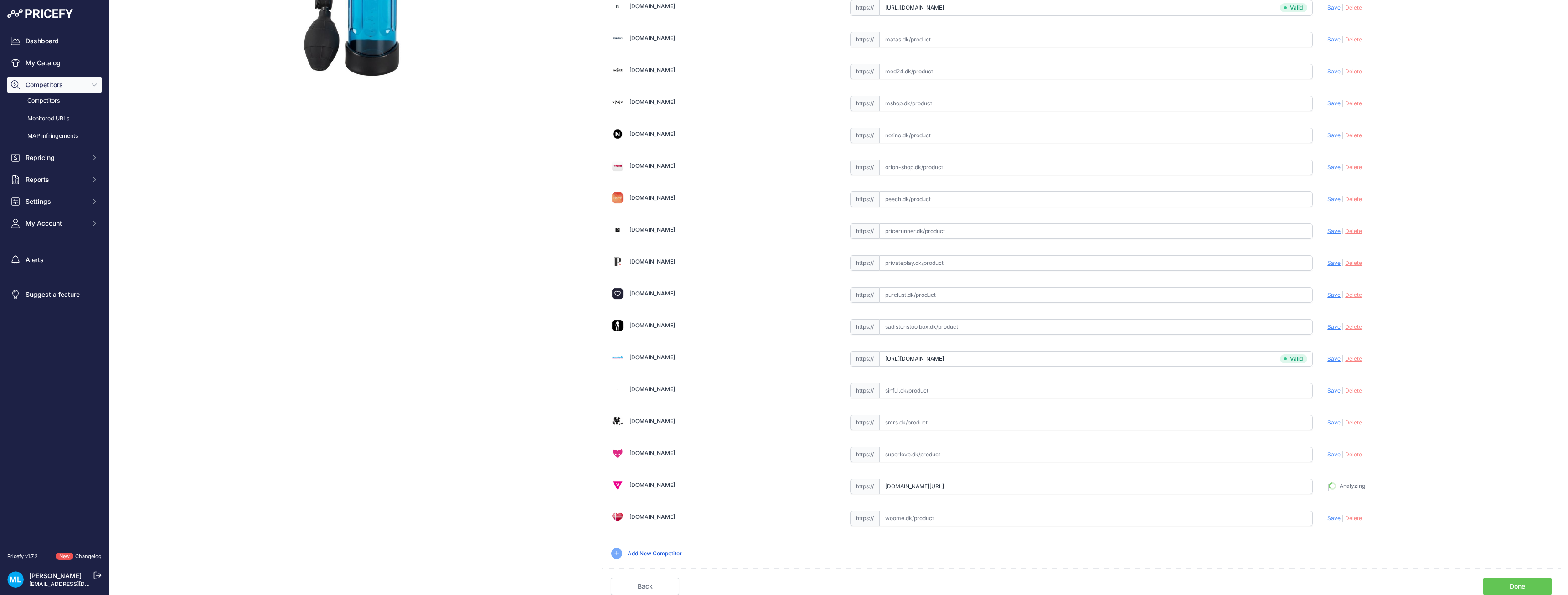
type input "https://www.vuxen.dk/brands/you2toys/you2toys-smile-penispump?tduid=2fcd0d16be9…"
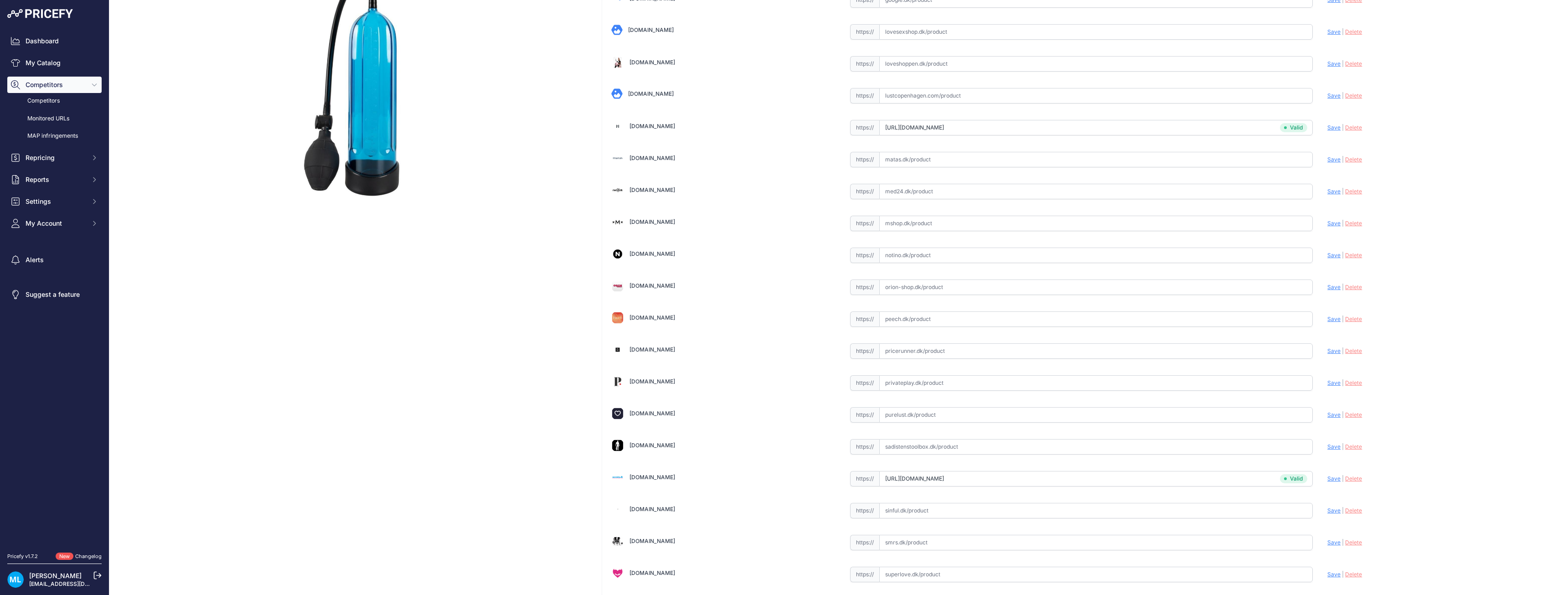
scroll to position [137, 0]
click at [918, 288] on input "text" at bounding box center [1096, 283] width 434 height 15
paste input "https://www.orion-shop.dk/produkt/penispumpe-smile-05038940000?AffiliateID=6770…"
click at [1329, 283] on span "Save" at bounding box center [1334, 283] width 13 height 7
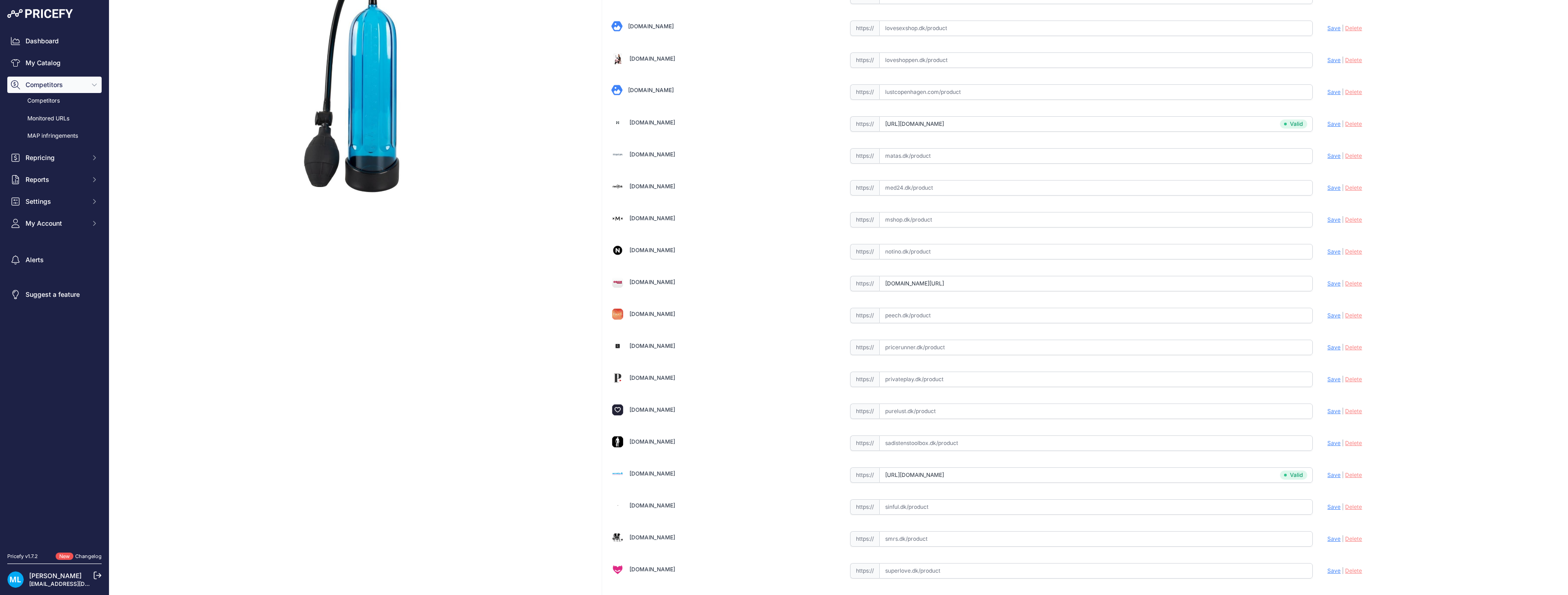
scroll to position [0, 0]
type input "https://www.orion-shop.dk/produkt/penispumpe-smile-05038940000?AffiliateID=6770…"
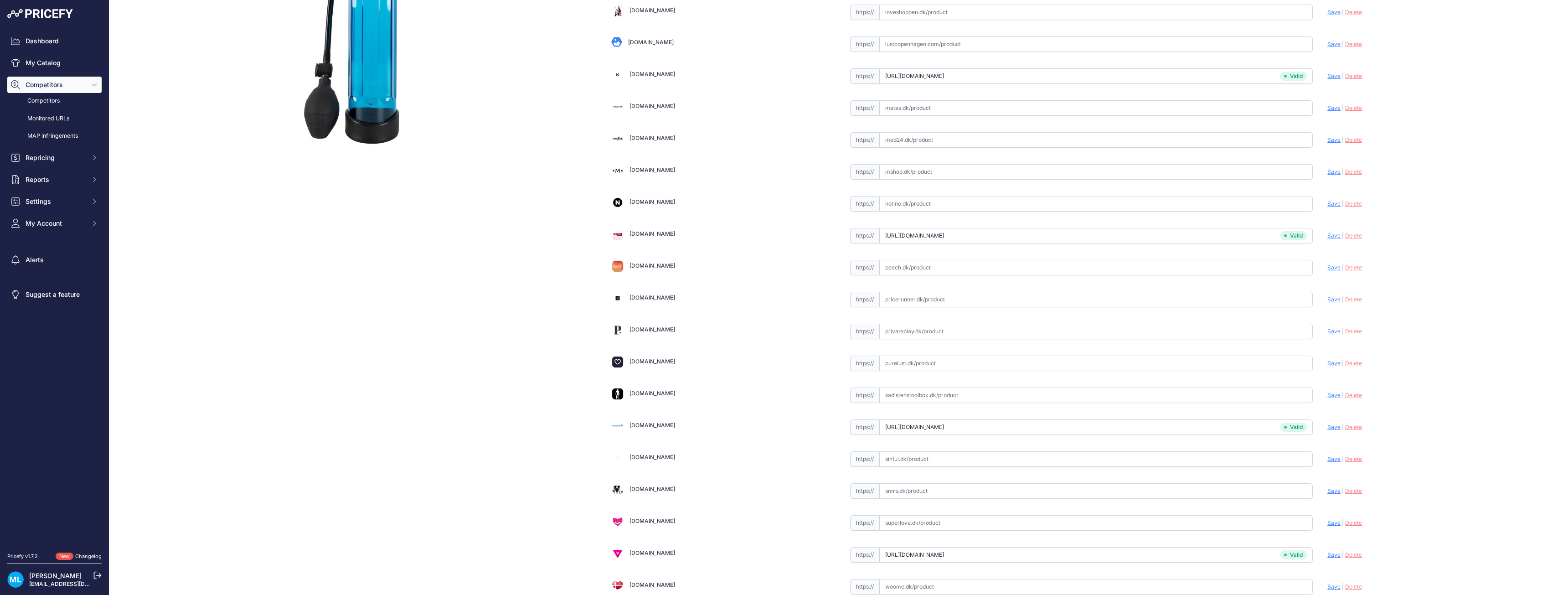
scroll to position [274, 0]
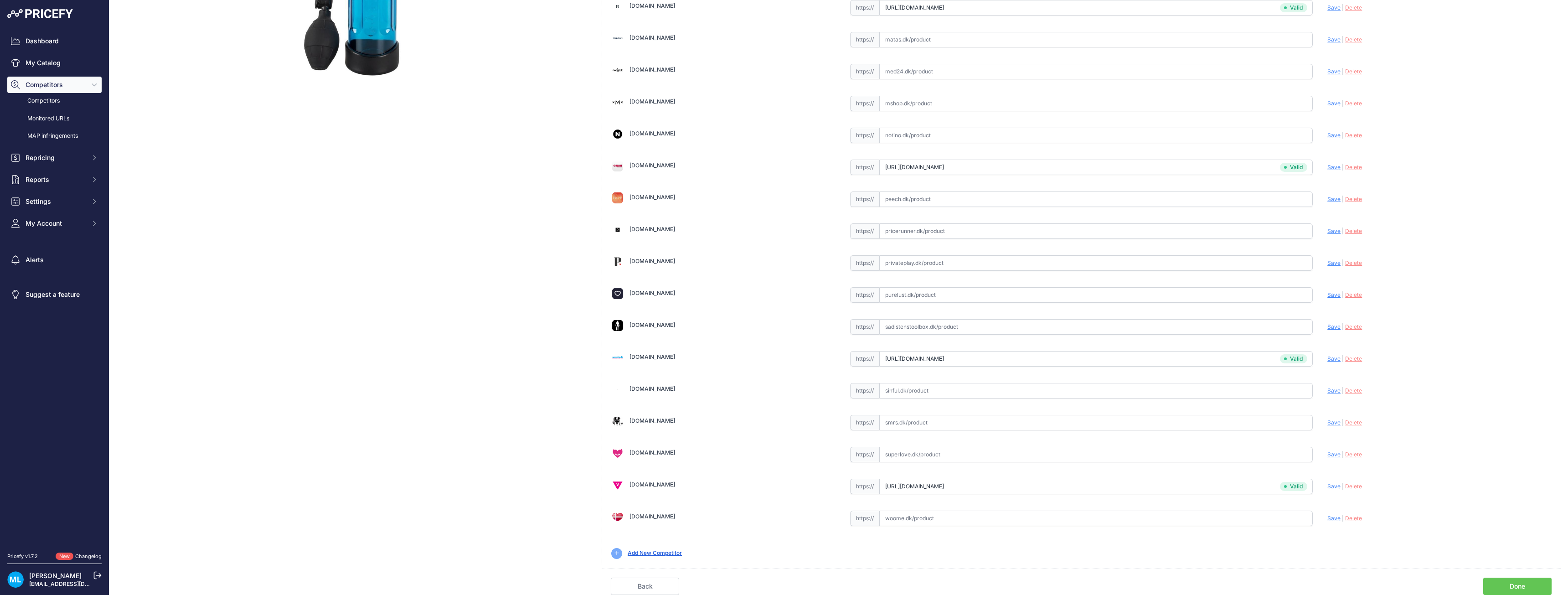
click at [1513, 580] on link "Done" at bounding box center [1517, 586] width 68 height 17
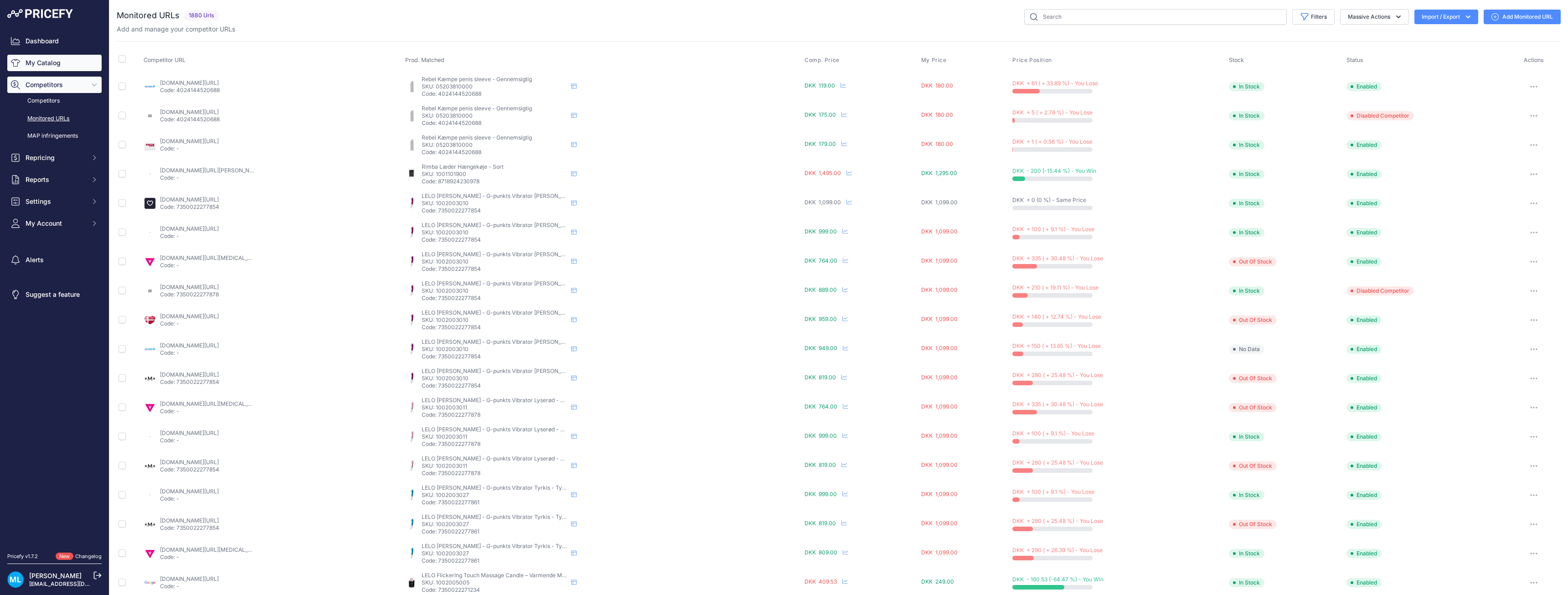
click at [61, 65] on link "My Catalog" at bounding box center [54, 63] width 94 height 16
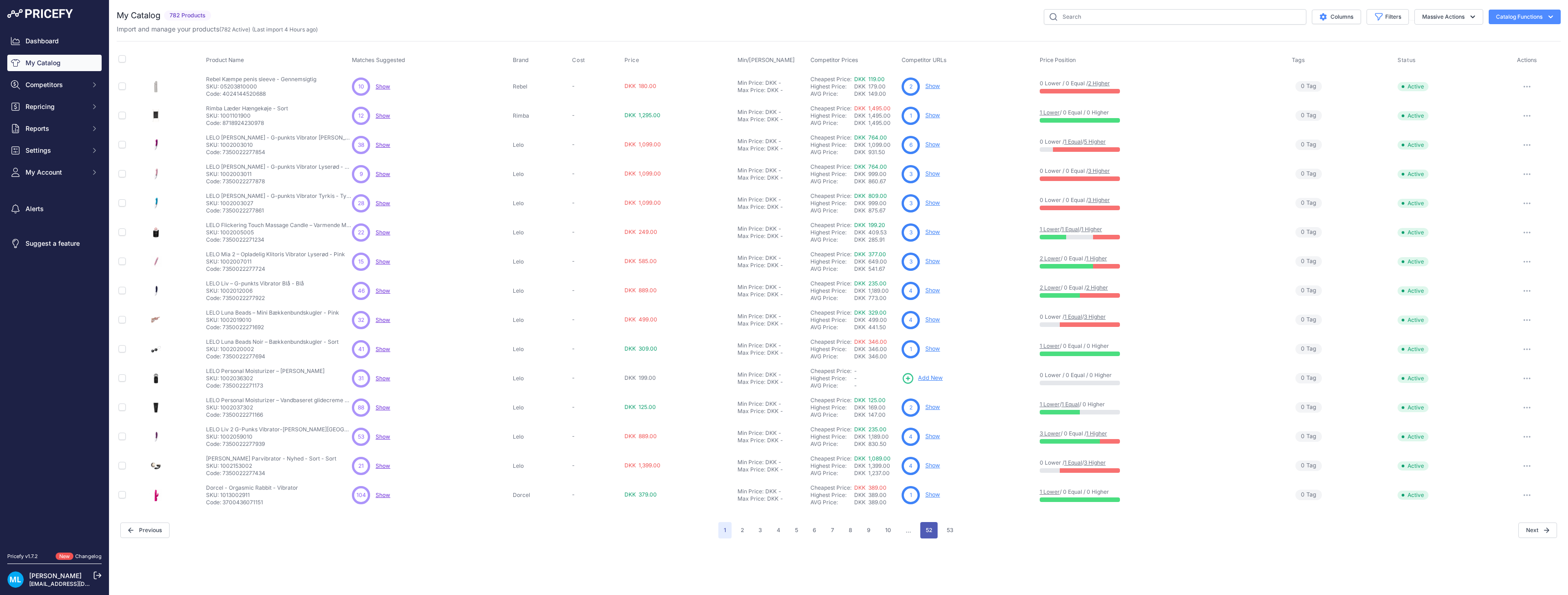
click at [930, 530] on button "52" at bounding box center [929, 530] width 17 height 16
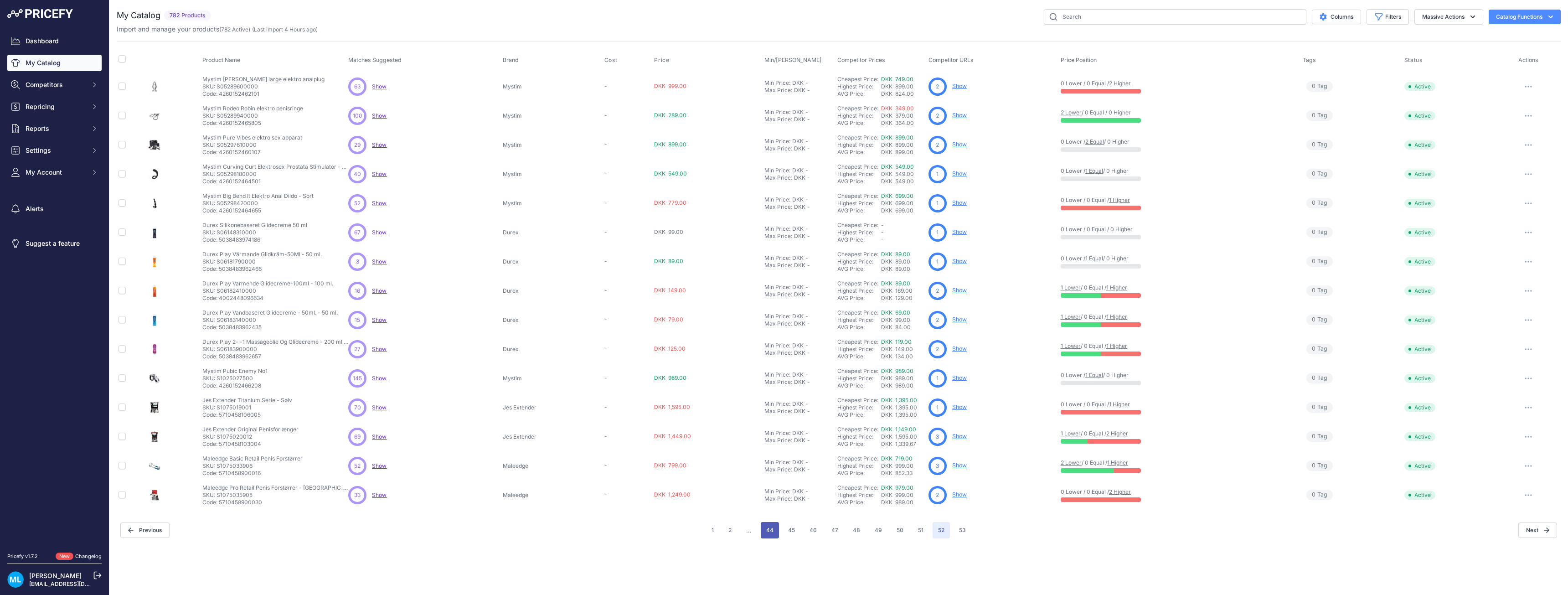
click at [770, 531] on button "44" at bounding box center [770, 530] width 18 height 16
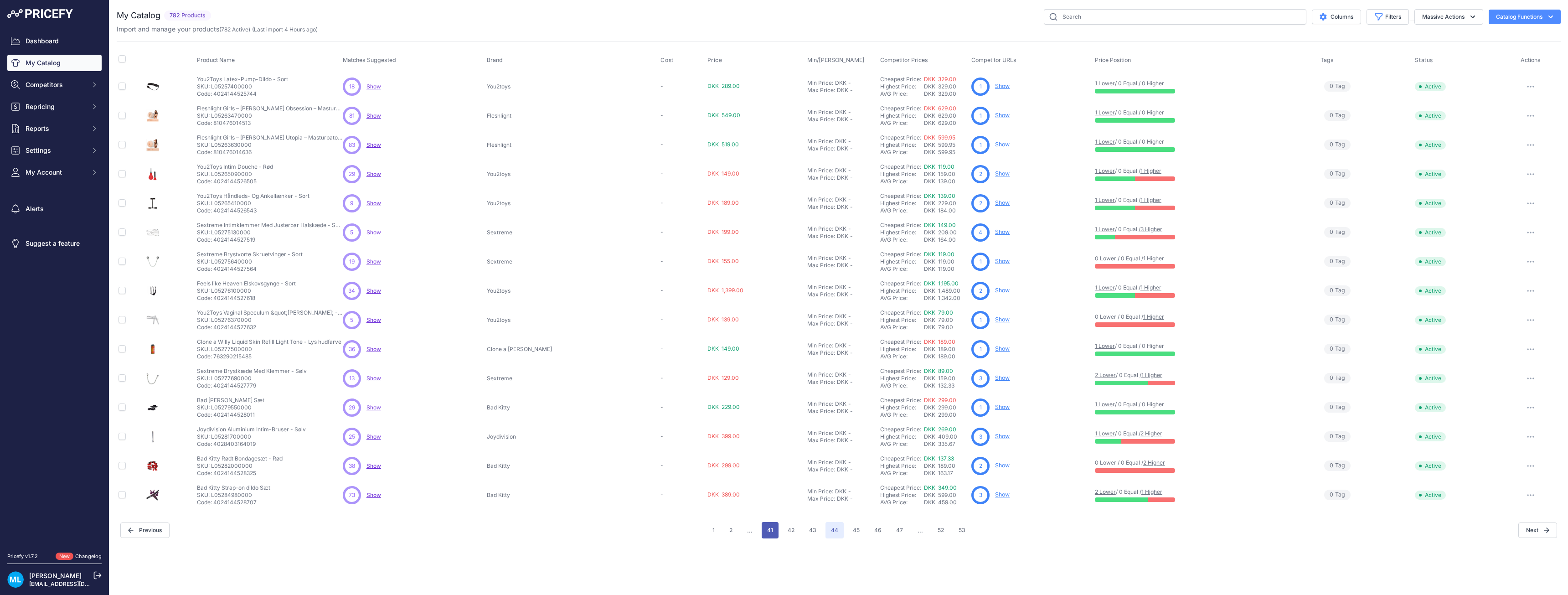
click at [770, 534] on button "41" at bounding box center [770, 530] width 17 height 16
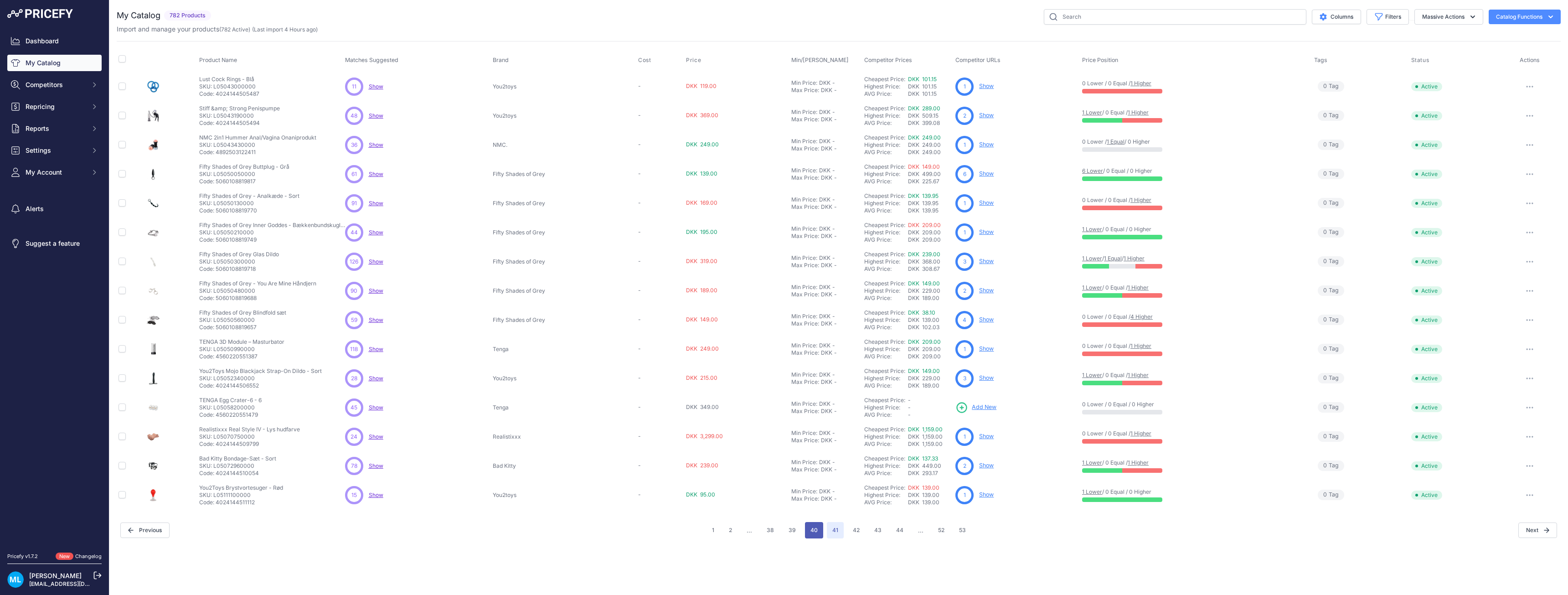
click at [817, 534] on button "40" at bounding box center [814, 530] width 18 height 16
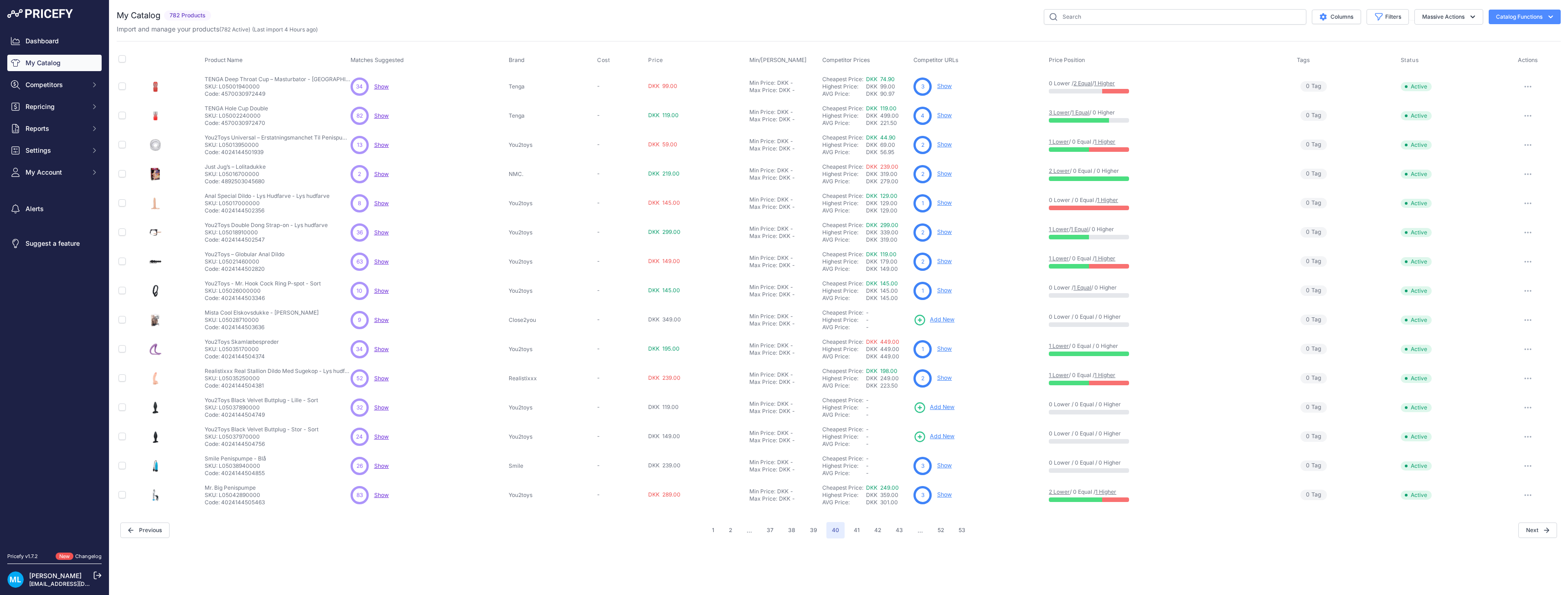
click at [942, 438] on span "Add New" at bounding box center [942, 437] width 24 height 9
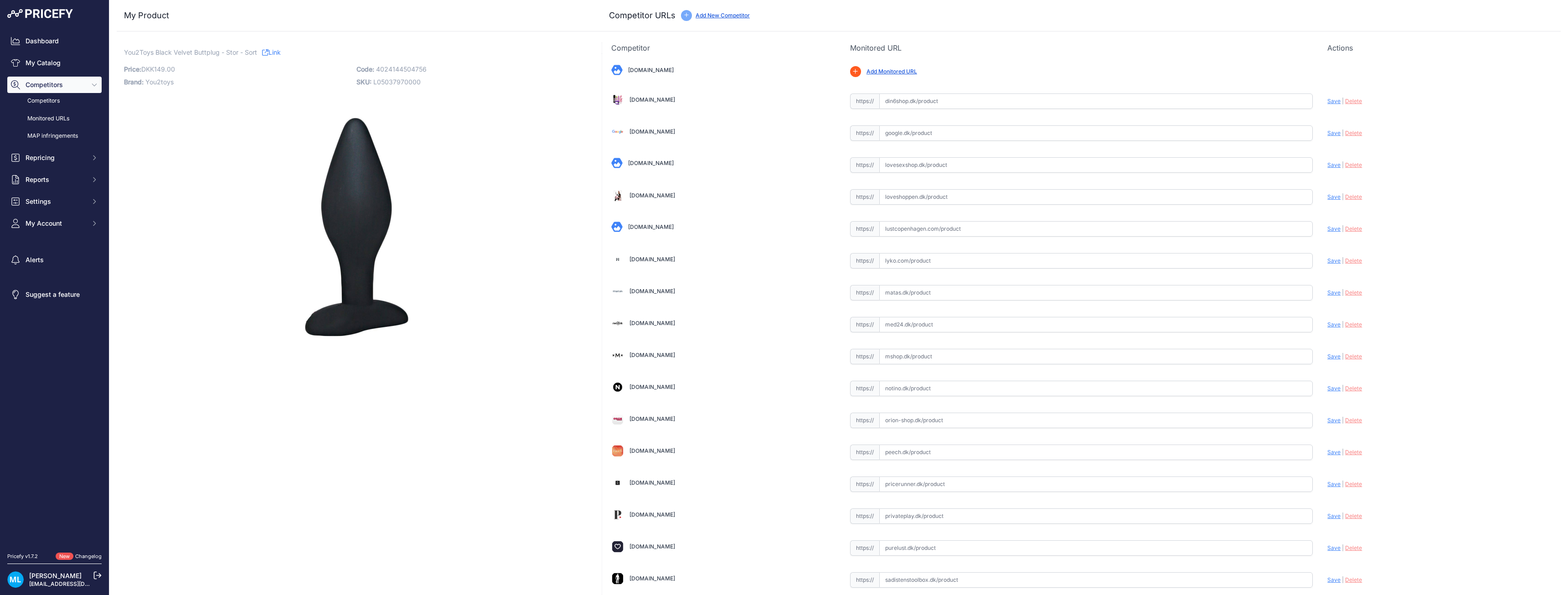
click at [406, 73] on p "Code: 4024144504756" at bounding box center [470, 69] width 227 height 13
copy span "4024144504756"
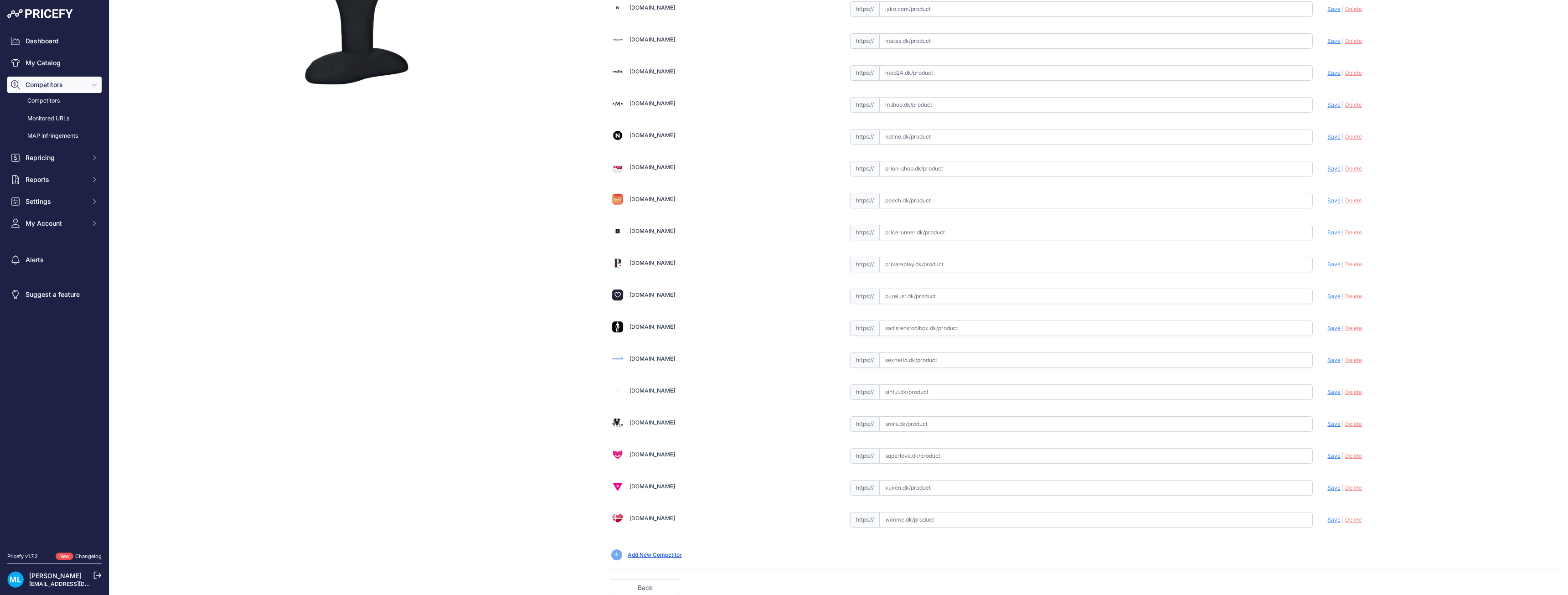
scroll to position [253, 0]
click at [909, 459] on input "text" at bounding box center [1096, 454] width 434 height 15
paste input "[URL][DOMAIN_NAME]"
click at [1328, 458] on div "Update Profile Save | [GEOGRAPHIC_DATA] Analyzing" at bounding box center [1440, 452] width 224 height 14
click at [1328, 457] on span "Save" at bounding box center [1334, 454] width 13 height 7
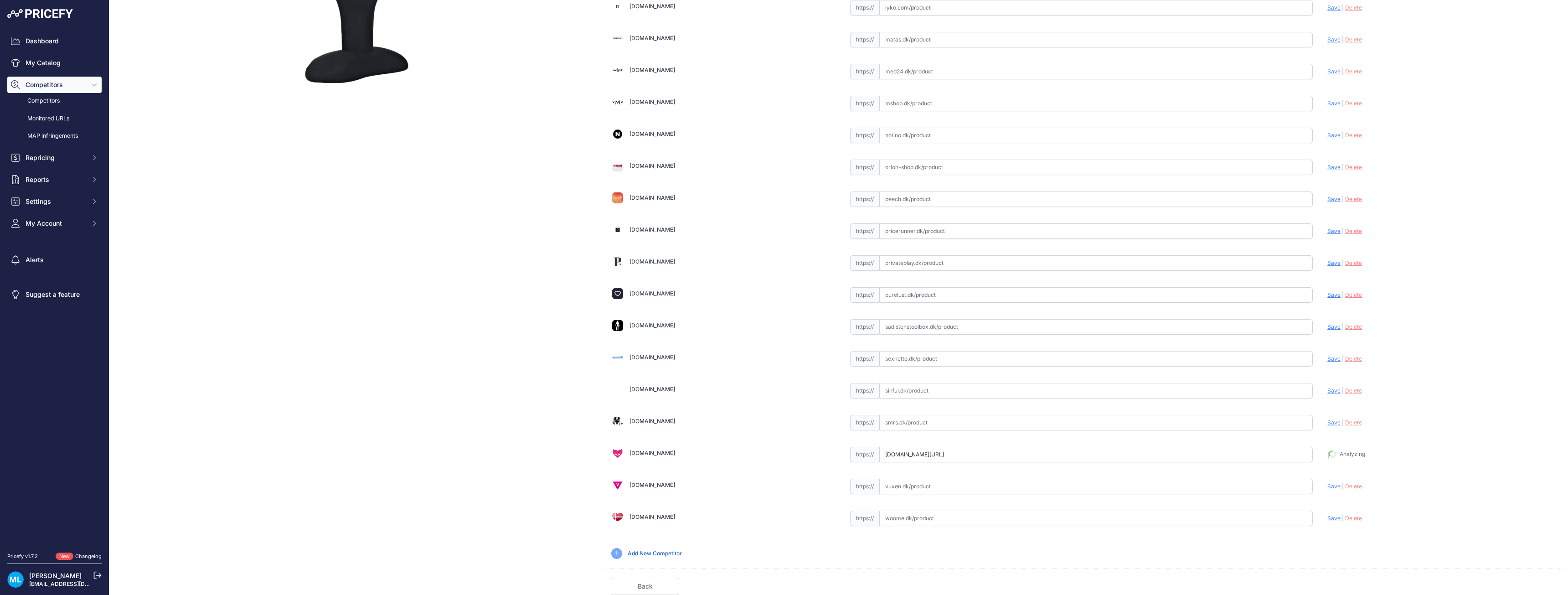
type input "https://superlove.dk/black-velvets-silicone-butt-plug-12cm?prirule_jdsnikfkfjsd…"
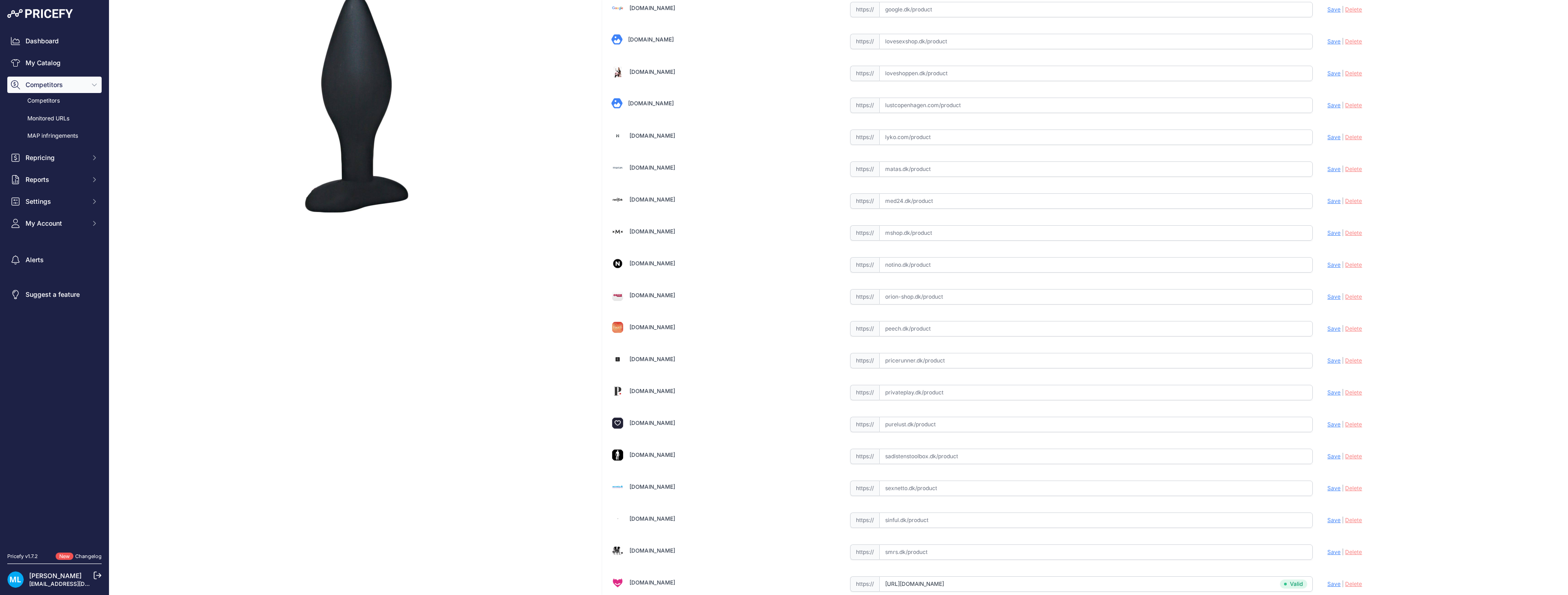
scroll to position [137, 0]
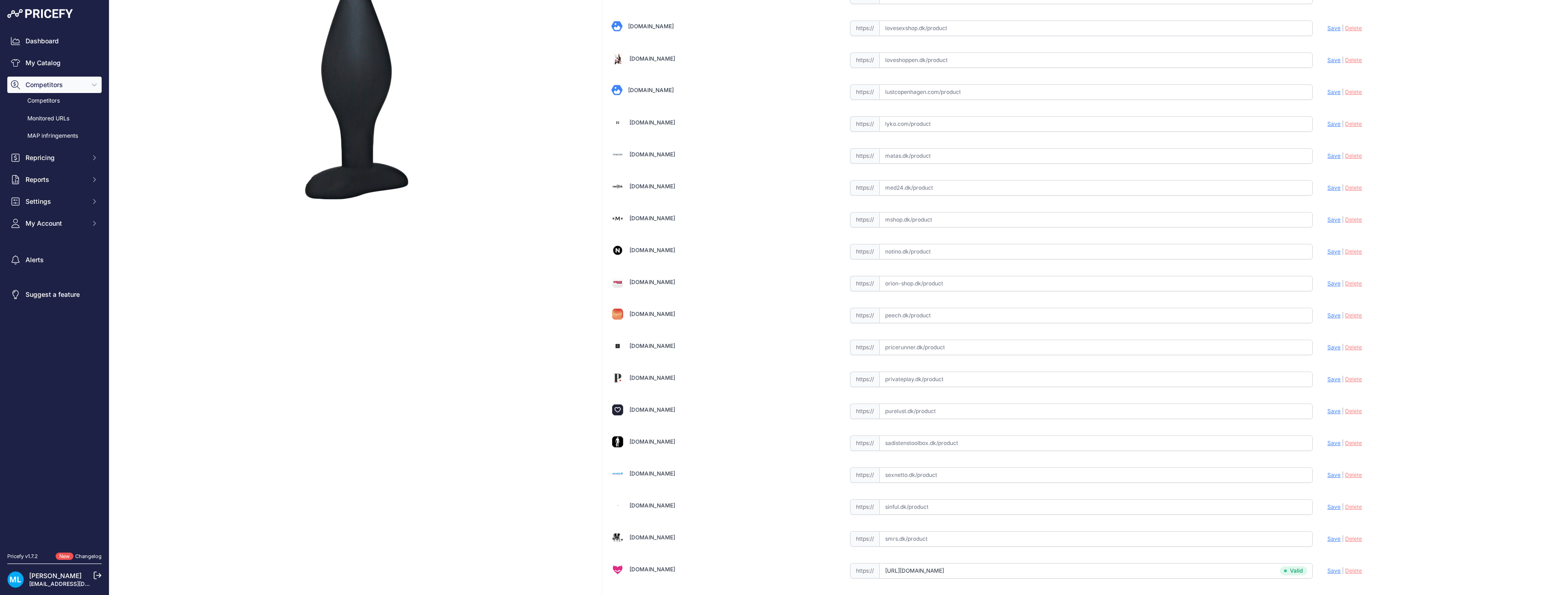
click at [902, 378] on input "text" at bounding box center [1096, 379] width 434 height 15
click at [927, 376] on input "text" at bounding box center [1096, 379] width 434 height 15
paste input "https://privateplay.dk/vare/black-velvets-sort-butt-plug-large/?utm_term=25573&…"
click at [1328, 379] on span "Save" at bounding box center [1334, 379] width 13 height 7
type input "https://privateplay.dk/vare/black-velvets-sort-butt-plug-large/?prirule_jdsnikf…"
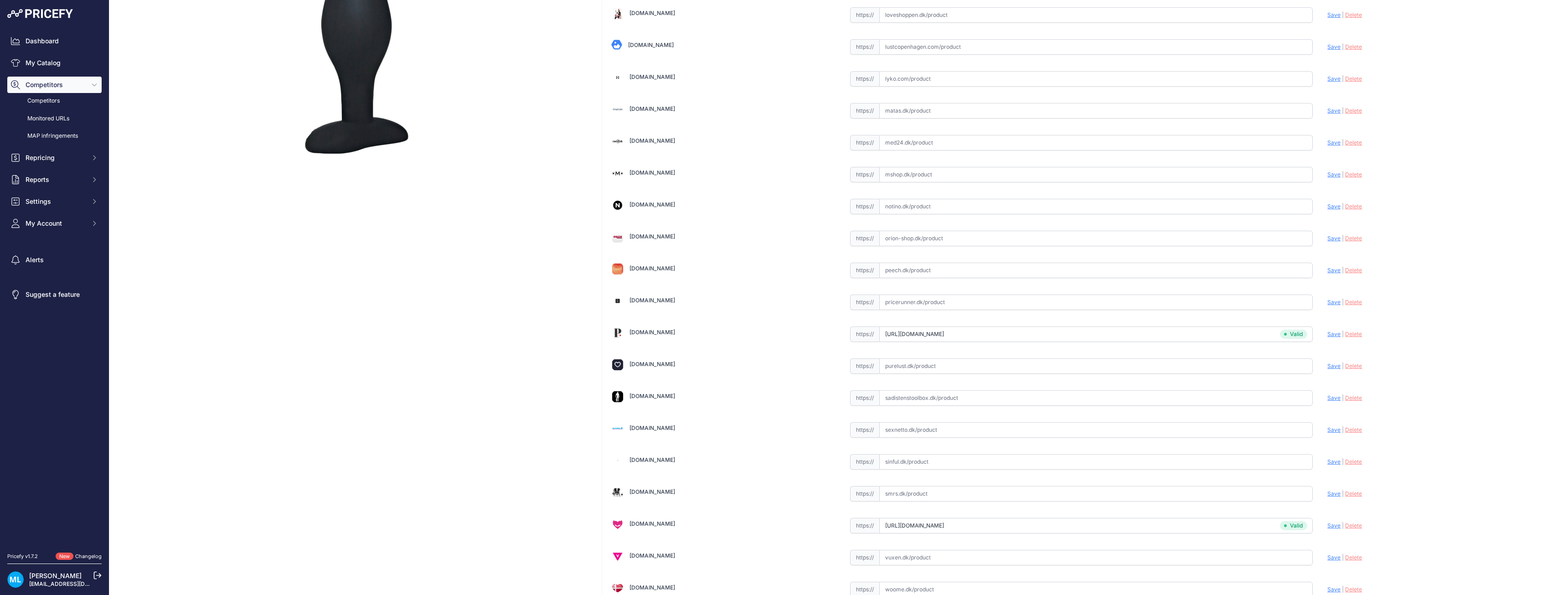
scroll to position [91, 0]
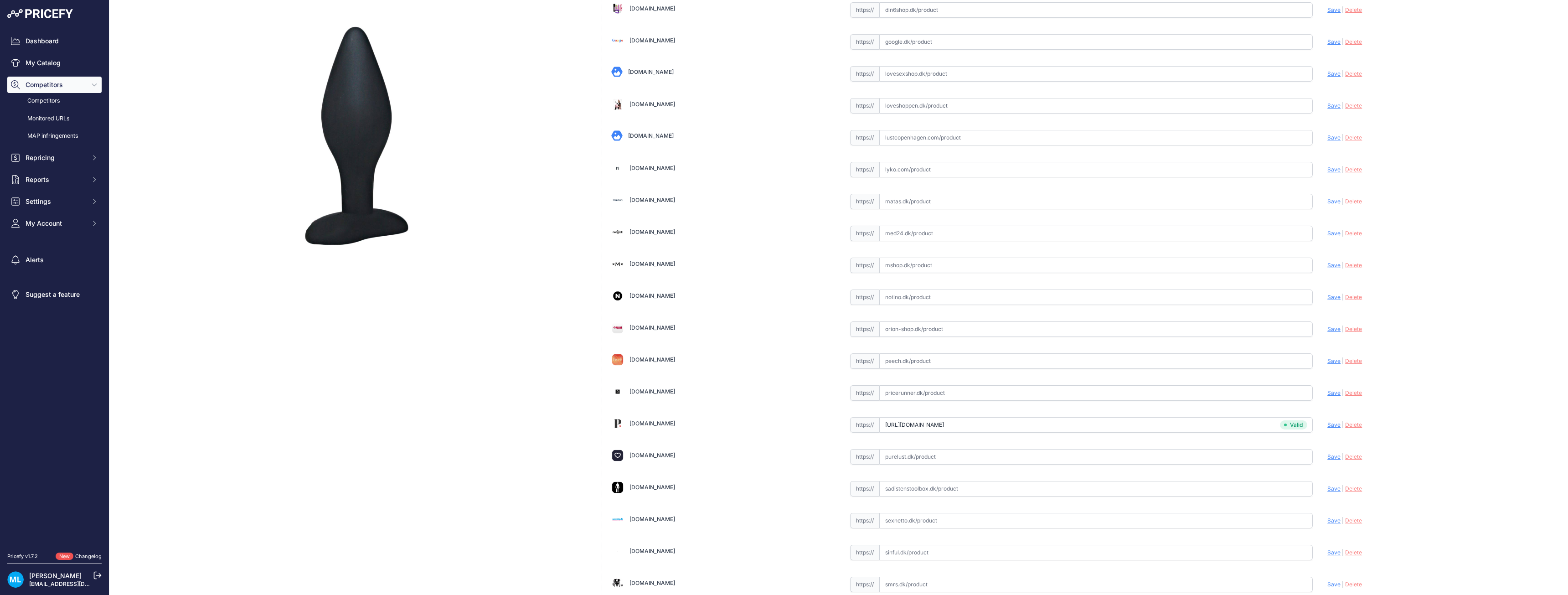
click at [915, 334] on input "text" at bounding box center [1096, 329] width 434 height 15
paste input "https://www.orion-shop.dk/produkt/butt-plug-05037890000?variantId=05037970000&a…"
click at [1329, 329] on span "Save" at bounding box center [1334, 329] width 13 height 7
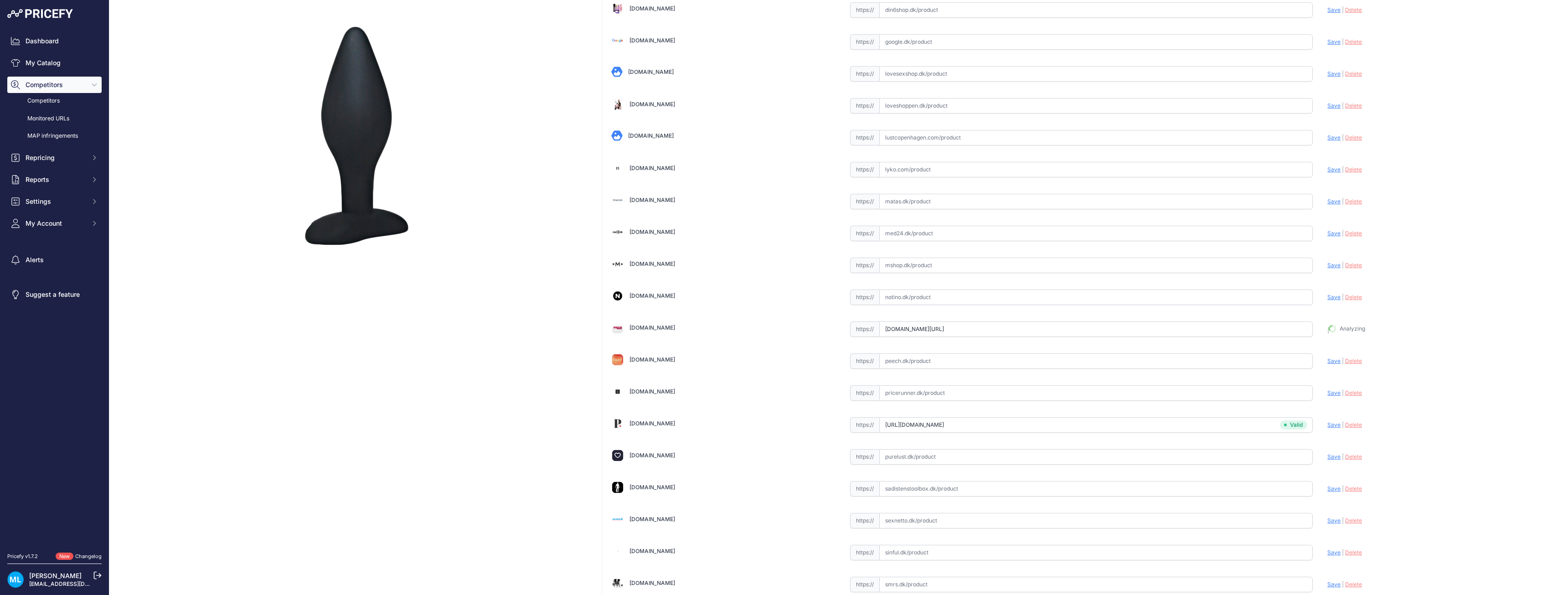
type input "https://www.orion-shop.dk/produkt/butt-plug-05037890000?variantId=05037970000&a…"
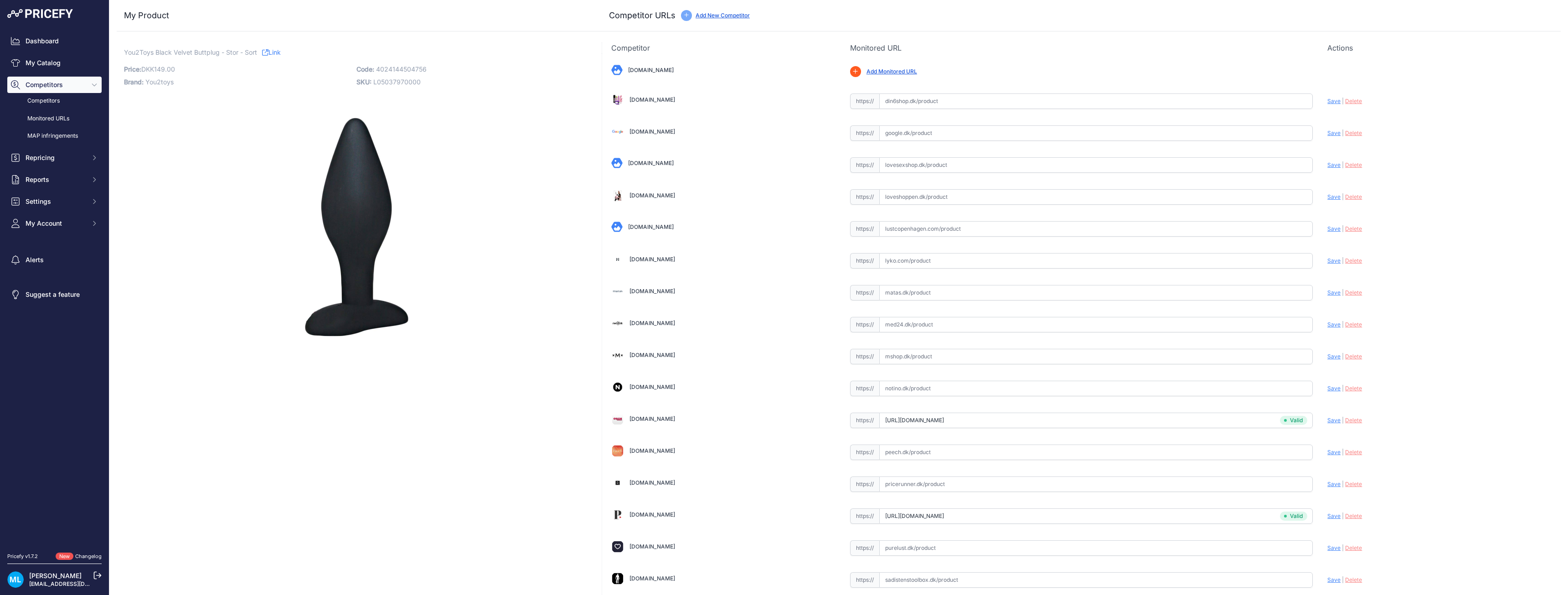
click at [901, 164] on input "text" at bounding box center [1096, 164] width 434 height 15
paste input "https://loveshoppen.dk/products/black-velvets-plug-large?variant=42889914581247…"
type input "loveshoppen.dk/products/black-velvets-plug-large?variant=42889914581247&currenc…"
click at [1328, 164] on span "Save" at bounding box center [1334, 164] width 13 height 7
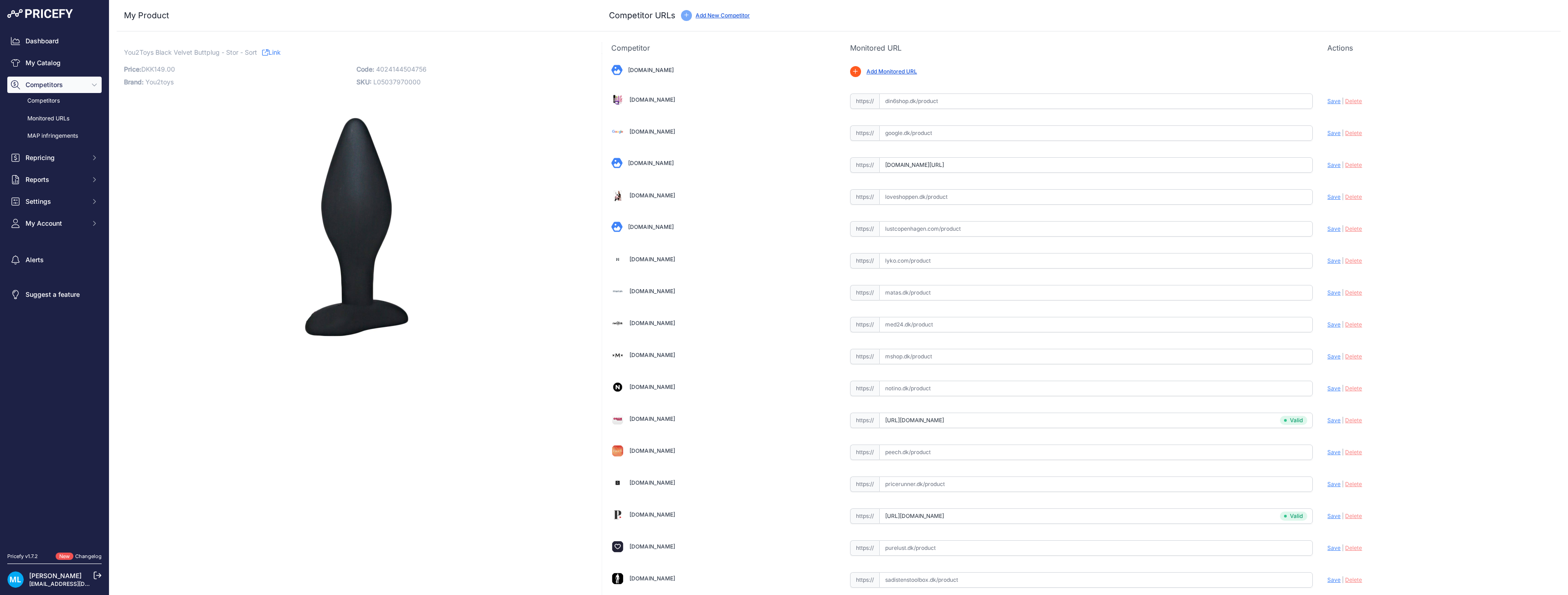
scroll to position [0, 0]
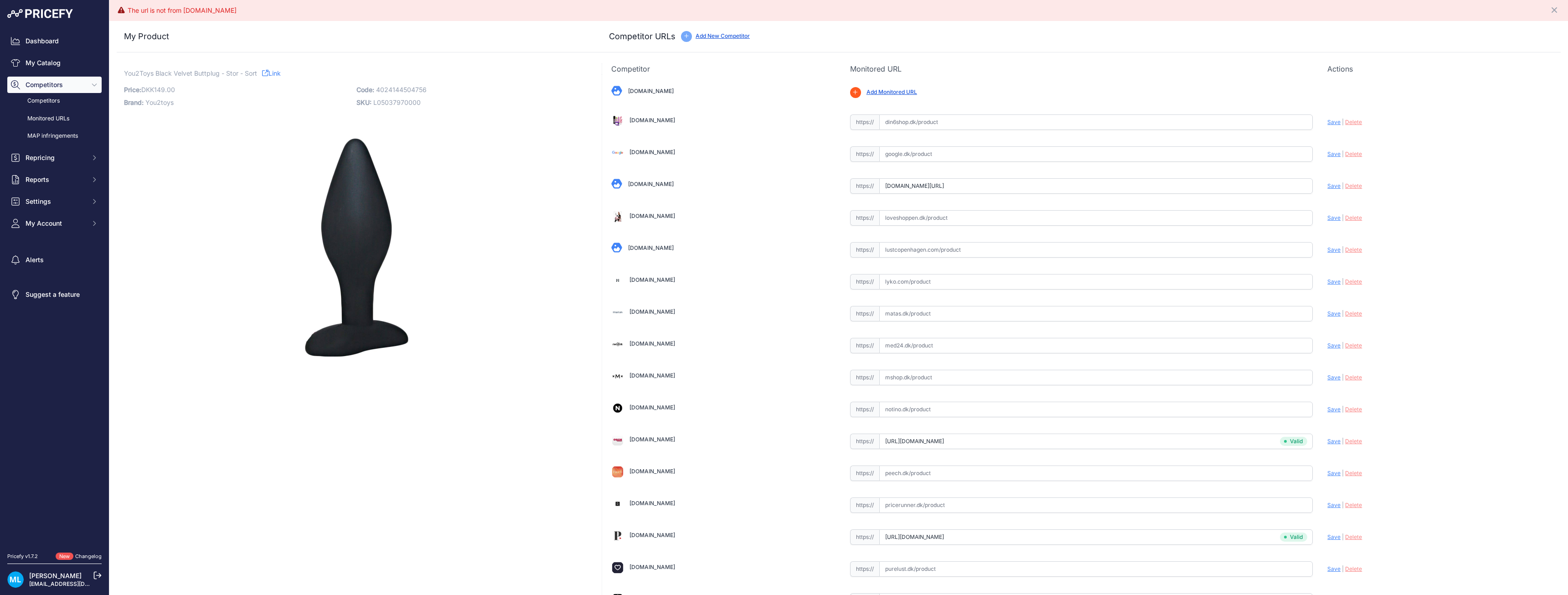
click at [919, 186] on input "loveshoppen.dk/products/black-velvets-plug-large?variant=42889914581247&currenc…" at bounding box center [1096, 186] width 434 height 15
click at [750, 202] on div "Bilkatogo.dk Valid Invalid |" at bounding box center [1081, 458] width 959 height 768
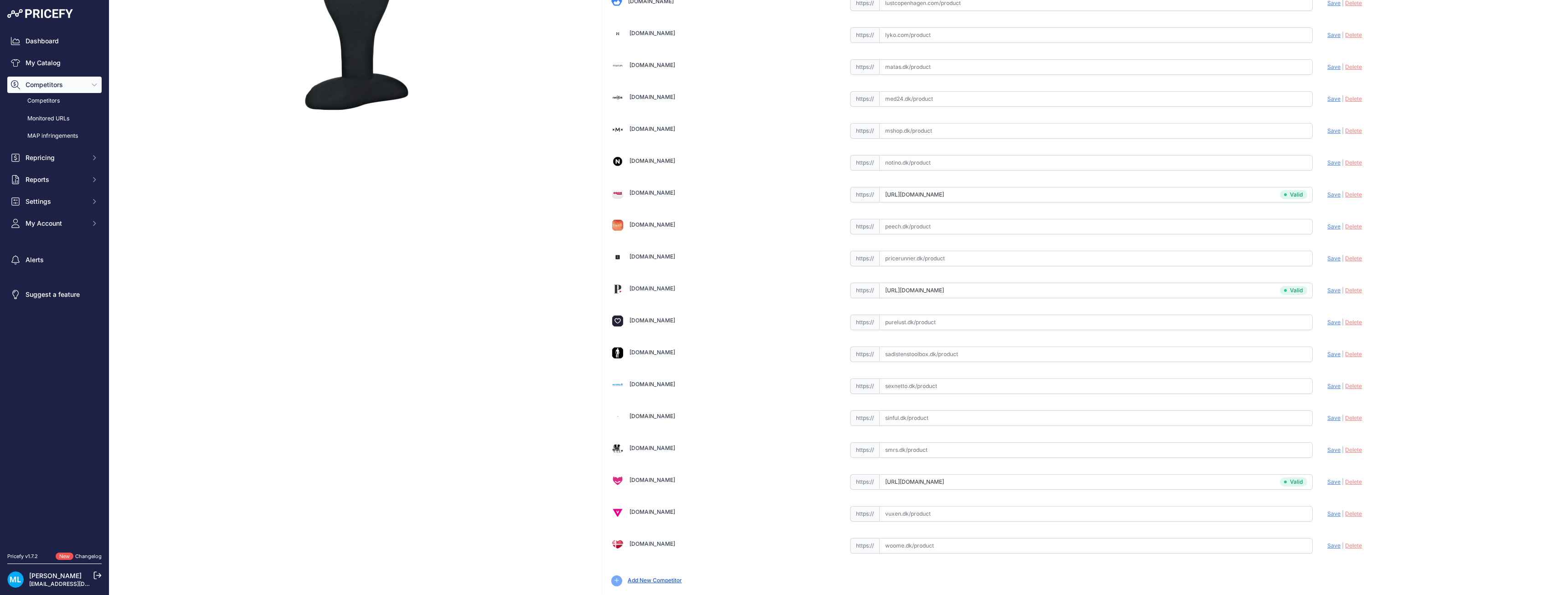
scroll to position [274, 0]
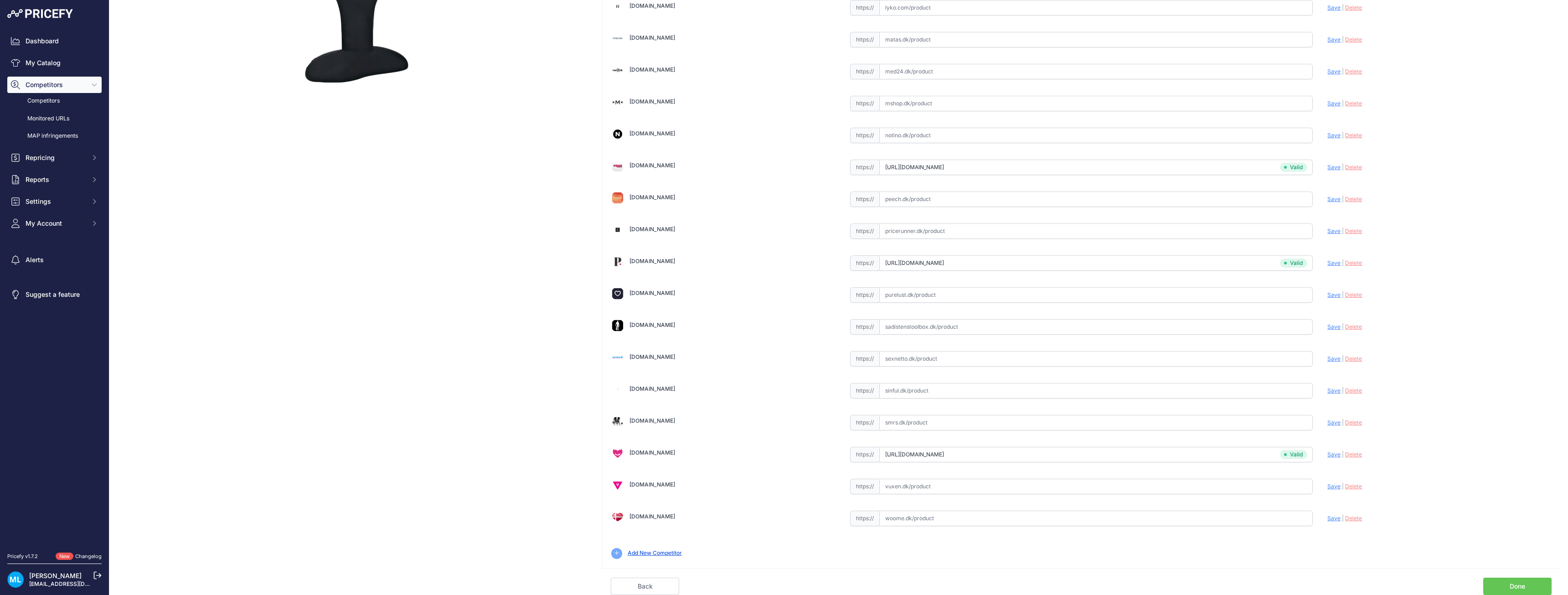
click at [1499, 580] on link "Done" at bounding box center [1517, 586] width 68 height 17
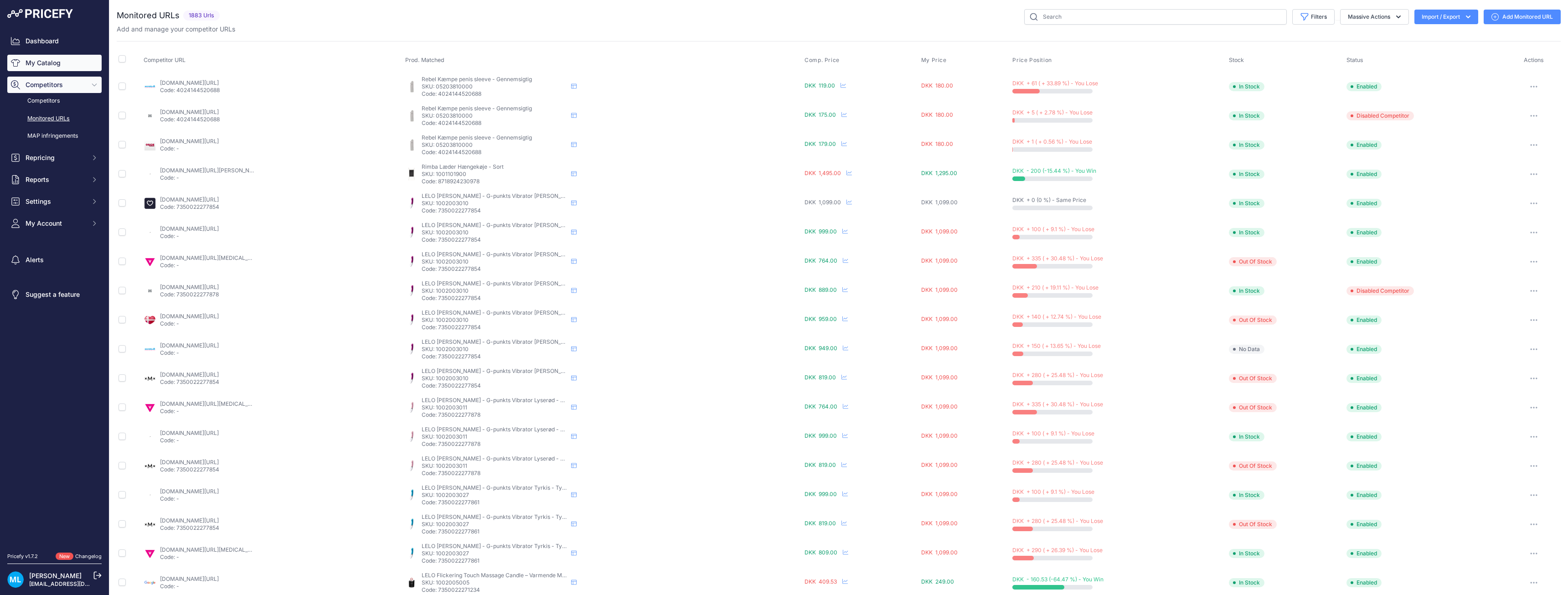
click at [46, 65] on link "My Catalog" at bounding box center [54, 63] width 94 height 16
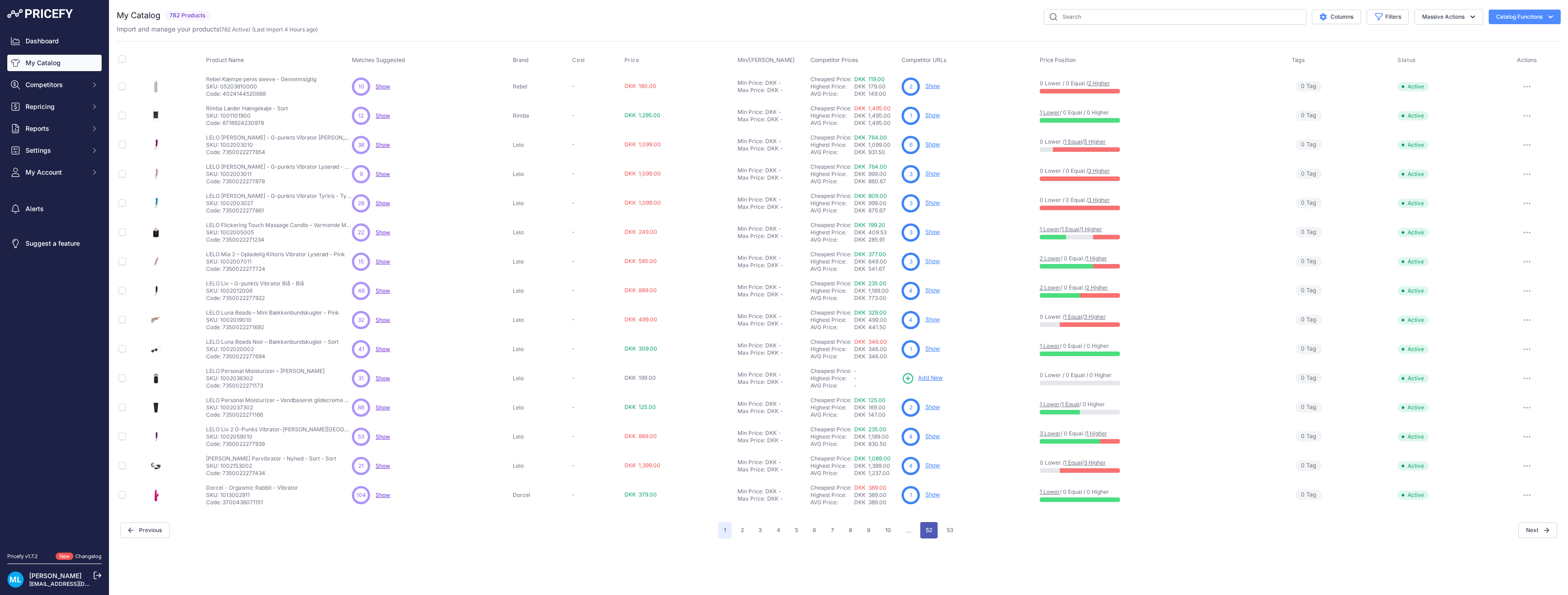
click at [926, 524] on button "52" at bounding box center [929, 530] width 17 height 16
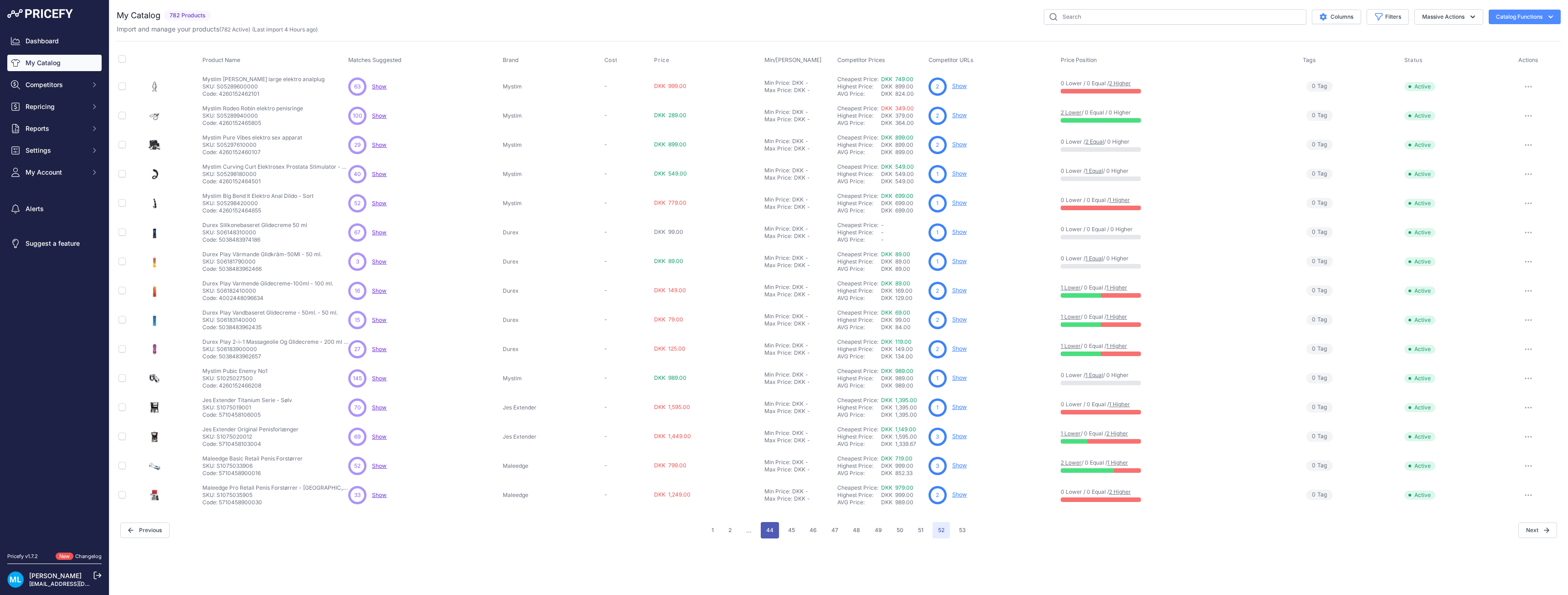
click at [775, 529] on button "44" at bounding box center [770, 530] width 18 height 16
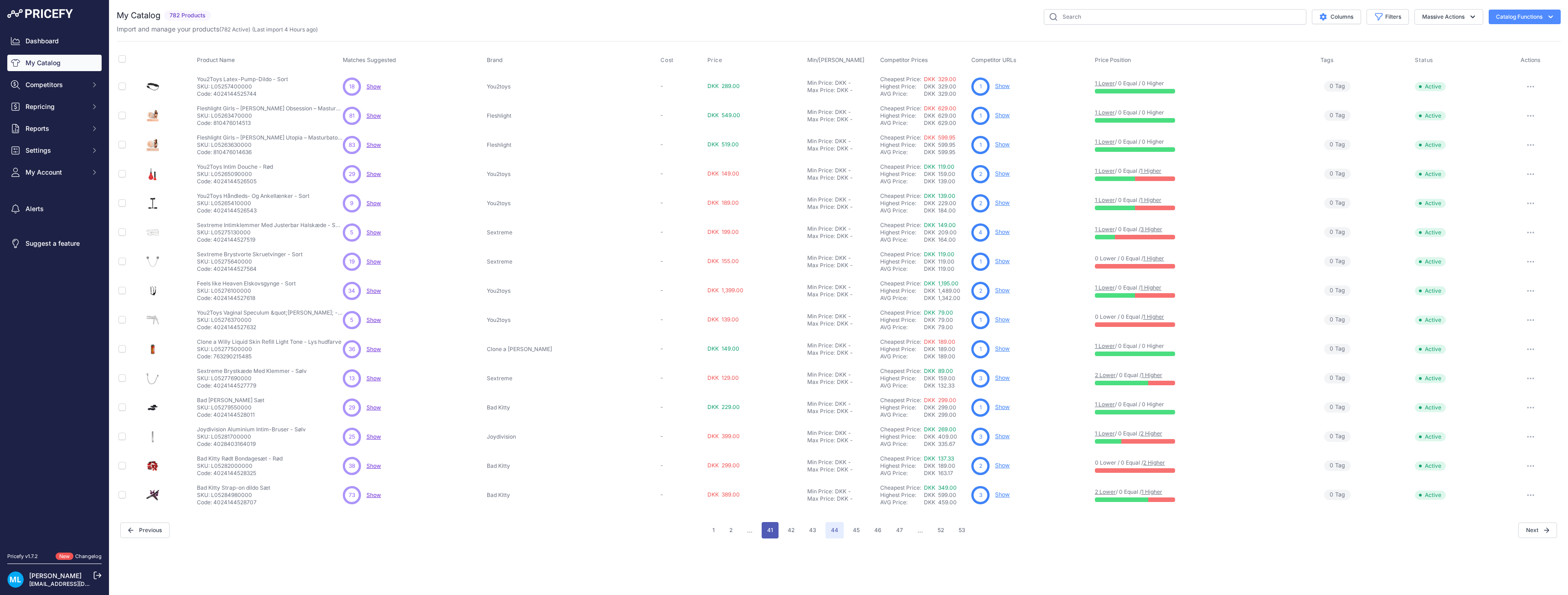
click at [776, 530] on button "41" at bounding box center [770, 530] width 17 height 16
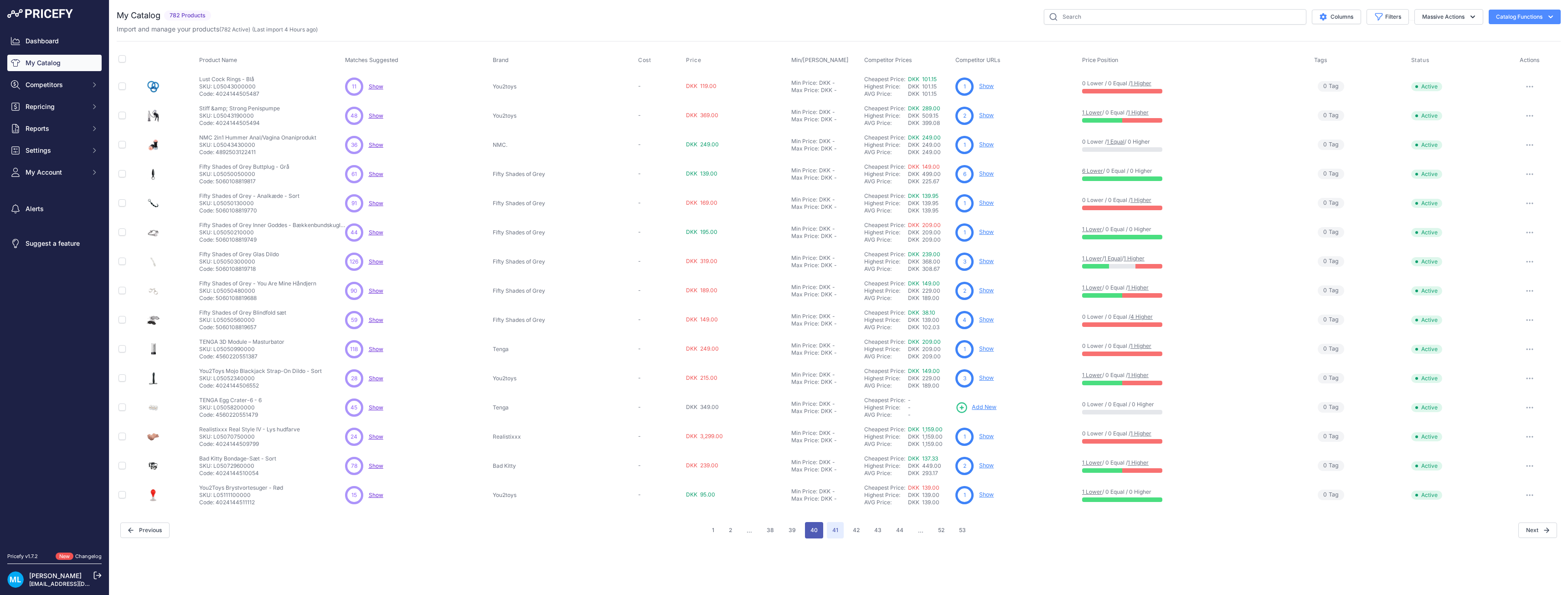
click at [808, 532] on button "40" at bounding box center [814, 530] width 18 height 16
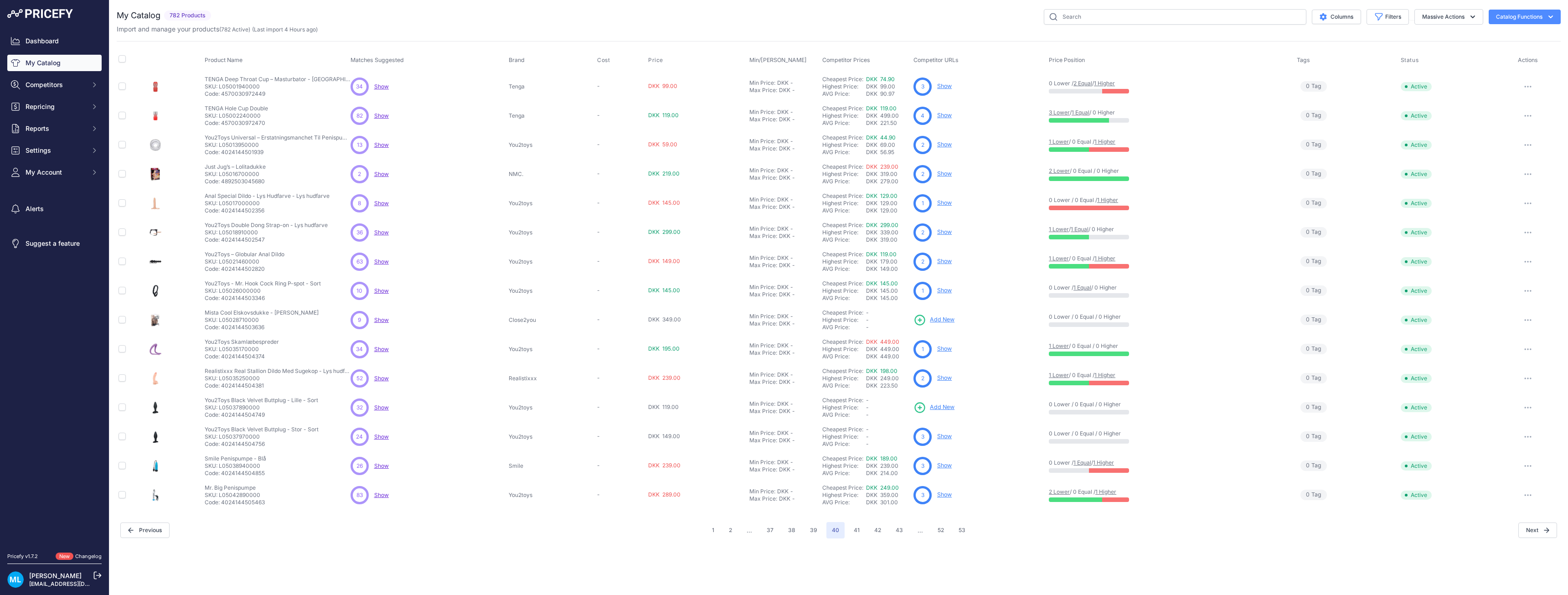
click at [943, 410] on span "Add New" at bounding box center [942, 407] width 24 height 9
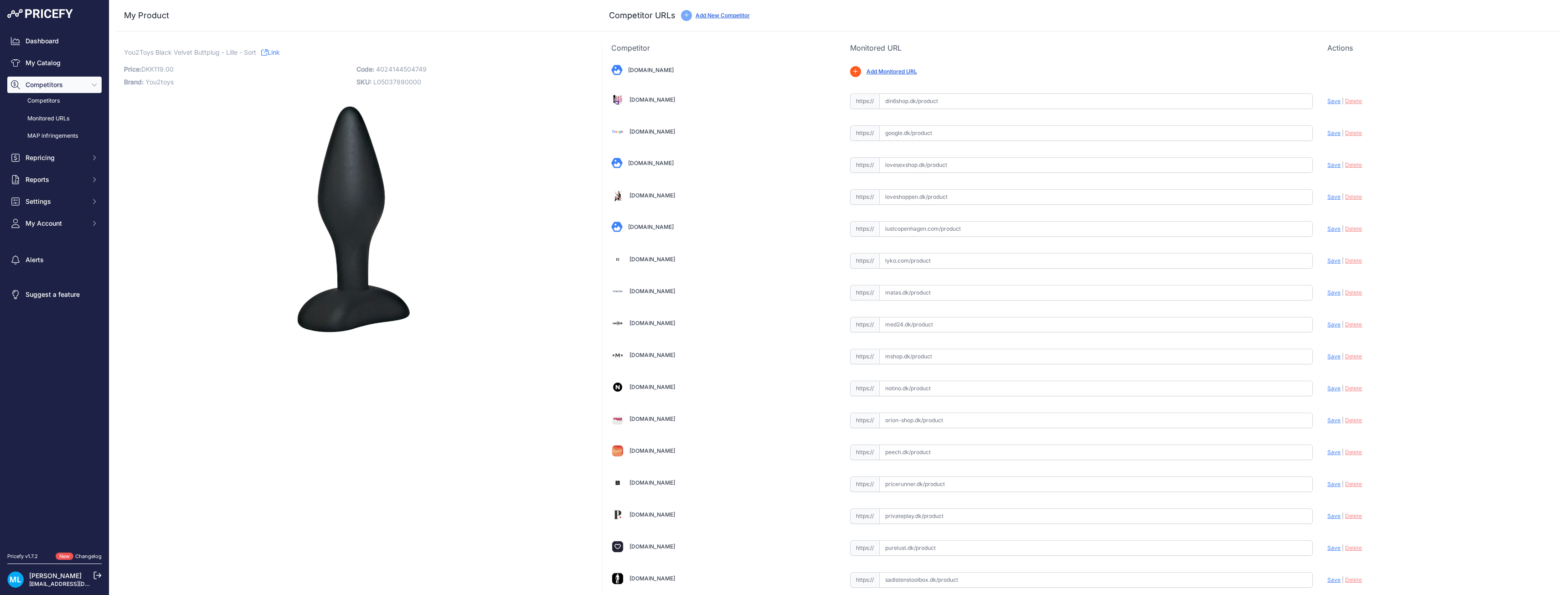
click at [402, 72] on span "4024144504749" at bounding box center [401, 69] width 51 height 8
copy span "4024144504749"
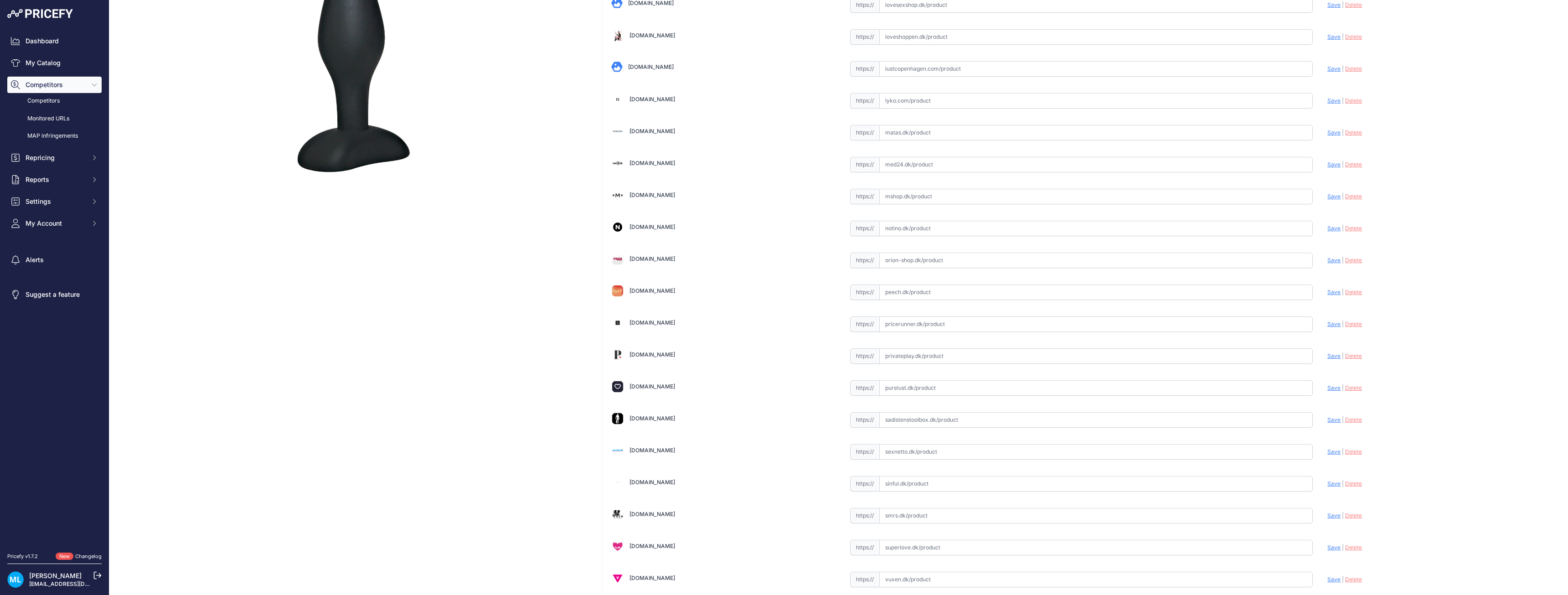
scroll to position [253, 0]
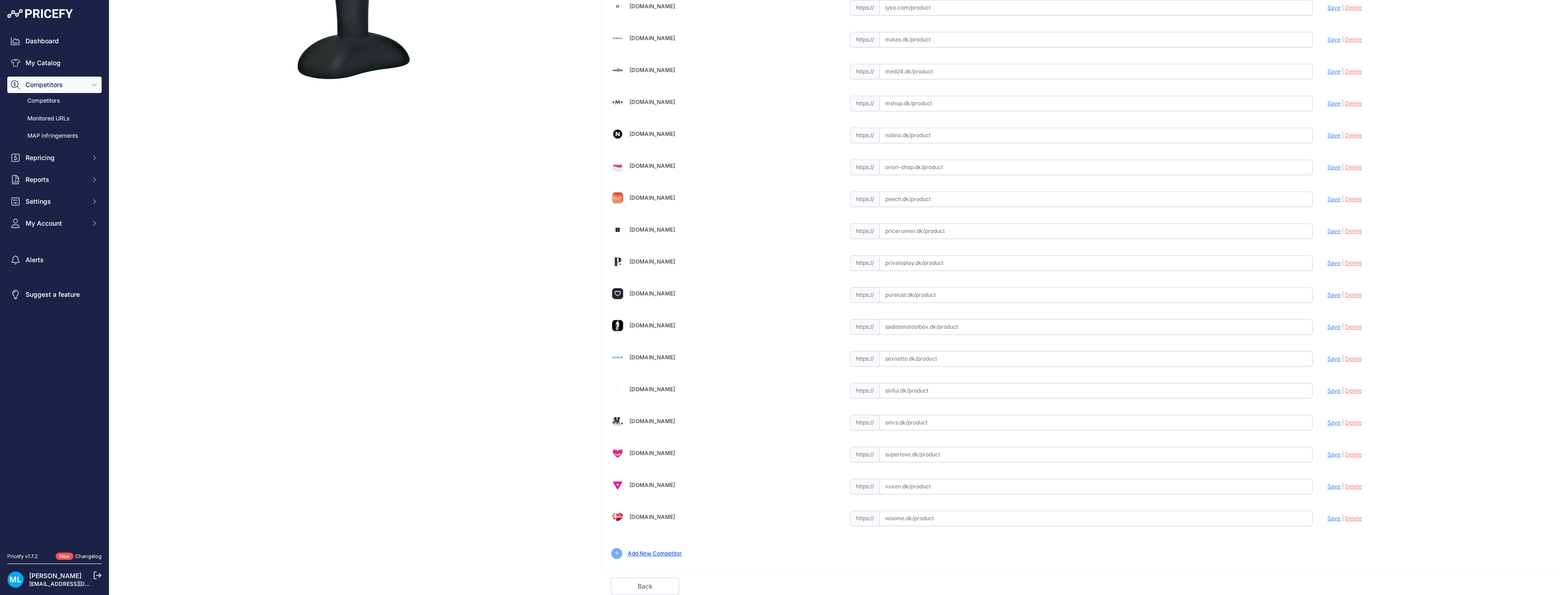
click at [907, 457] on input "text" at bounding box center [1096, 454] width 434 height 15
paste input "https://superlove.dk/black-velvets-silicone-butt-plug-9cm?utm_source=pricerunne…"
click at [1331, 454] on span "Save" at bounding box center [1334, 454] width 13 height 7
type input "https://superlove.dk/black-velvets-silicone-butt-plug-9cm?prirule_jdsnikfkfjsd=…"
drag, startPoint x: 906, startPoint y: 325, endPoint x: 911, endPoint y: 327, distance: 5.4
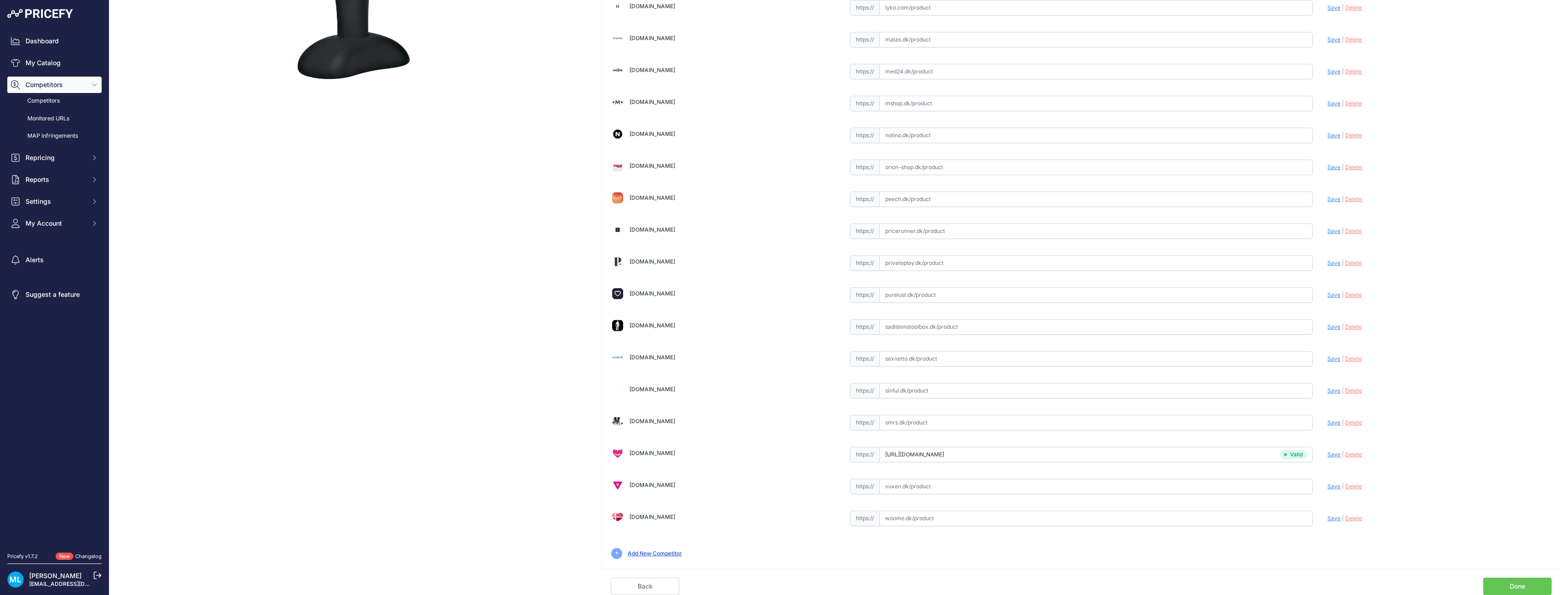
click at [906, 325] on input "text" at bounding box center [1096, 326] width 434 height 15
paste input "https://privateplay.dk/vare/black-velvets-sort-butt-plug-small/?utm_term=25572&…"
type input "https://privateplay.dk/vare/black-velvets-sort-butt-plug-small/?utm_term=25572&…"
click at [910, 264] on input "text" at bounding box center [1096, 262] width 434 height 15
paste input "https://privateplay.dk/vare/black-velvets-sort-butt-plug-small/?utm_term=25572&…"
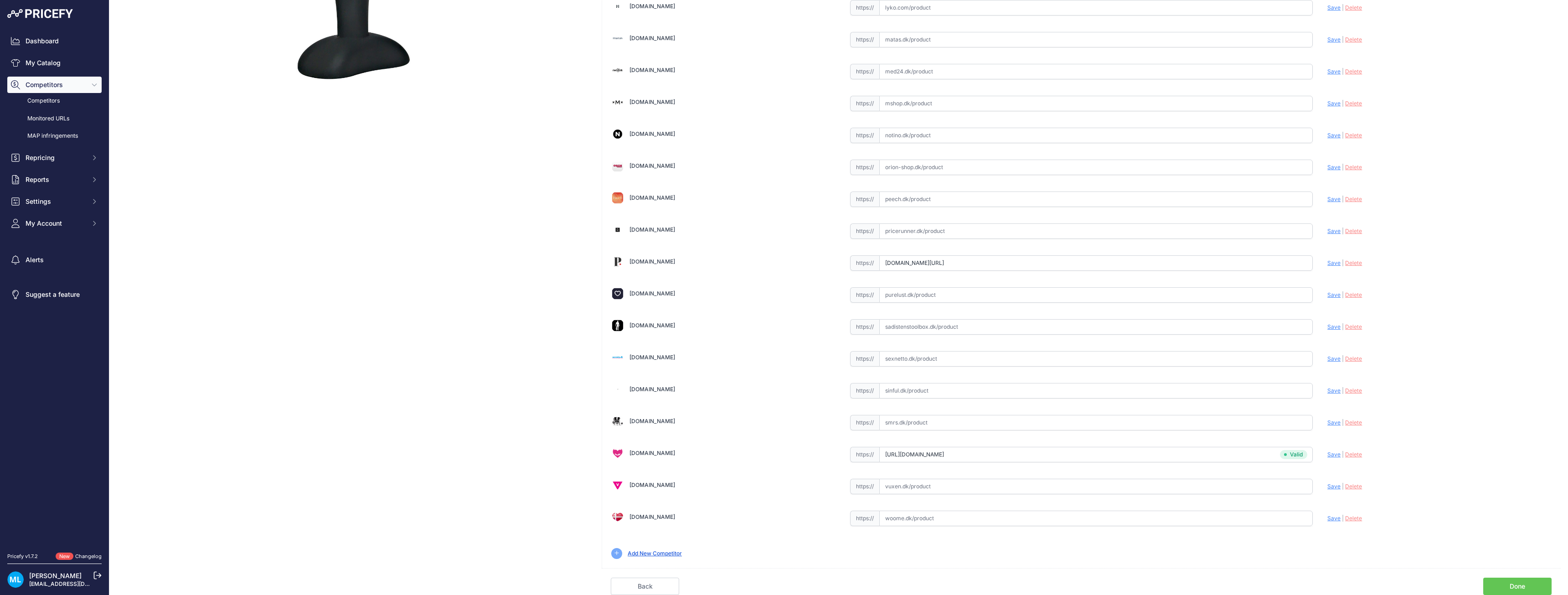
click at [1331, 262] on span "Save" at bounding box center [1334, 262] width 13 height 7
type input "https://privateplay.dk/vare/black-velvets-sort-butt-plug-small/?prirule_jdsnikf…"
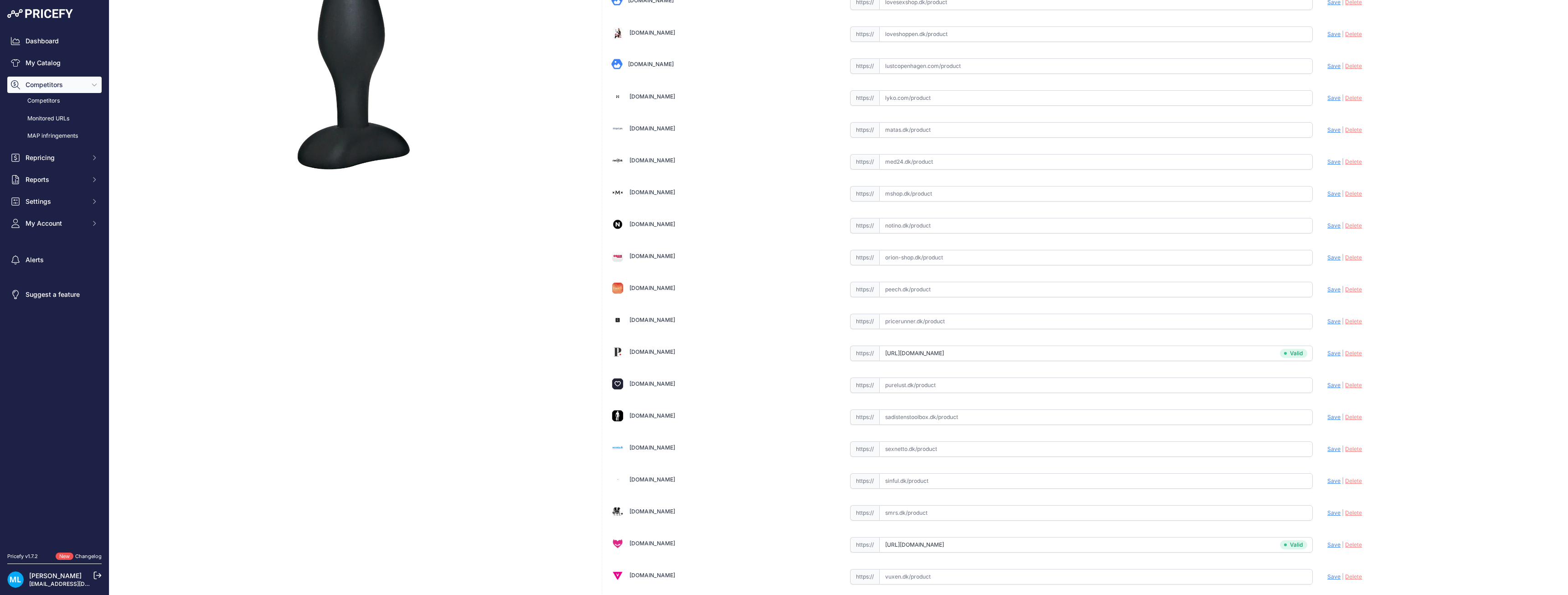
scroll to position [162, 0]
click at [912, 259] on input "text" at bounding box center [1096, 258] width 434 height 15
paste input "https://www.orion-shop.dk/produkt/butt-plug-05037890000?AffiliateID=677001&amp;…"
click at [1328, 261] on span "Save" at bounding box center [1334, 258] width 13 height 7
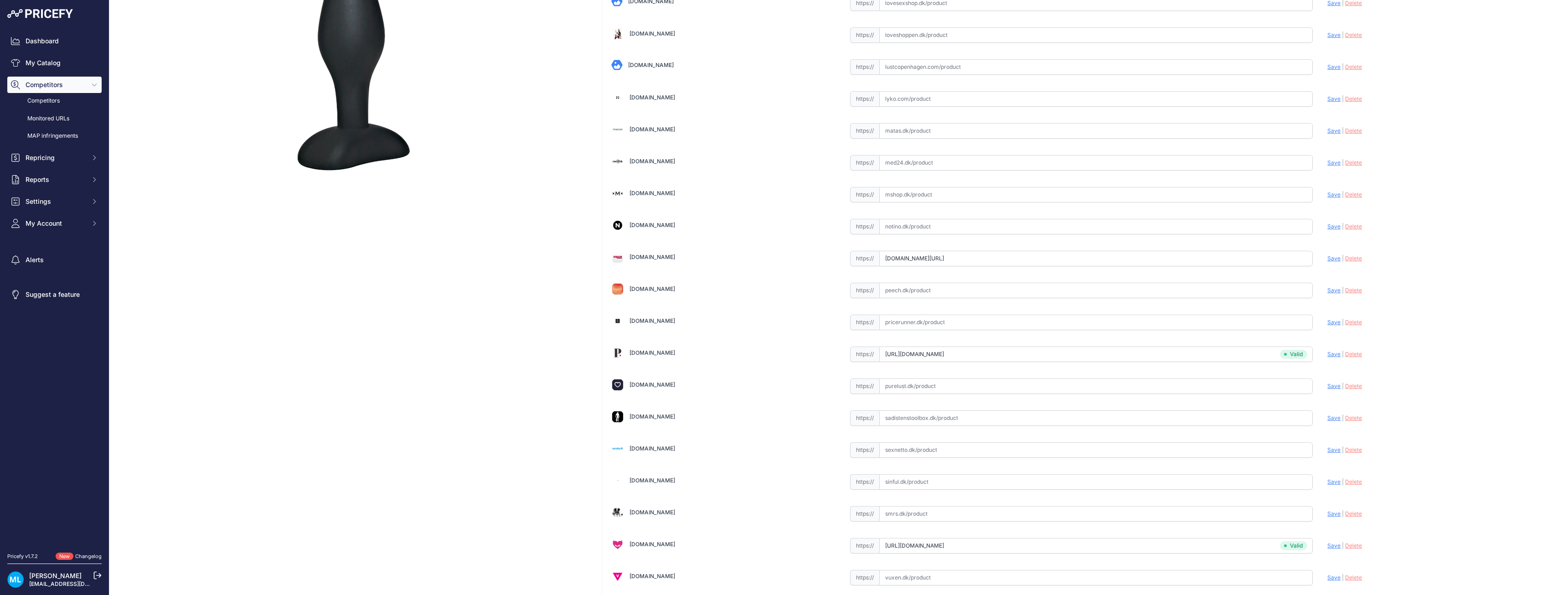
scroll to position [0, 0]
type input "https://www.orion-shop.dk/produkt/butt-plug-05037890000?AffiliateID=677001&amp%…"
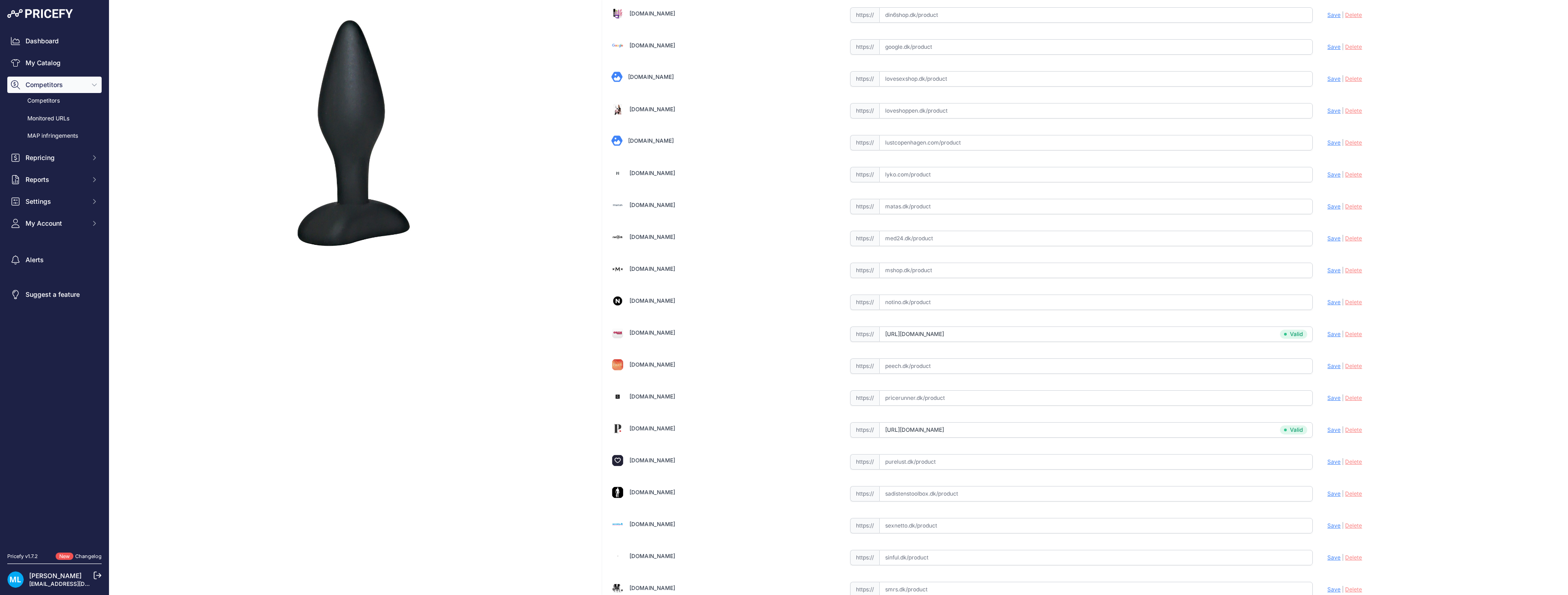
scroll to position [71, 0]
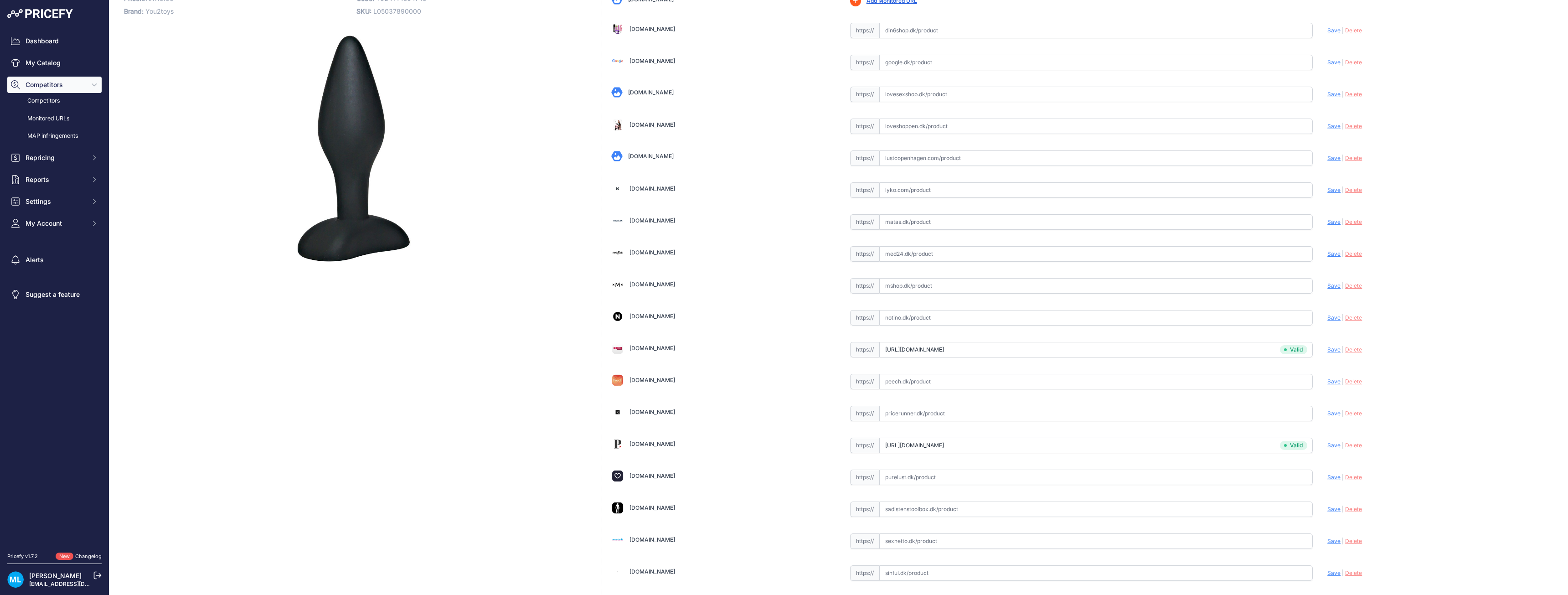
drag, startPoint x: 927, startPoint y: 127, endPoint x: 1205, endPoint y: 134, distance: 278.1
click at [930, 127] on input "text" at bounding box center [1096, 126] width 434 height 15
paste input "https://loveshoppen.dk/products/black-velvets-plug-small?variant=42889914548479…"
drag, startPoint x: 1323, startPoint y: 126, endPoint x: 1383, endPoint y: 195, distance: 91.4
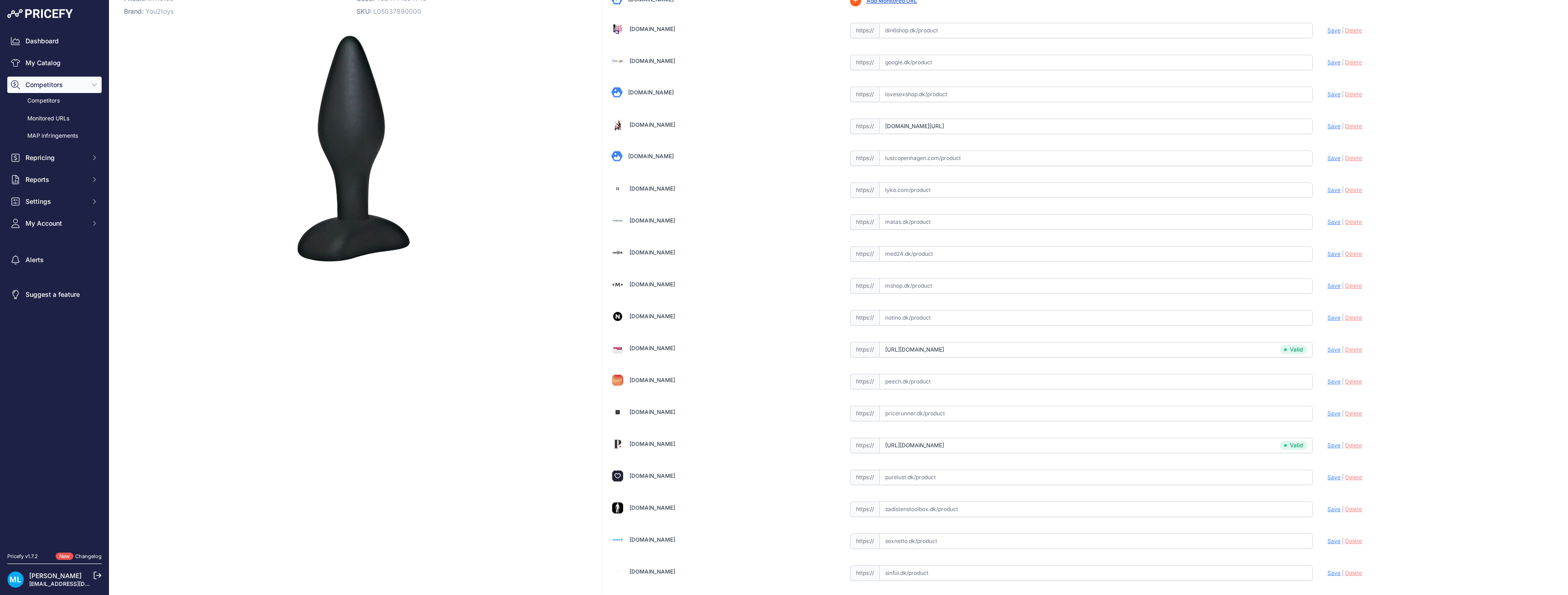
click at [1328, 125] on span "Save" at bounding box center [1334, 125] width 13 height 7
type input "https://loveshoppen.dk/products/black-velvets-plug-small?variant=42889914548479…"
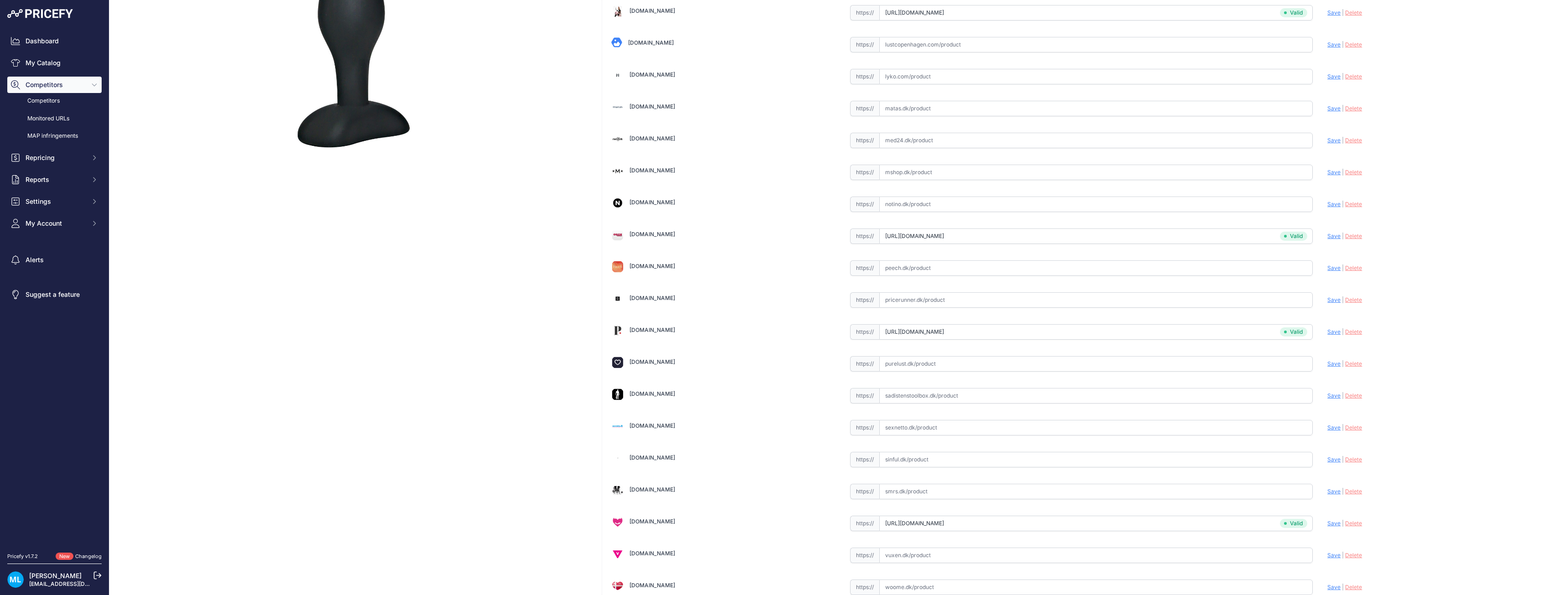
scroll to position [274, 0]
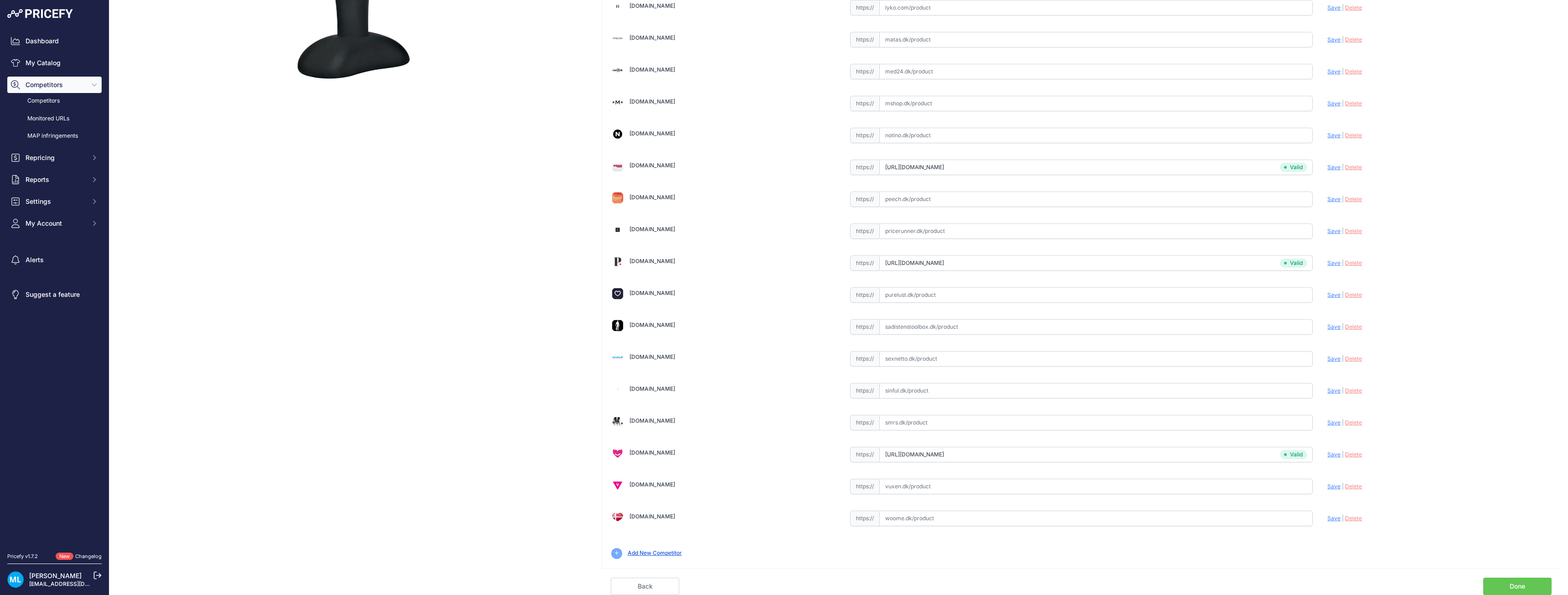
click at [1535, 588] on link "Done" at bounding box center [1517, 586] width 68 height 17
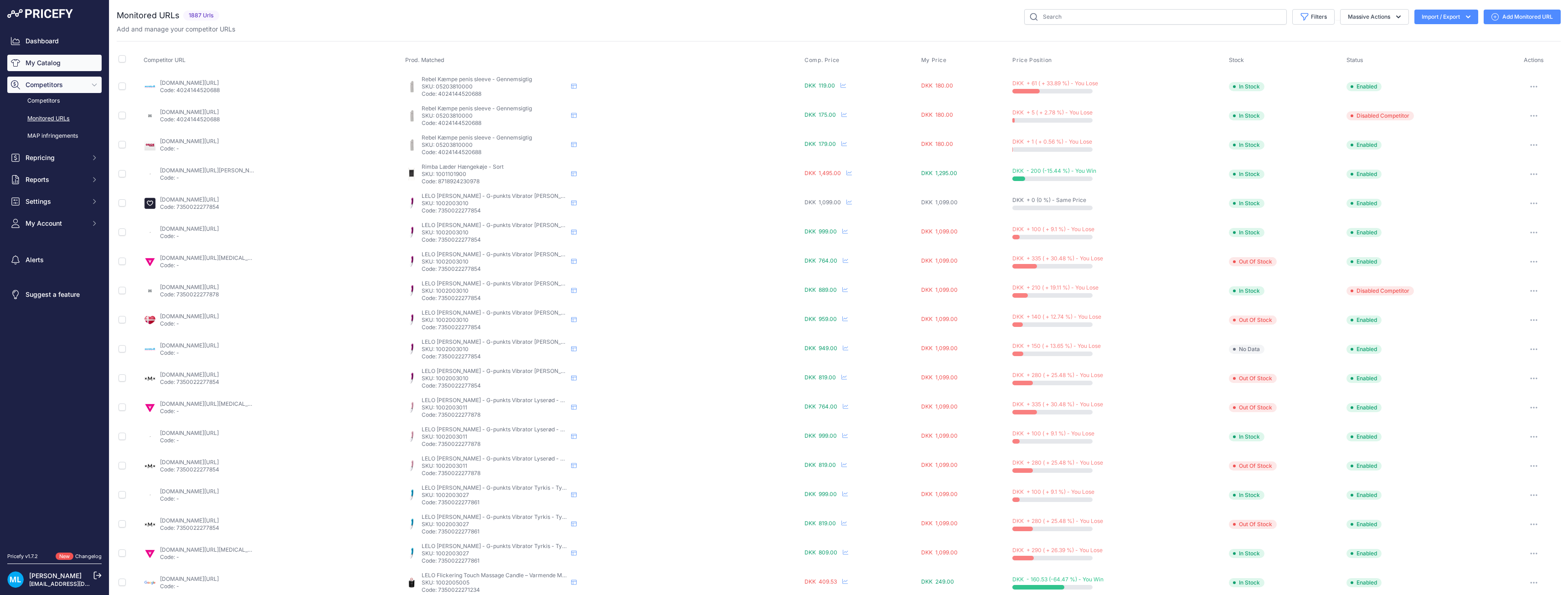
click at [59, 63] on link "My Catalog" at bounding box center [54, 63] width 94 height 16
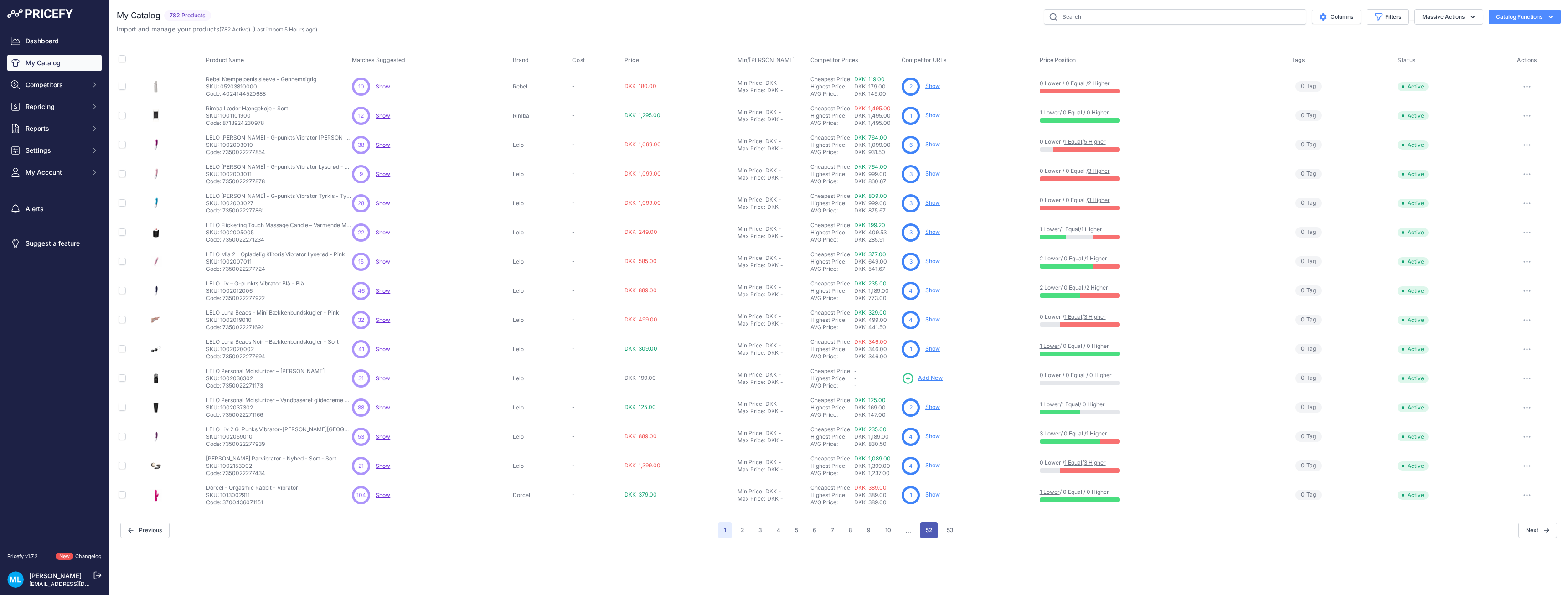
click at [932, 533] on button "52" at bounding box center [929, 530] width 17 height 16
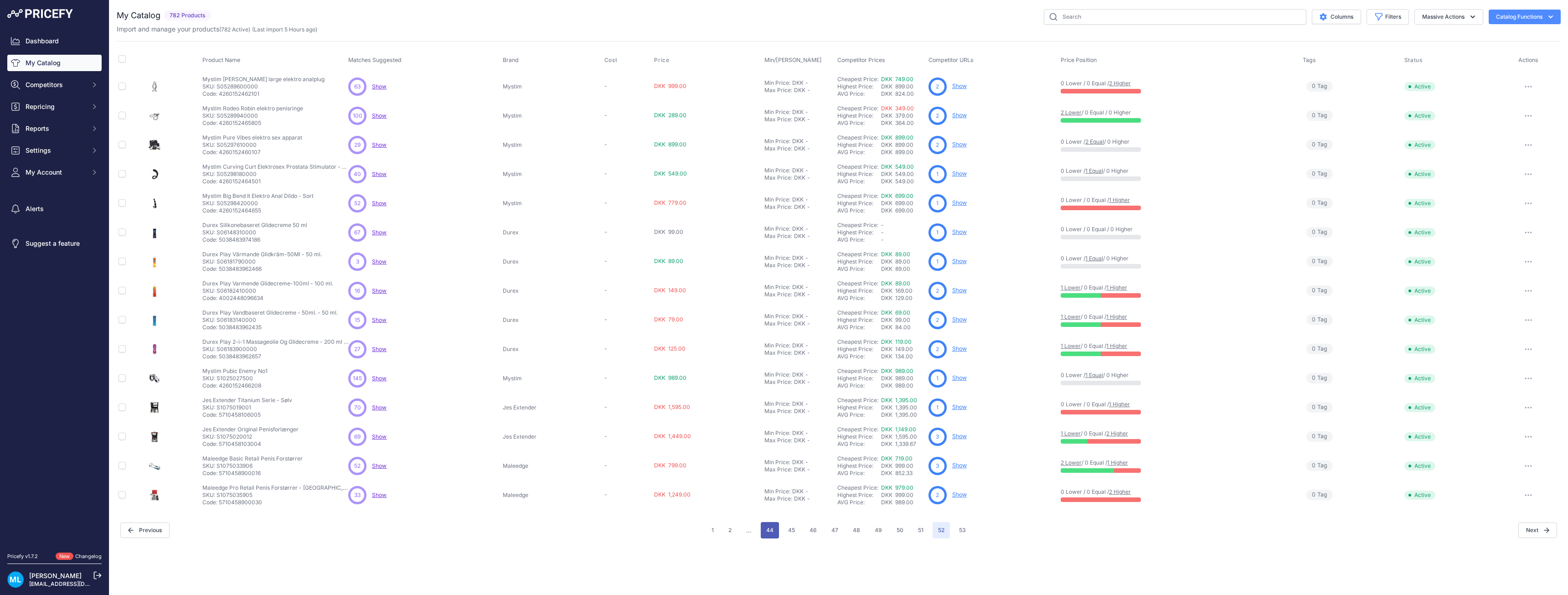
click at [777, 531] on button "44" at bounding box center [770, 530] width 18 height 16
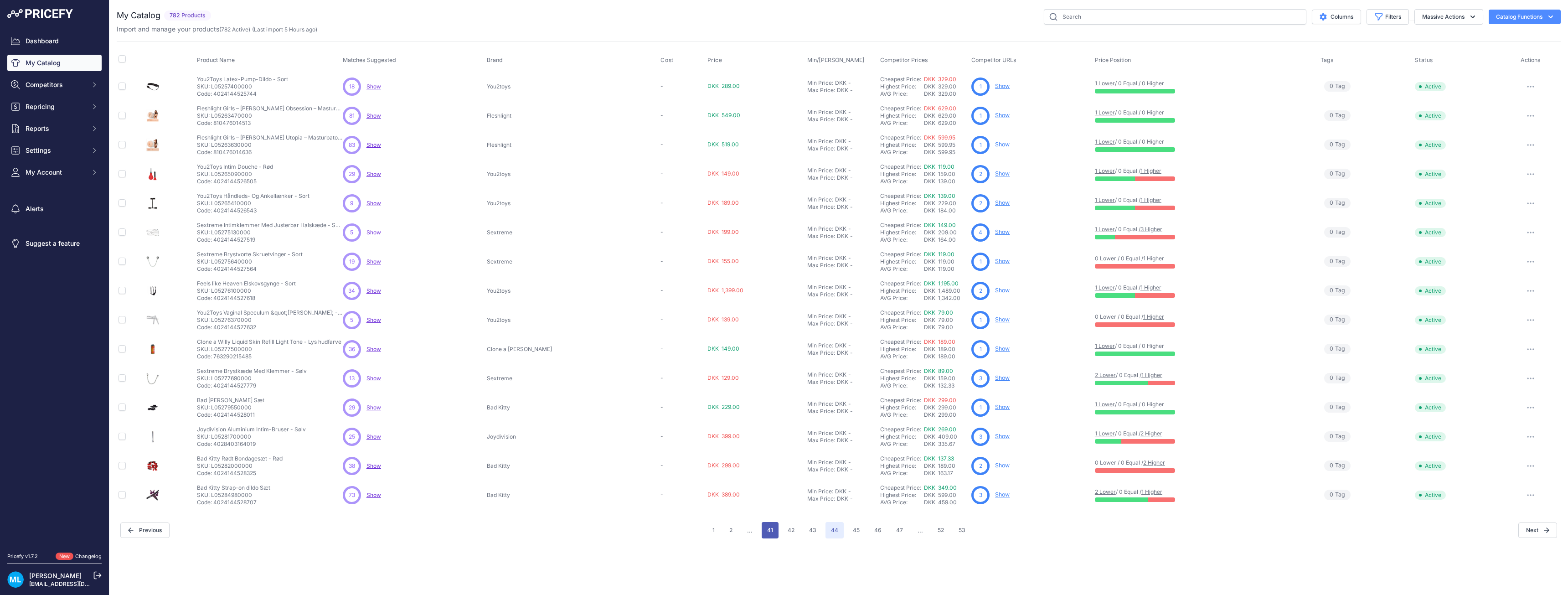
click at [769, 530] on button "41" at bounding box center [770, 530] width 17 height 16
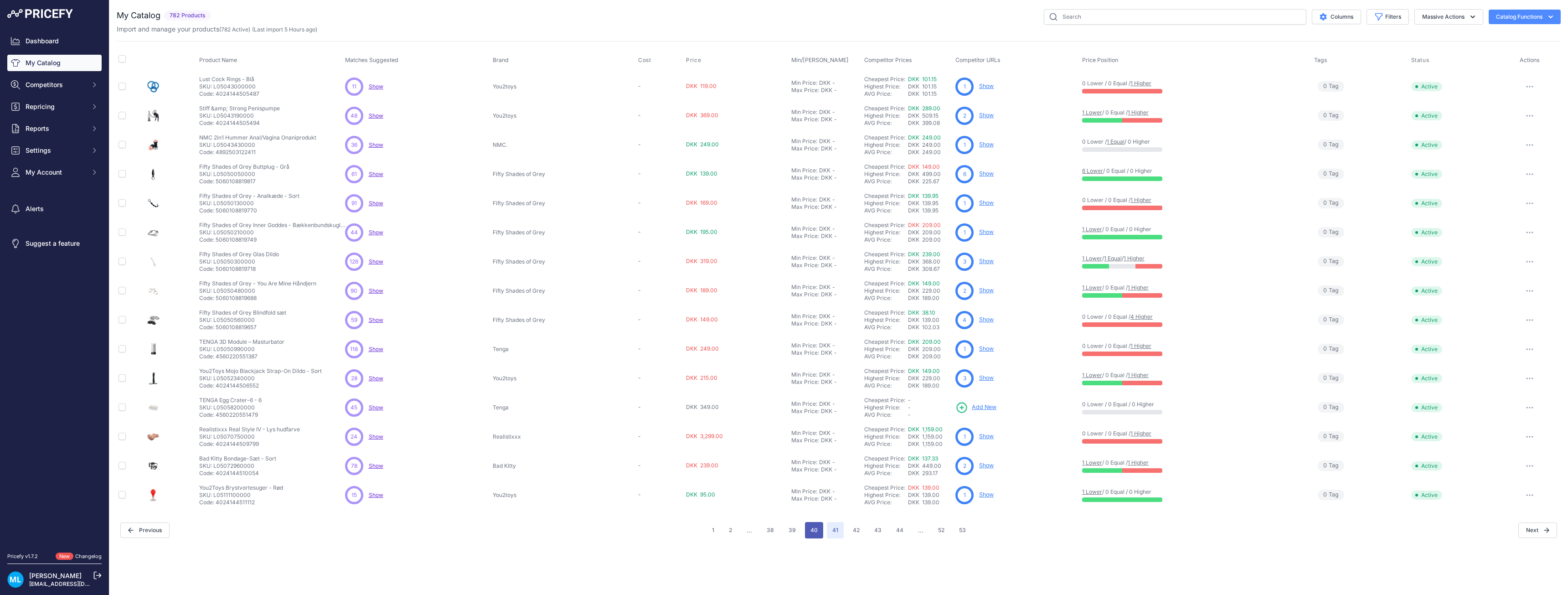
click at [810, 533] on button "40" at bounding box center [814, 530] width 18 height 16
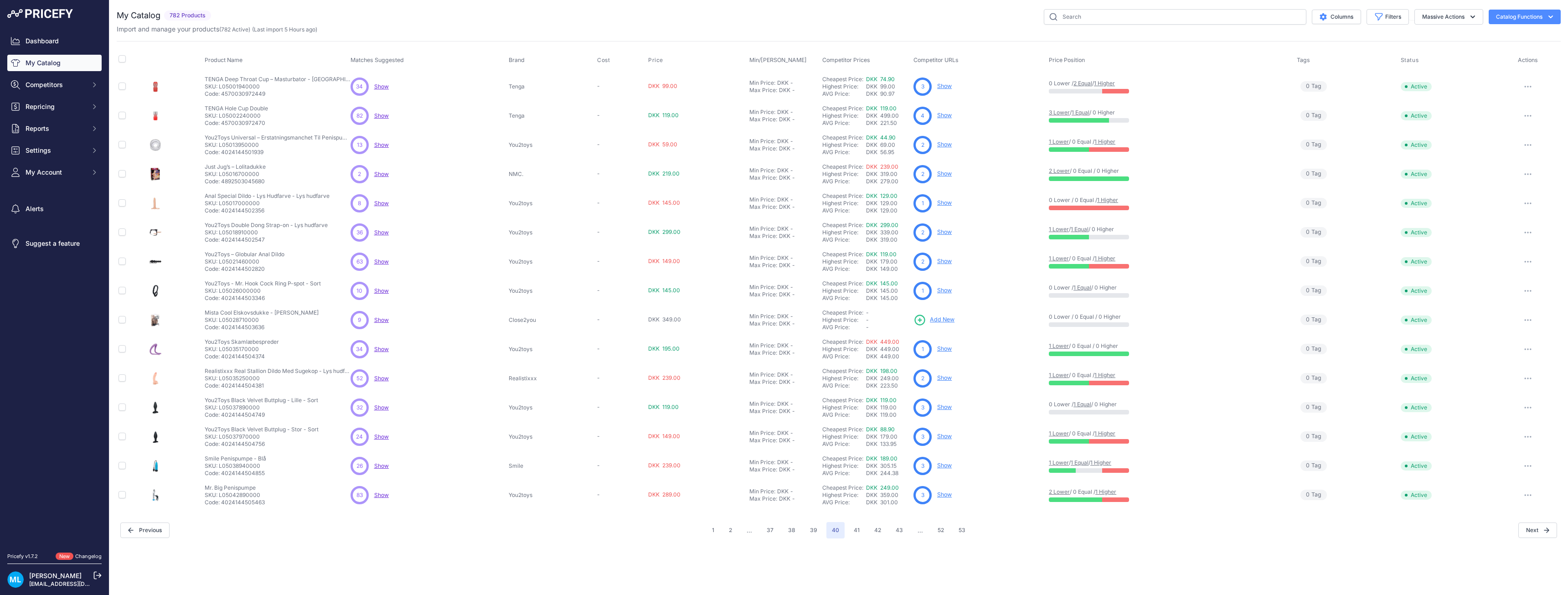
click at [940, 322] on span "Add New" at bounding box center [942, 320] width 24 height 9
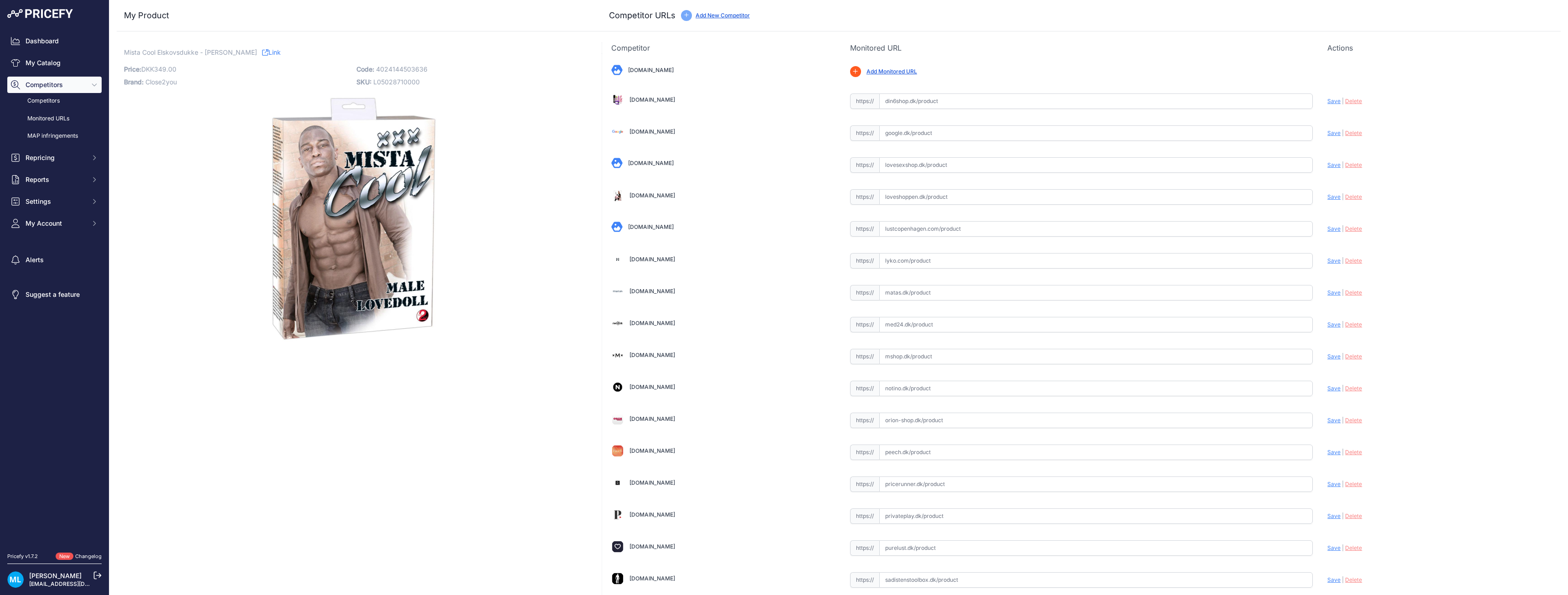
click at [407, 66] on span "4024144503636" at bounding box center [402, 69] width 52 height 8
copy span "4024144503636"
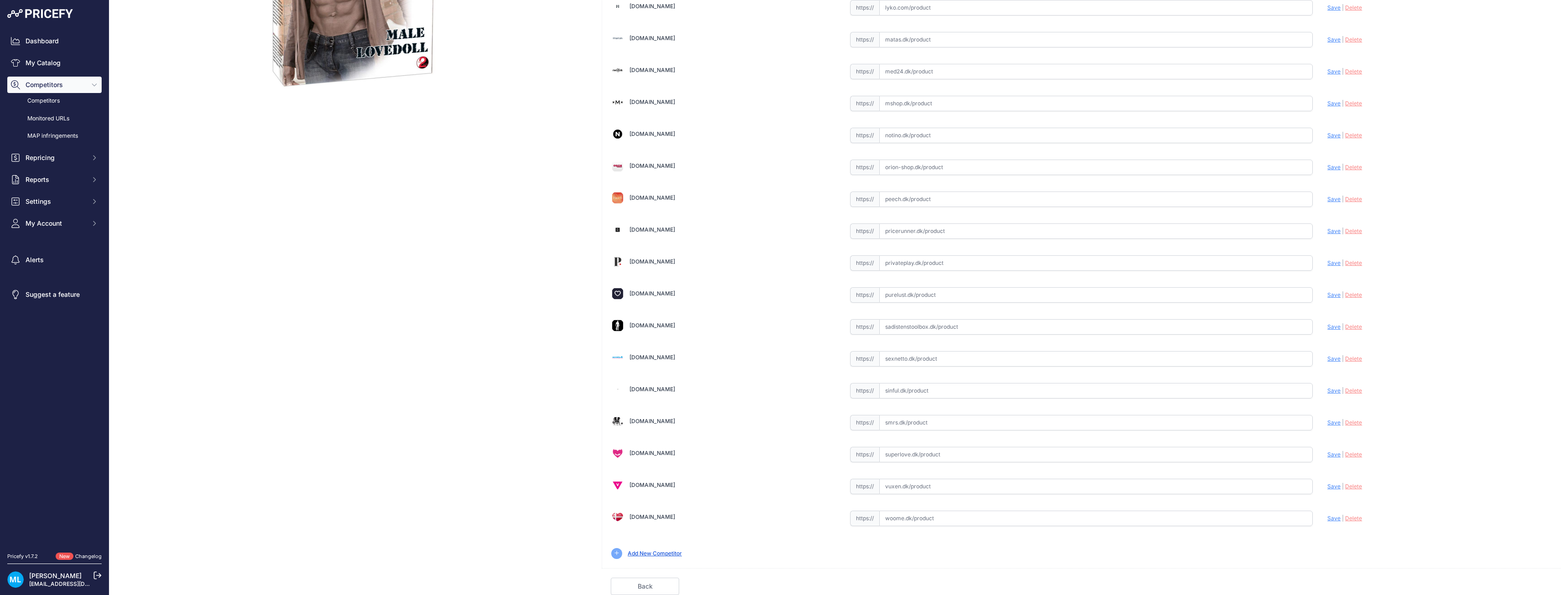
click at [919, 455] on input "text" at bounding box center [1096, 454] width 434 height 15
paste input "[URL][DOMAIN_NAME][DEMOGRAPHIC_DATA]"
click at [1328, 451] on span "Save" at bounding box center [1334, 454] width 13 height 7
type input "[URL][DOMAIN_NAME][DEMOGRAPHIC_DATA]"
click at [917, 167] on input "text" at bounding box center [1096, 167] width 434 height 15
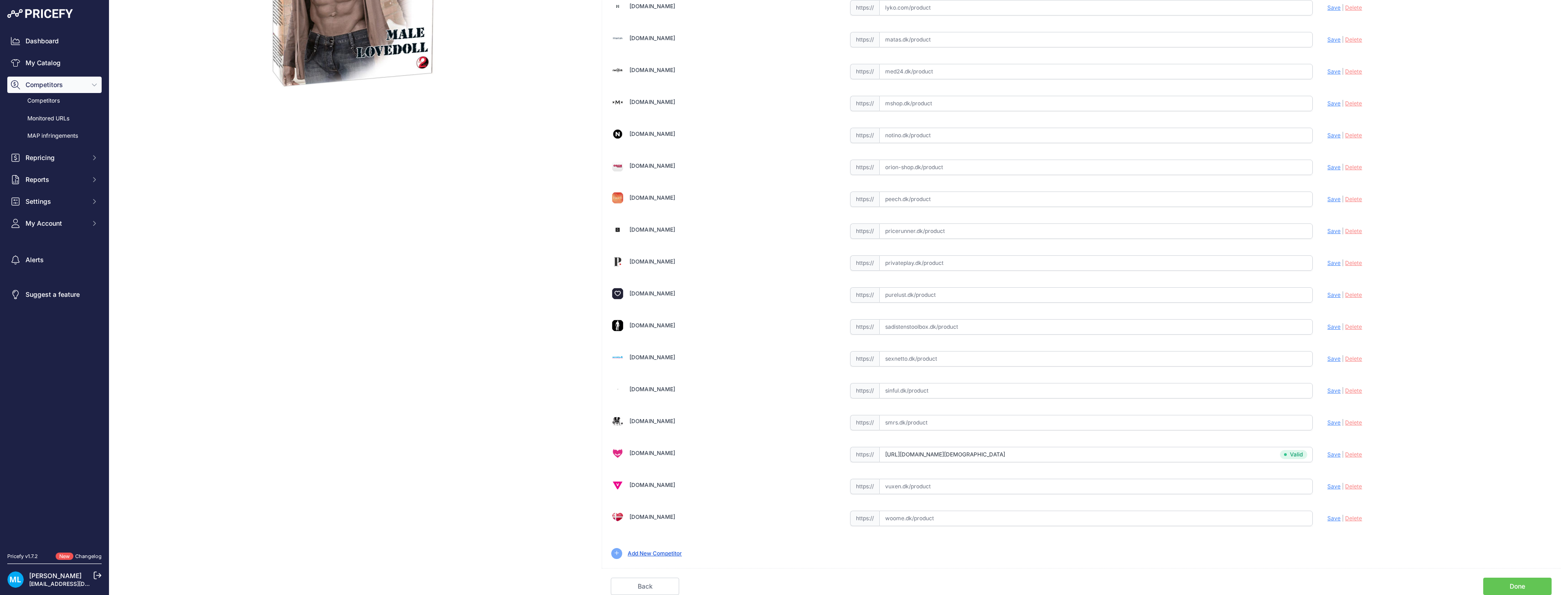
paste input "[URL][DOMAIN_NAME]"
click at [1328, 167] on span "Save" at bounding box center [1334, 167] width 13 height 7
type input "https://www.orion-shop.dk/produkt/elskovsdukke-mista-cool-xxx-05028710000?Affil…"
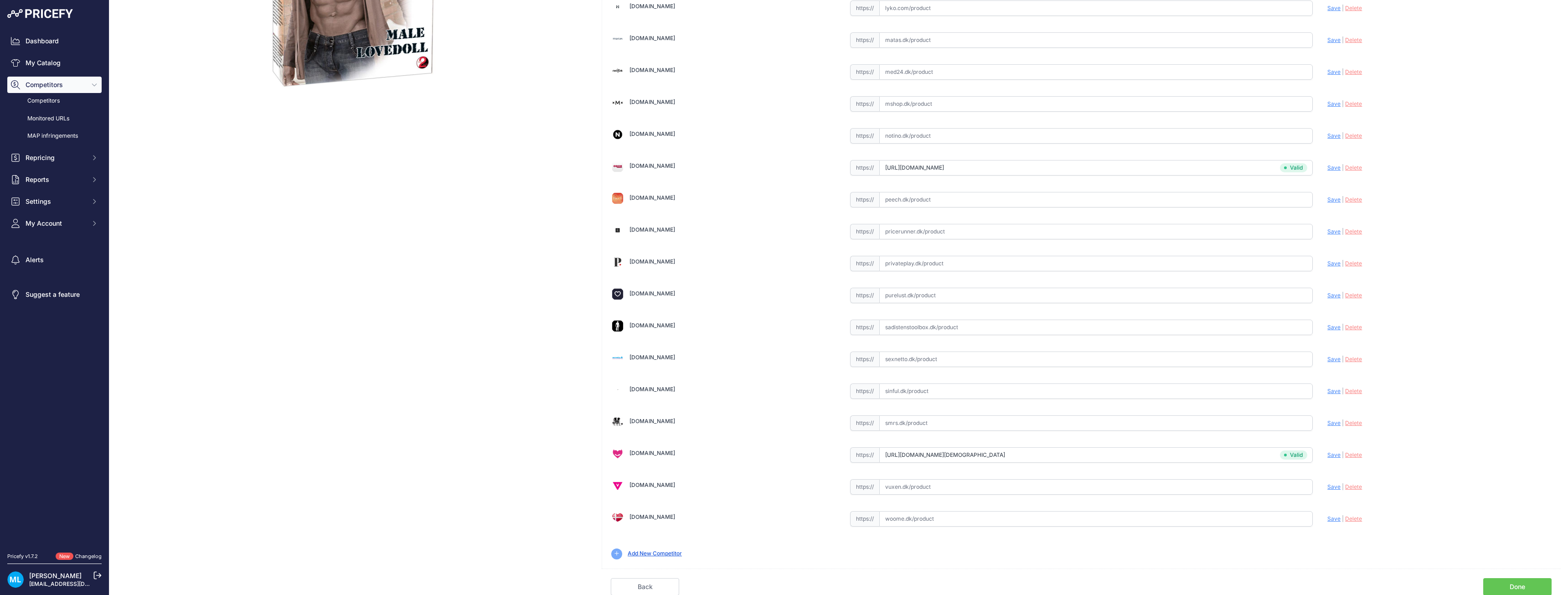
scroll to position [274, 0]
click at [1500, 584] on link "Done" at bounding box center [1517, 586] width 68 height 17
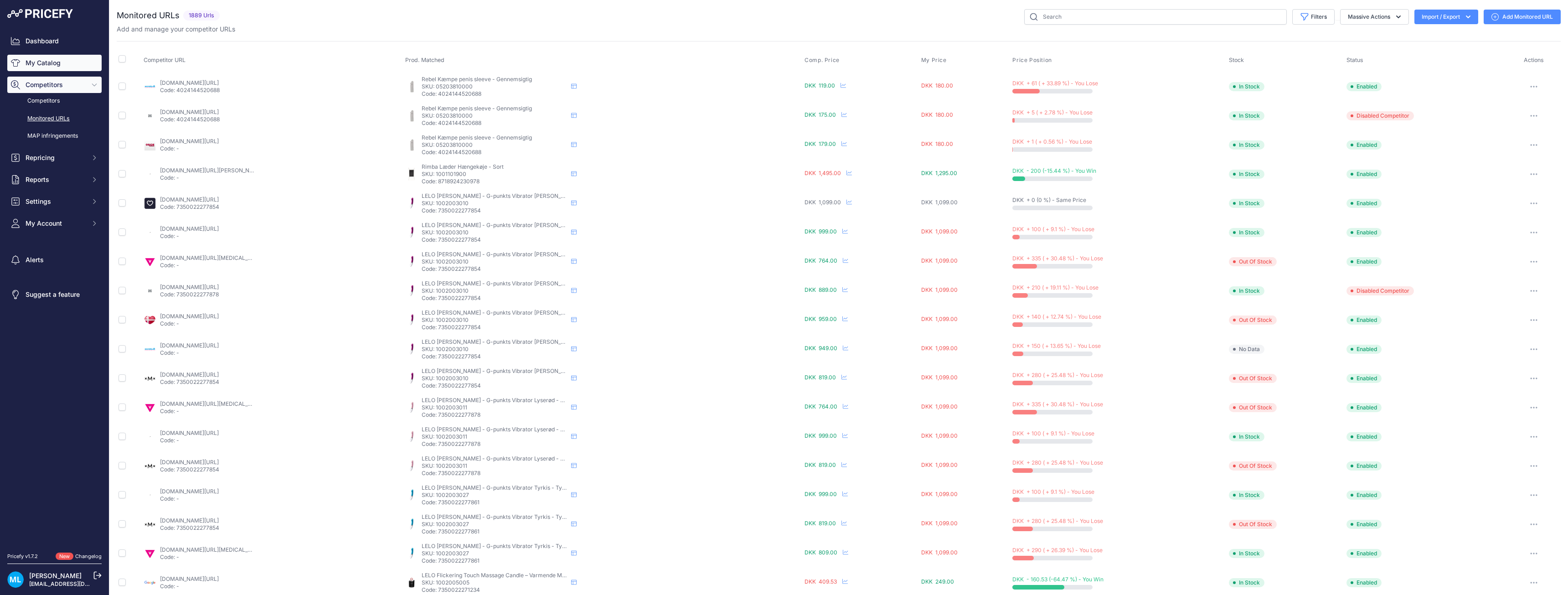
click at [71, 66] on link "My Catalog" at bounding box center [54, 63] width 94 height 16
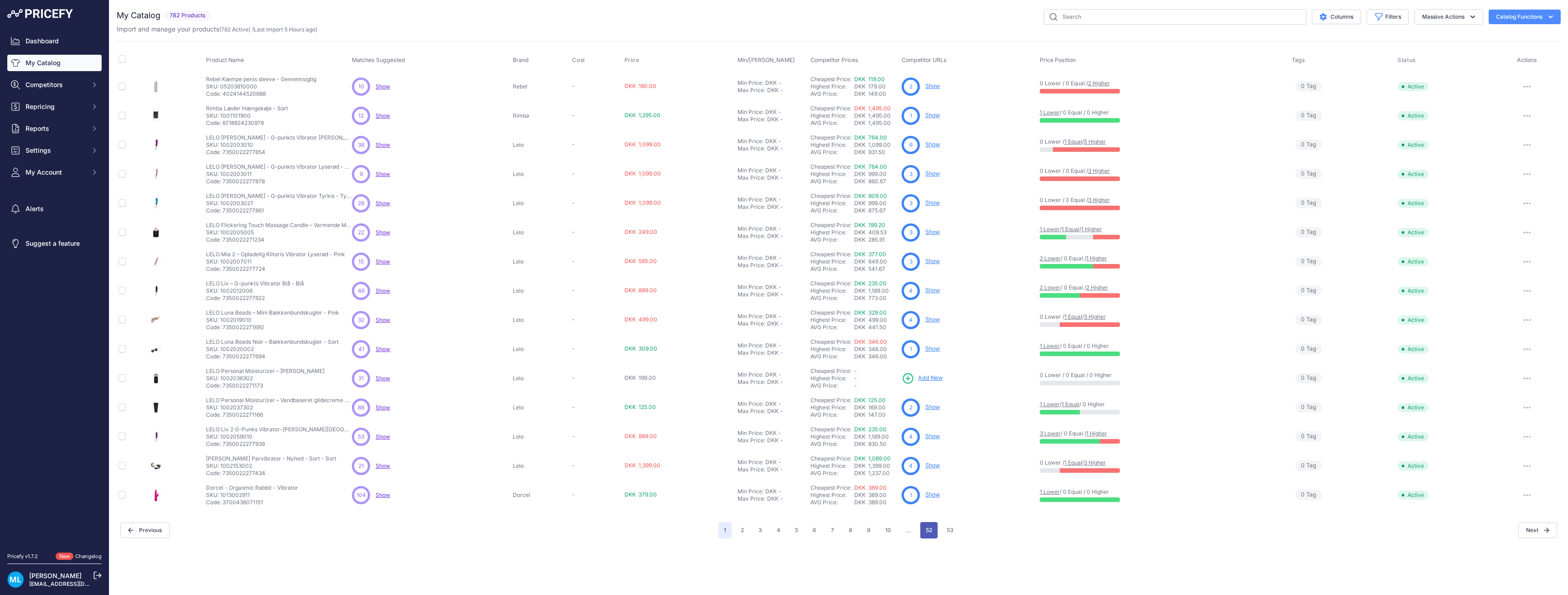
click at [920, 530] on button "52" at bounding box center [929, 530] width 17 height 16
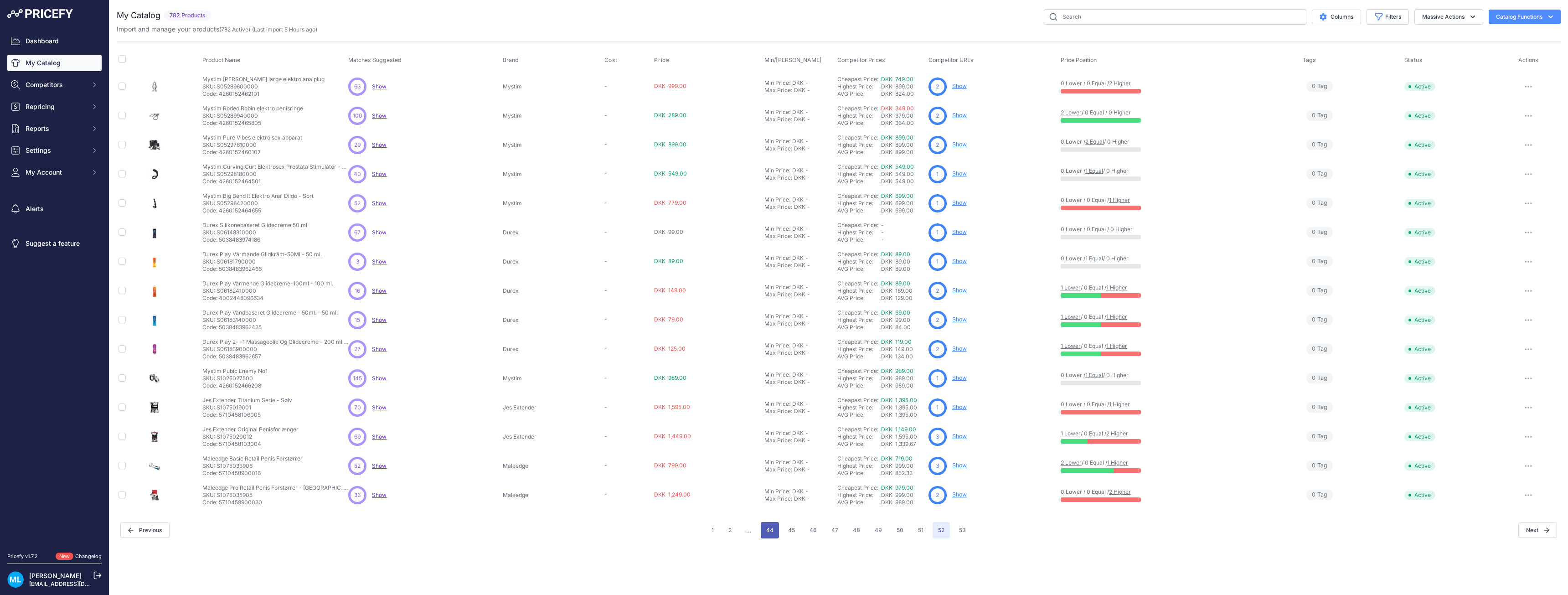
click at [769, 538] on button "44" at bounding box center [770, 530] width 18 height 16
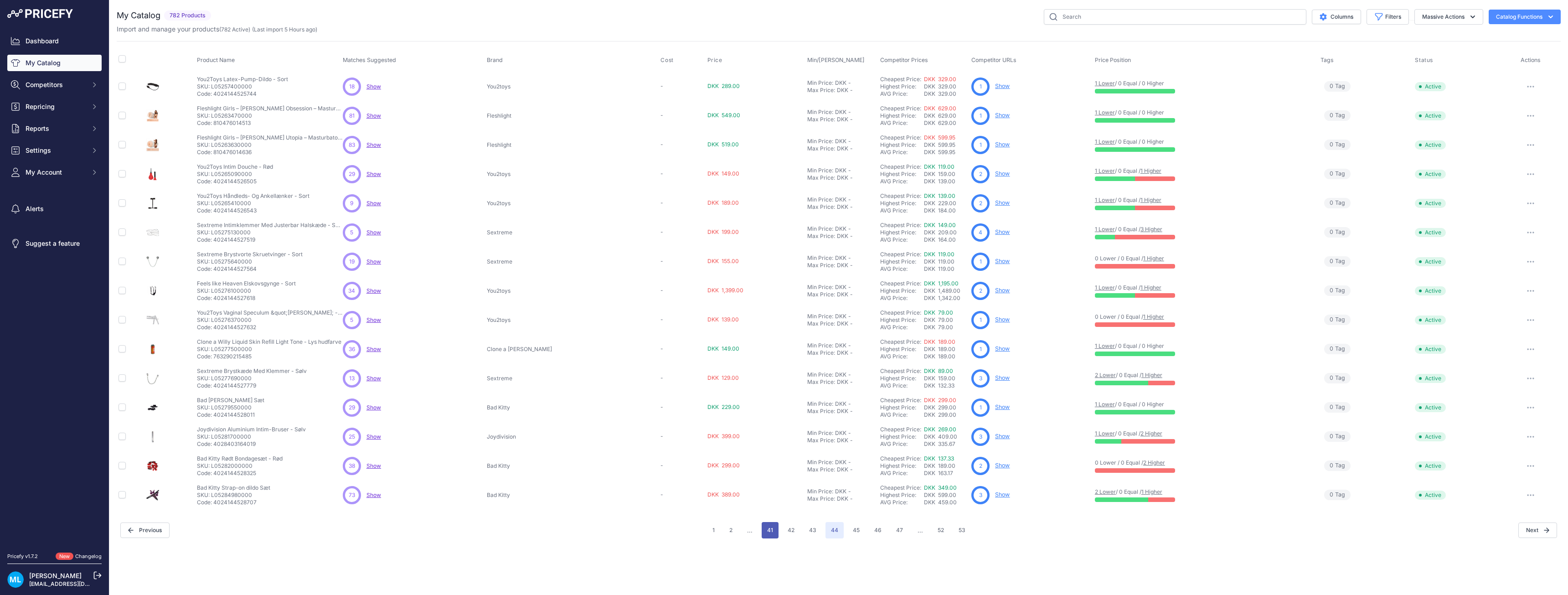
click at [770, 530] on button "41" at bounding box center [770, 530] width 17 height 16
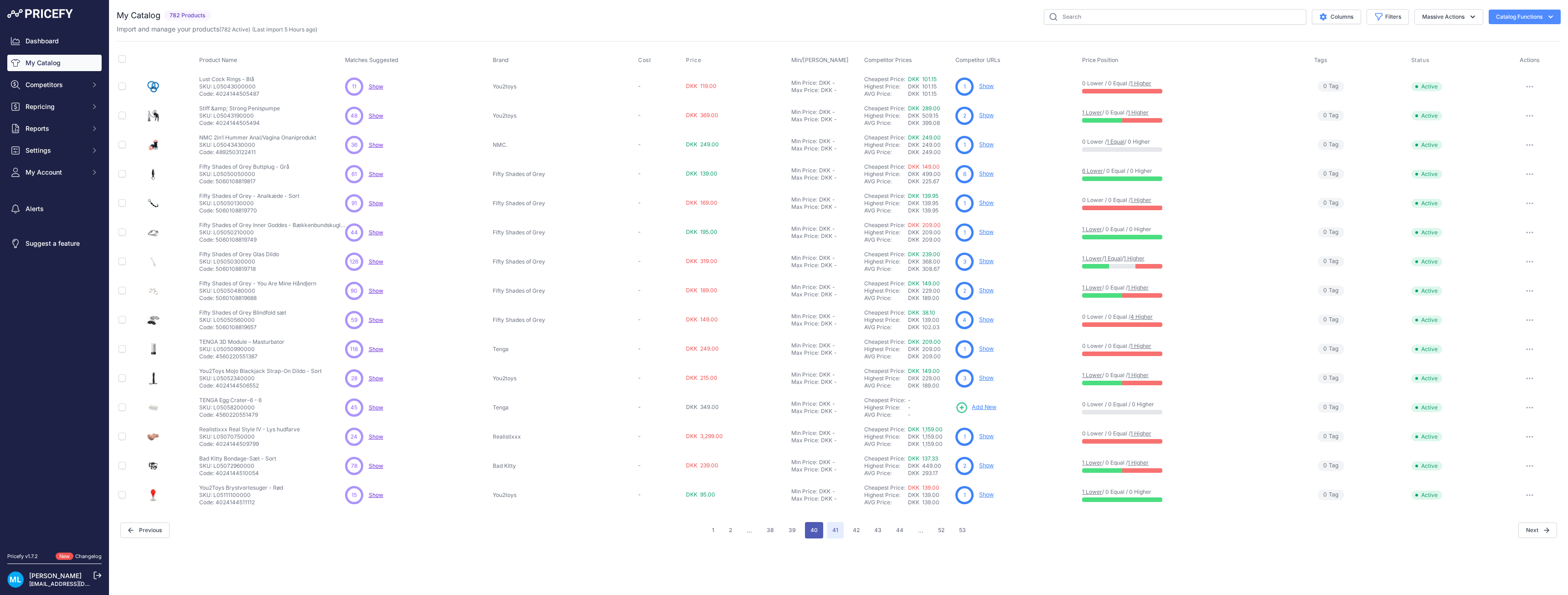
click at [814, 529] on button "40" at bounding box center [814, 530] width 18 height 16
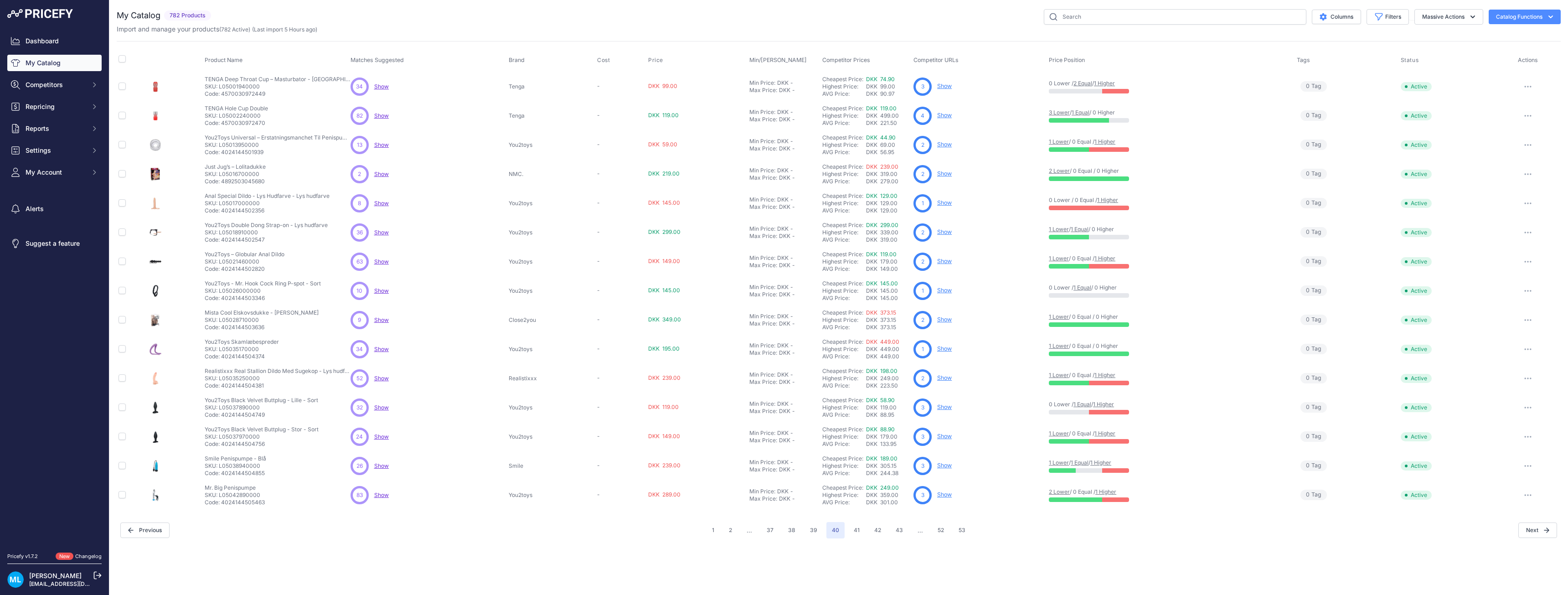
click at [808, 531] on button "39" at bounding box center [814, 530] width 18 height 16
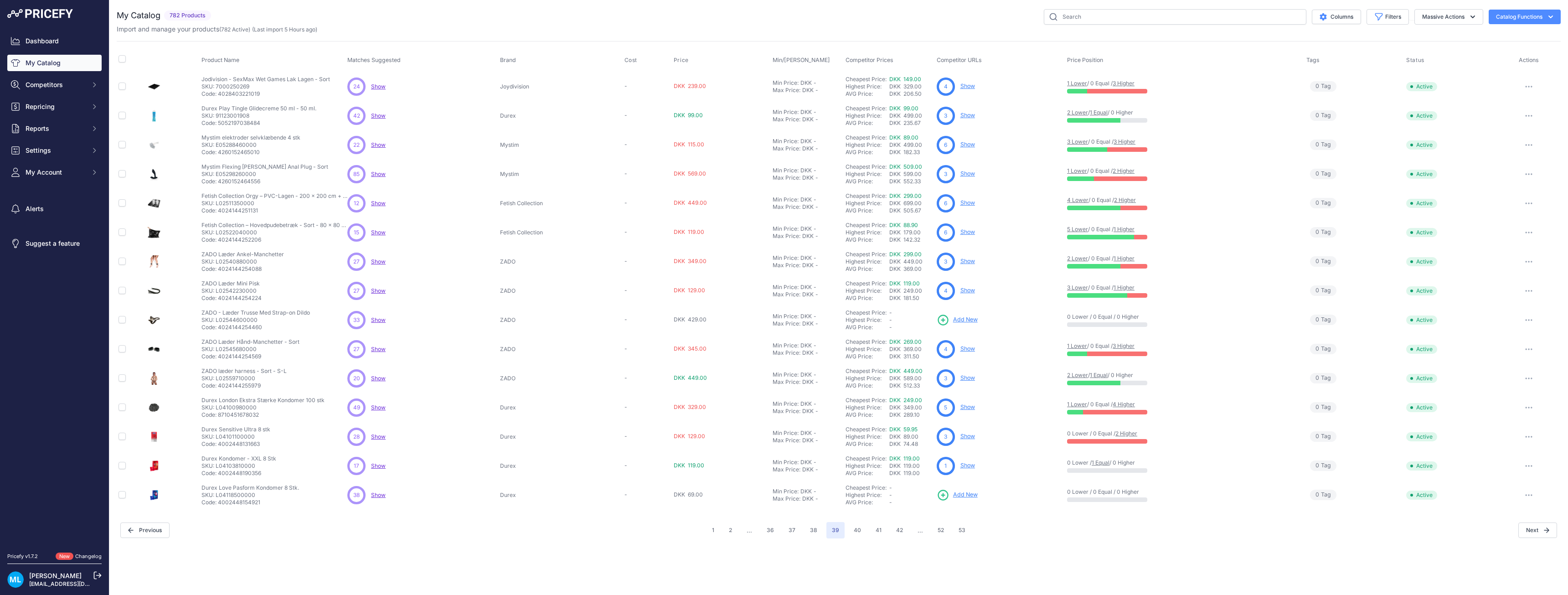
click at [974, 496] on span "Add New" at bounding box center [965, 495] width 24 height 9
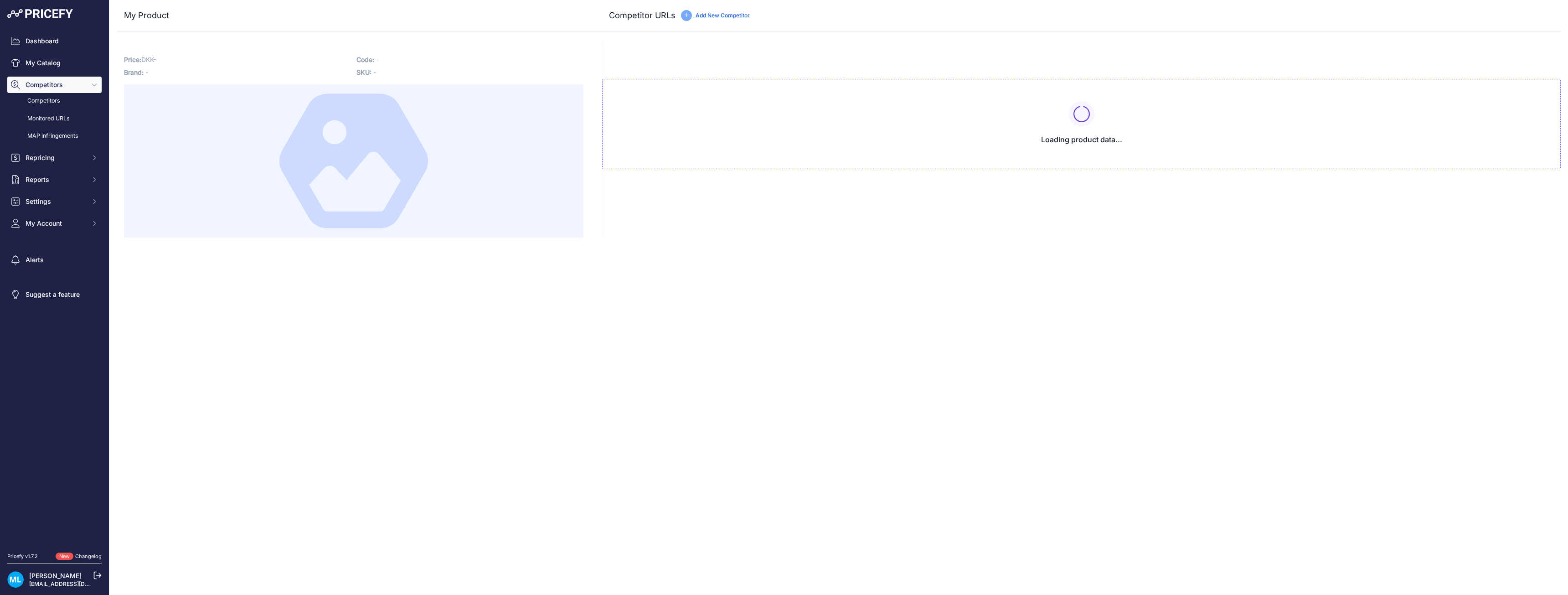
type input "[DOMAIN_NAME][URL]"
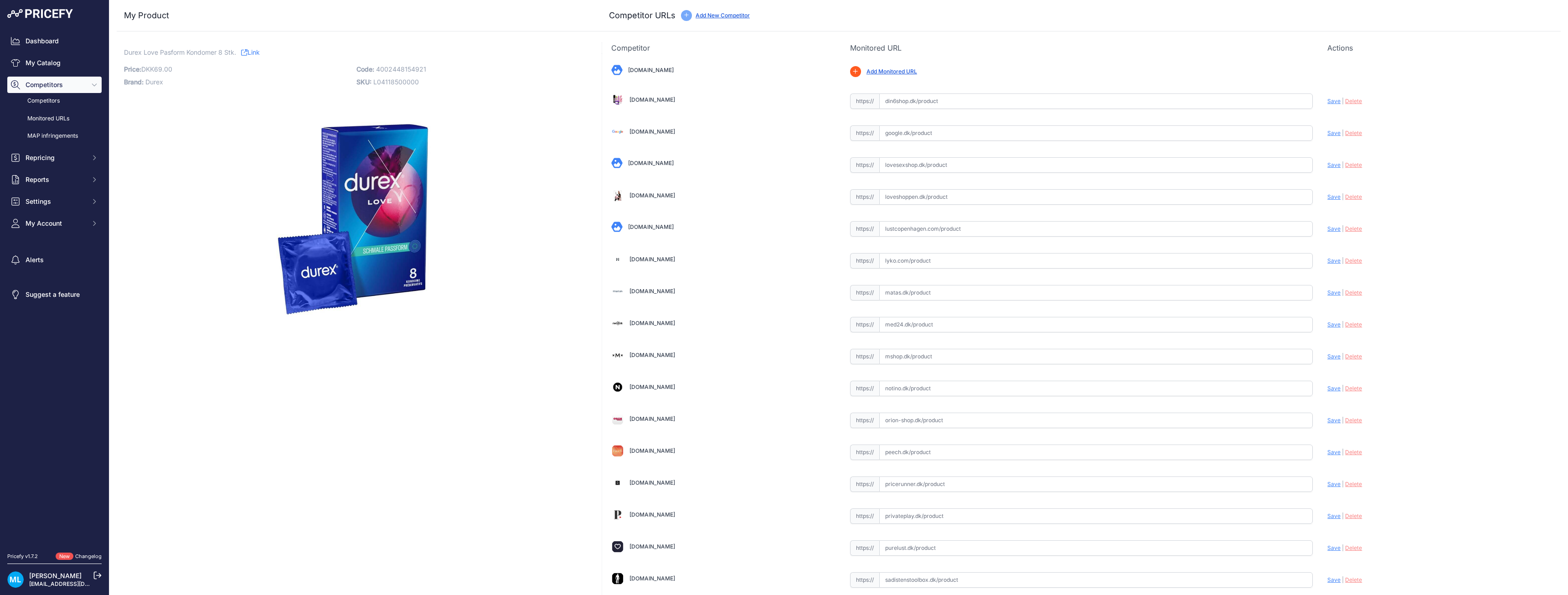
click at [415, 74] on p "Code: 4002448154921" at bounding box center [470, 69] width 227 height 13
copy span "4002448154921"
click at [50, 63] on link "My Catalog" at bounding box center [54, 63] width 94 height 16
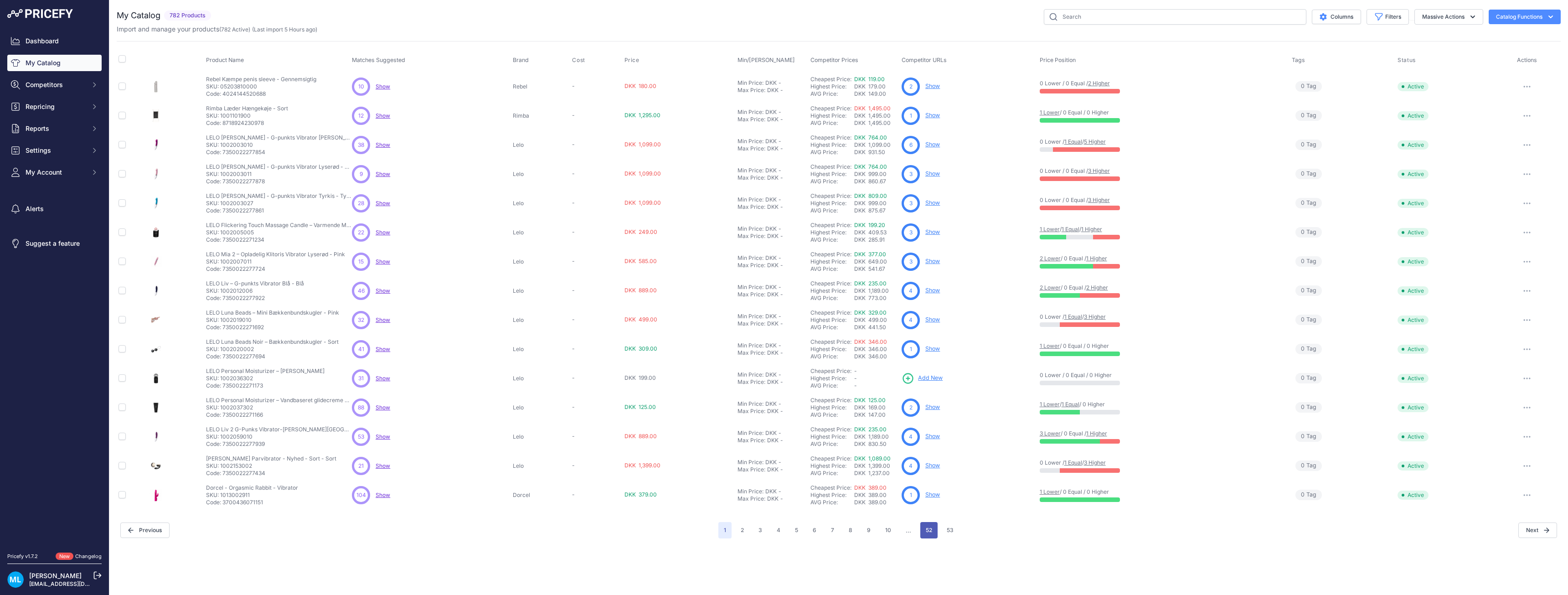
click at [929, 531] on button "52" at bounding box center [929, 530] width 17 height 16
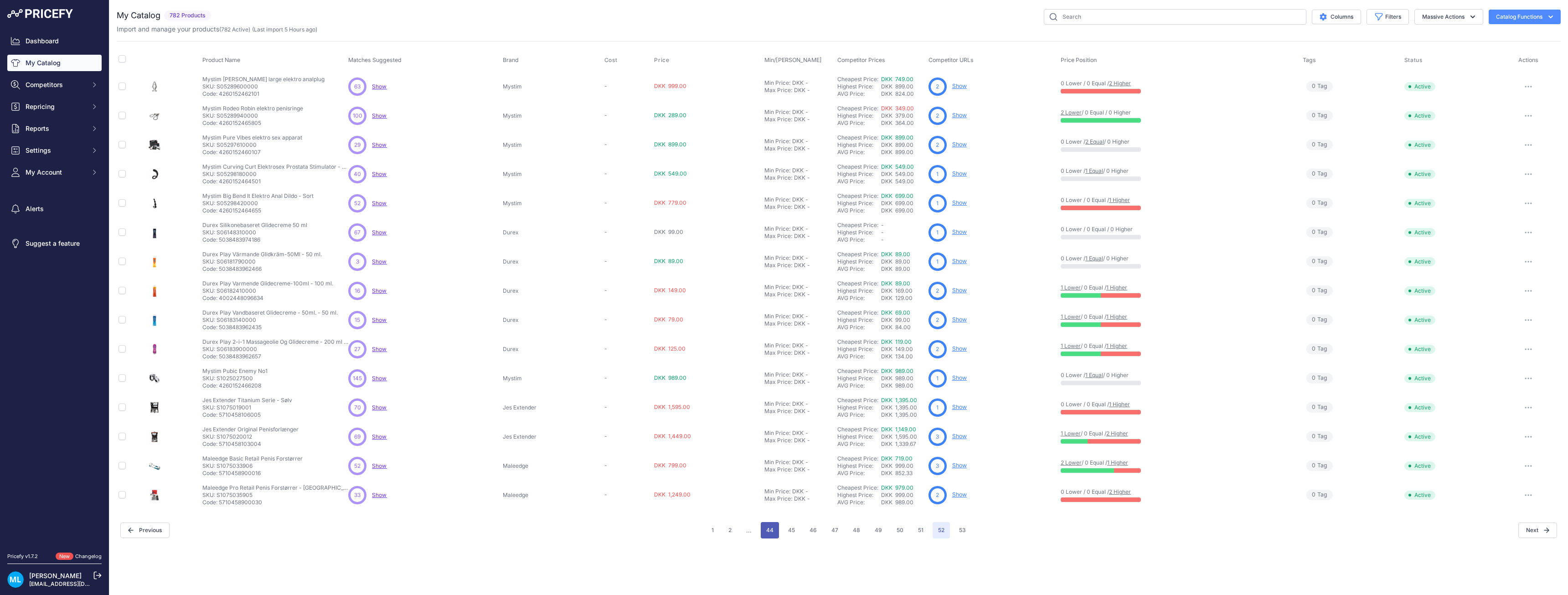
click at [769, 532] on button "44" at bounding box center [770, 530] width 18 height 16
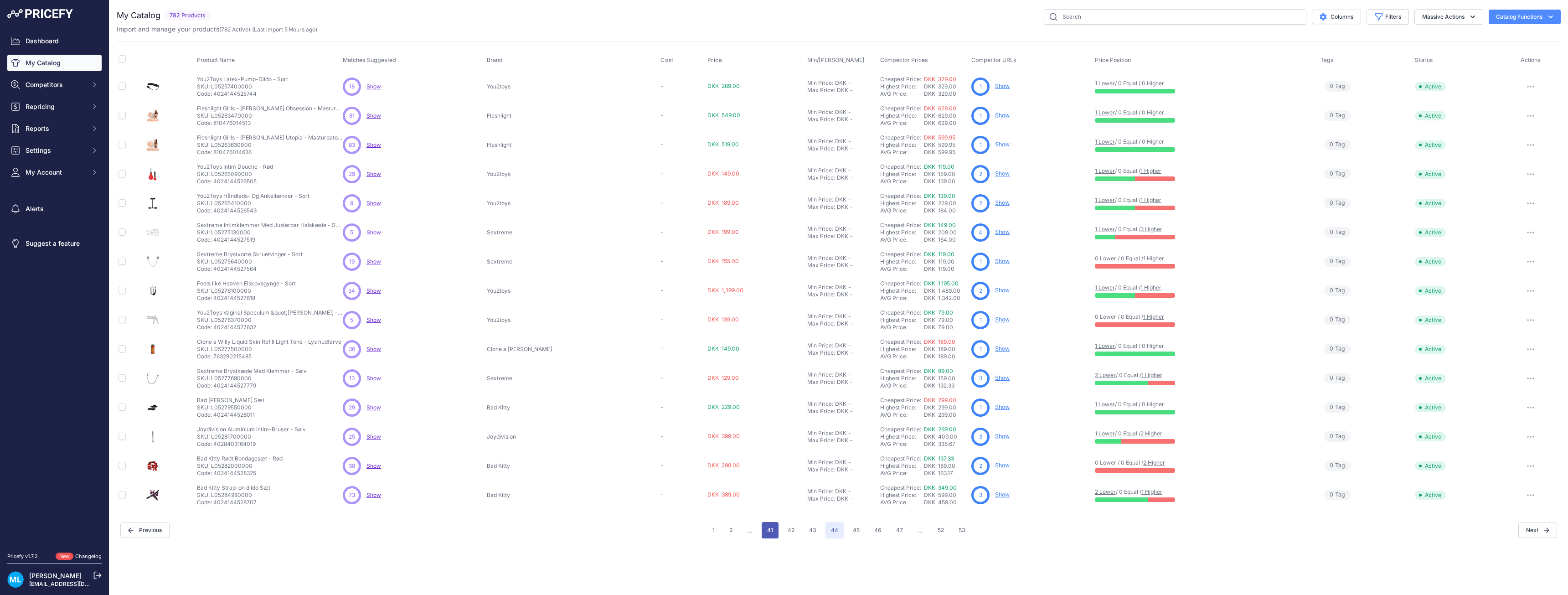
click at [774, 537] on button "41" at bounding box center [770, 530] width 17 height 16
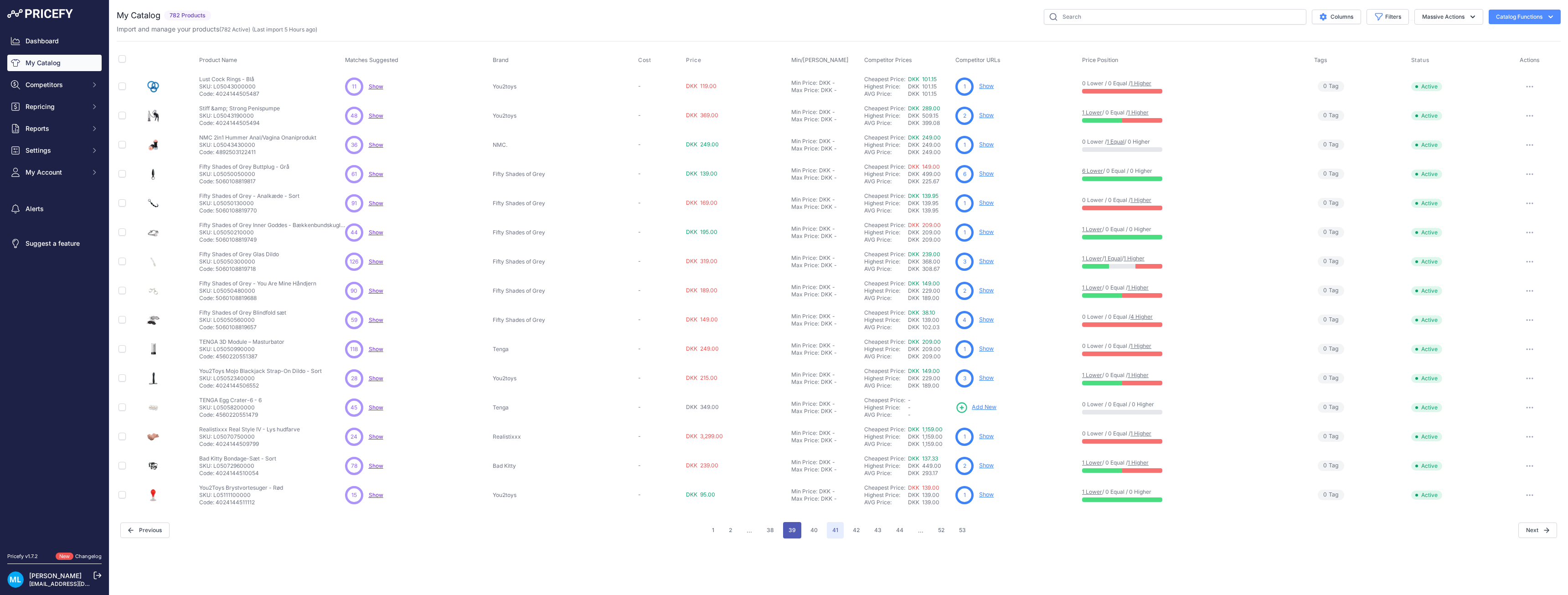
click at [785, 527] on button "39" at bounding box center [793, 530] width 18 height 16
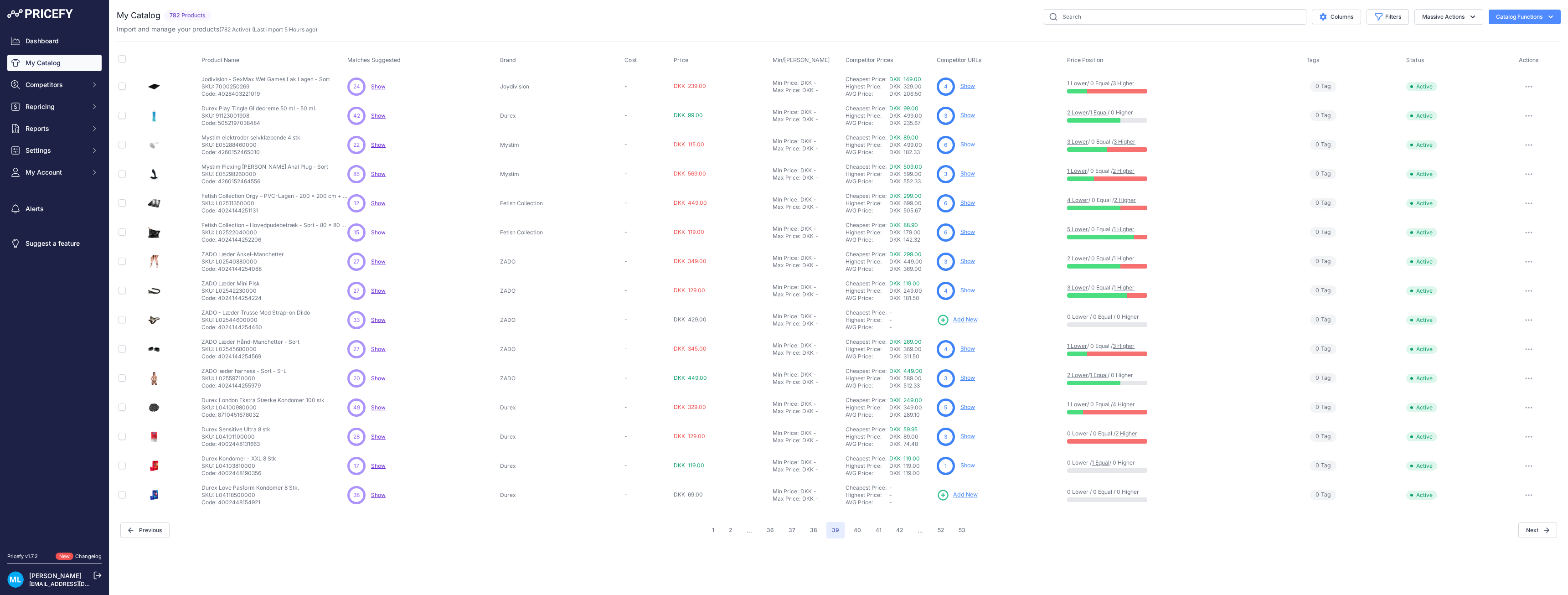
click at [961, 323] on span "Add New" at bounding box center [965, 320] width 24 height 9
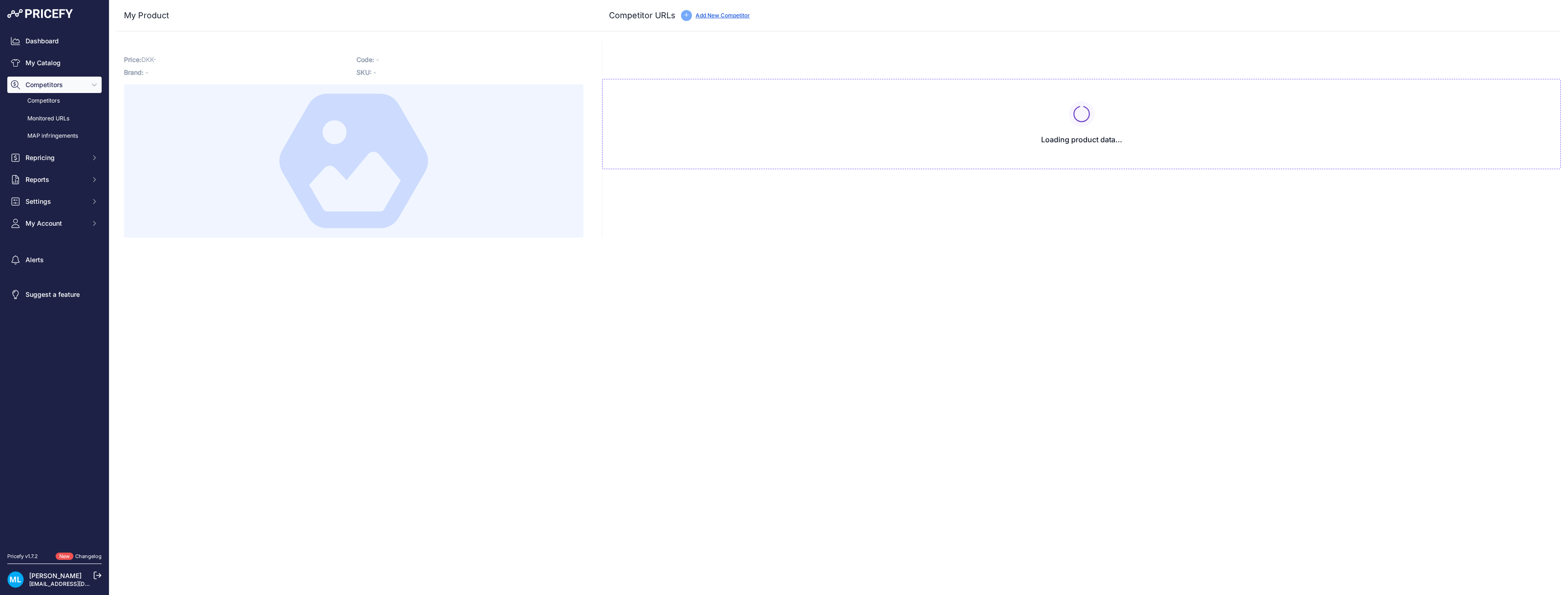
type input "[DOMAIN_NAME][URL]"
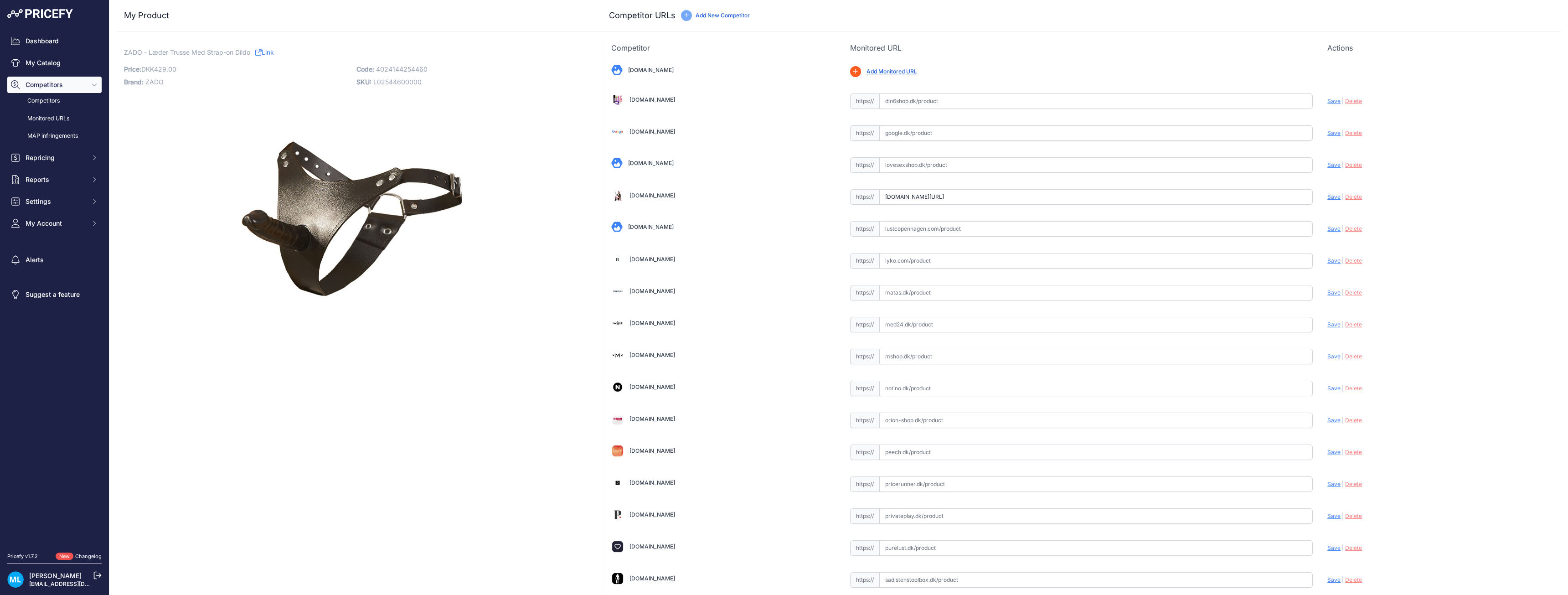
click at [404, 66] on span "4024144254460" at bounding box center [402, 69] width 52 height 8
copy span "4024144254460"
click at [396, 74] on p "Code: 4024144254460" at bounding box center [470, 69] width 227 height 13
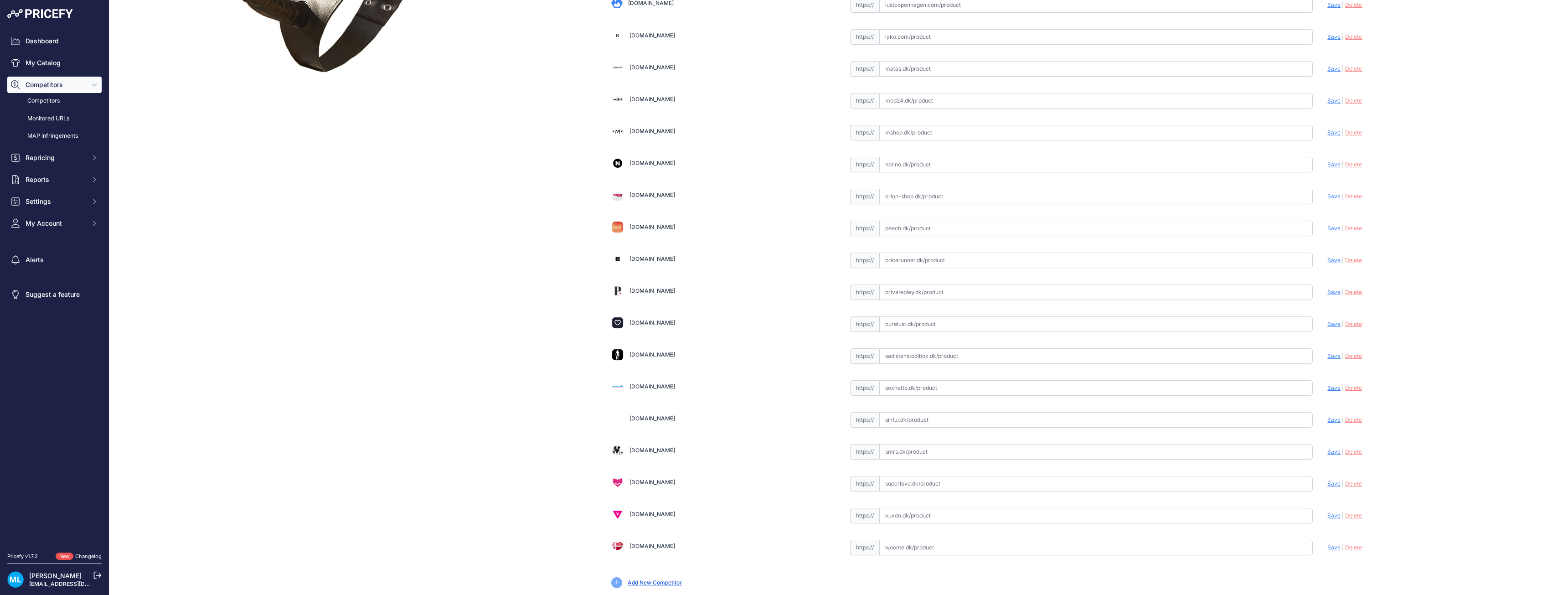
scroll to position [208, 0]
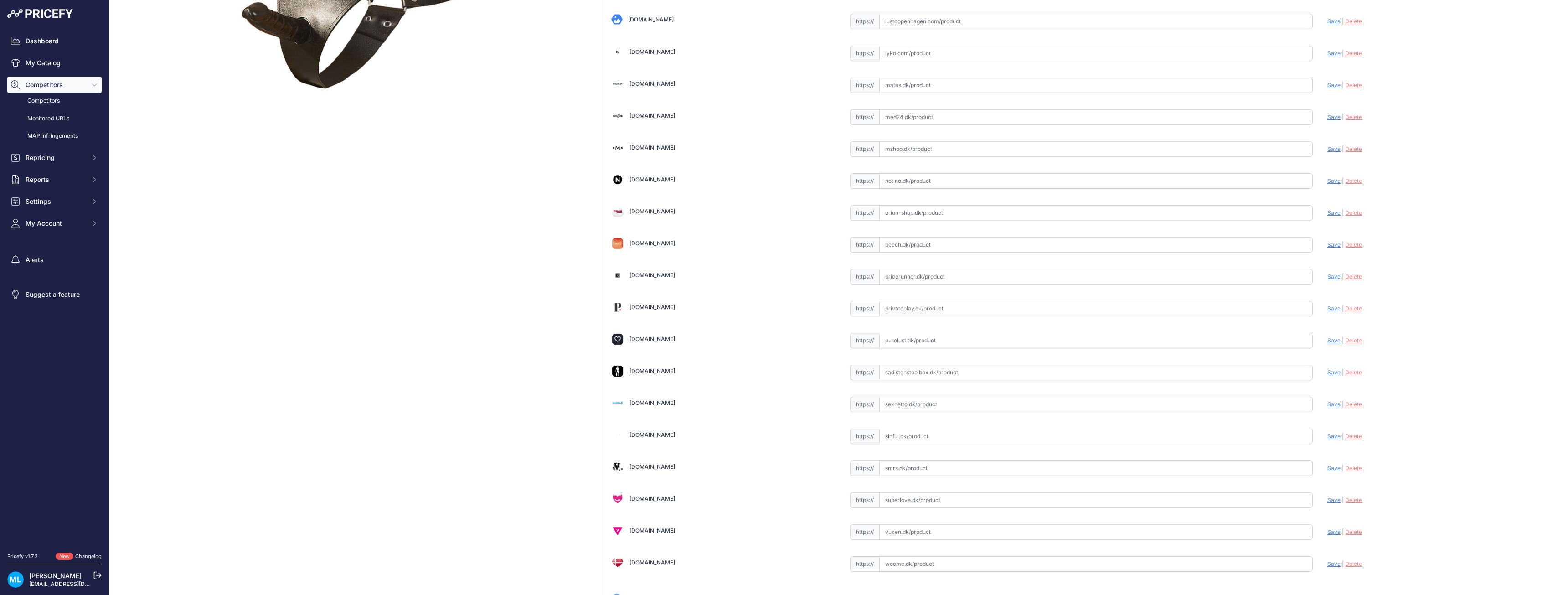
click at [939, 317] on div "Bilkatogo.dk Valid Invalid |" at bounding box center [1081, 230] width 959 height 768
click at [941, 306] on input "text" at bounding box center [1096, 308] width 434 height 15
paste input "https://www.sexnetto.dk/zado-laeder-g-streng-med-latex-strapon-dildo"
type input "https://www.sexnetto.dk/zado-laeder-g-streng-med-latex-strapon-dildo"
drag, startPoint x: 1080, startPoint y: 309, endPoint x: 828, endPoint y: 300, distance: 252.2
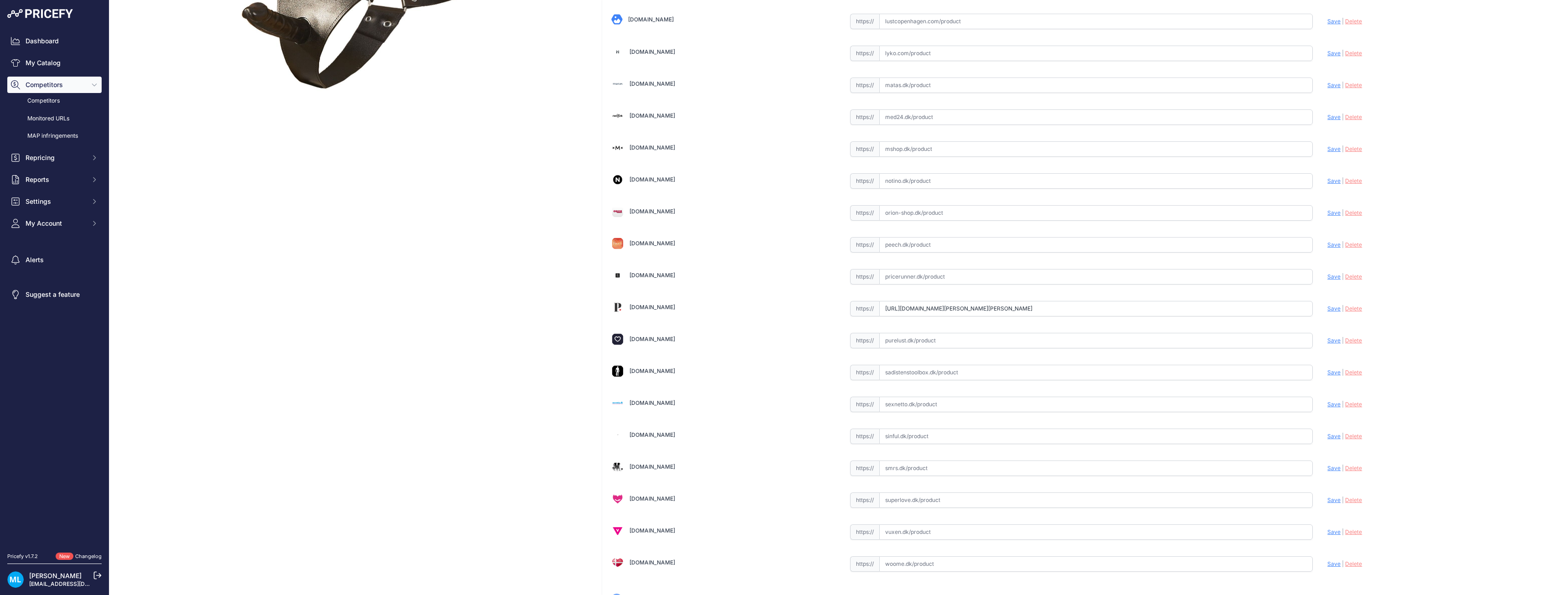
click at [828, 300] on div "Bilkatogo.dk Valid Invalid |" at bounding box center [1081, 230] width 959 height 768
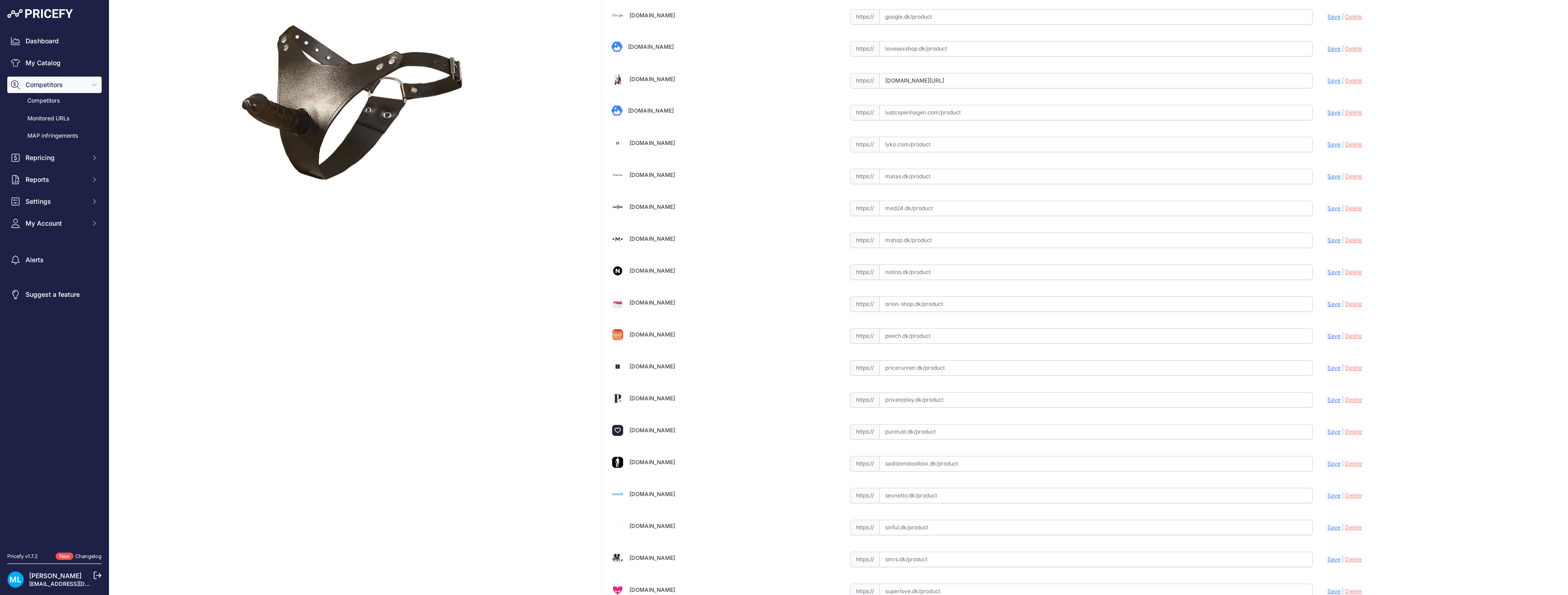
click at [901, 501] on input "text" at bounding box center [1096, 495] width 434 height 15
paste input "https://www.sexnetto.dk/zado-laeder-g-streng-med-latex-strapon-dildo"
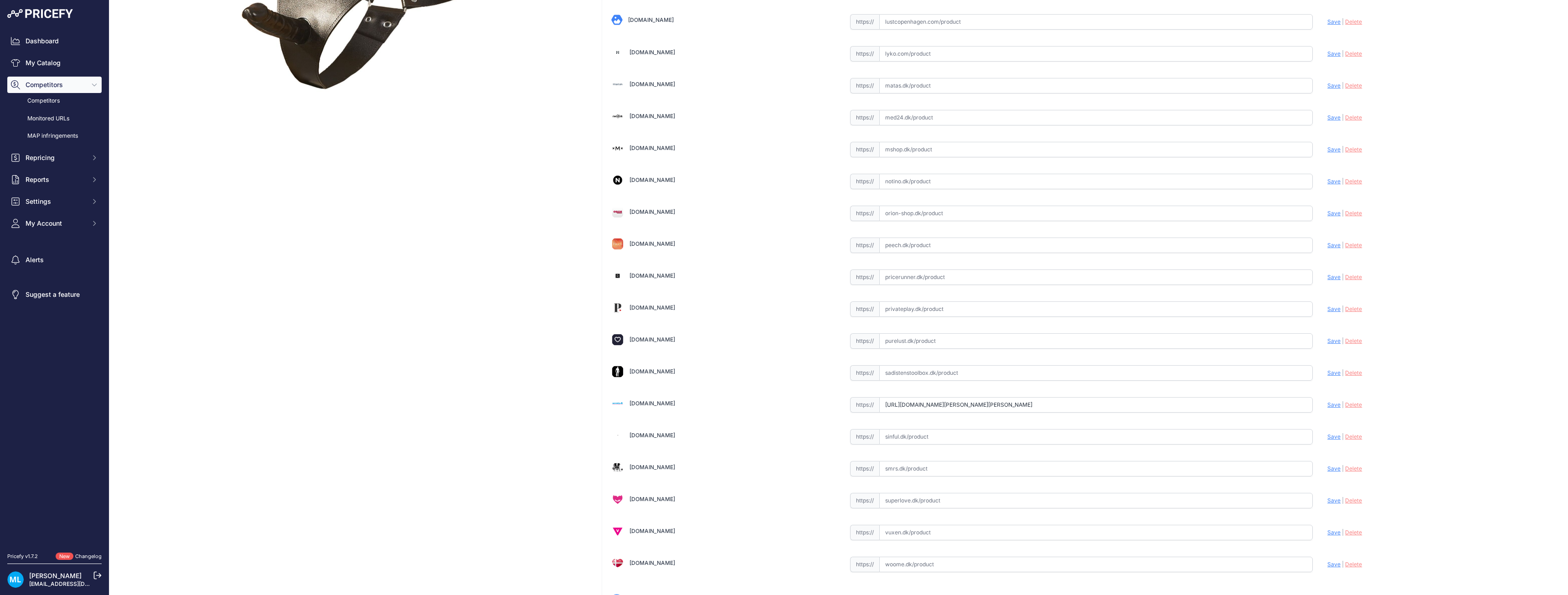
scroll to position [208, 0]
click at [1329, 405] on span "Save" at bounding box center [1334, 404] width 13 height 7
type input "https://www.sexnetto.dk/zado-laeder-g-streng-med-latex-strapon-dildo?prirule_jd…"
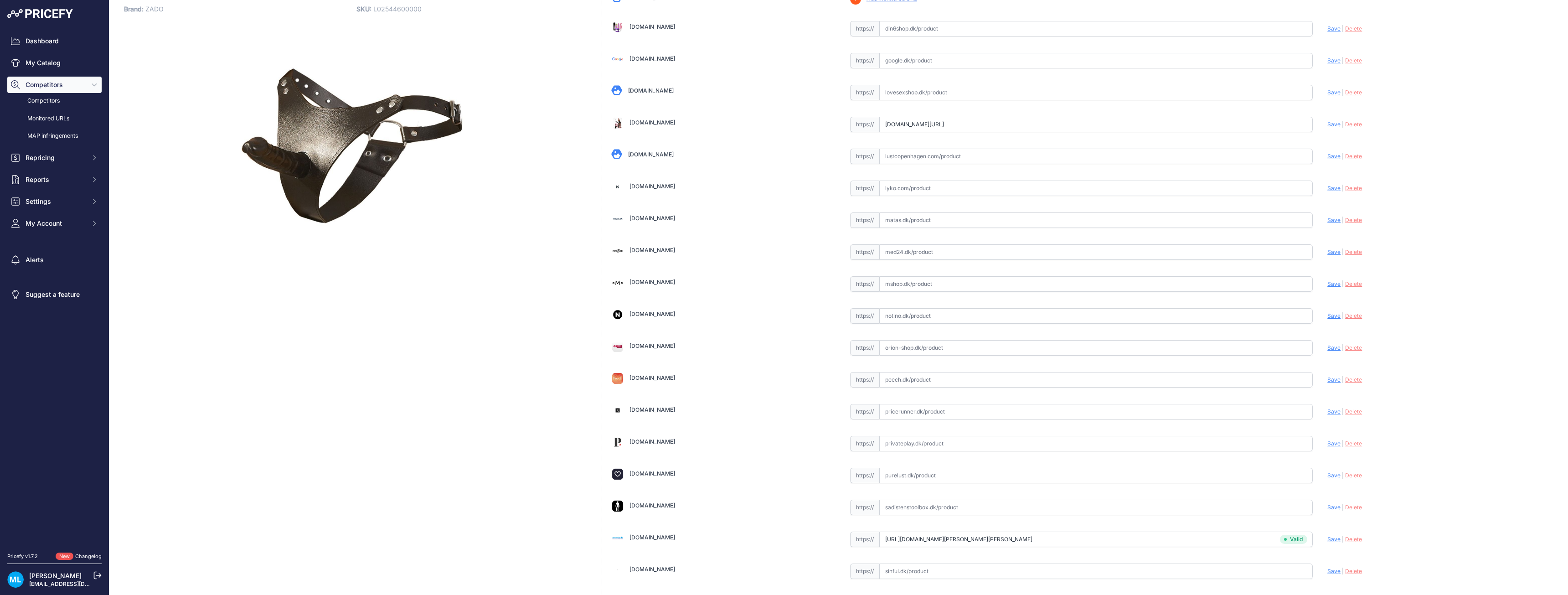
scroll to position [91, 0]
click at [1328, 129] on span "Save" at bounding box center [1334, 126] width 13 height 7
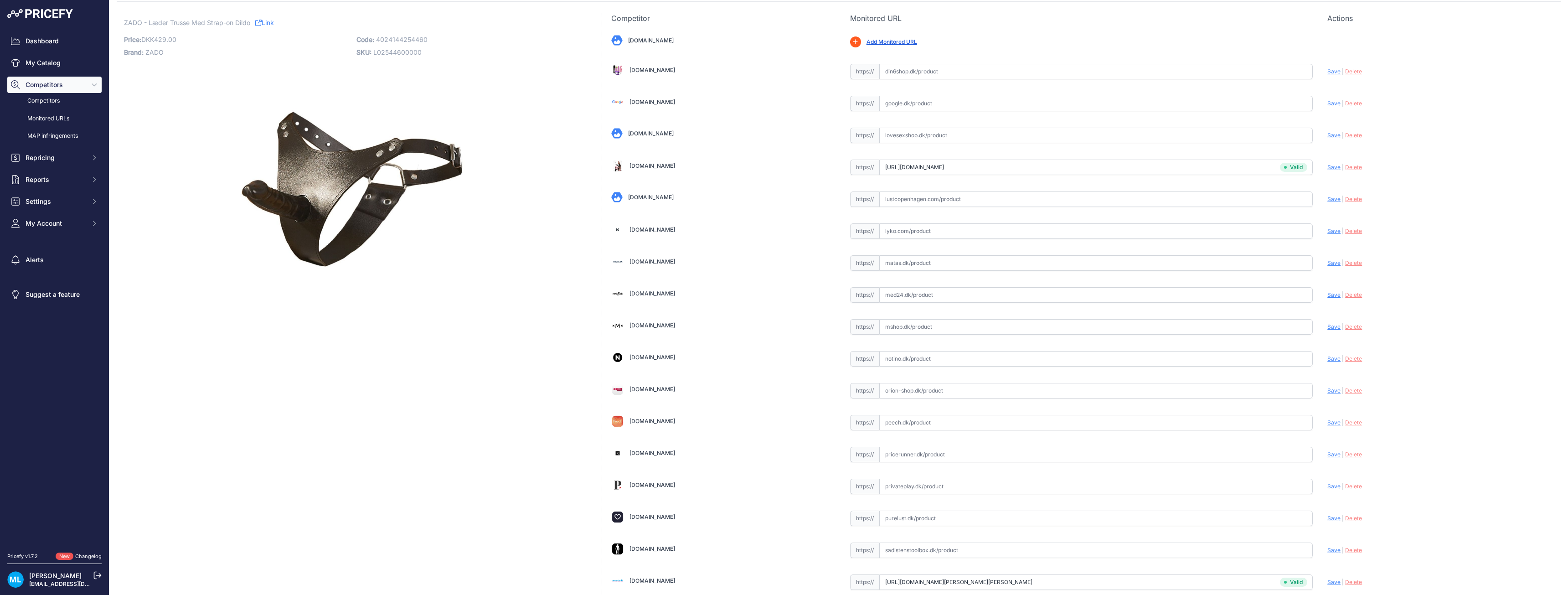
scroll to position [0, 0]
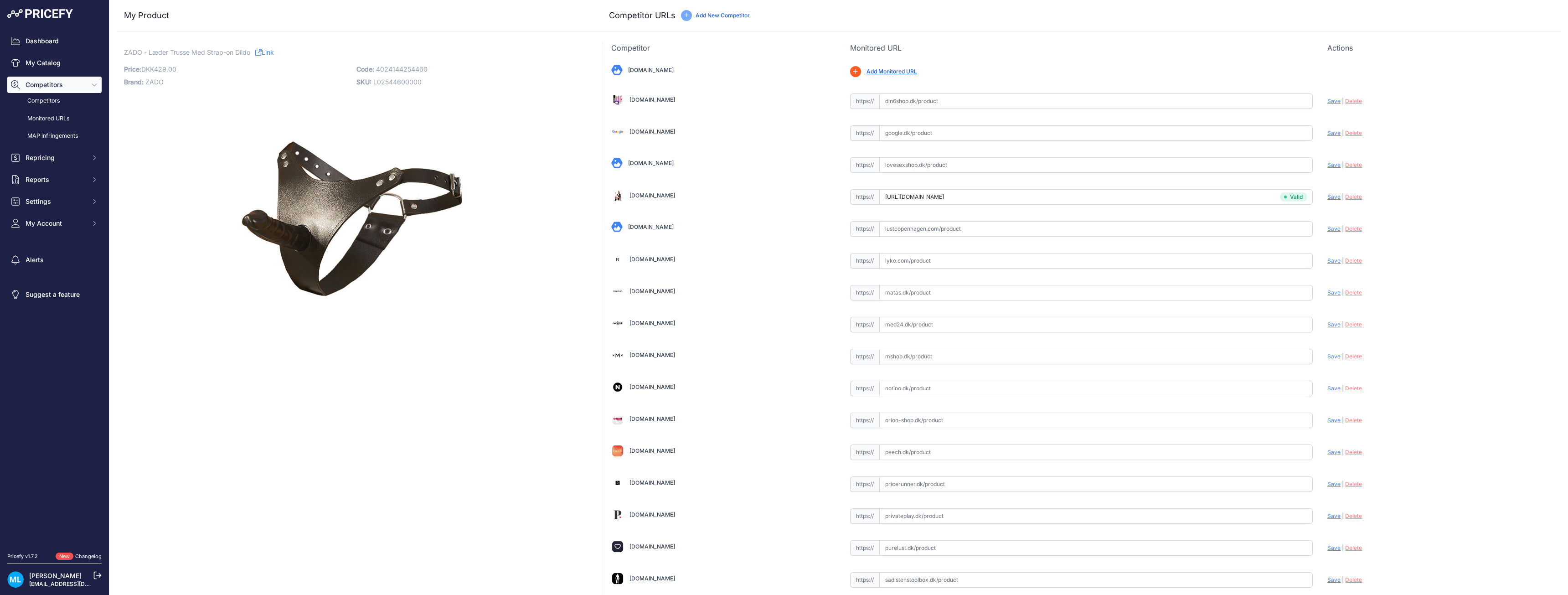
click at [398, 68] on span "4024144254460" at bounding box center [402, 69] width 52 height 8
copy span "4024144254460"
click at [940, 197] on input "loveshoppen.dk/products/kopi-af-leather-strap-on-harness?prirule_jdsnikfkfjsd=9…" at bounding box center [1096, 197] width 434 height 15
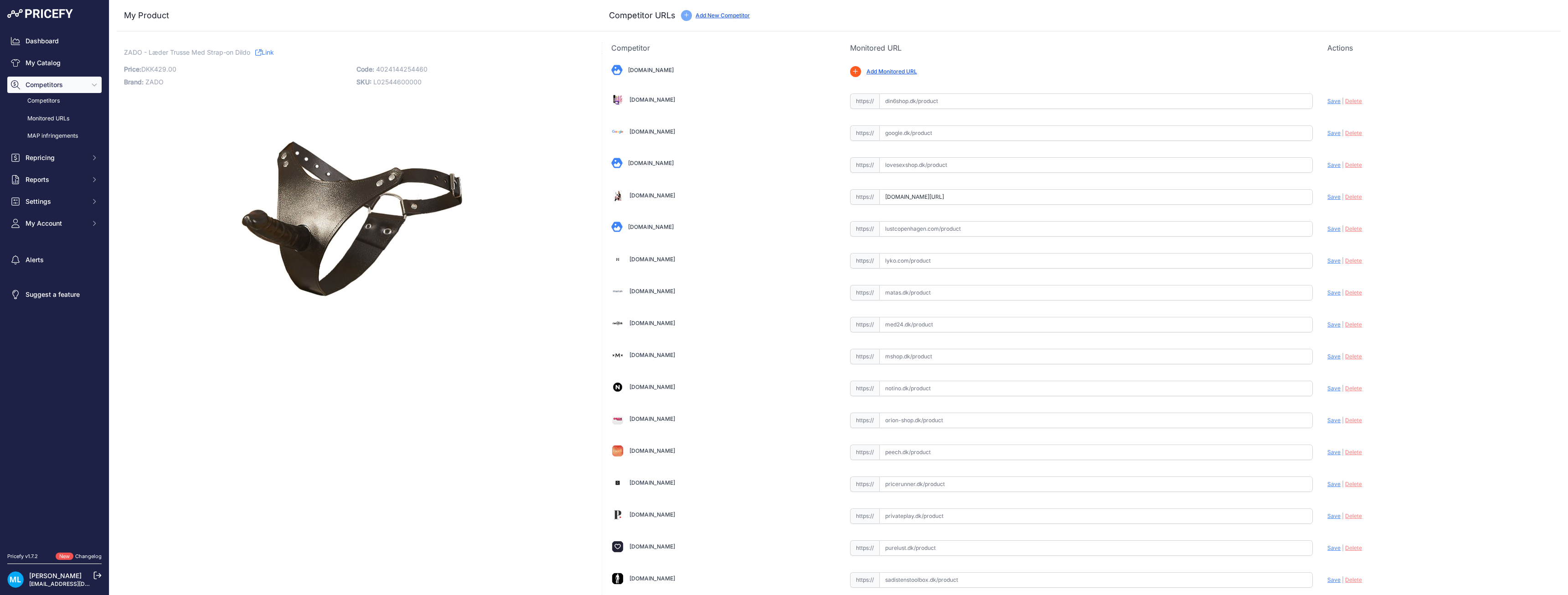
click at [940, 197] on input "loveshoppen.dk/products/kopi-af-leather-strap-on-harness?prirule_jdsnikfkfjsd=9…" at bounding box center [1096, 197] width 434 height 15
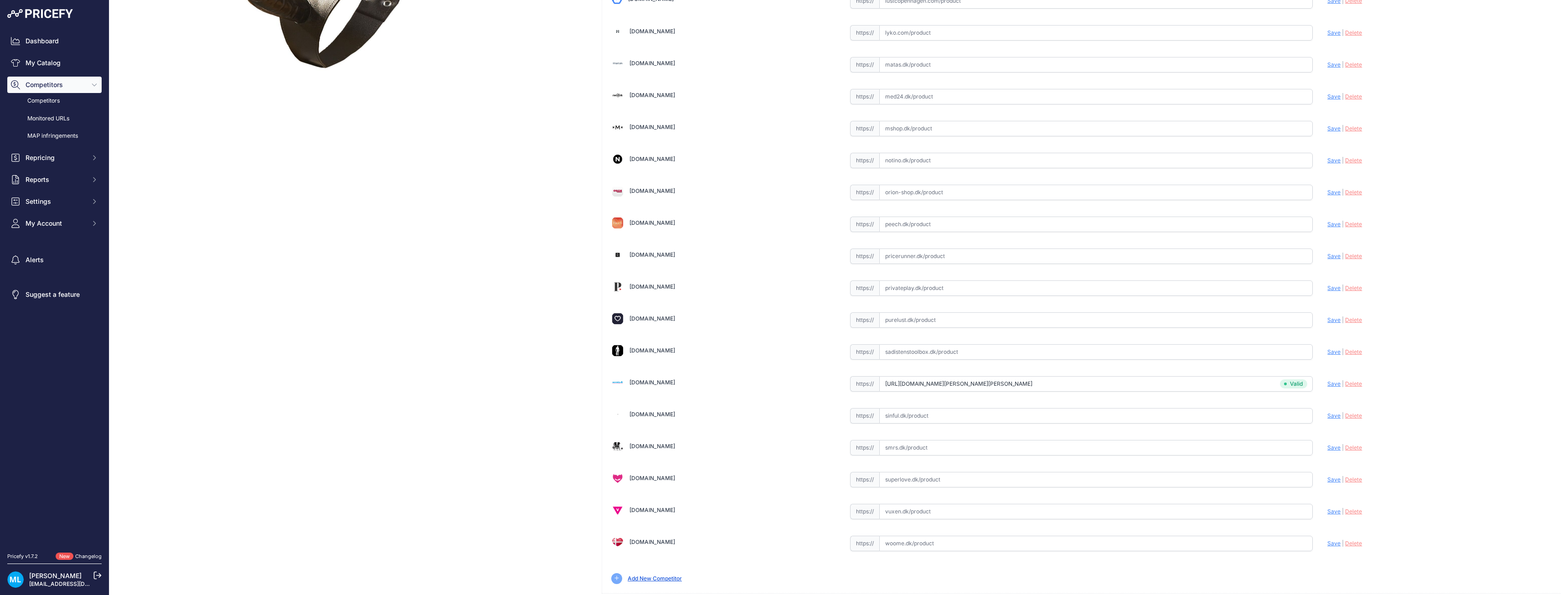
click at [1446, 392] on div "Update Profile Save | Delete Analyzing" at bounding box center [1440, 383] width 224 height 17
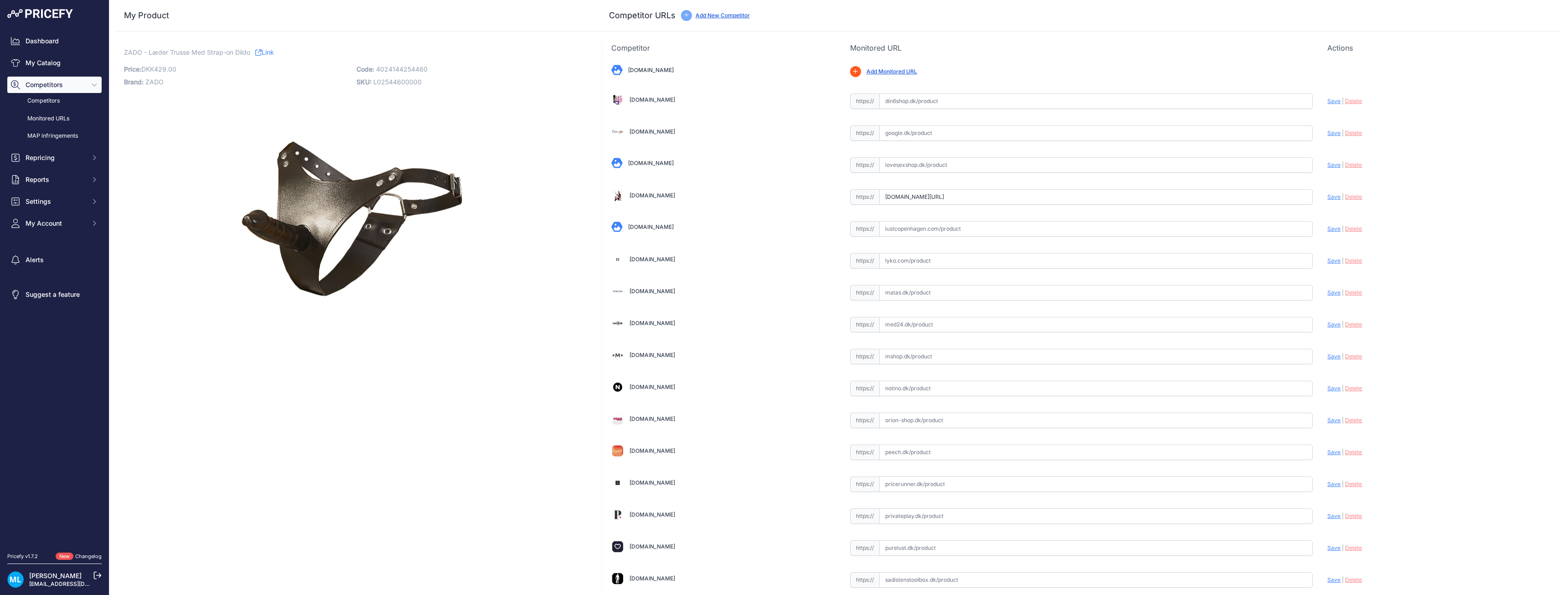
click at [1328, 193] on div "Update Profile Save | Delete Analyzing" at bounding box center [1440, 194] width 224 height 14
click at [1328, 194] on span "Save" at bounding box center [1334, 197] width 13 height 7
type input "https://loveshoppen.dk/products/kopi-af-leather-strap-on-harness?prirule_jdsnik…"
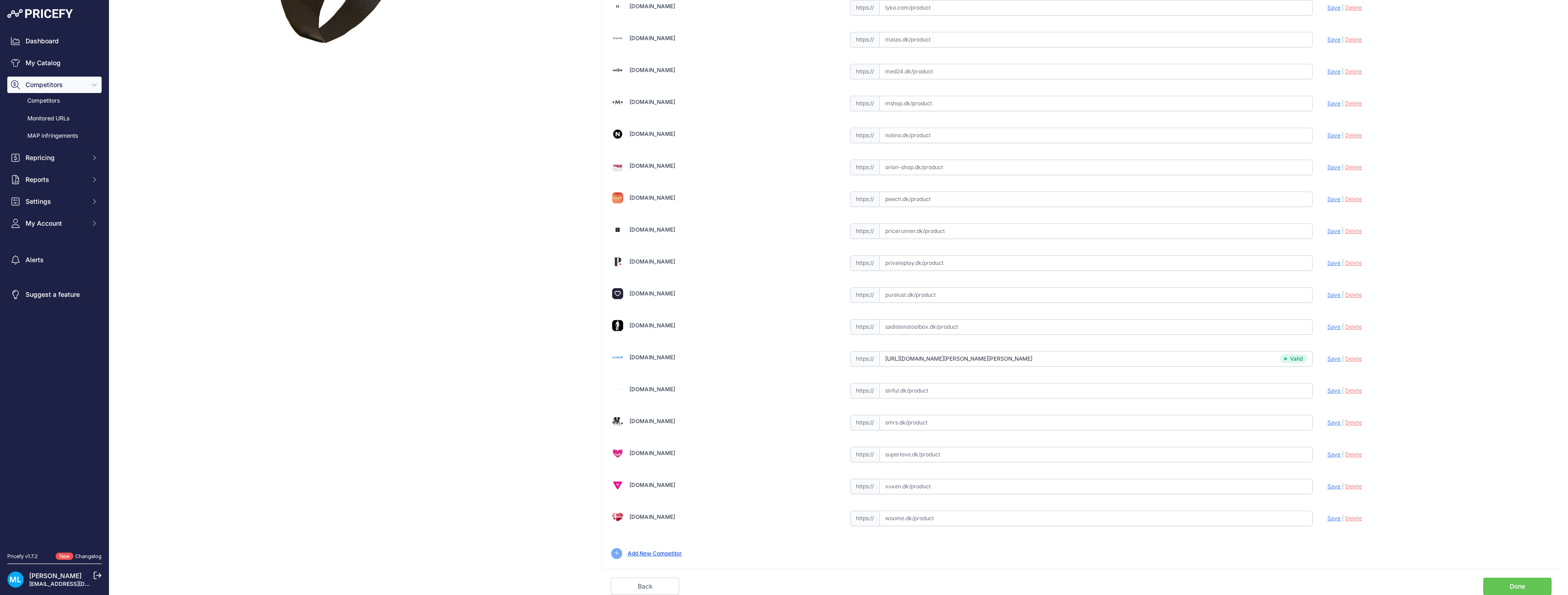
scroll to position [253, 0]
click at [1517, 586] on link "Done" at bounding box center [1517, 586] width 68 height 17
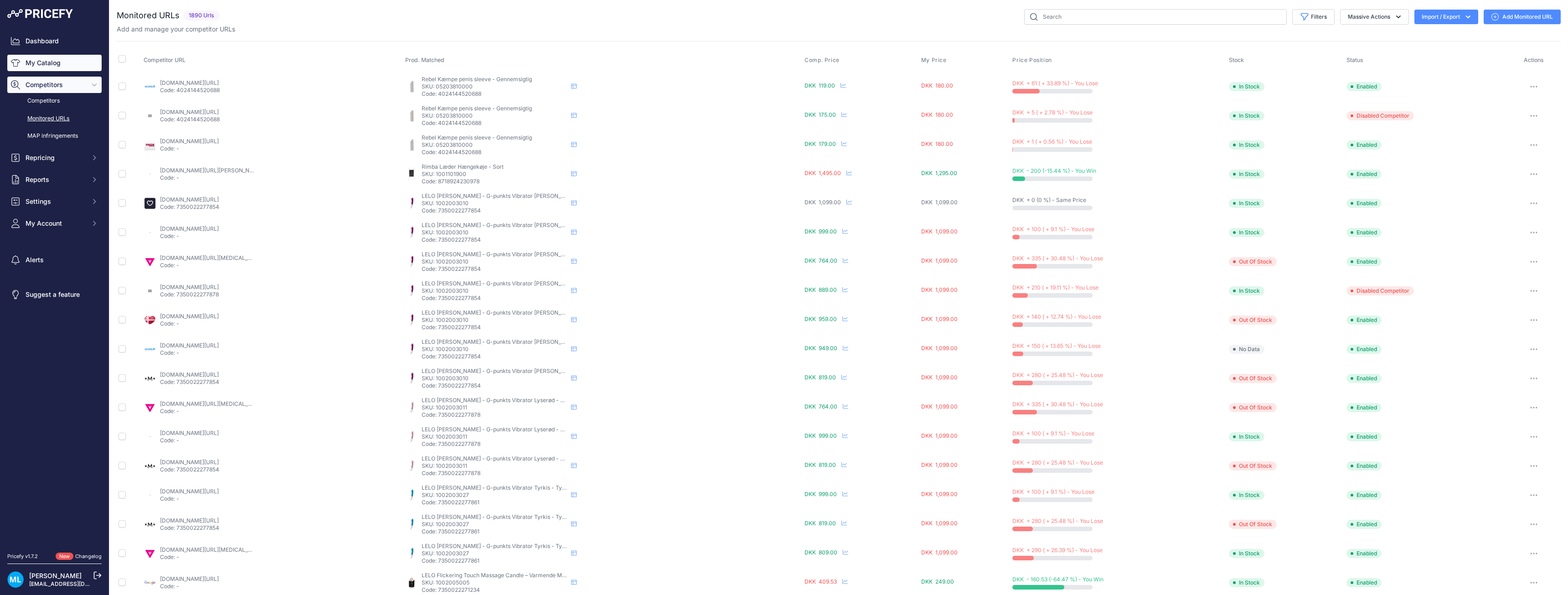
click at [55, 69] on link "My Catalog" at bounding box center [54, 63] width 94 height 16
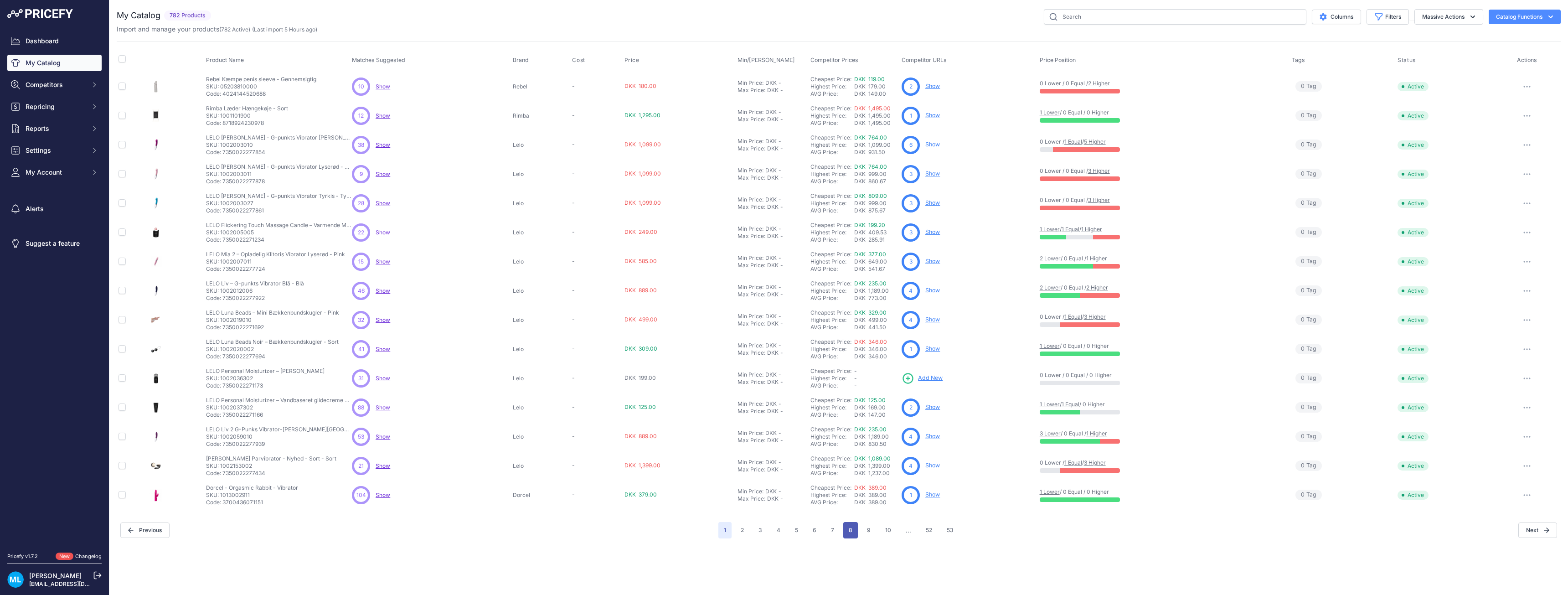
click at [858, 530] on button "8" at bounding box center [850, 530] width 15 height 16
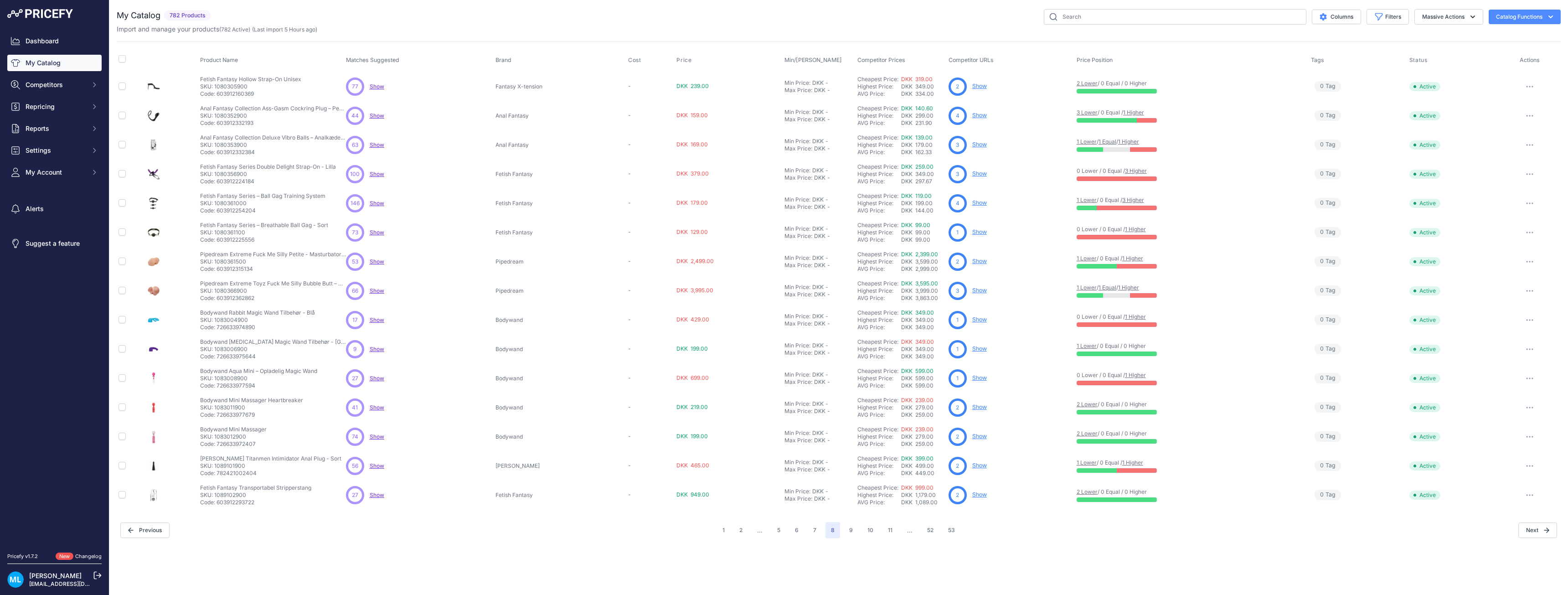
click at [978, 230] on link "Show" at bounding box center [979, 231] width 15 height 7
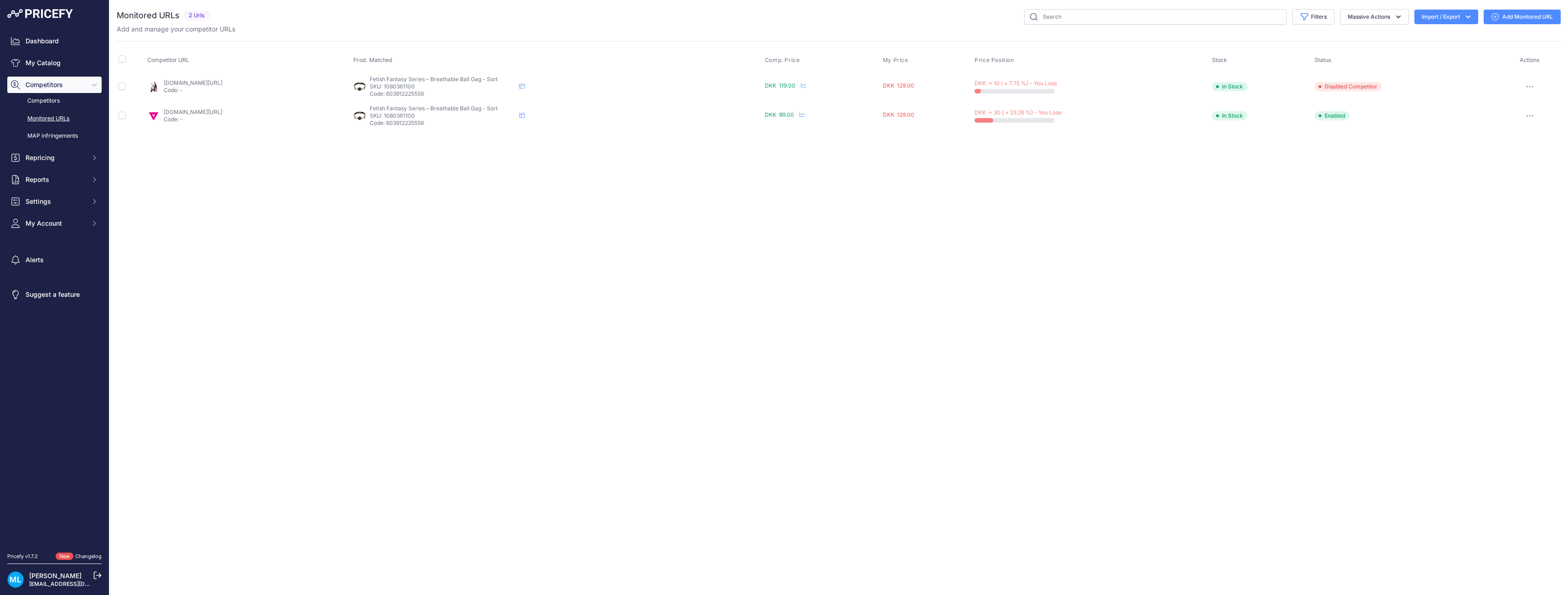
click at [1528, 16] on link "Add Monitored URL" at bounding box center [1522, 17] width 77 height 15
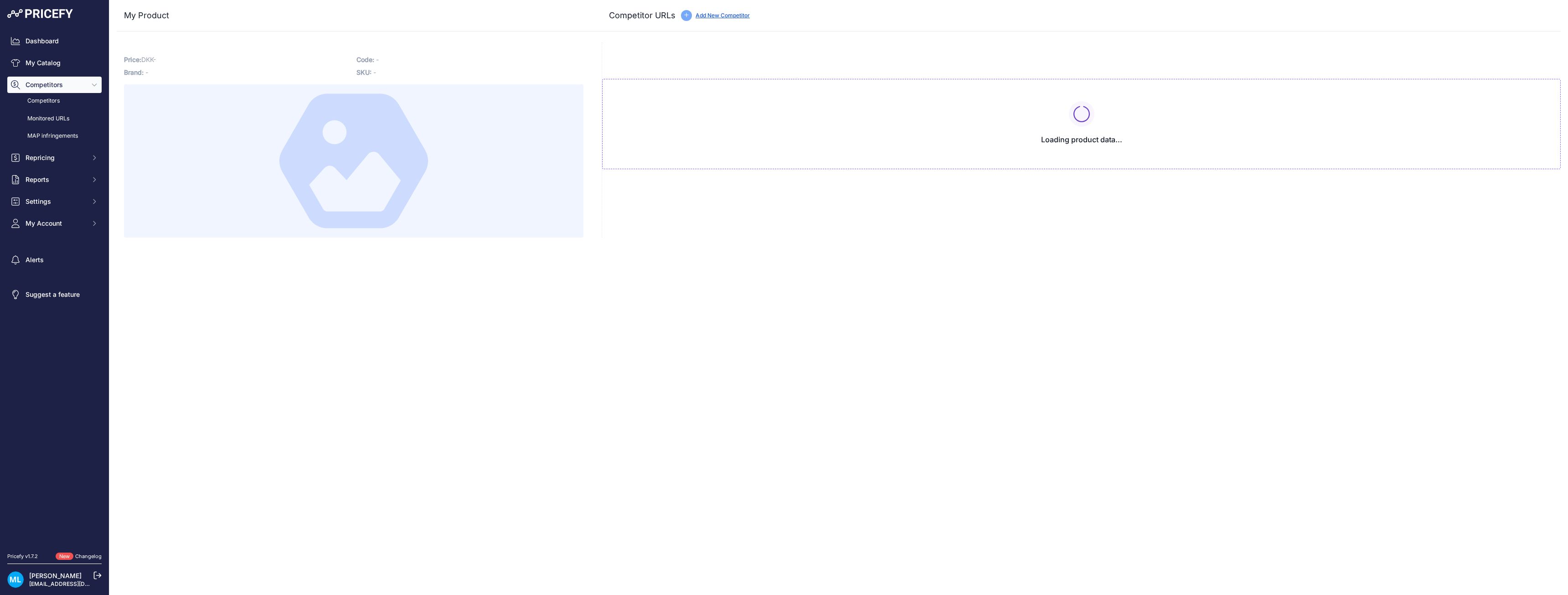
type input "[DOMAIN_NAME][URL]"
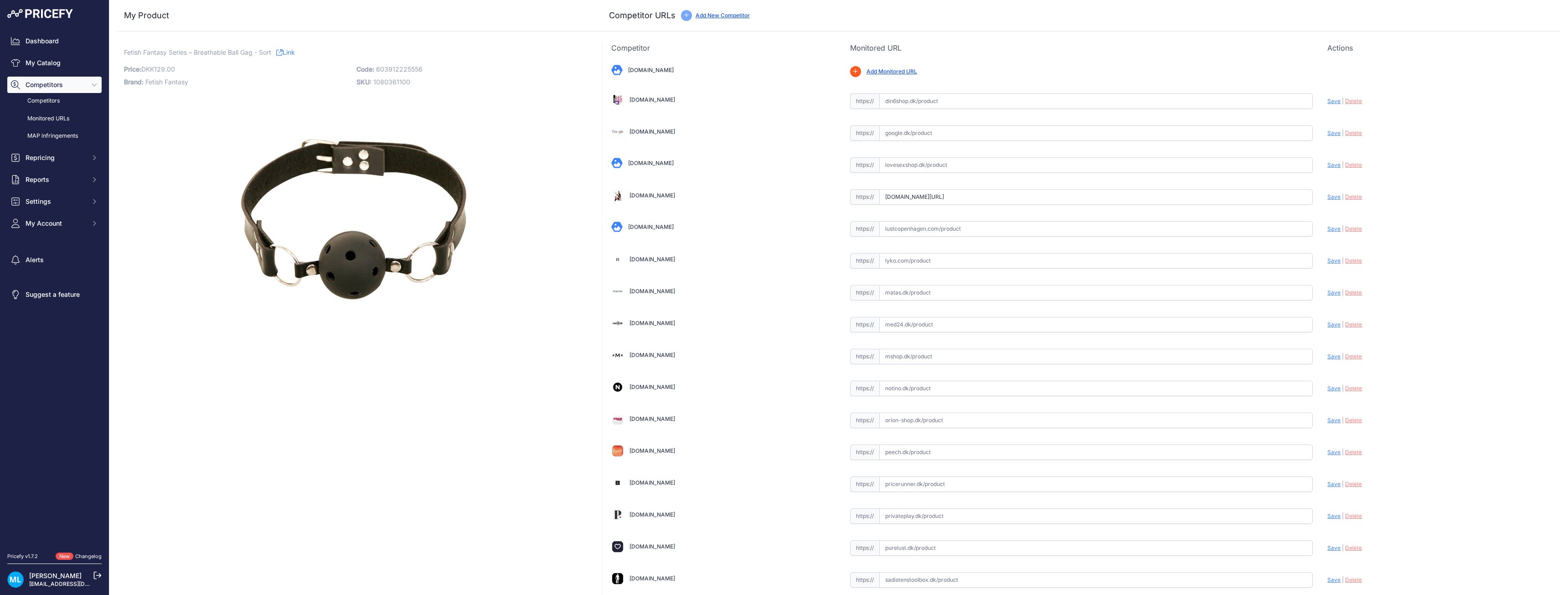
click at [1328, 196] on span "Save" at bounding box center [1334, 197] width 13 height 7
type input "[URL][DOMAIN_NAME]"
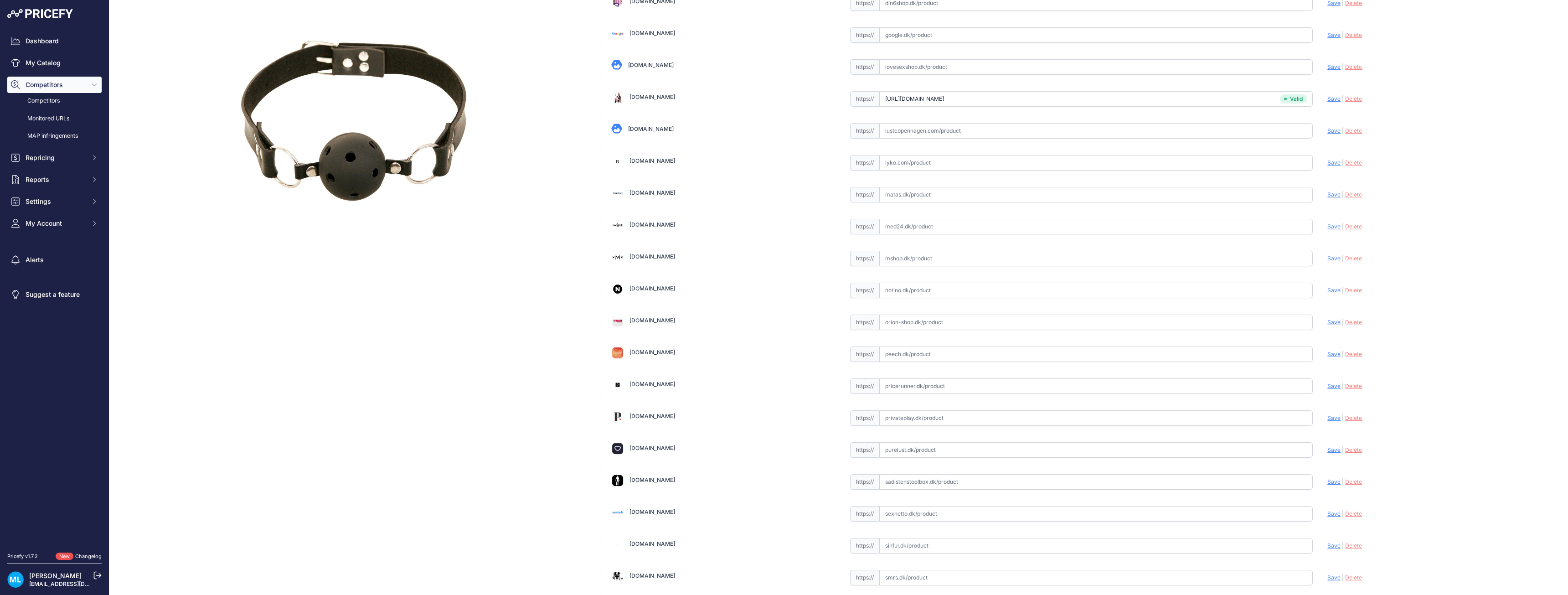
scroll to position [274, 0]
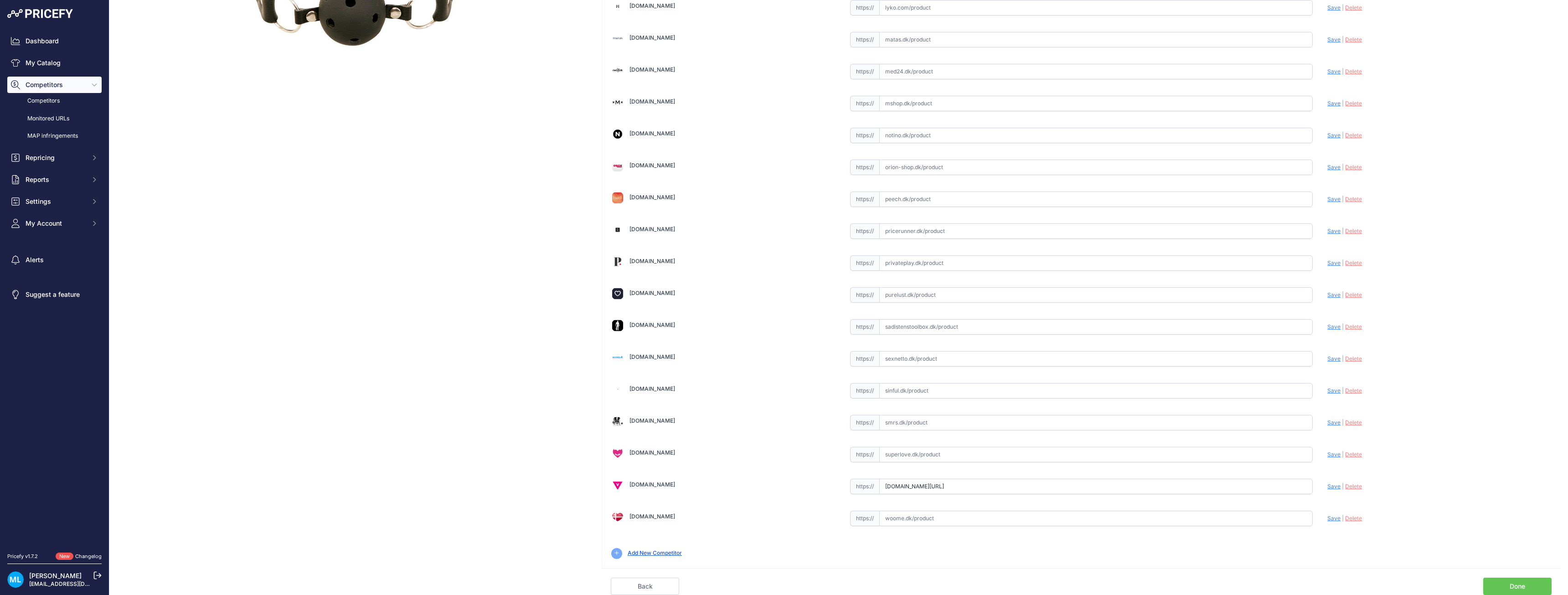
click at [1328, 484] on span "Save" at bounding box center [1334, 486] width 13 height 7
type input "[URL][DOMAIN_NAME]"
click at [1525, 586] on link "Done" at bounding box center [1517, 586] width 68 height 17
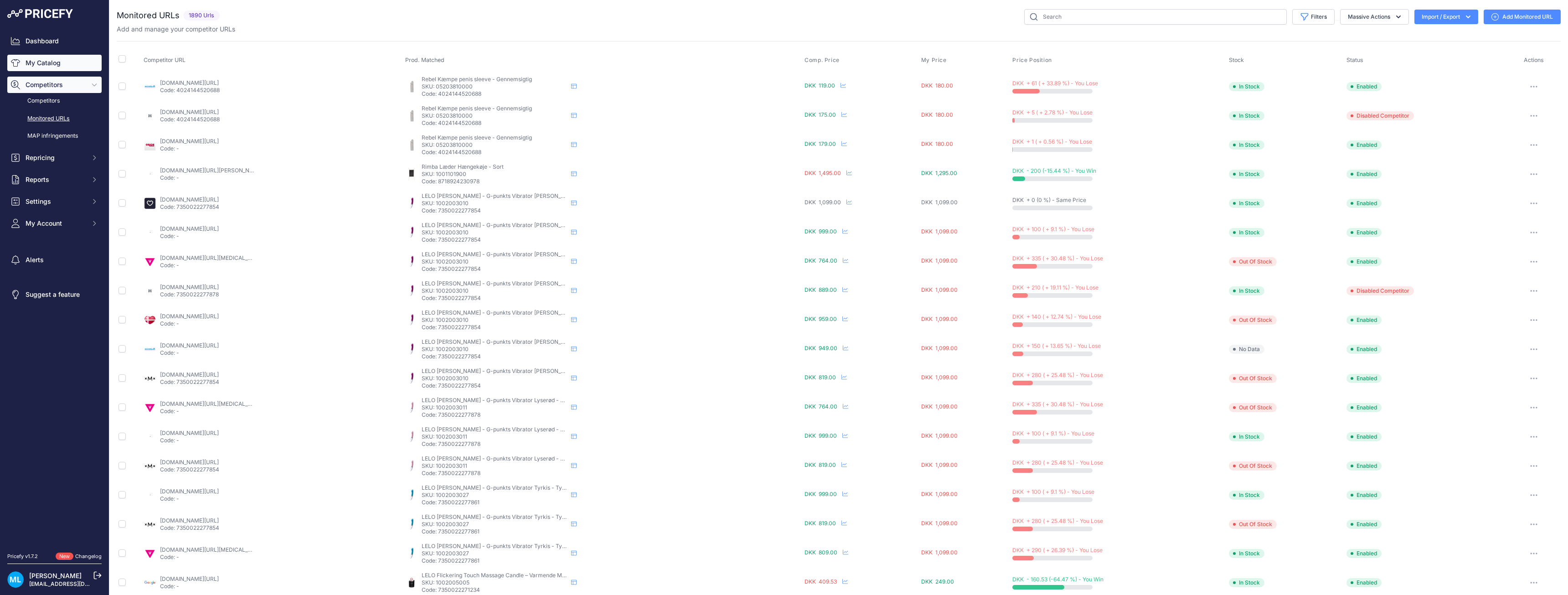
click at [48, 60] on link "My Catalog" at bounding box center [54, 63] width 94 height 16
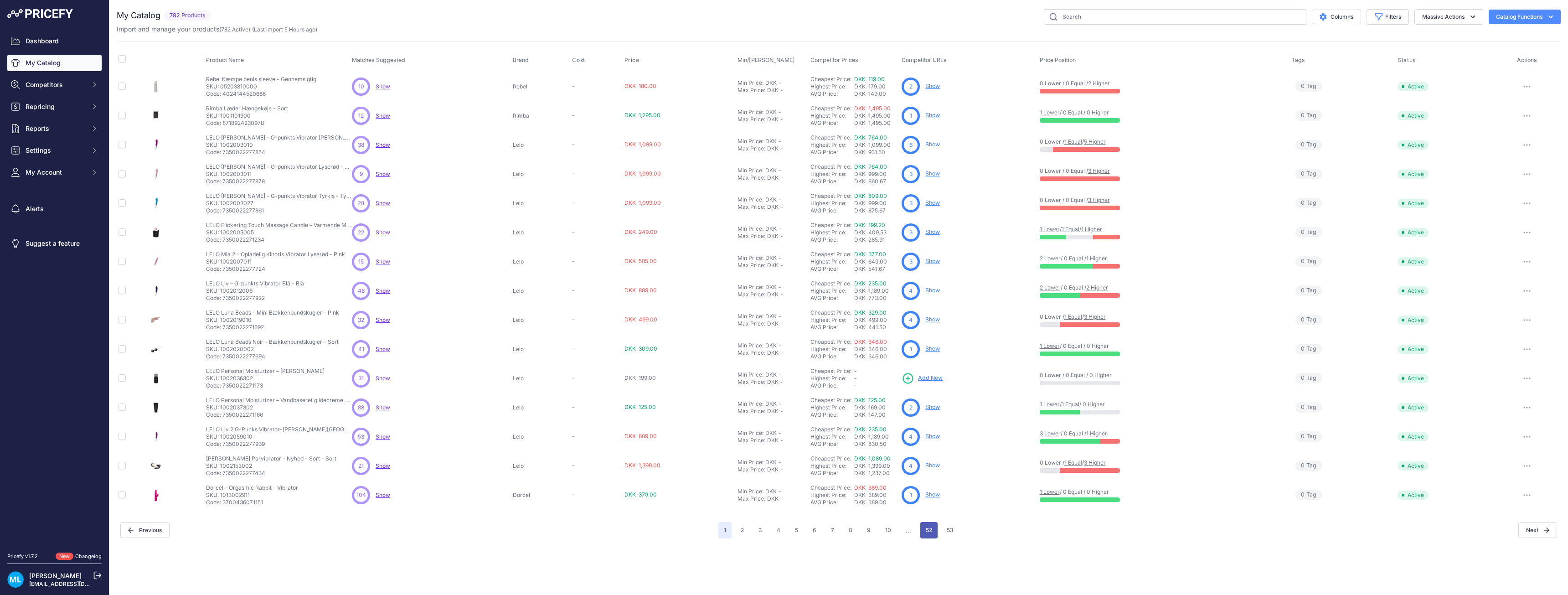
click at [926, 526] on button "52" at bounding box center [929, 530] width 17 height 16
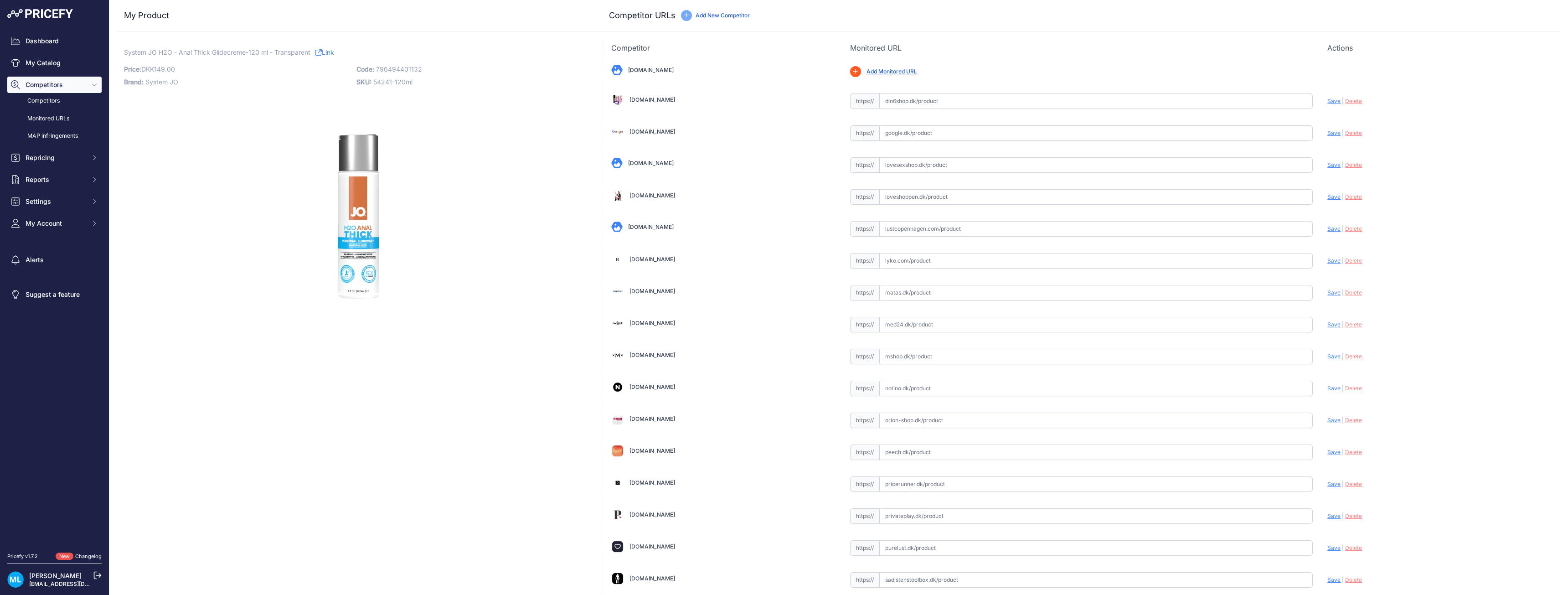
click at [411, 68] on span "796494401132" at bounding box center [399, 69] width 46 height 8
copy span "796494401132"
click at [240, 69] on p "Price: DKK 149.00 / Cost: DKK -" at bounding box center [237, 69] width 227 height 13
click at [45, 65] on link "My Catalog" at bounding box center [54, 63] width 94 height 16
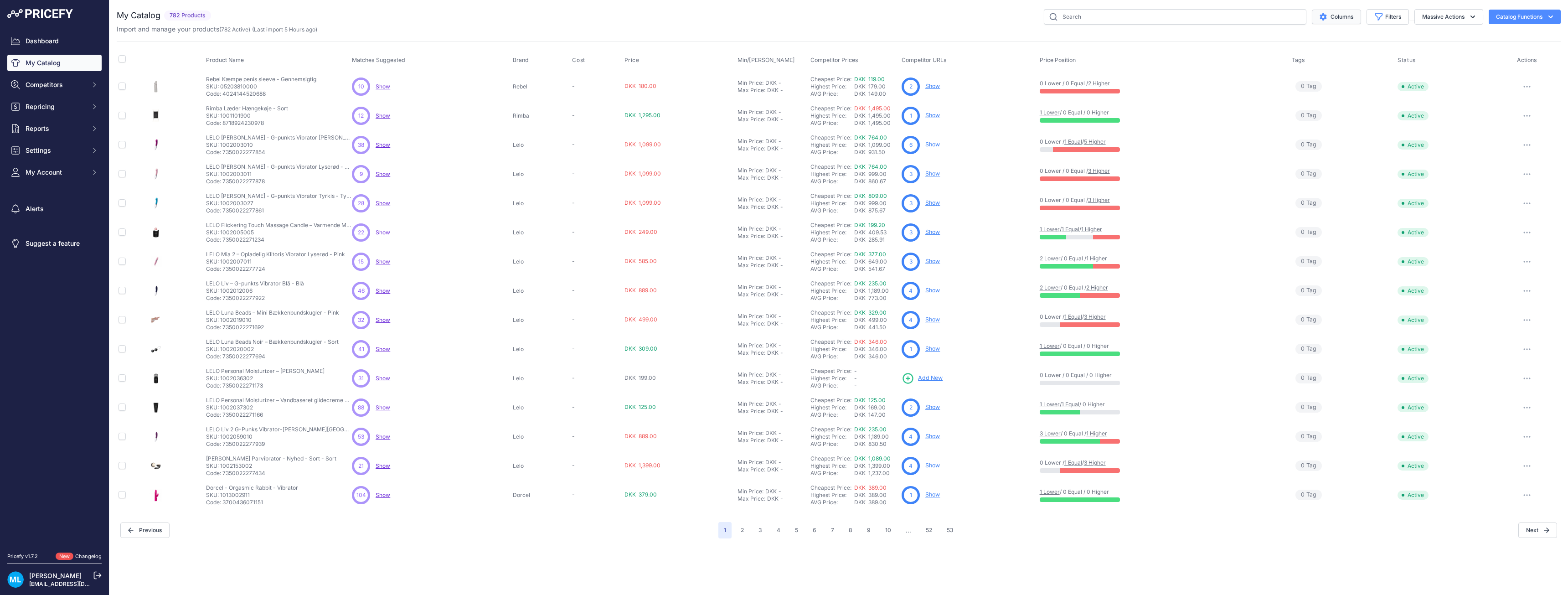
click at [1333, 19] on button "Columns" at bounding box center [1336, 17] width 49 height 15
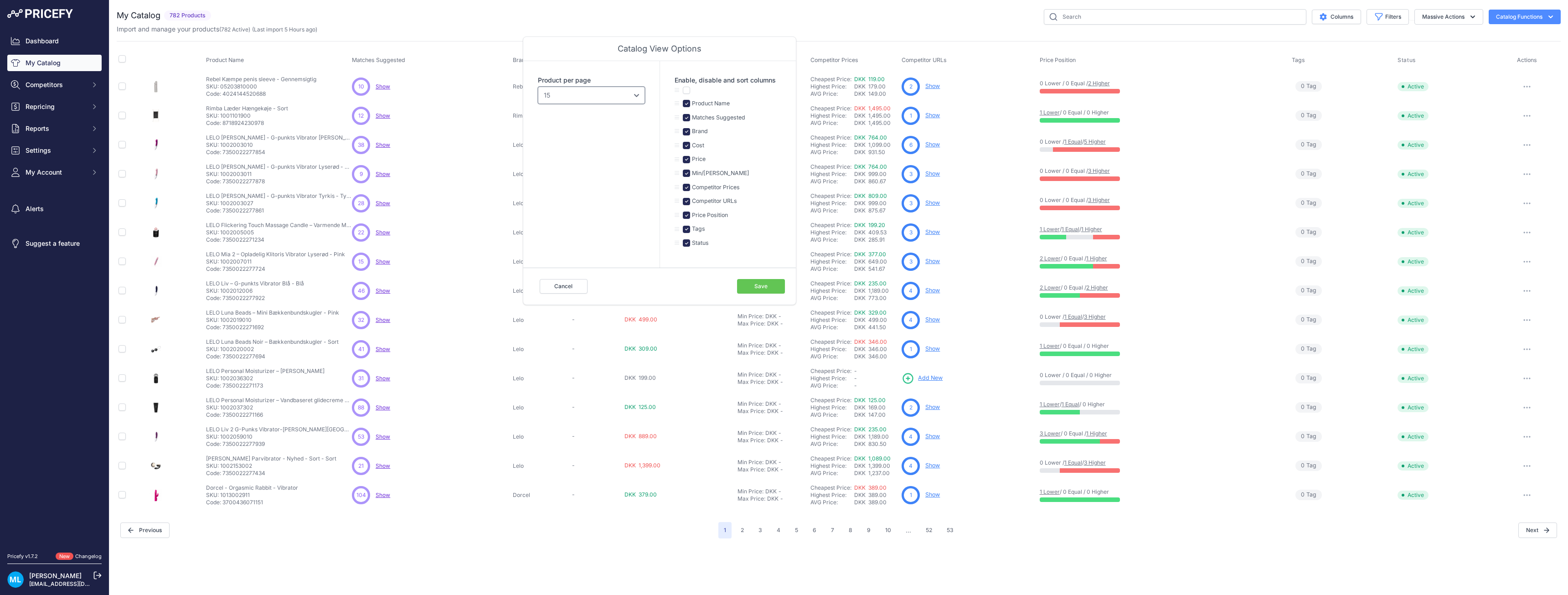
click at [580, 104] on div "Product per page 10 15 20 25 50 100" at bounding box center [592, 164] width 136 height 206
select select "100"
click at [538, 86] on select "10 15 20 25 50 100" at bounding box center [592, 95] width 107 height 17
click at [769, 285] on button "Save" at bounding box center [761, 286] width 48 height 15
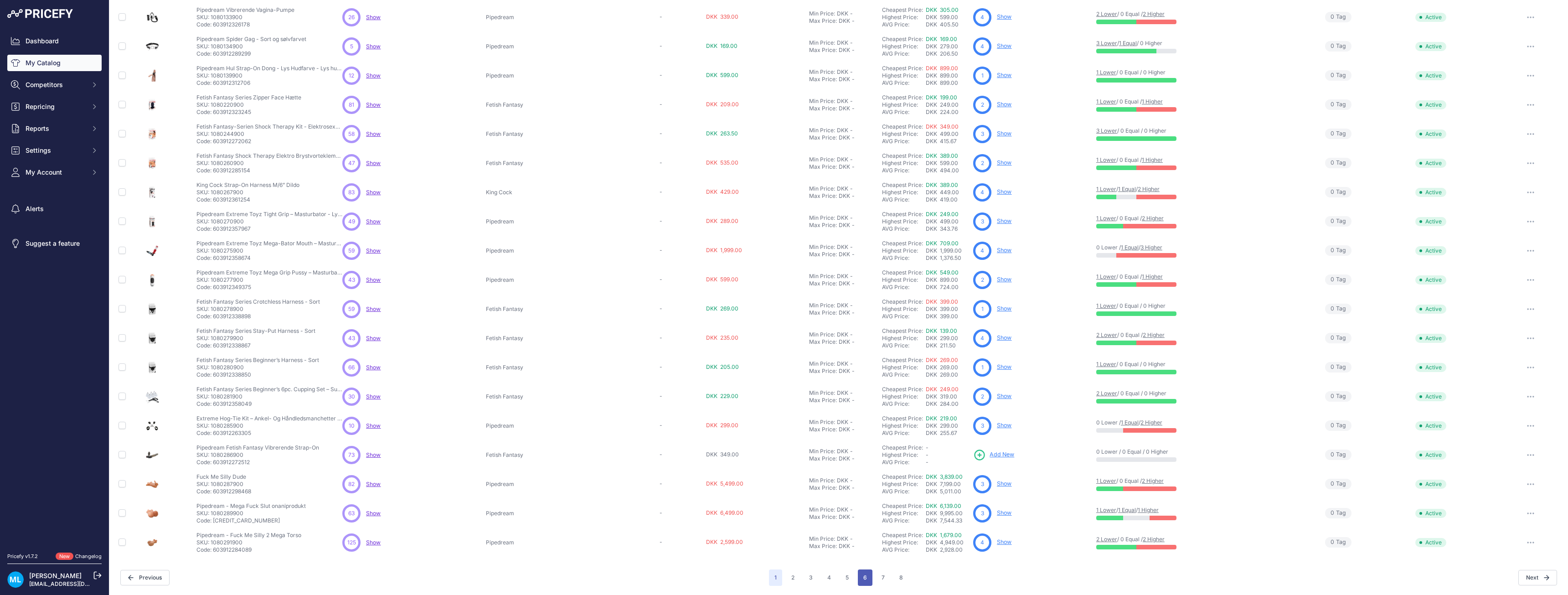
click at [860, 576] on button "6" at bounding box center [865, 577] width 15 height 16
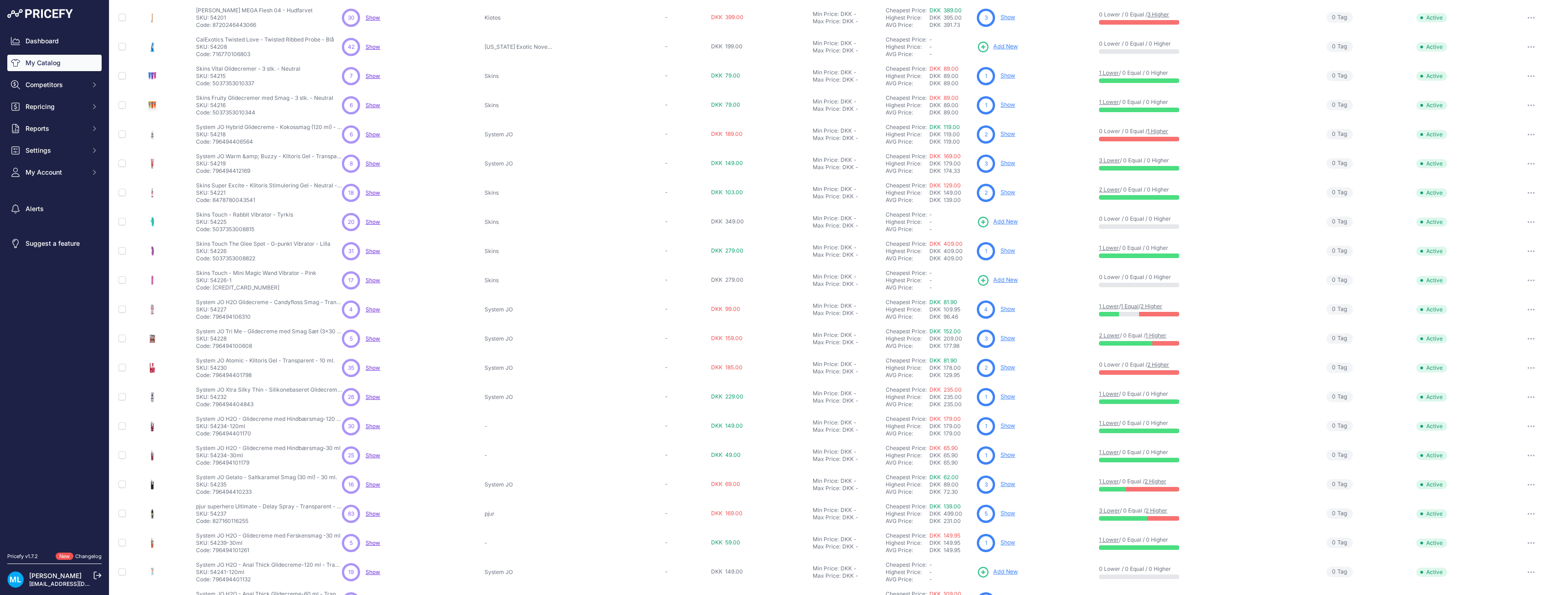
scroll to position [1157, 0]
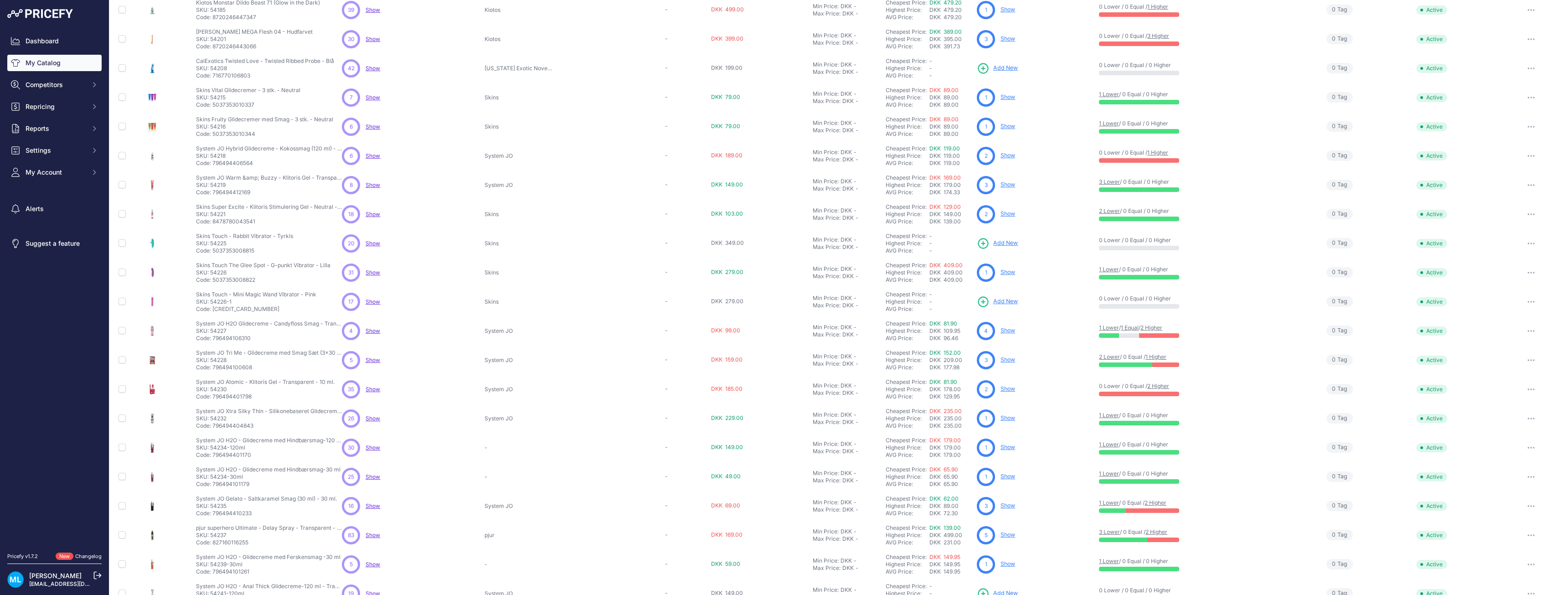
click at [1005, 302] on span "Add New" at bounding box center [1006, 301] width 24 height 9
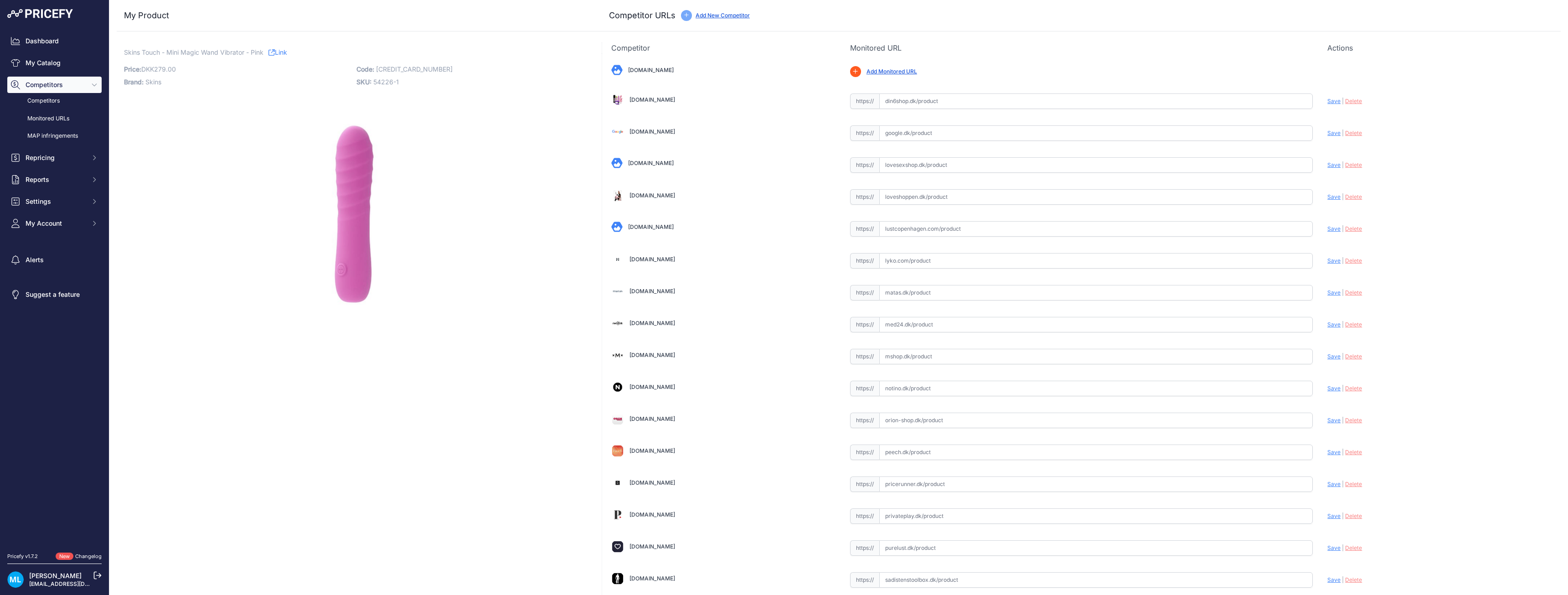
click at [413, 76] on p "SKU: 54226-1" at bounding box center [470, 82] width 227 height 13
click at [413, 70] on span "[CREDIT_CARD_NUMBER]" at bounding box center [415, 69] width 77 height 8
copy span "[CREDIT_CARD_NUMBER]"
click at [35, 35] on link "Dashboard" at bounding box center [54, 41] width 94 height 16
